Goal: Task Accomplishment & Management: Manage account settings

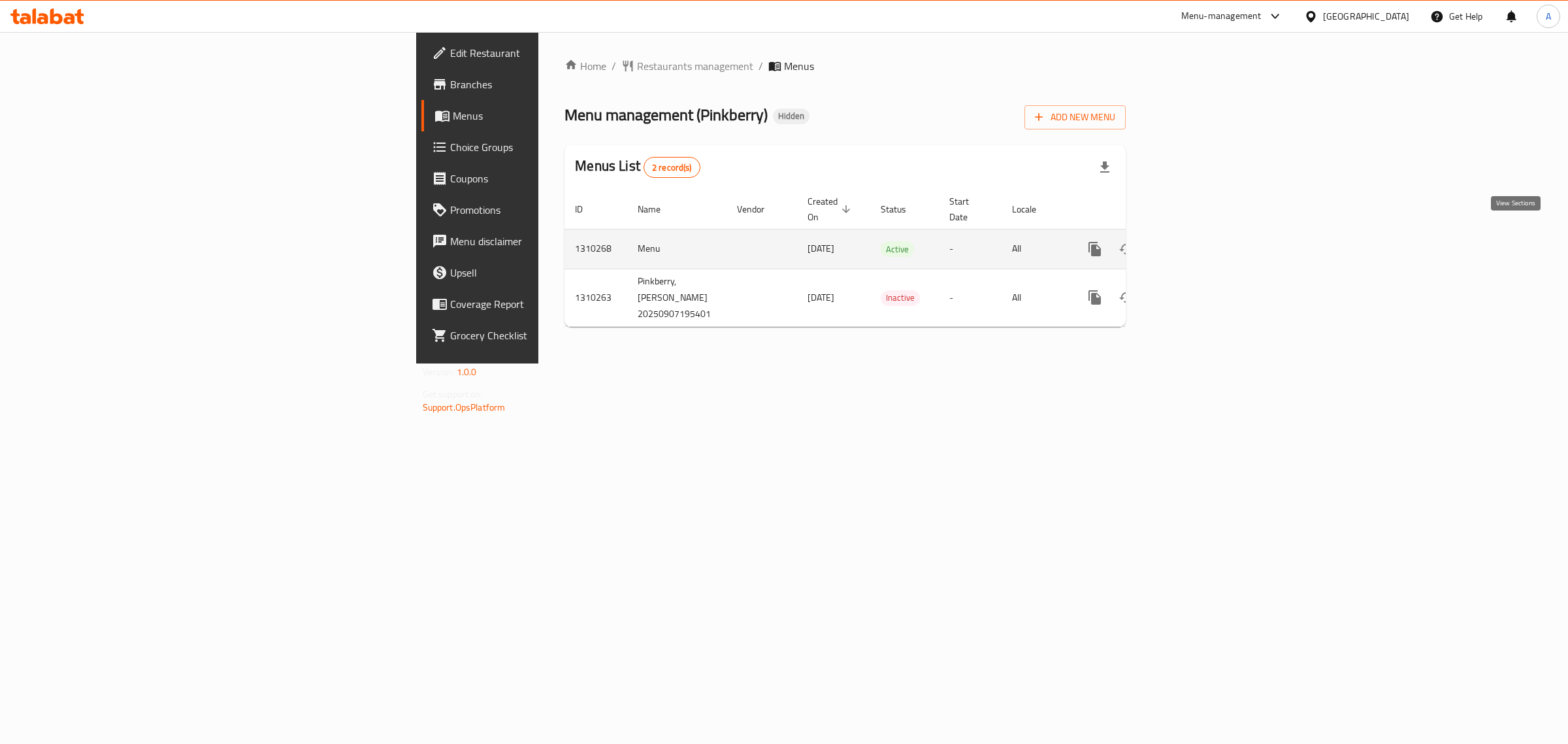
click at [1197, 241] on icon "enhanced table" at bounding box center [1189, 249] width 15 height 15
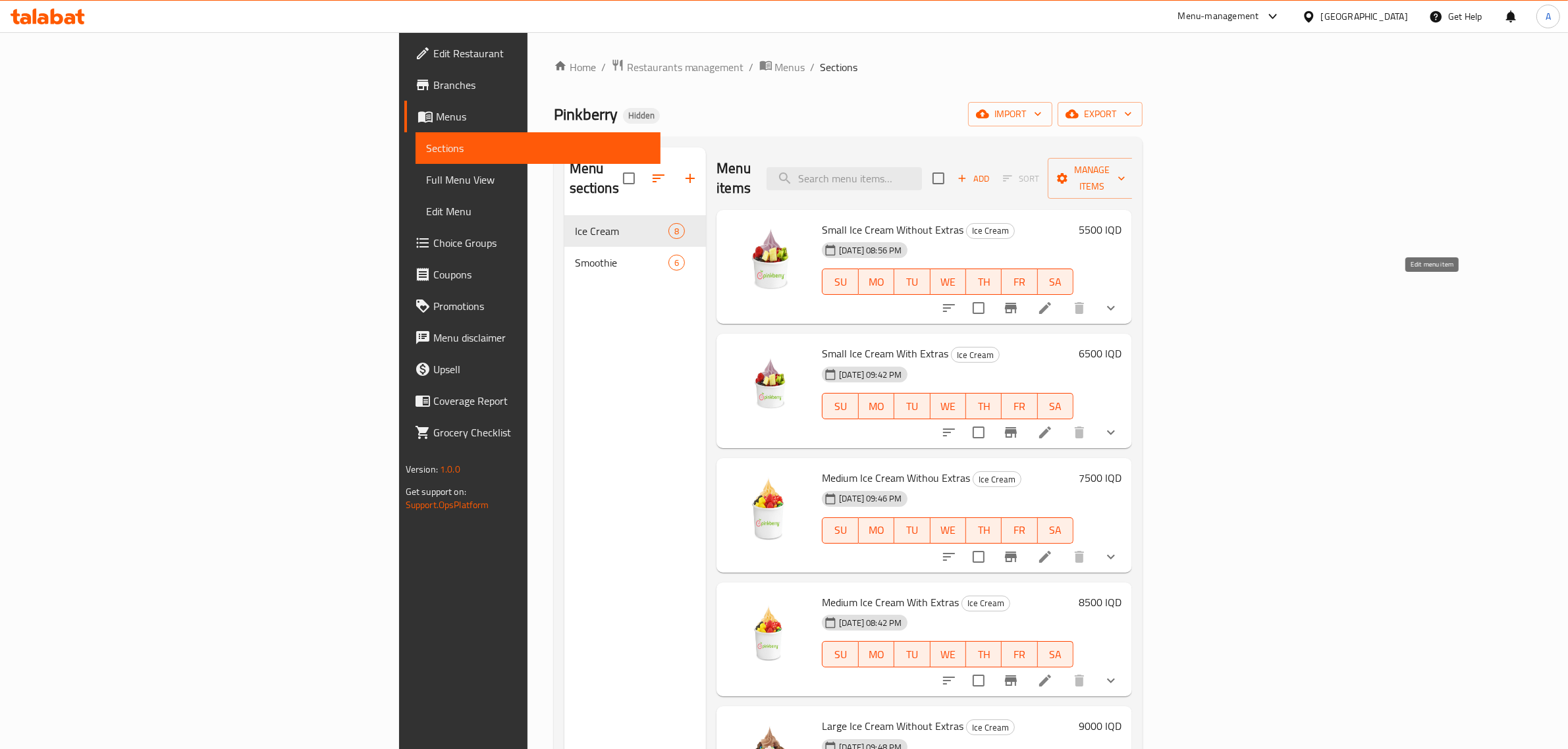
click at [1051, 302] on icon at bounding box center [1045, 308] width 12 height 12
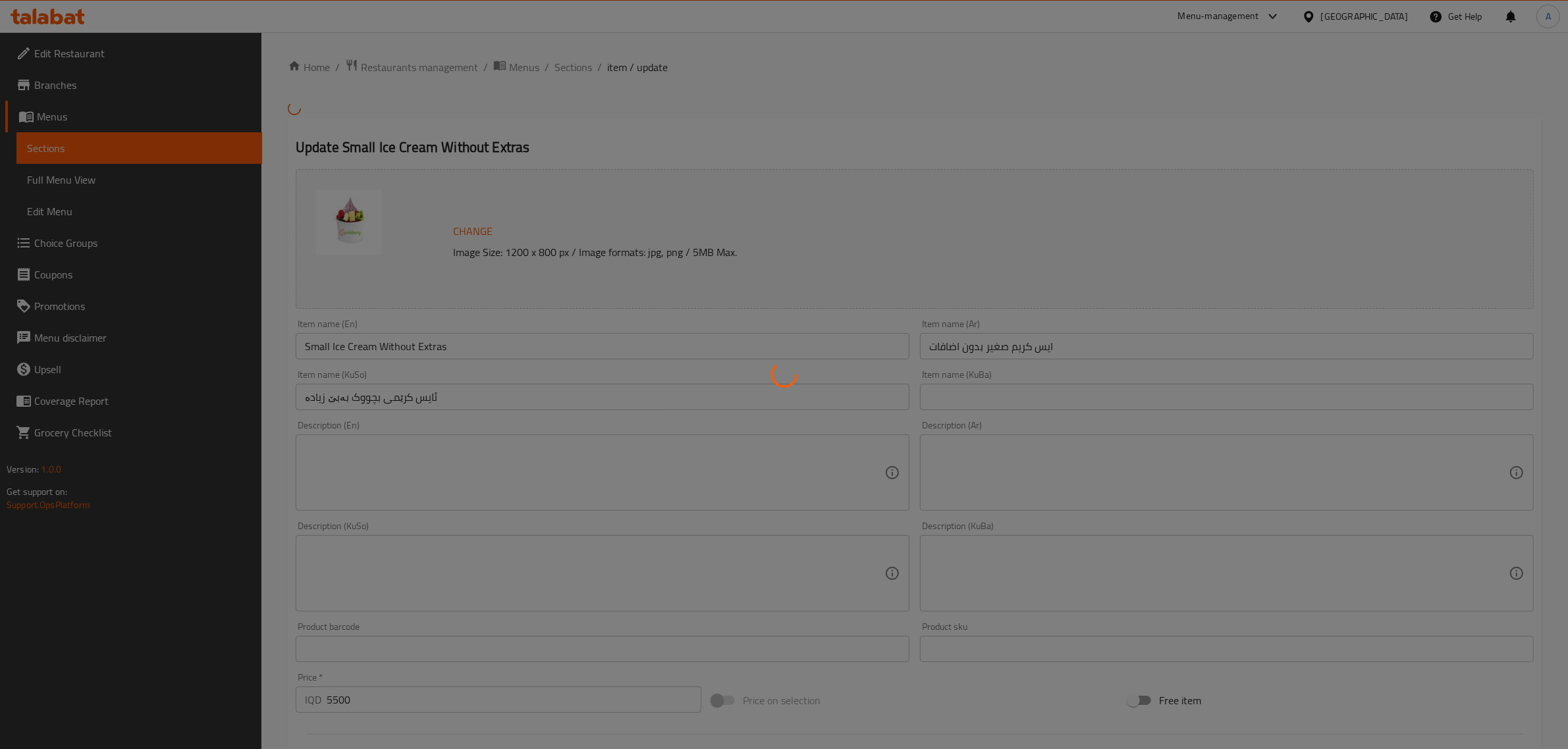
type input "إختيارك من النكهة الاول:"
type input "هەڵبژاردنت لە [PERSON_NAME]:"
type input "1"
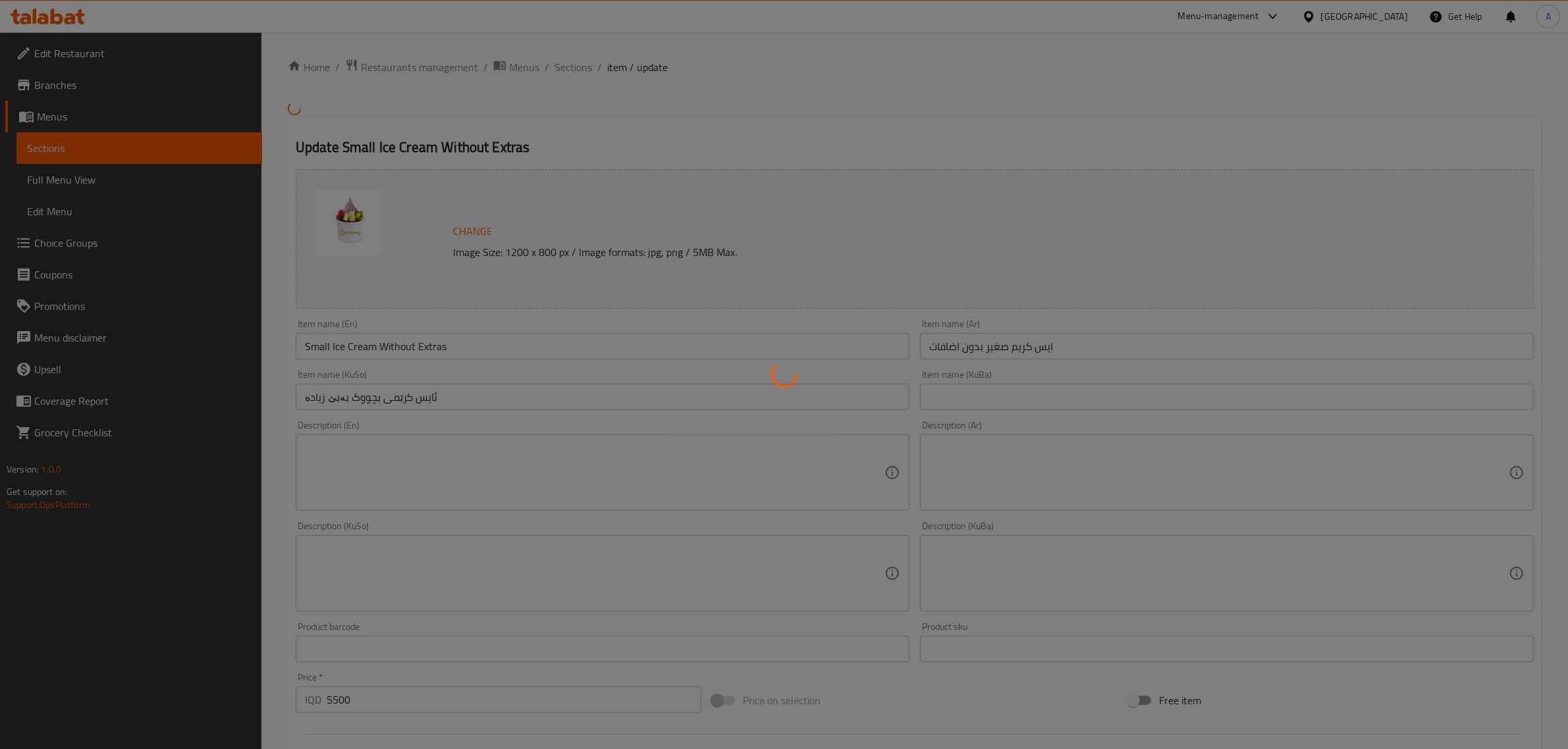
type input "إختيارك من النكهة الثاني:"
type input "هەڵبژاردنت [PERSON_NAME]:"
type input "1"
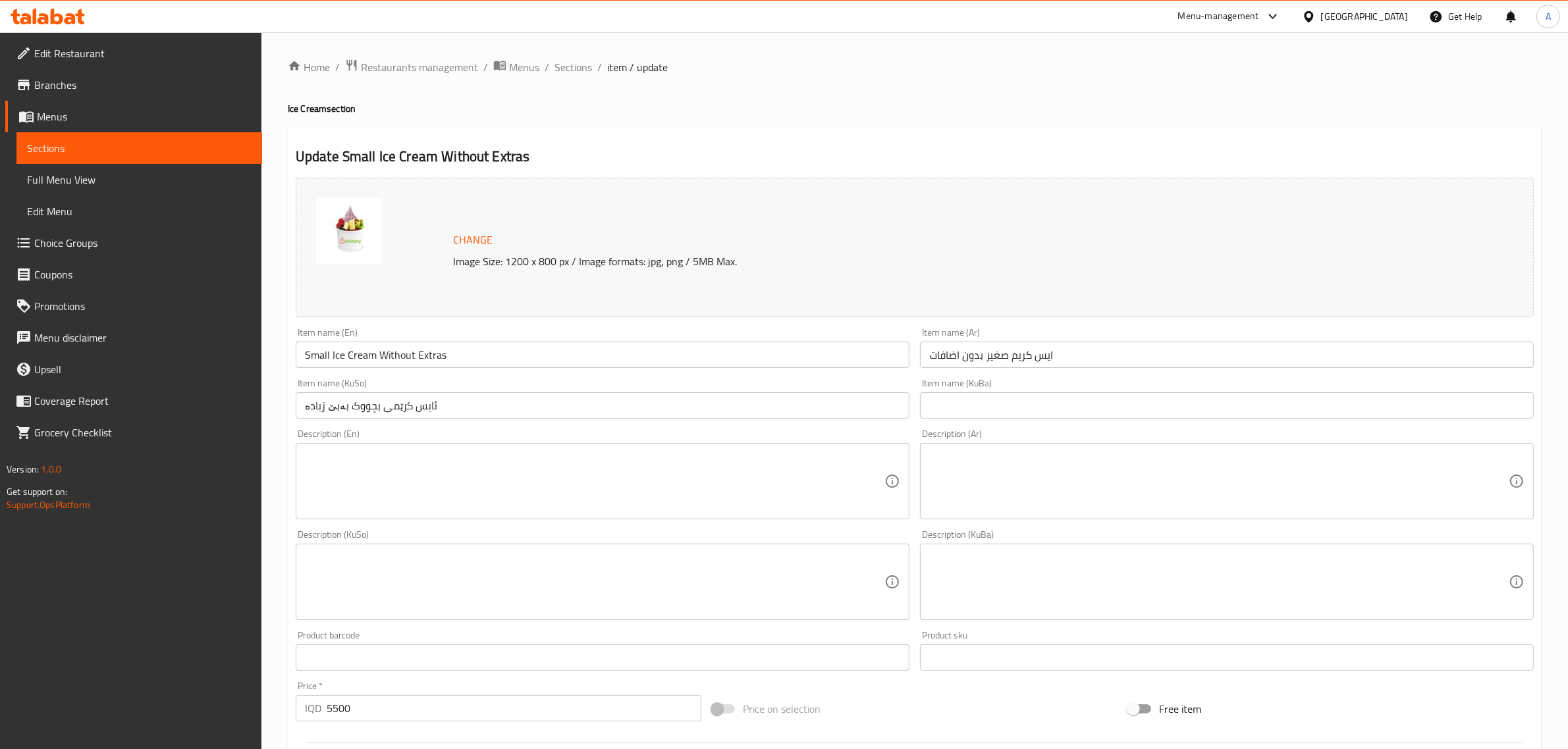
click at [571, 73] on span "Sections" at bounding box center [573, 67] width 38 height 15
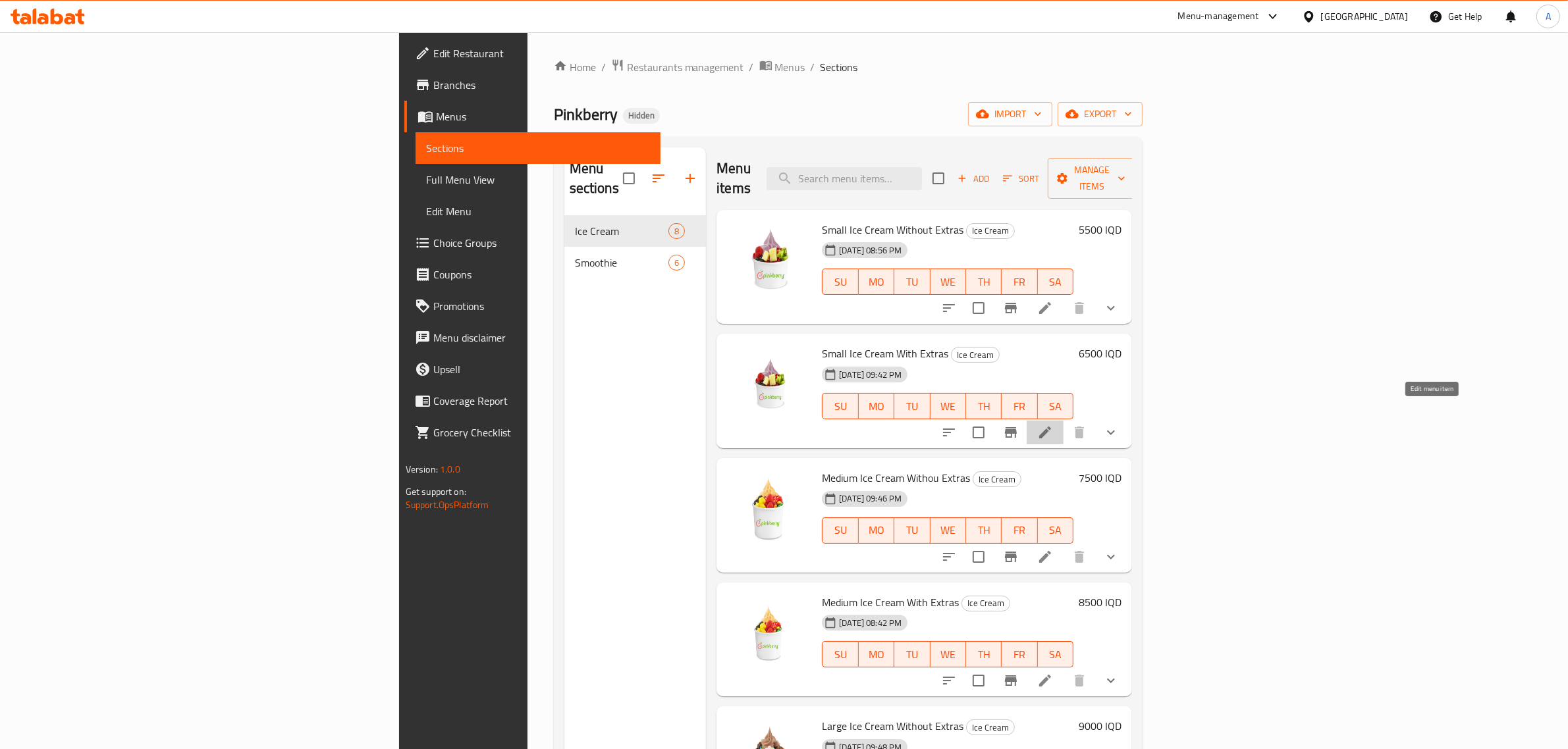
click at [1053, 424] on icon at bounding box center [1044, 432] width 15 height 15
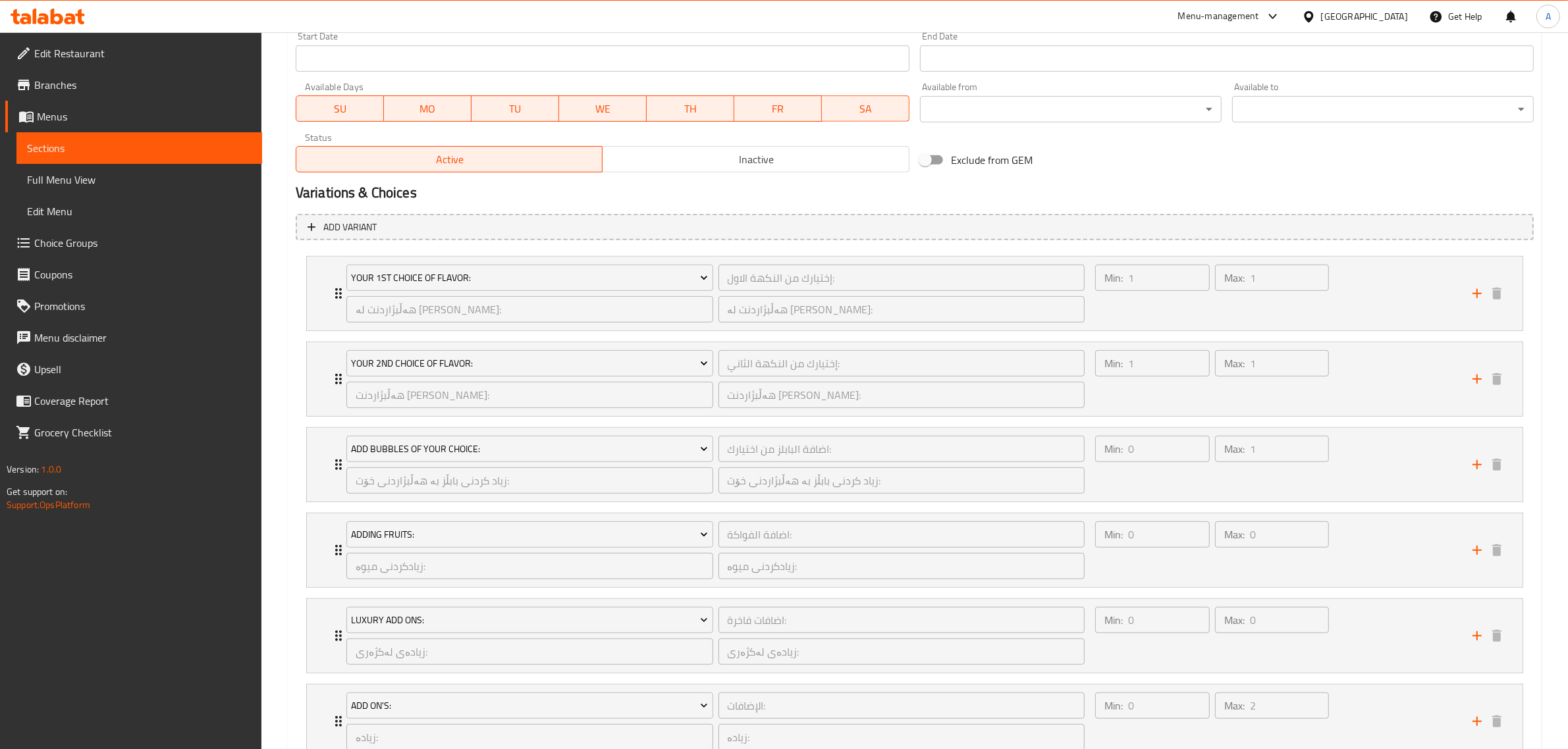
scroll to position [823, 0]
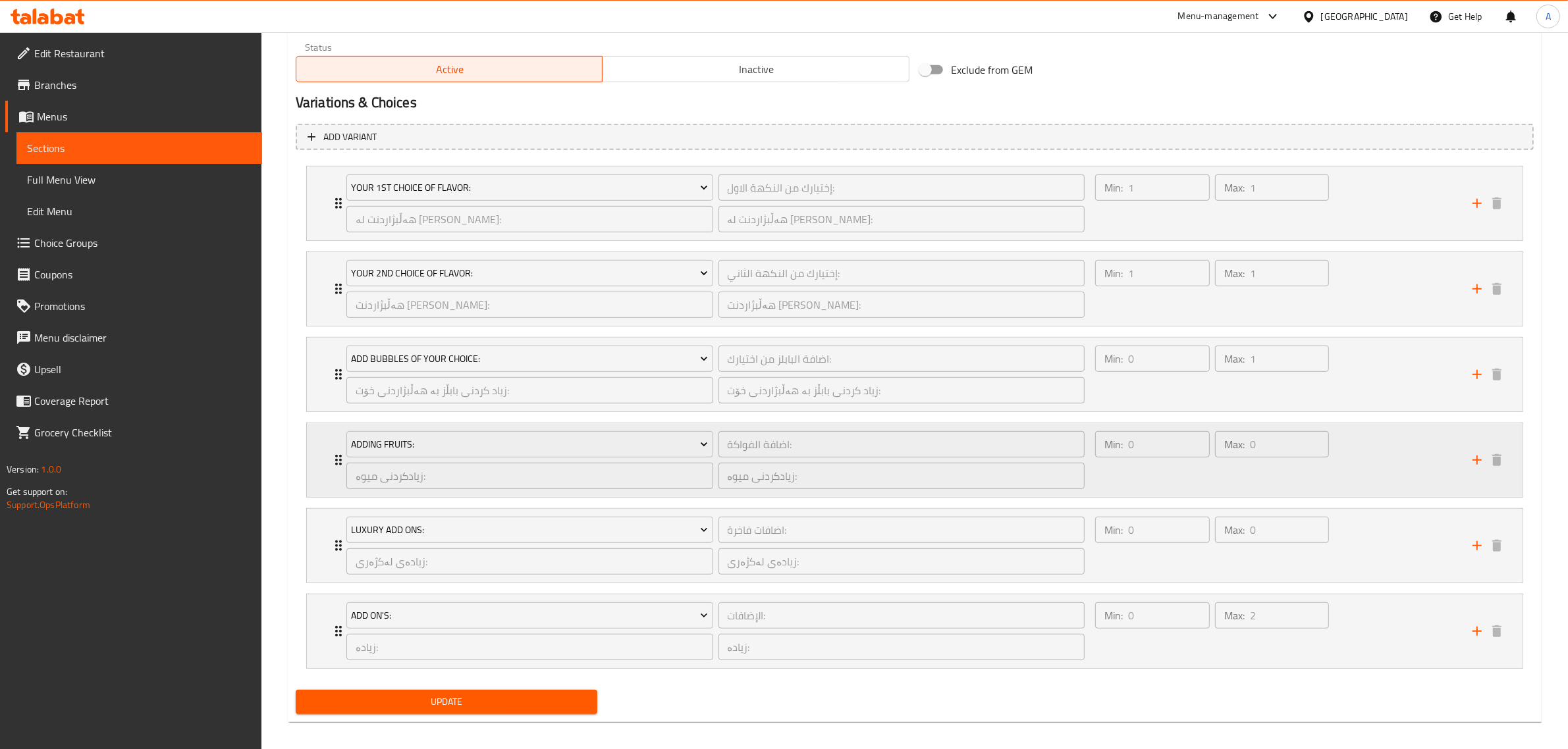
click at [333, 461] on icon "Expand" at bounding box center [338, 460] width 15 height 15
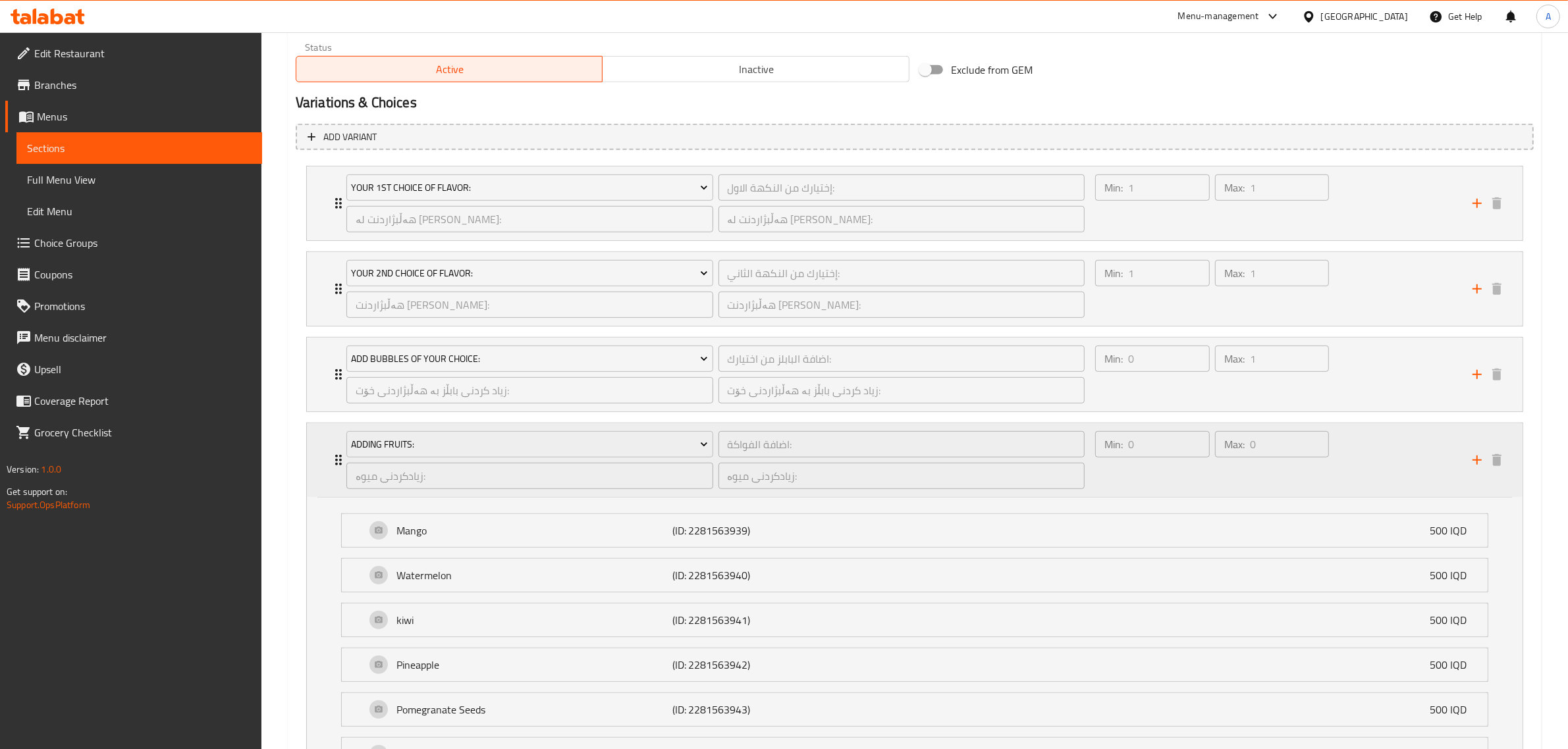
click at [333, 461] on icon "Expand" at bounding box center [338, 460] width 15 height 15
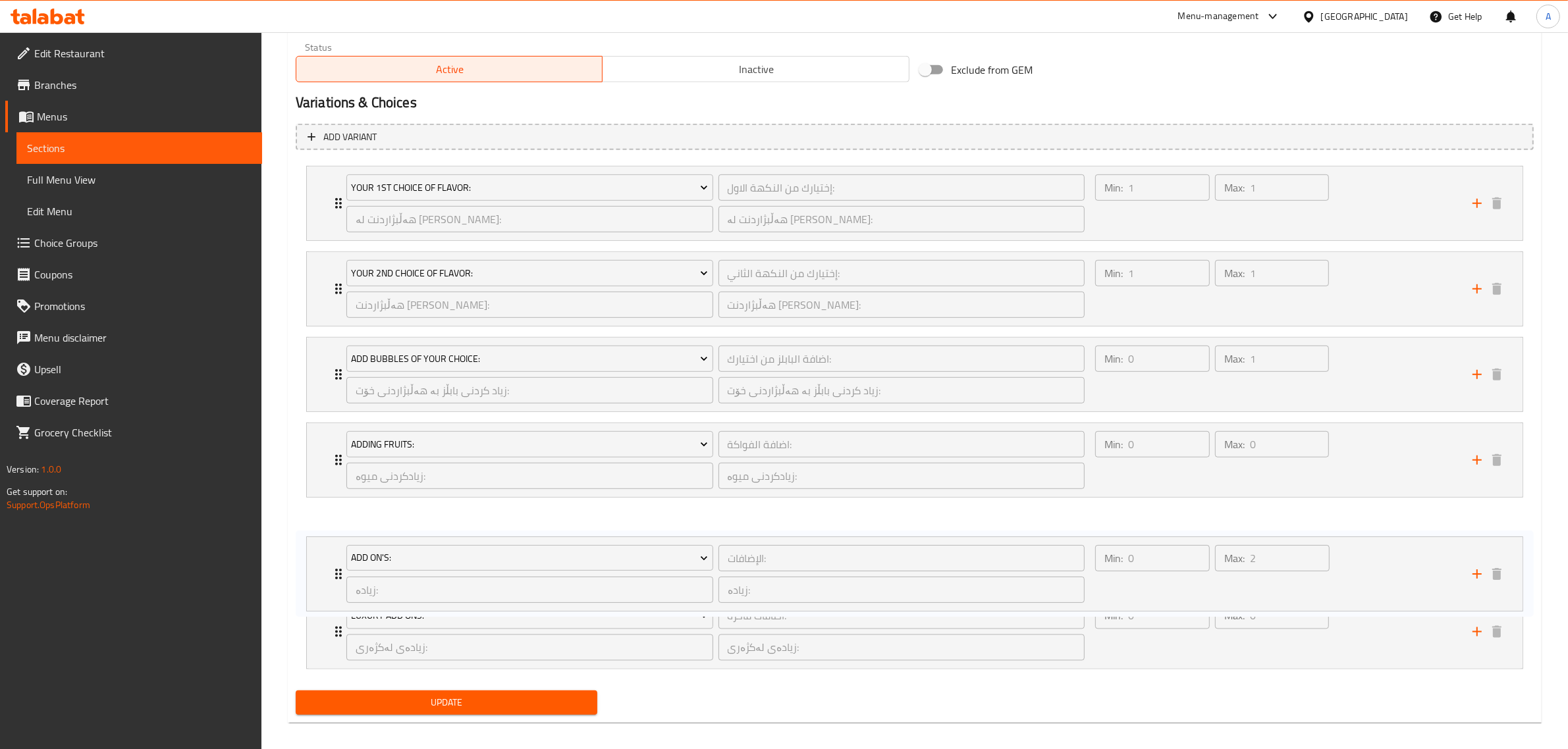
drag, startPoint x: 340, startPoint y: 633, endPoint x: 341, endPoint y: 564, distance: 69.0
click at [341, 564] on div "Your 1st Choice Of Flavor: إختيارك من النكهة الاول: ​ هەڵبژاردنت لە تامی یەکەم:…" at bounding box center [914, 417] width 1238 height 514
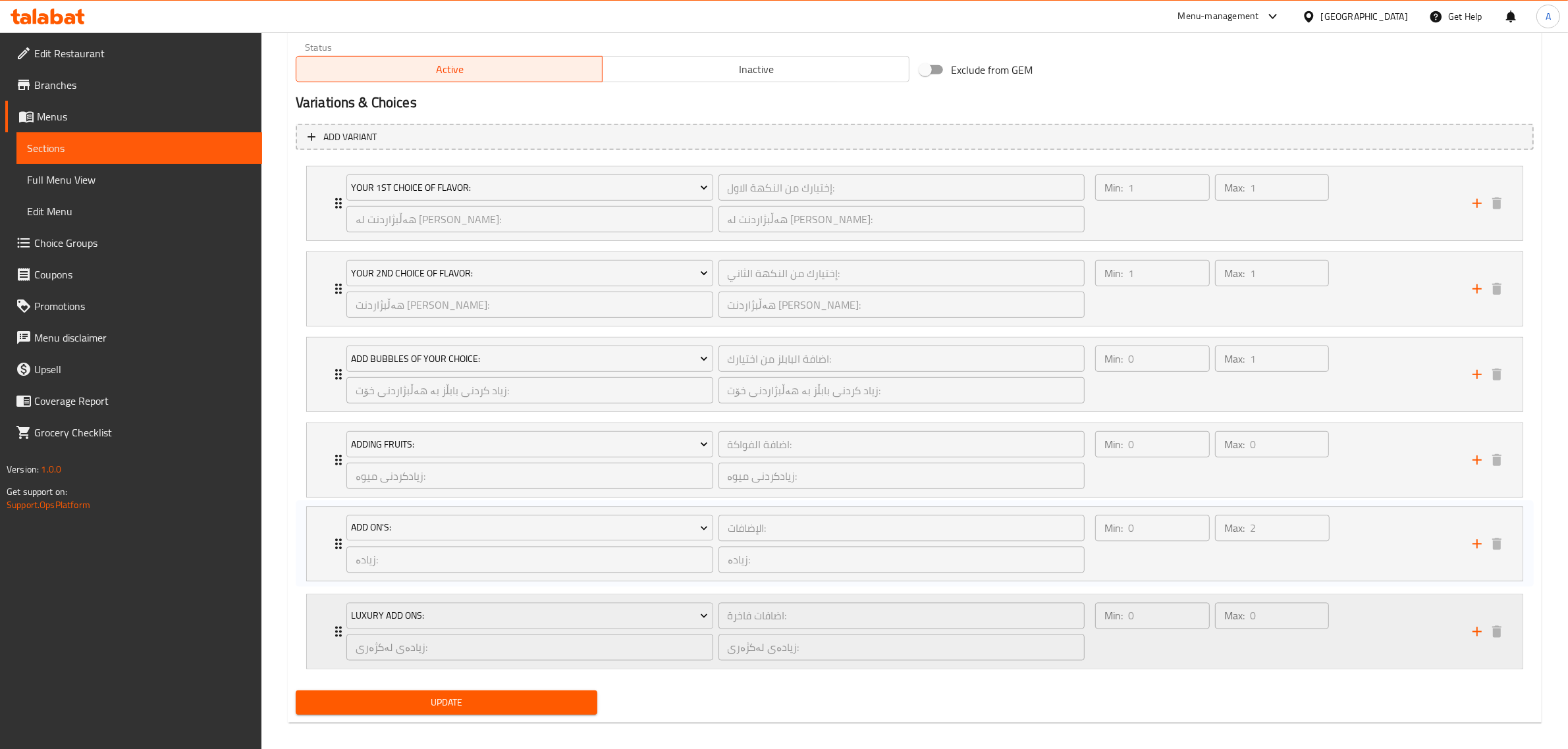
scroll to position [826, 0]
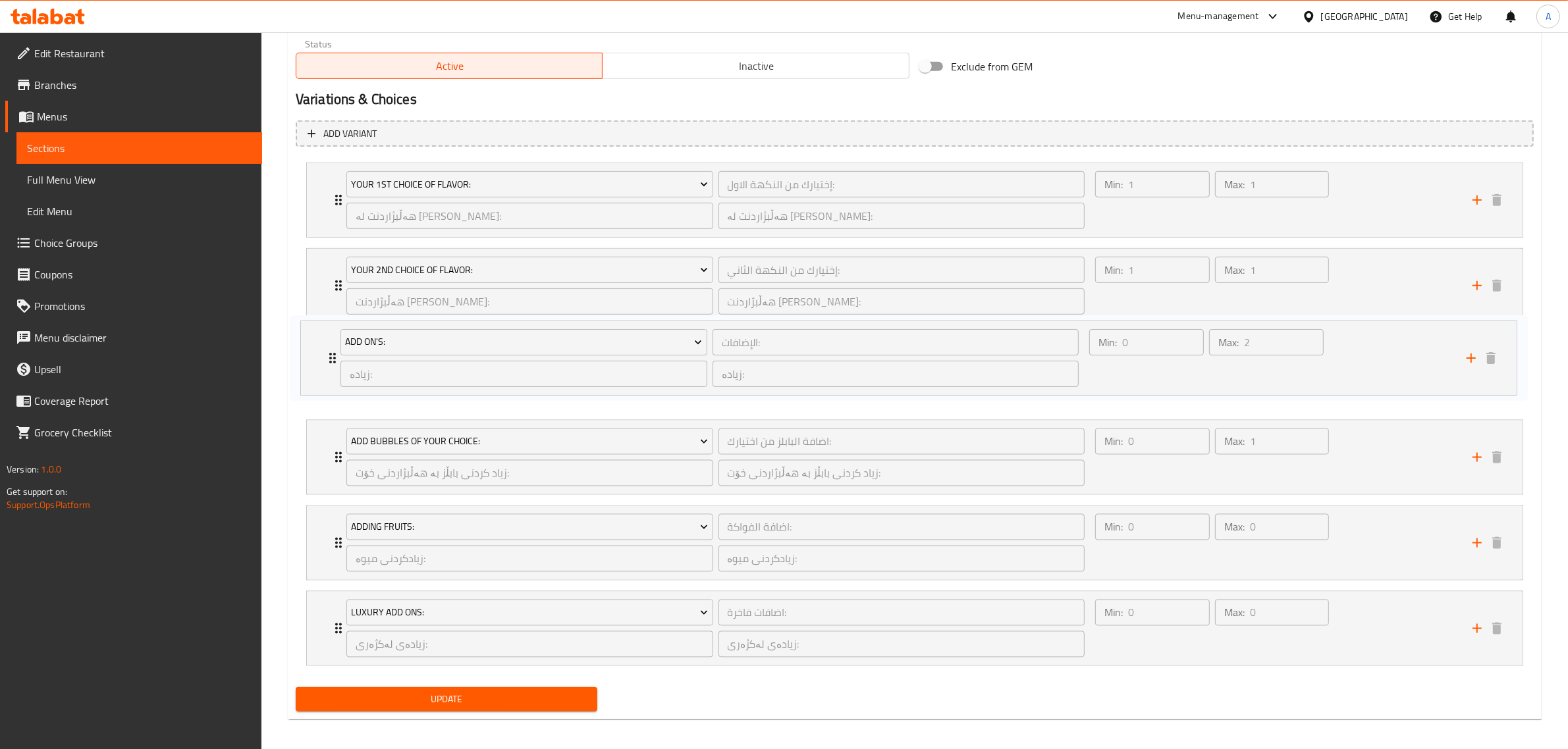
drag, startPoint x: 333, startPoint y: 546, endPoint x: 334, endPoint y: 359, distance: 187.0
click at [329, 352] on div "Your 1st Choice Of Flavor: إختيارك من النكهة الاول: ​ هەڵبژاردنت لە تامی یەکەم:…" at bounding box center [914, 414] width 1238 height 514
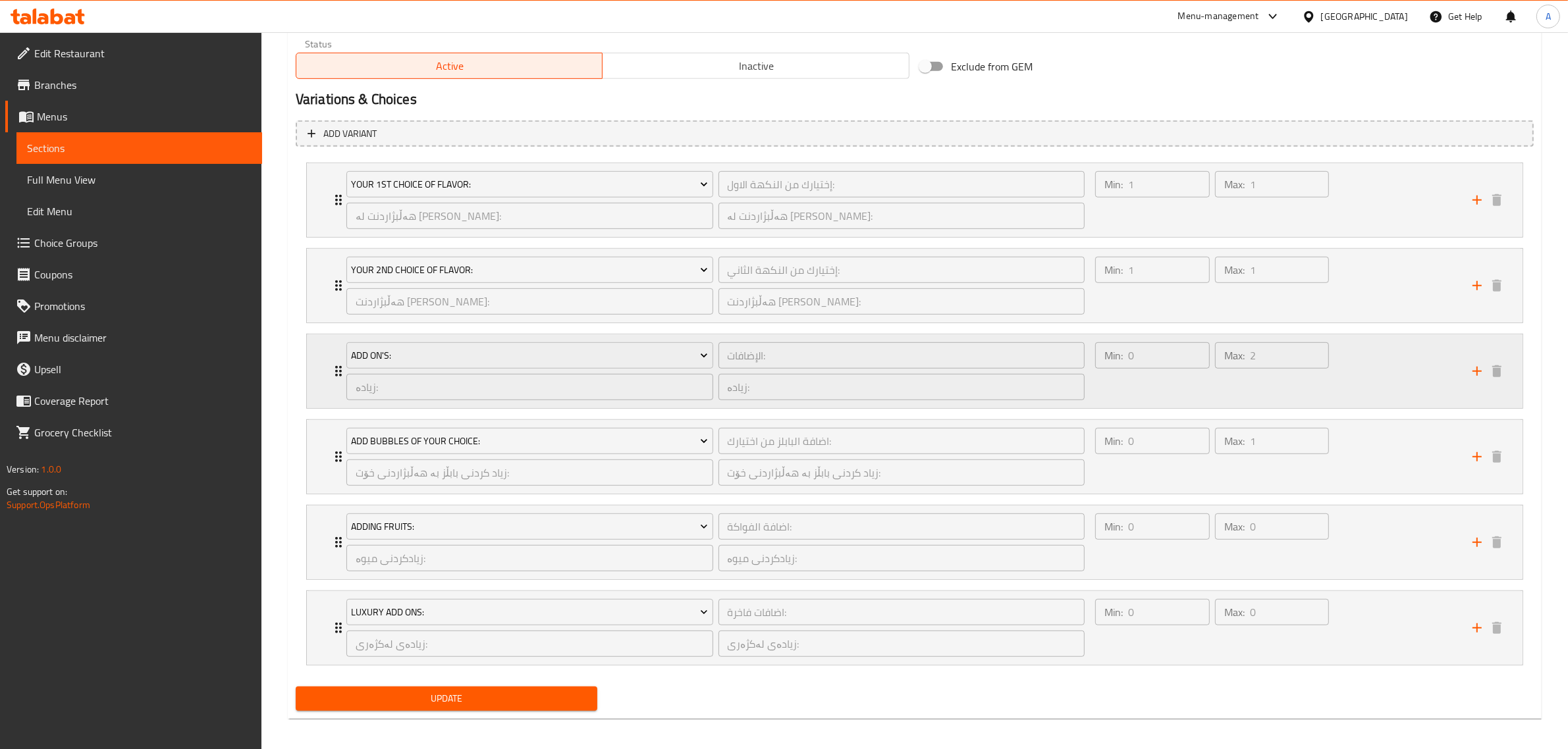
click at [339, 379] on div "Add On's: الإضافات: ​ زیادە: ​ زیادە: ​" at bounding box center [715, 371] width 754 height 74
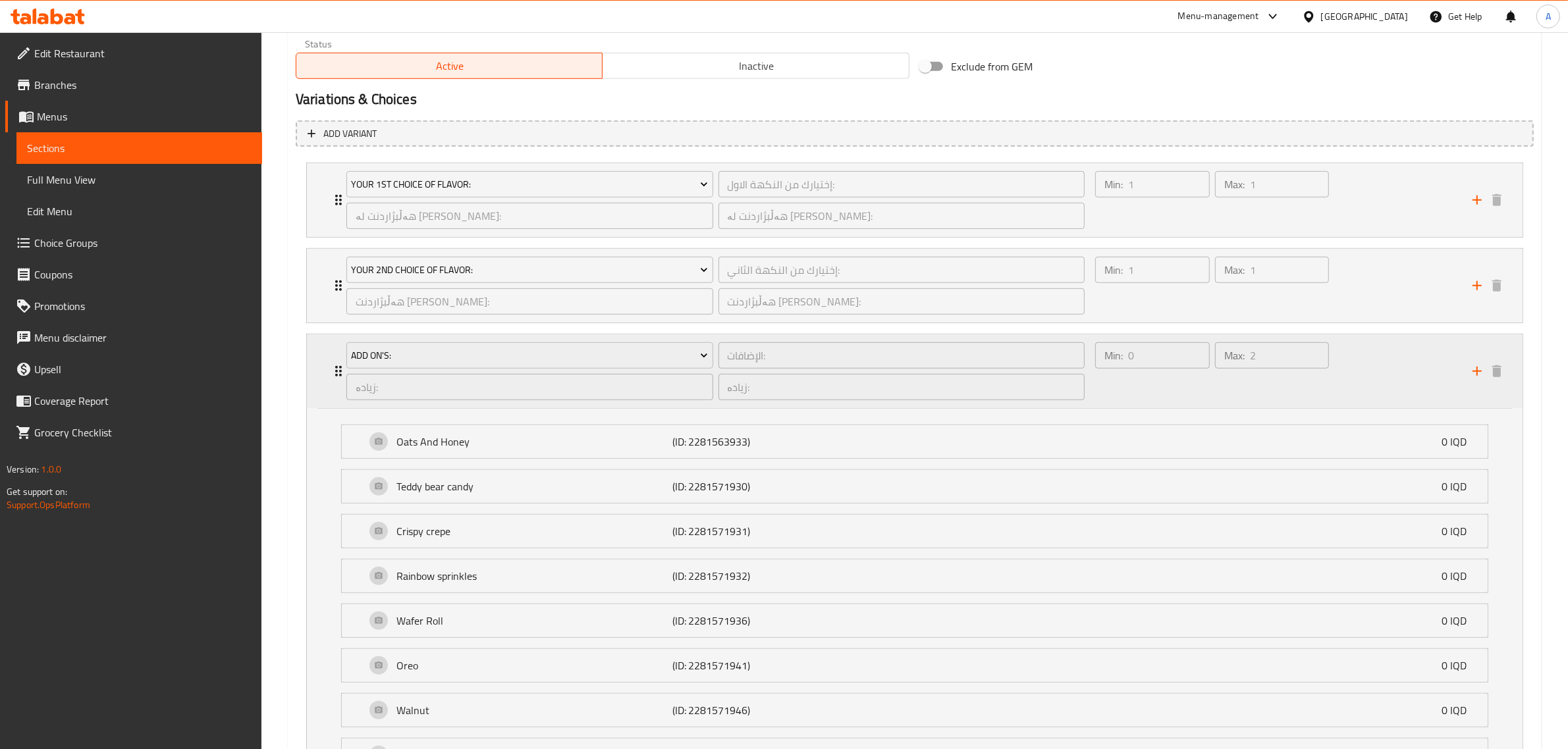
click at [336, 379] on icon "Expand" at bounding box center [338, 371] width 15 height 15
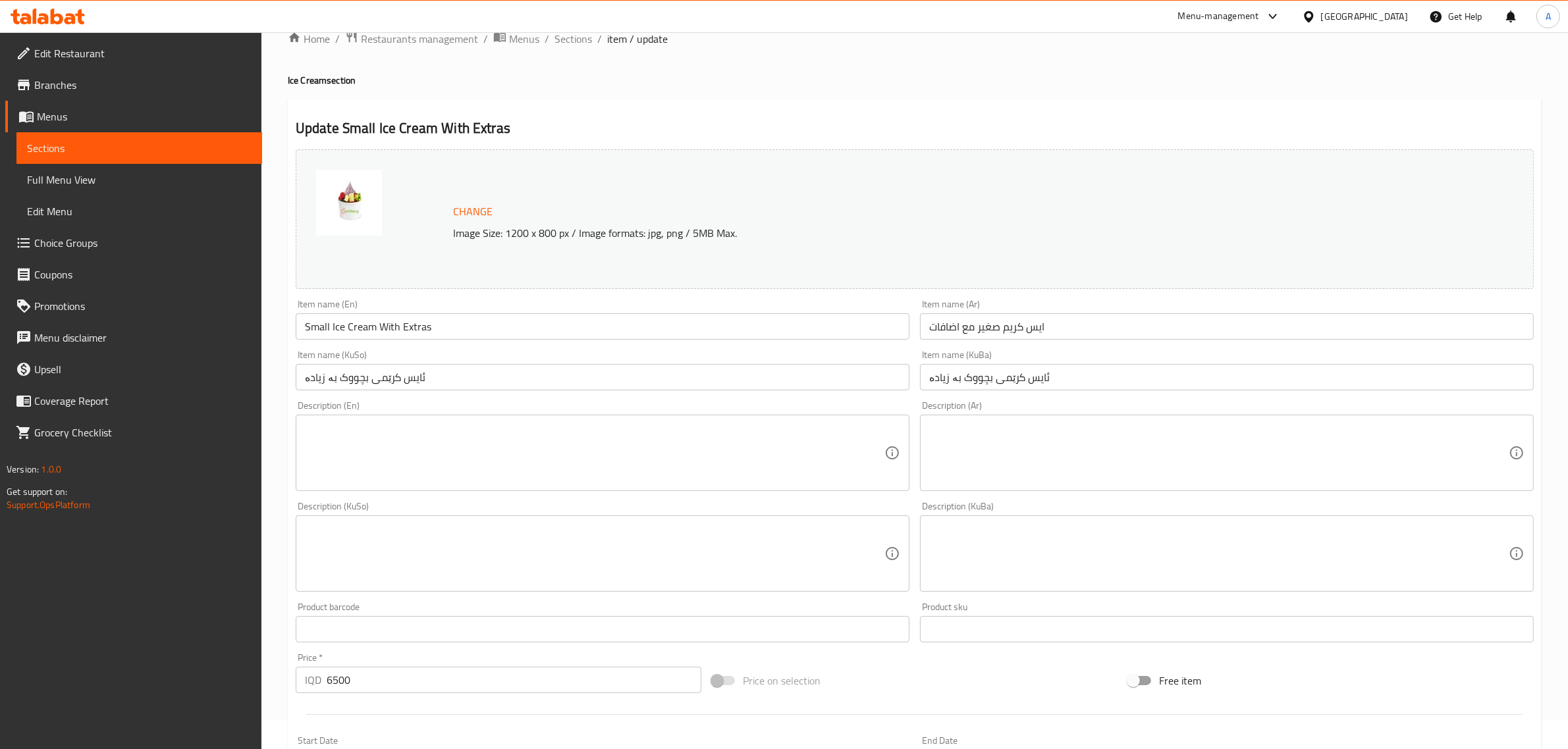
scroll to position [0, 0]
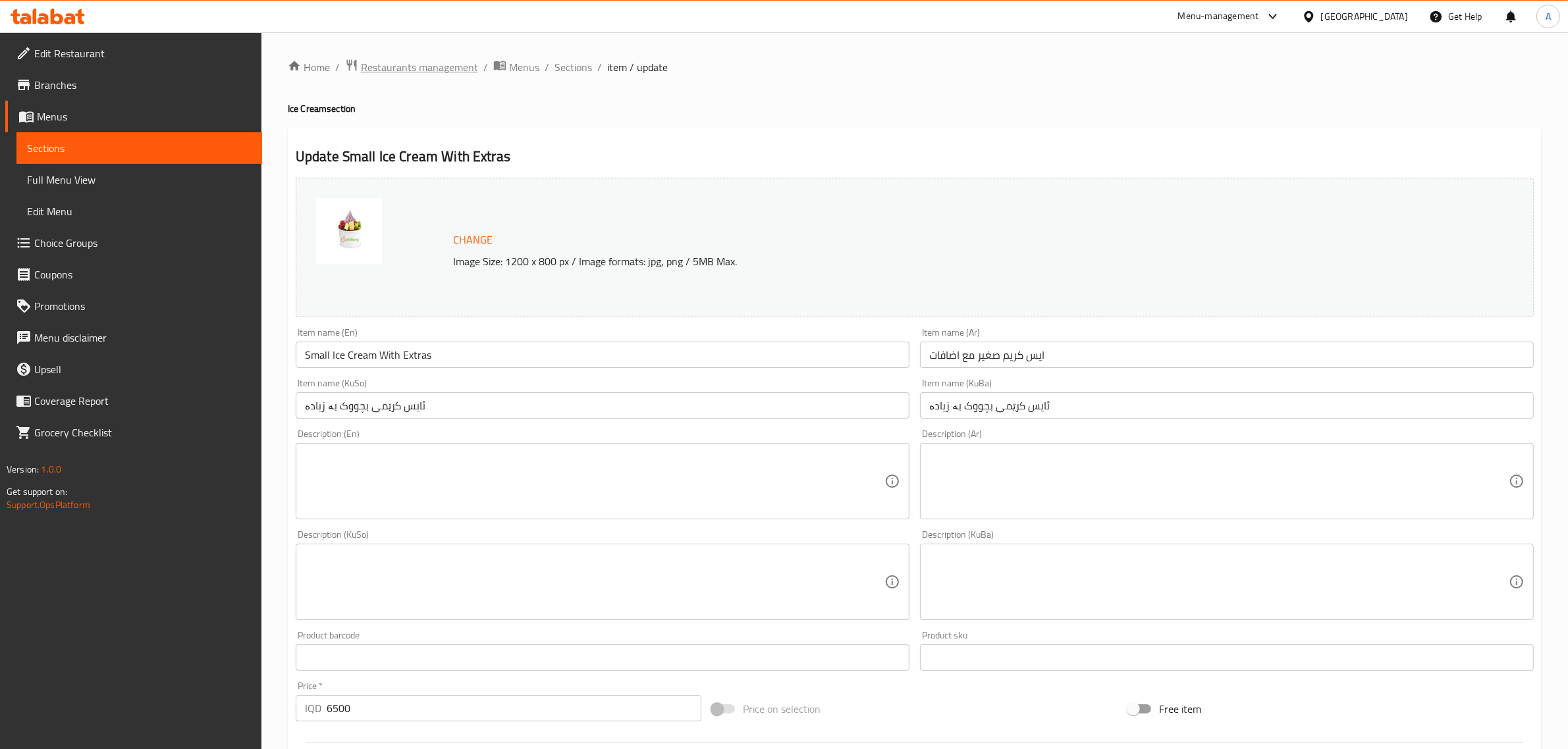
click at [440, 68] on span "Restaurants management" at bounding box center [419, 67] width 117 height 15
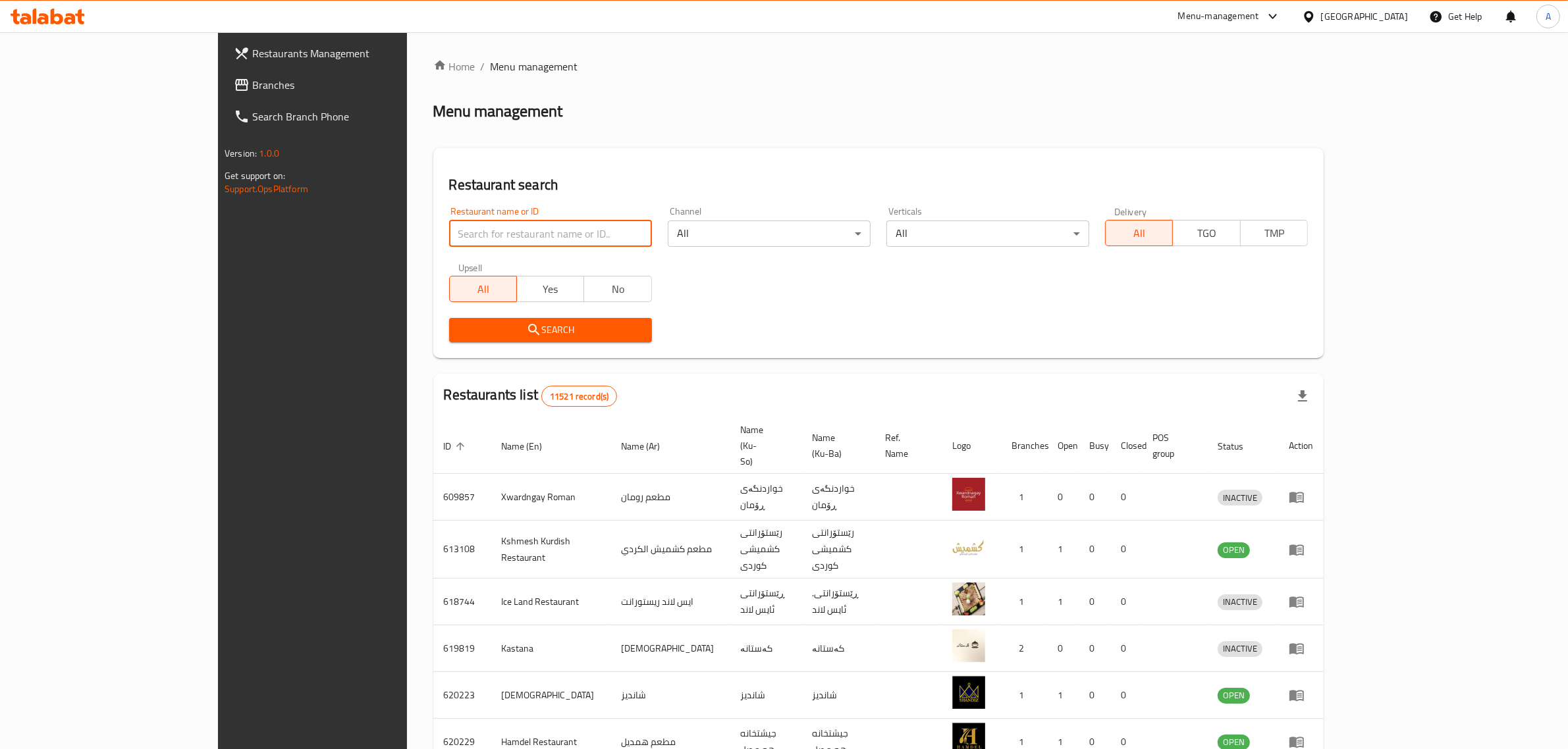
click at [449, 239] on input "search" at bounding box center [550, 233] width 203 height 27
type input "v"
type input "buzouk"
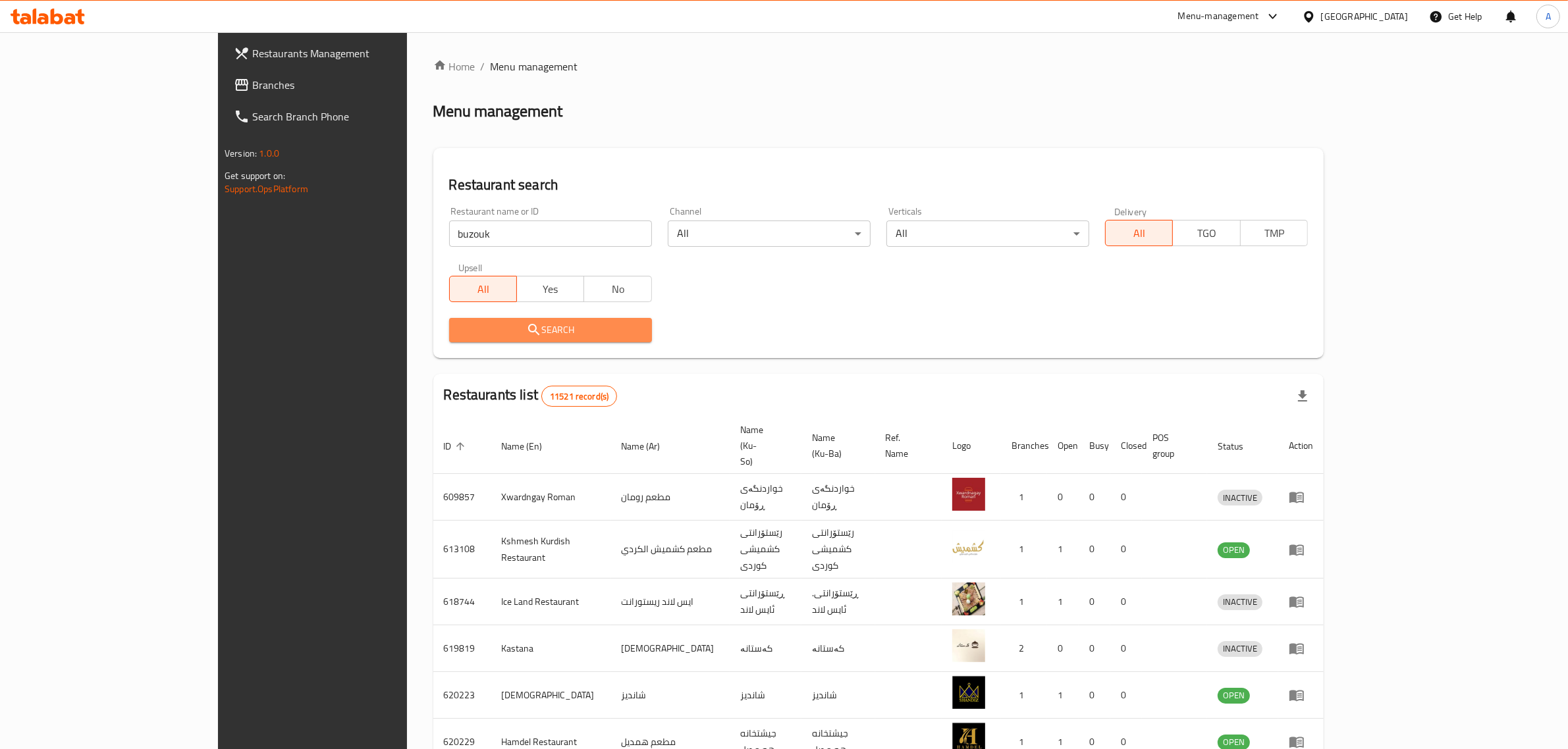
click at [449, 339] on button "Search" at bounding box center [550, 330] width 203 height 24
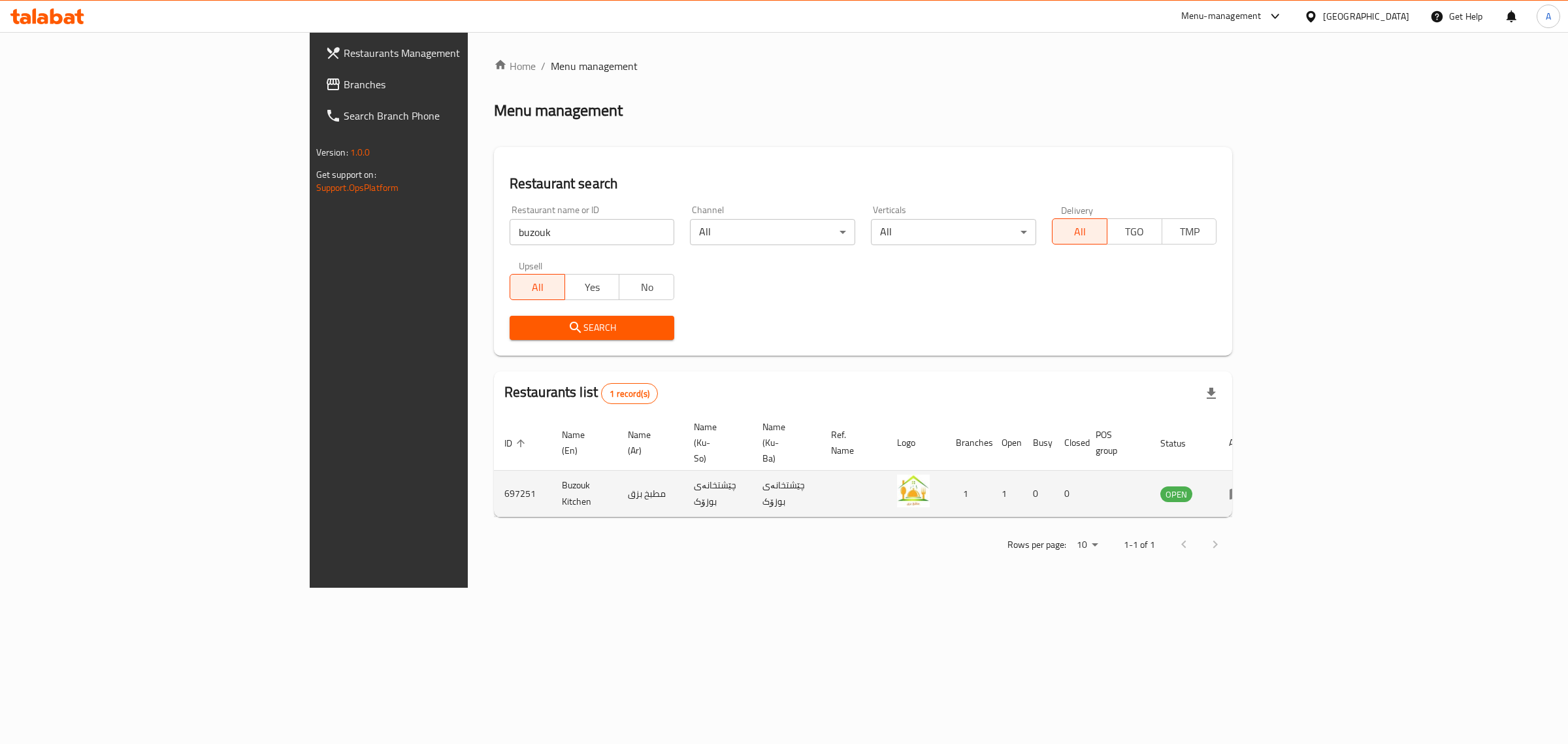
click at [1264, 474] on td "enhanced table" at bounding box center [1241, 493] width 45 height 47
click at [1245, 489] on icon "enhanced table" at bounding box center [1237, 494] width 14 height 11
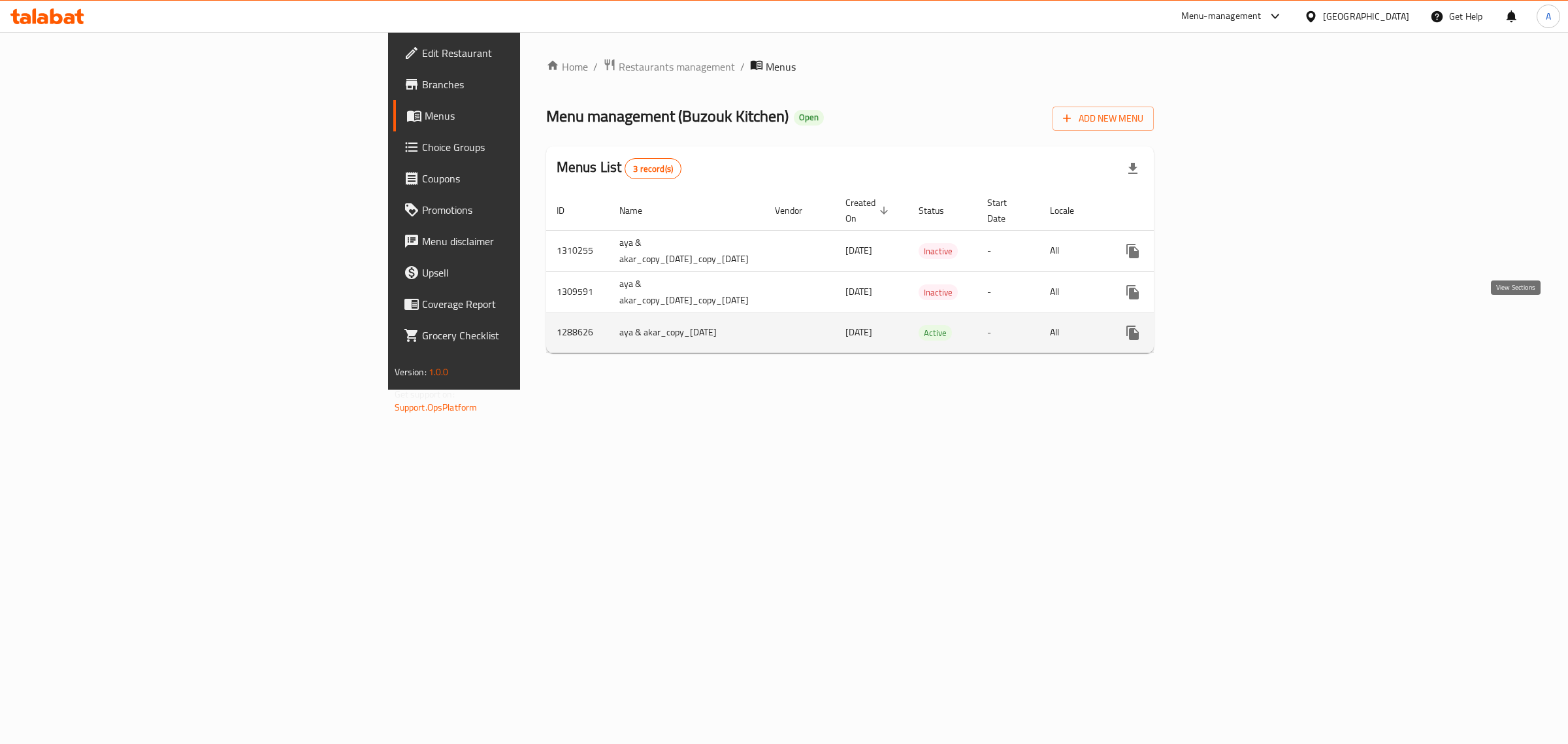
click at [1235, 325] on icon "enhanced table" at bounding box center [1227, 333] width 15 height 15
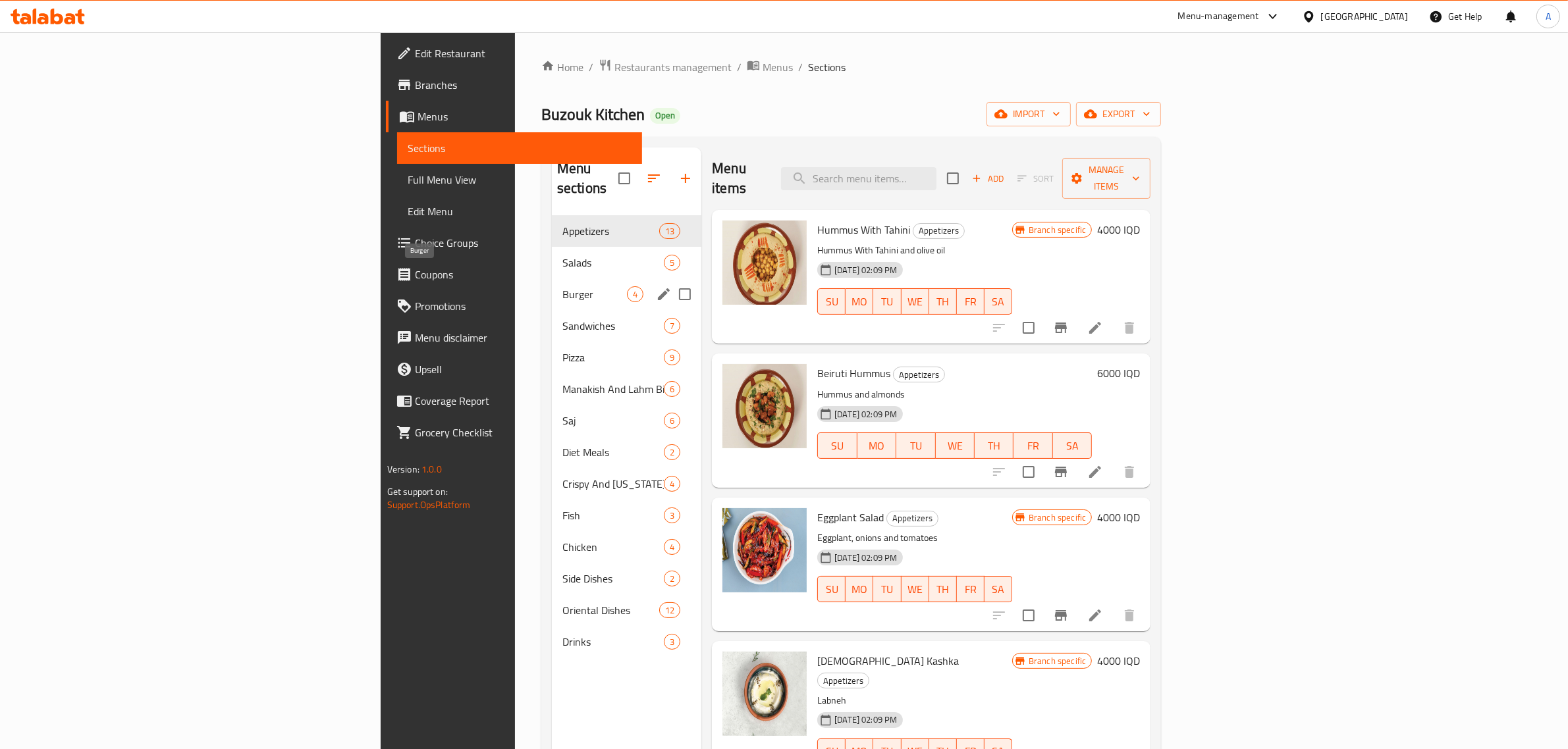
click at [552, 279] on div "Burger 4" at bounding box center [626, 294] width 150 height 32
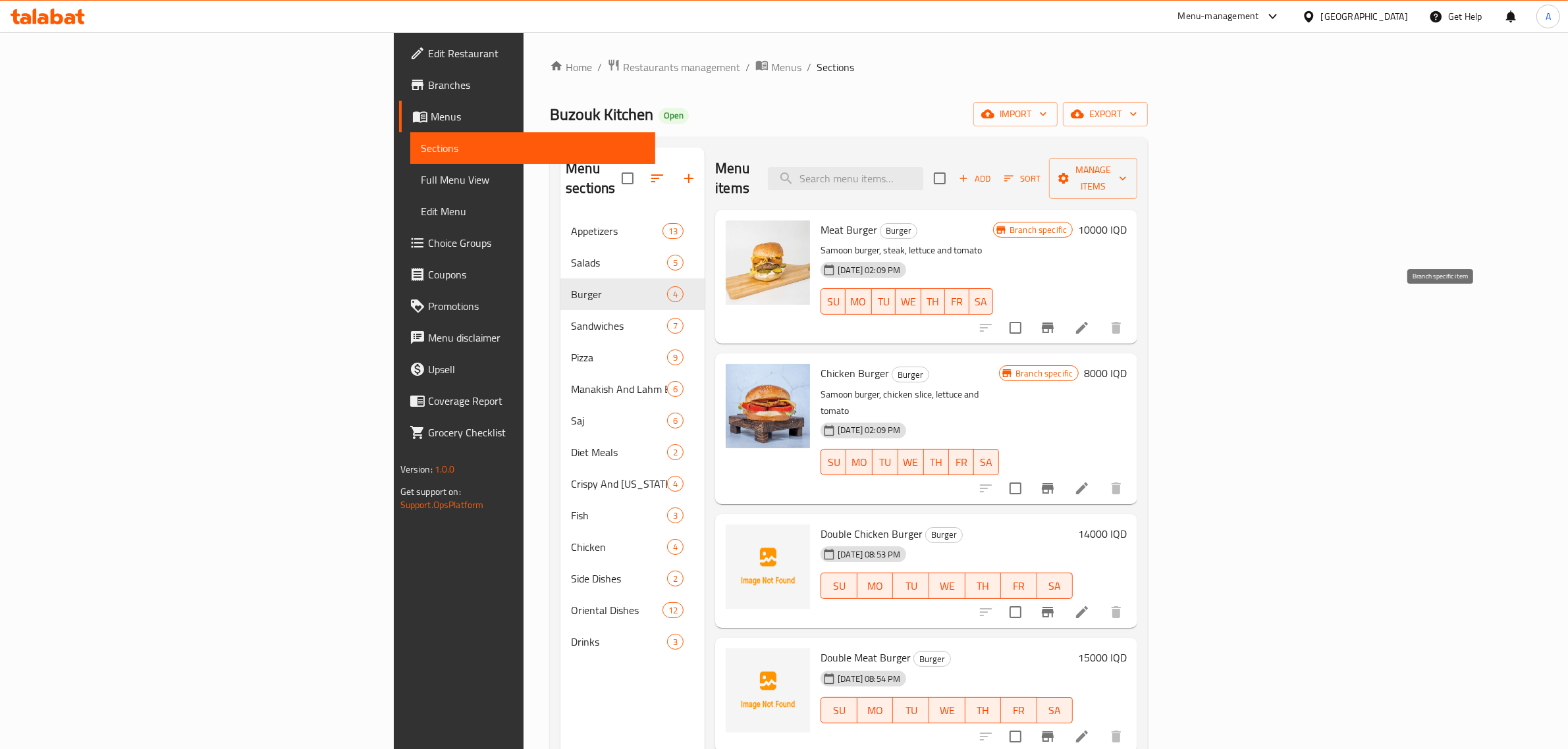
click at [1063, 313] on button "Branch-specific-item" at bounding box center [1047, 327] width 32 height 32
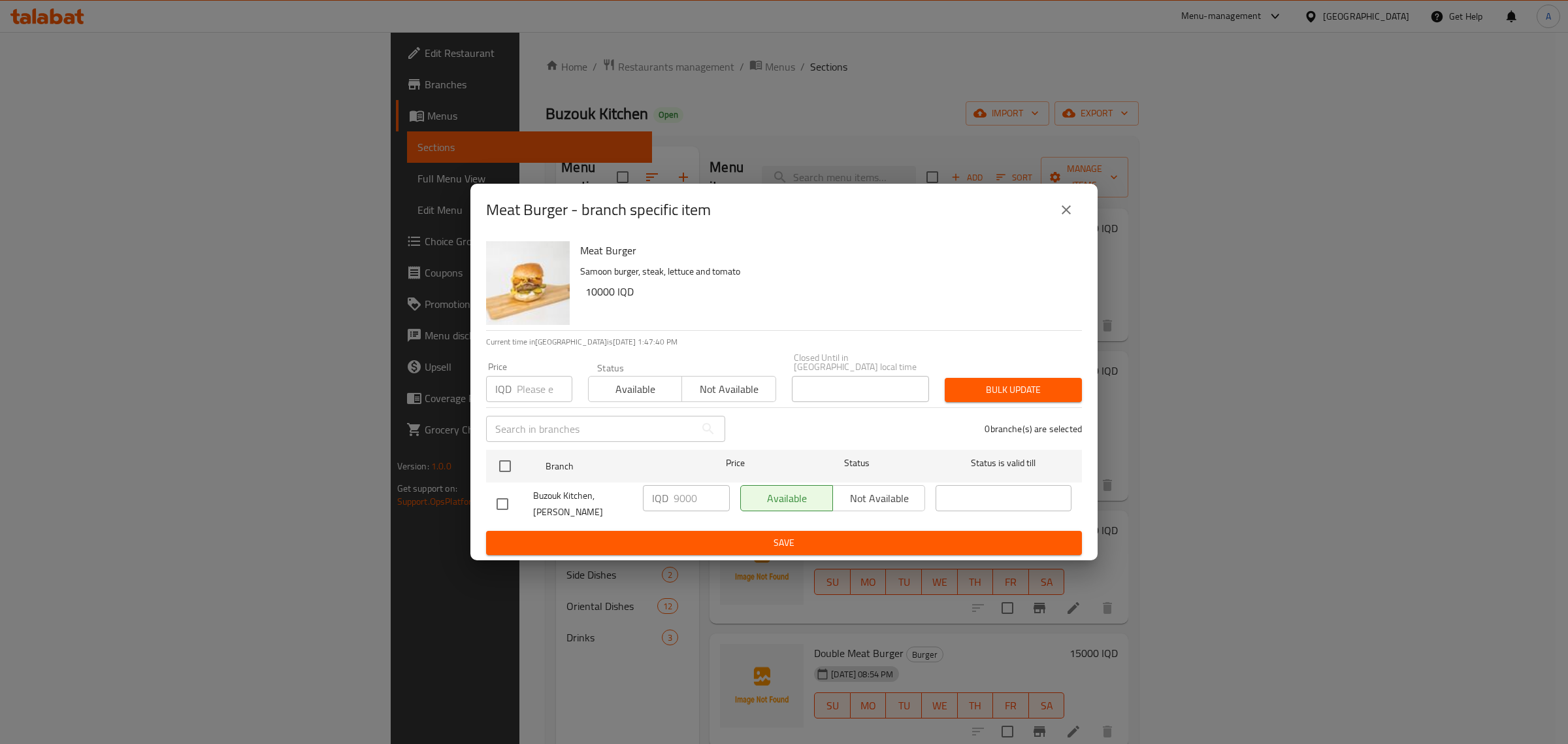
click at [666, 499] on p "IQD" at bounding box center [660, 498] width 16 height 15
click at [500, 499] on input "checkbox" at bounding box center [503, 504] width 27 height 27
checkbox input "true"
drag, startPoint x: 674, startPoint y: 498, endPoint x: 665, endPoint y: 509, distance: 14.2
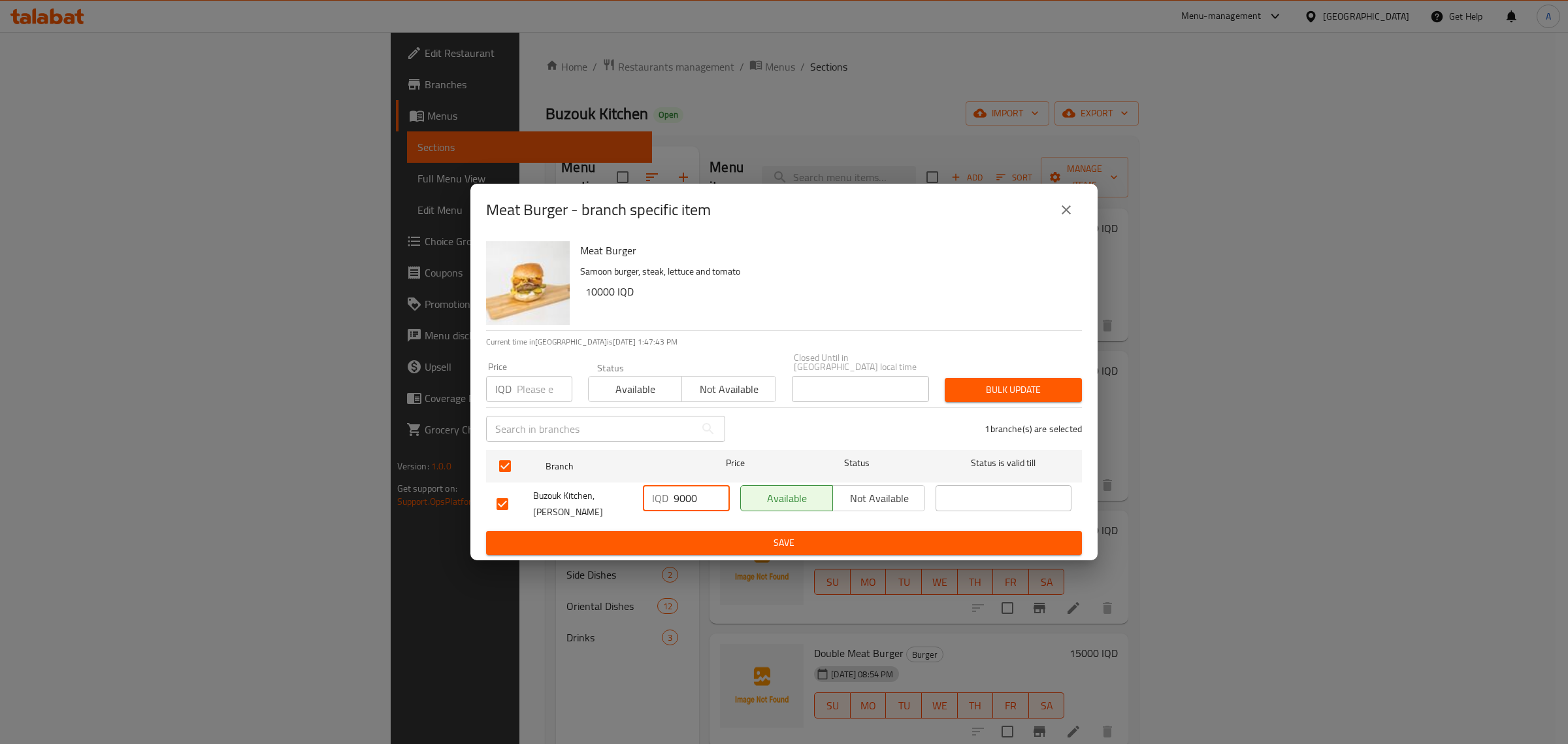
click at [666, 509] on div "IQD 9000 ​" at bounding box center [686, 498] width 87 height 26
drag, startPoint x: 678, startPoint y: 507, endPoint x: 670, endPoint y: 507, distance: 8.0
click at [670, 507] on div "IQD 9000 ​" at bounding box center [686, 498] width 87 height 26
type input "10000"
click at [752, 535] on span "Save" at bounding box center [784, 543] width 575 height 16
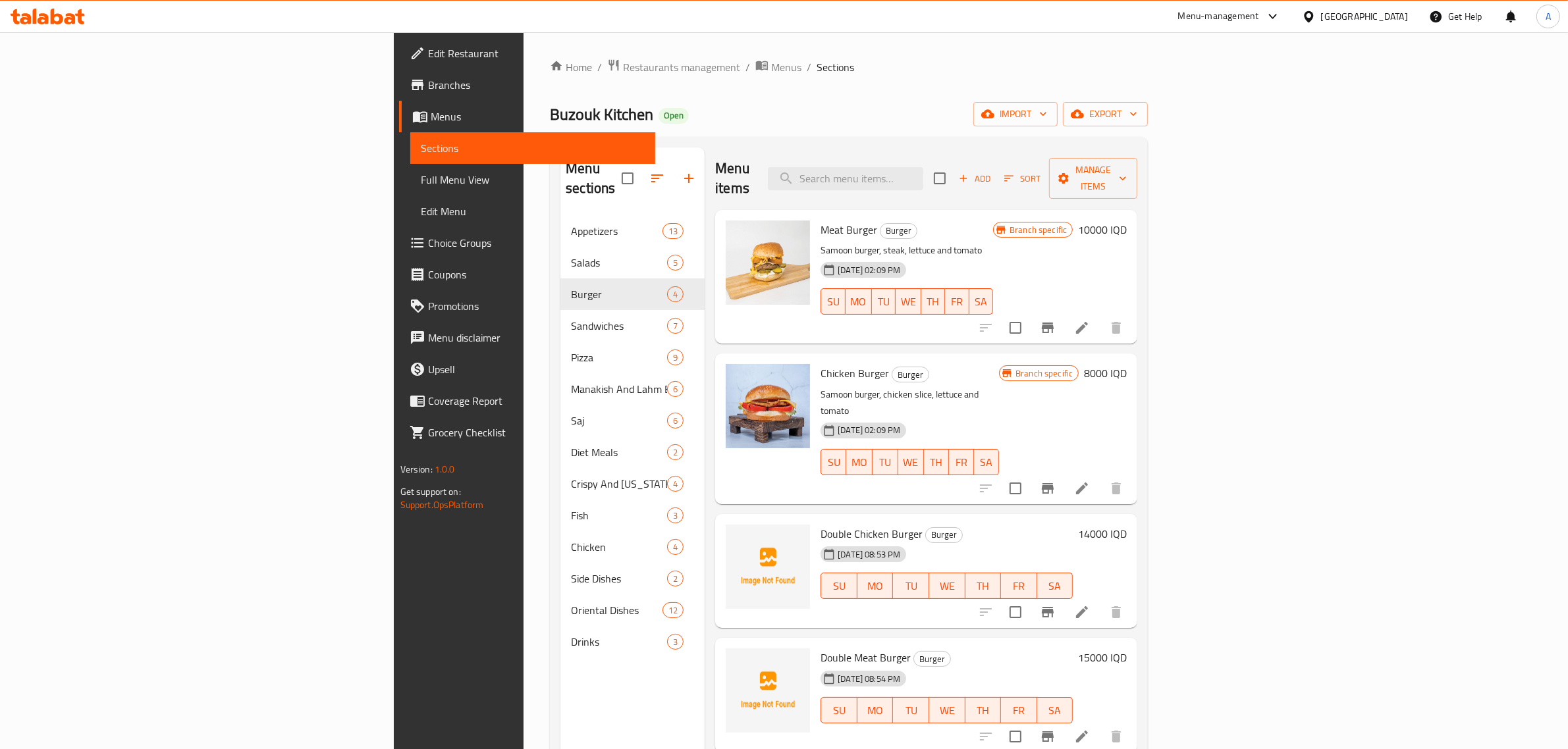
click at [1127, 364] on h6 "8000 IQD" at bounding box center [1105, 374] width 43 height 19
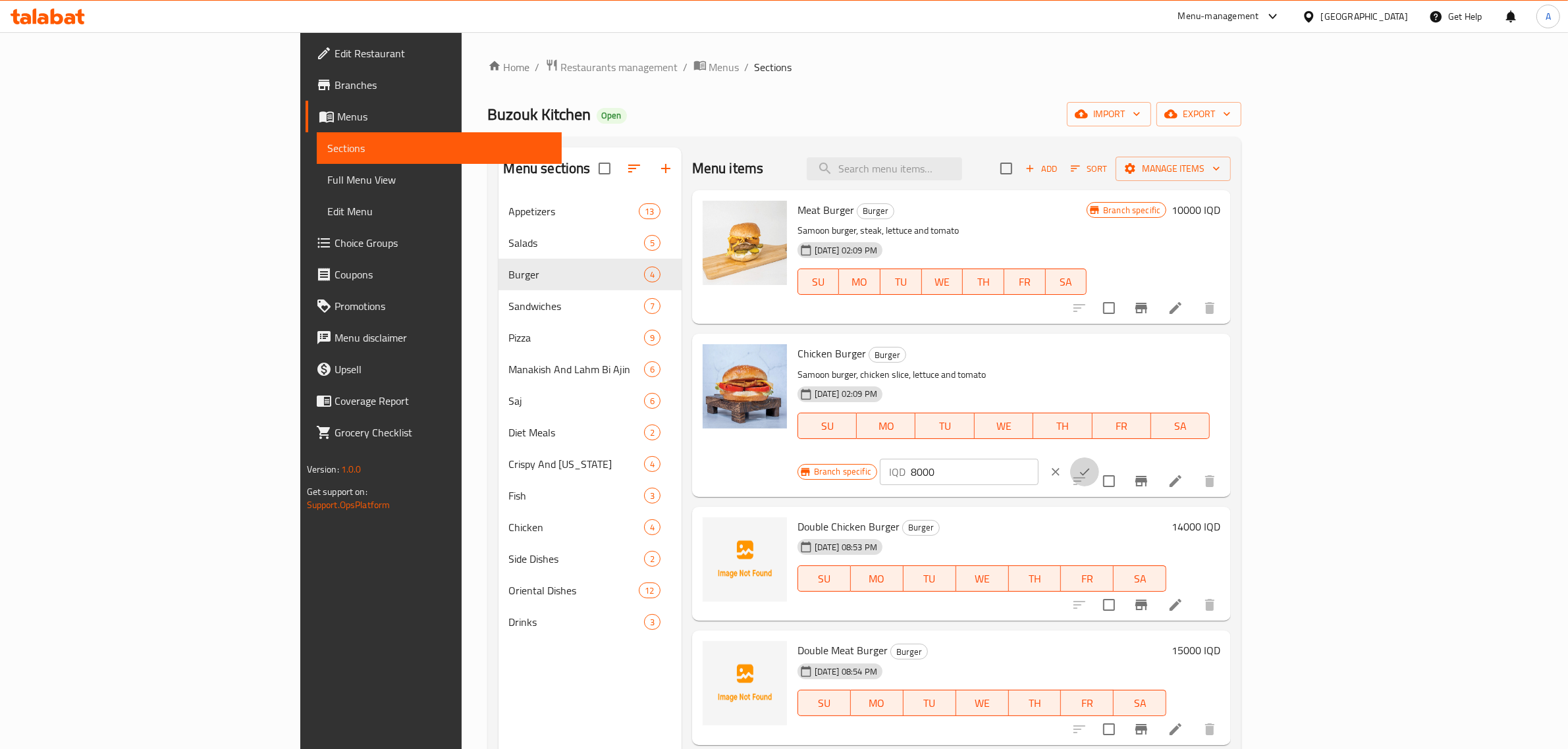
click at [1099, 457] on button "ok" at bounding box center [1085, 472] width 29 height 29
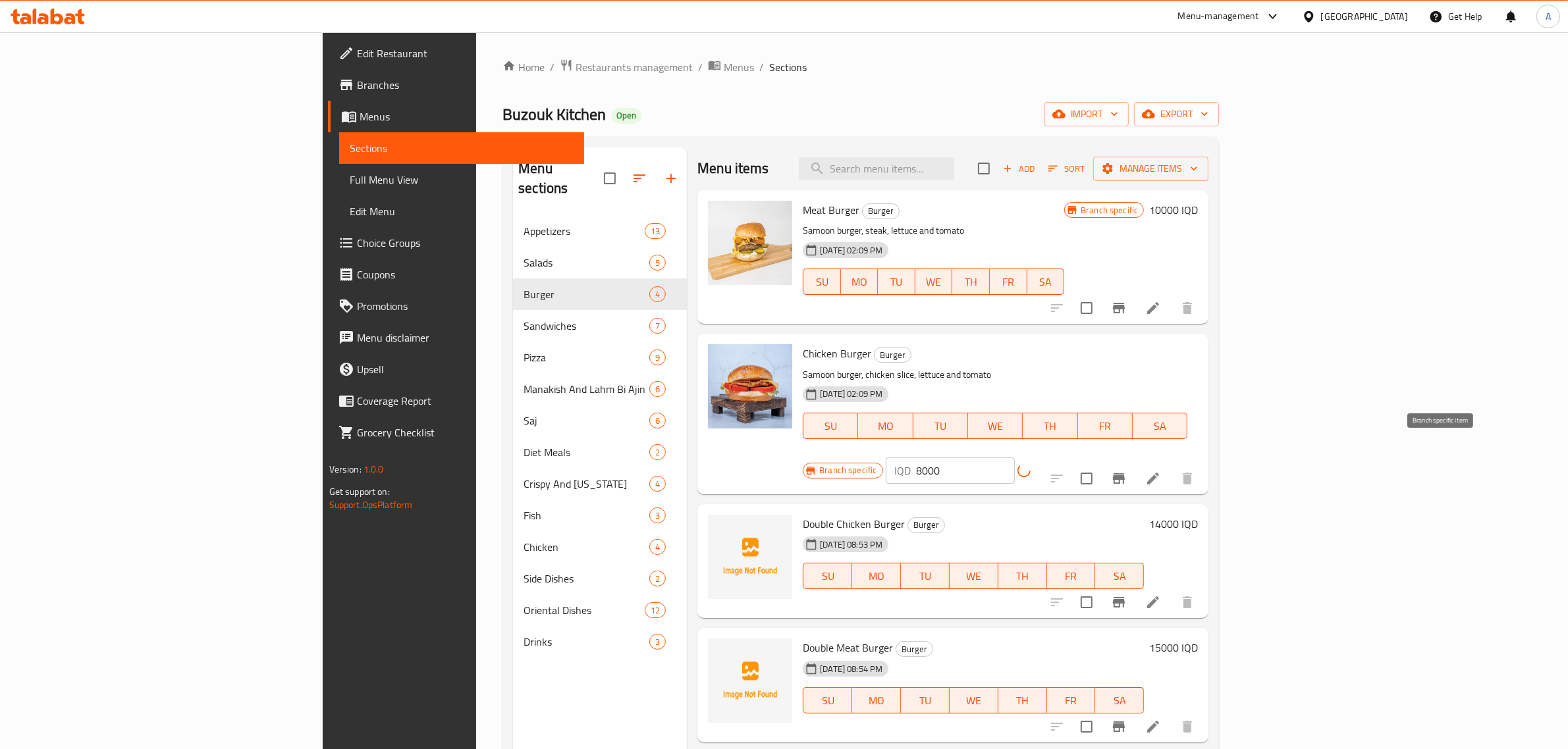
click at [1125, 473] on icon "Branch-specific-item" at bounding box center [1119, 478] width 12 height 10
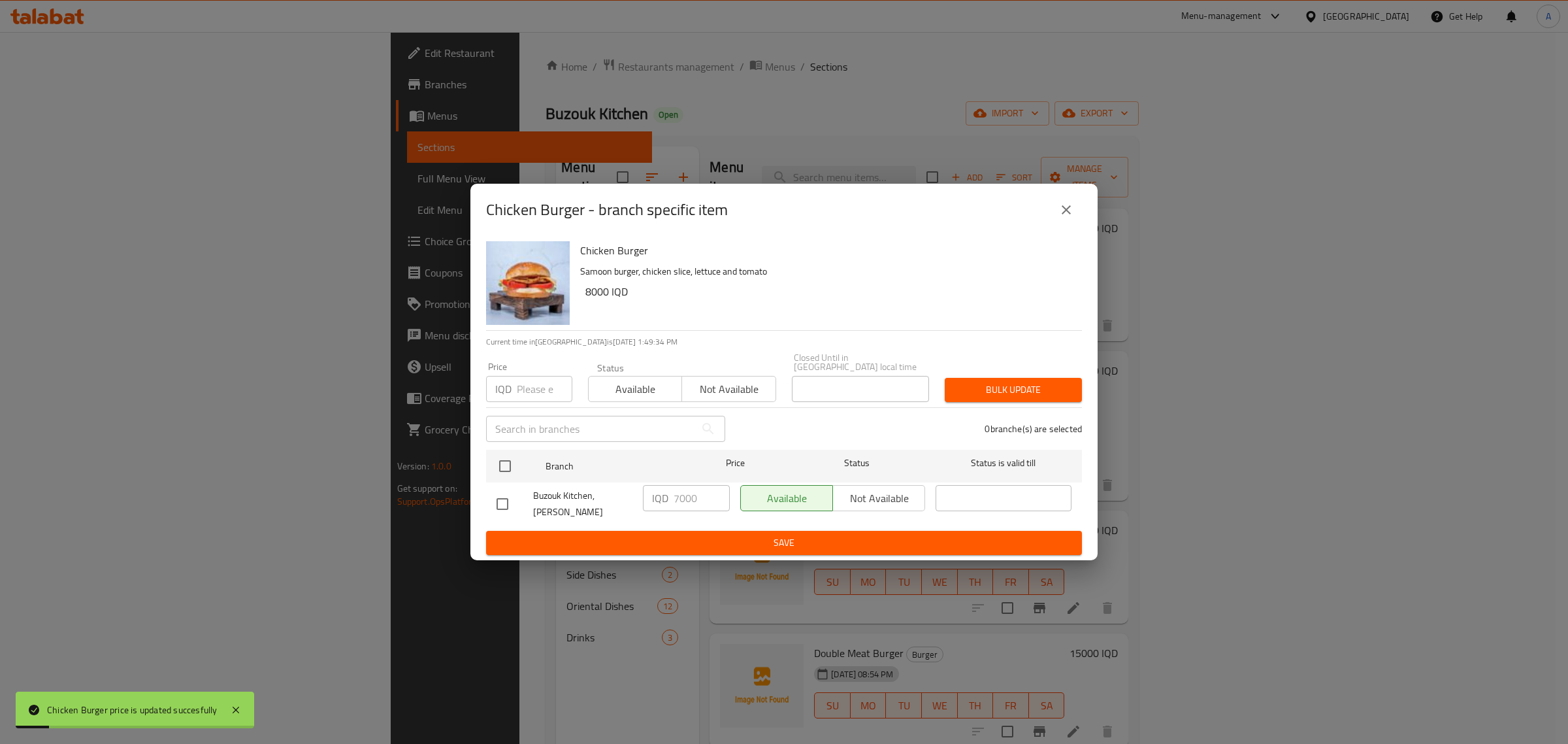
click at [508, 501] on input "checkbox" at bounding box center [503, 504] width 27 height 27
checkbox input "true"
drag, startPoint x: 680, startPoint y: 504, endPoint x: 661, endPoint y: 511, distance: 20.2
click at [661, 511] on div "IQD 7000 ​" at bounding box center [686, 498] width 87 height 26
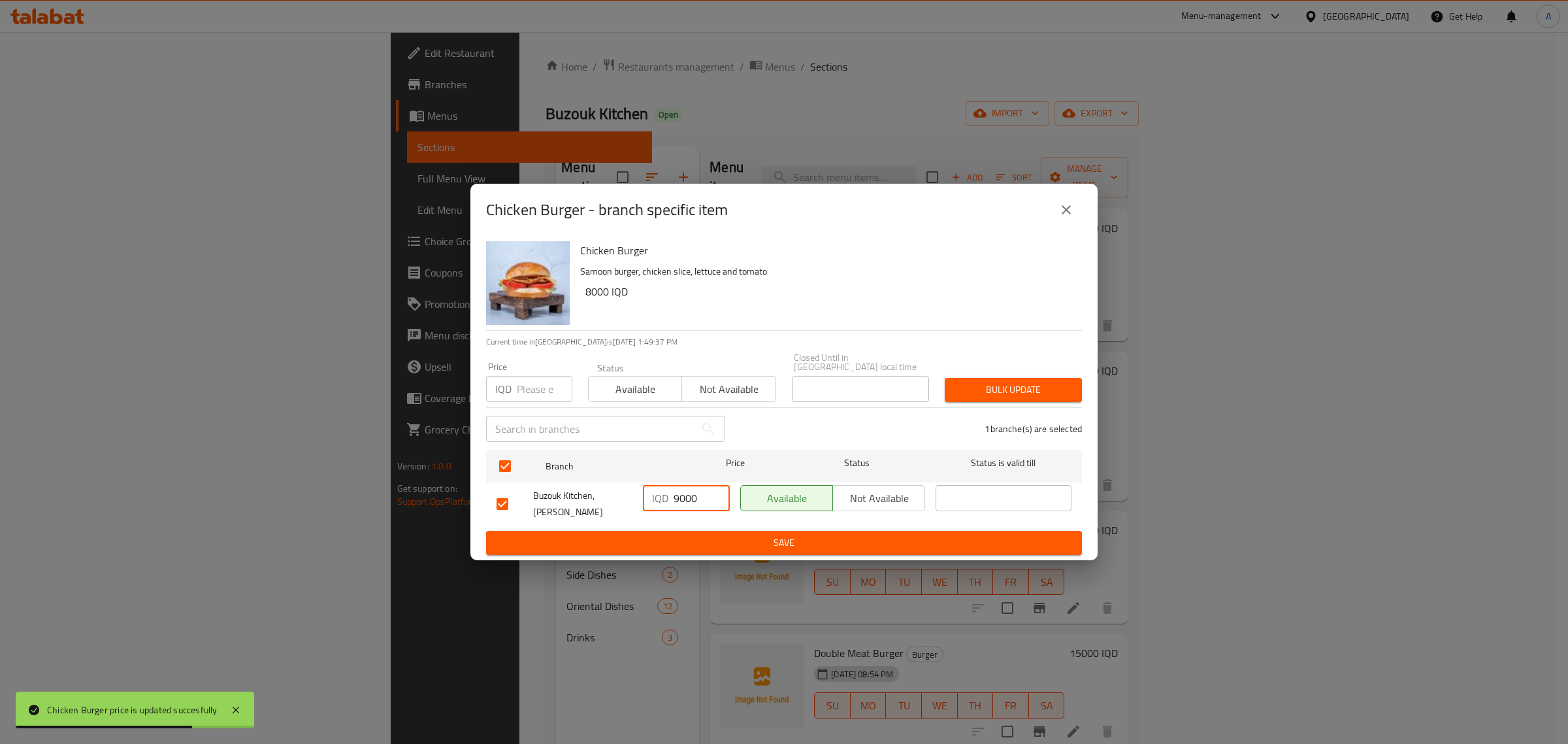
type input "9000"
click at [714, 535] on span "Save" at bounding box center [784, 543] width 575 height 16
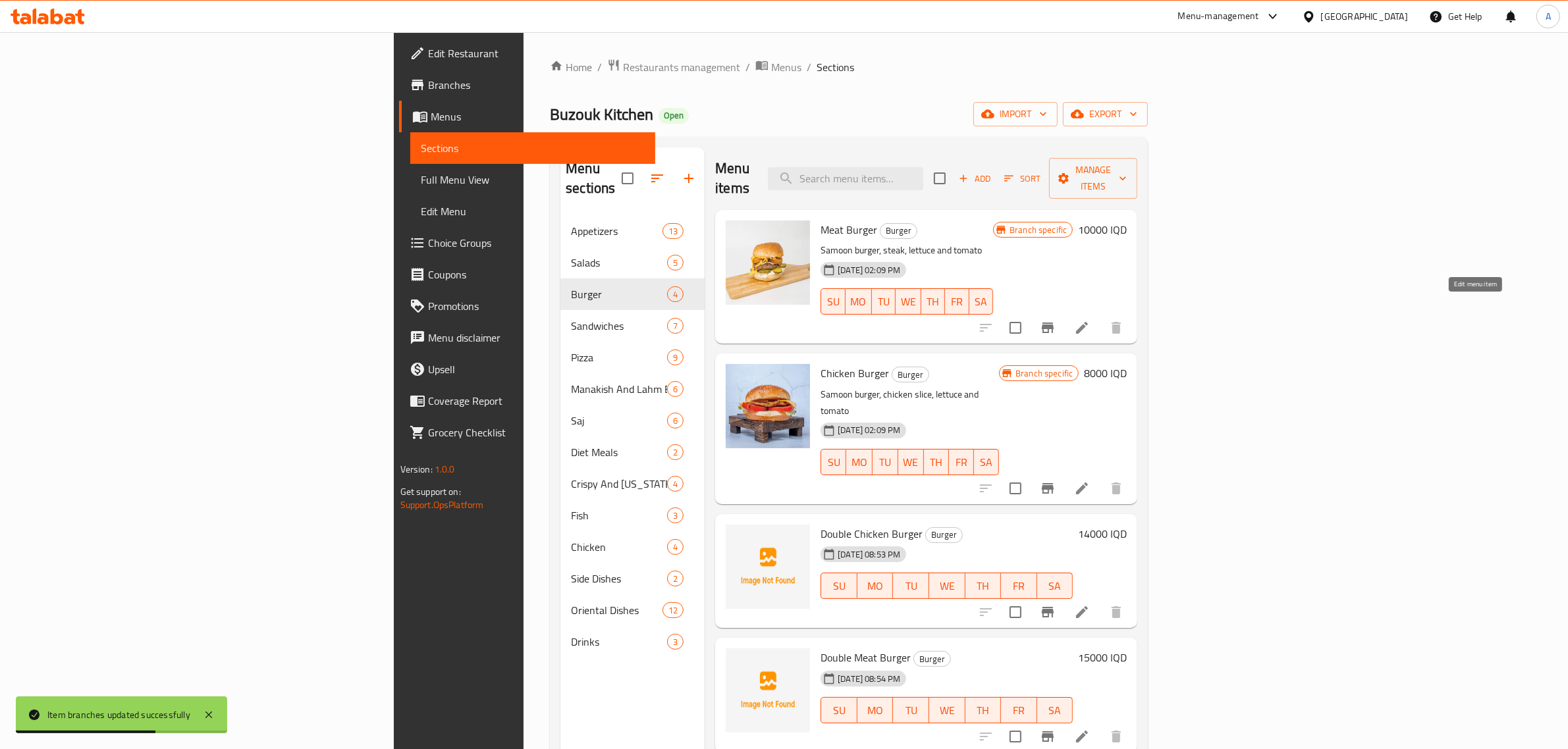
click at [1090, 320] on icon at bounding box center [1081, 327] width 15 height 15
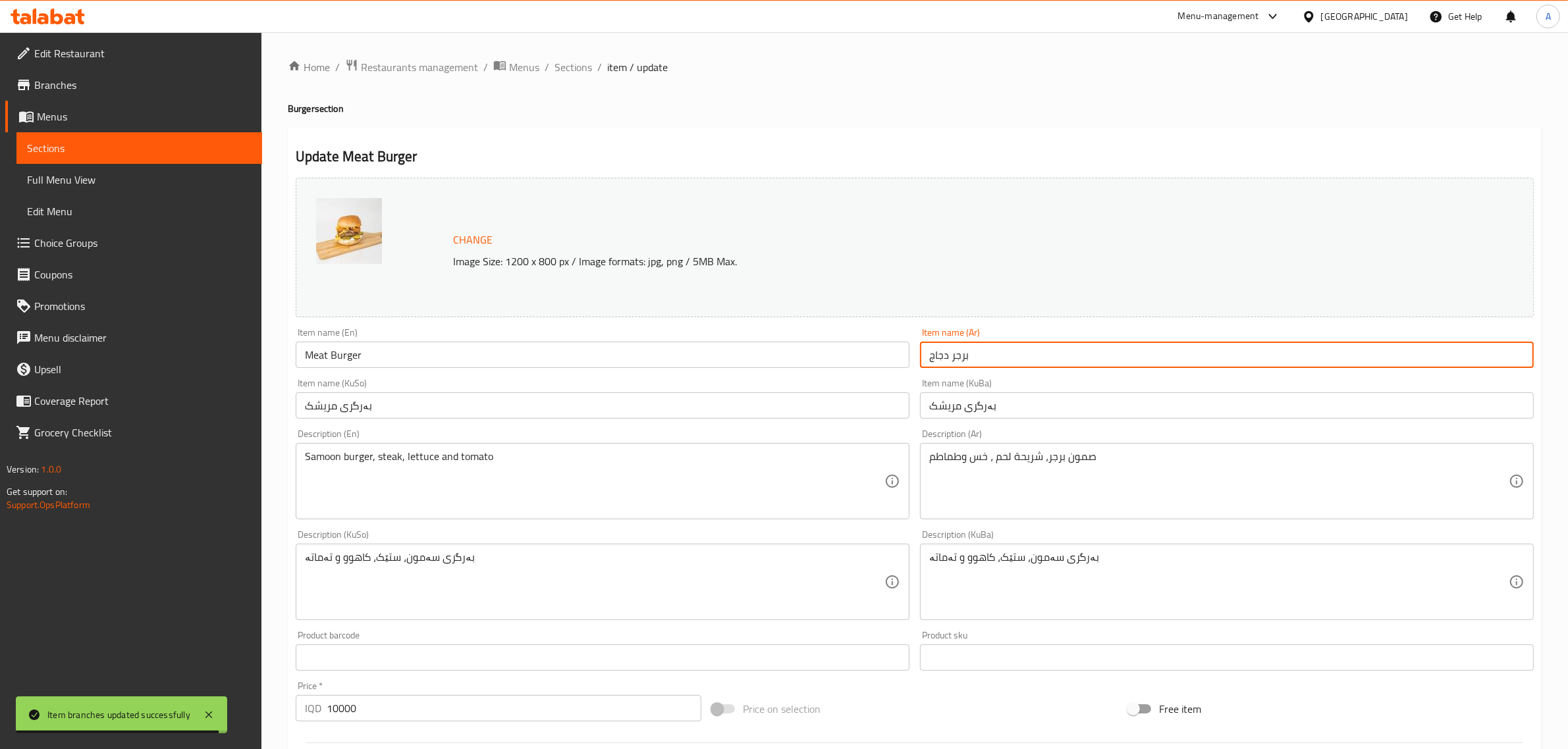
drag, startPoint x: 948, startPoint y: 357, endPoint x: 893, endPoint y: 360, distance: 55.1
click at [893, 360] on div "Change Image Size: 1200 x 800 px / Image formats: jpg, png / 5MB Max. Item name…" at bounding box center [914, 541] width 1248 height 738
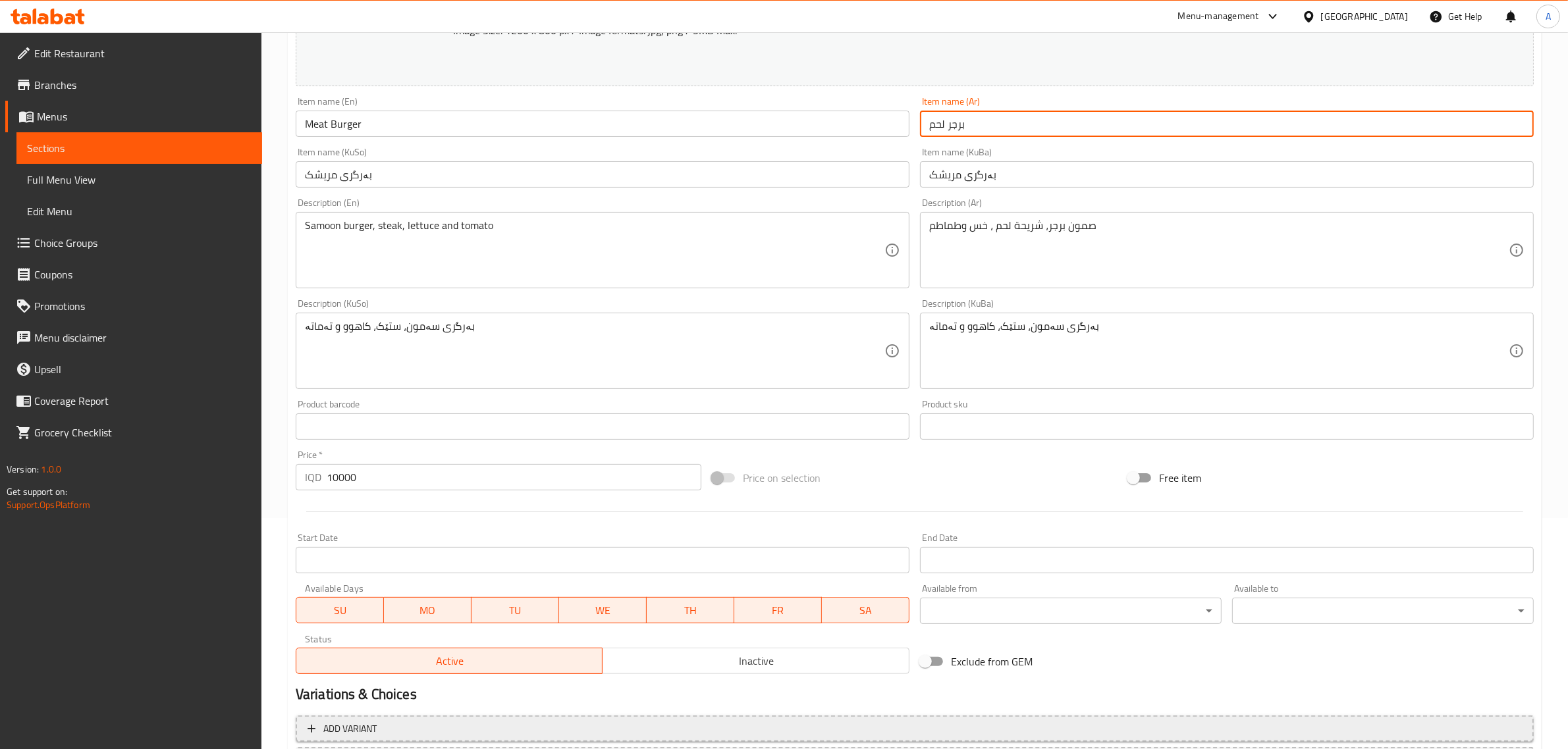
scroll to position [350, 0]
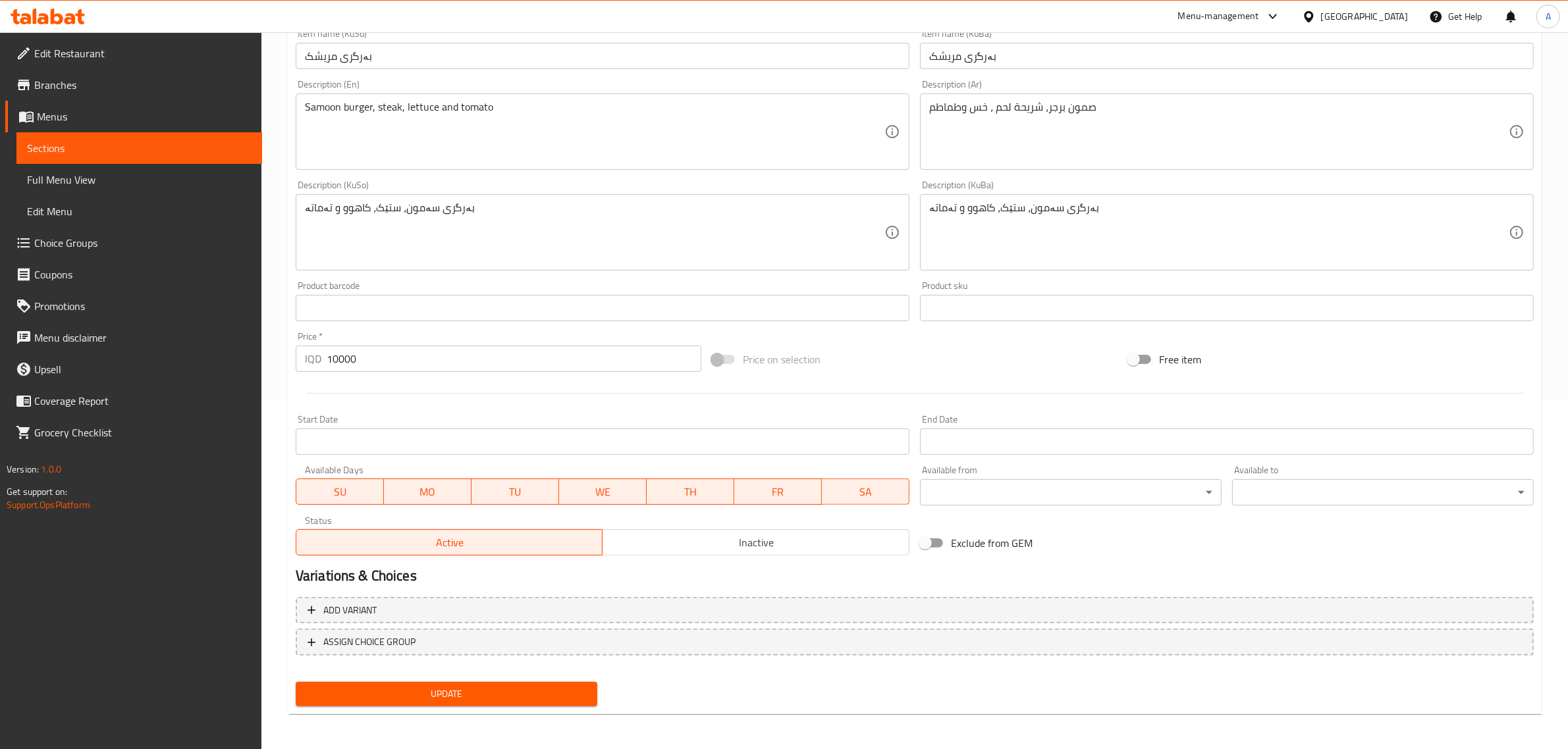
type input "برجر لحم"
click at [544, 705] on div "Update" at bounding box center [446, 693] width 312 height 35
click at [543, 702] on button "Update" at bounding box center [447, 693] width 302 height 24
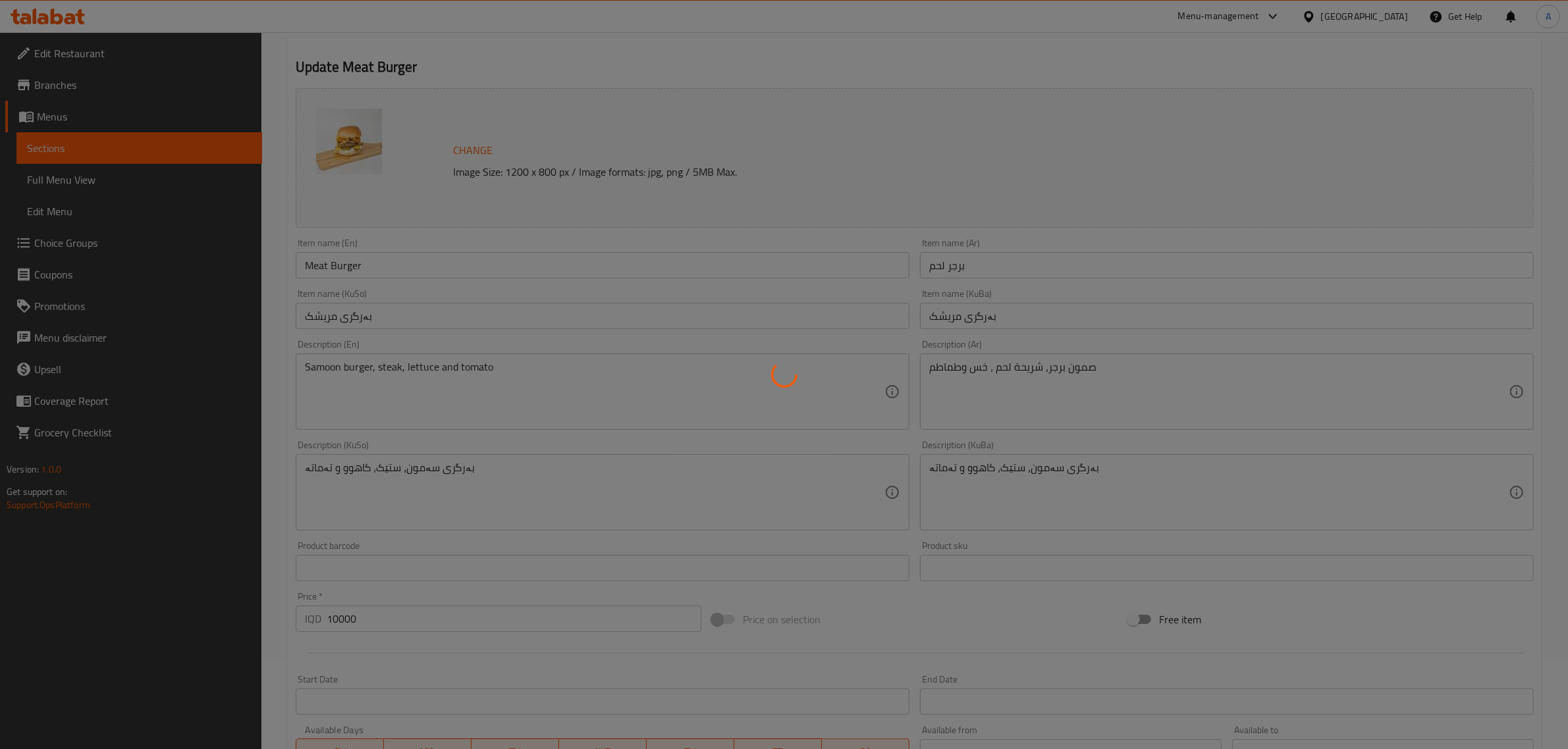
scroll to position [0, 0]
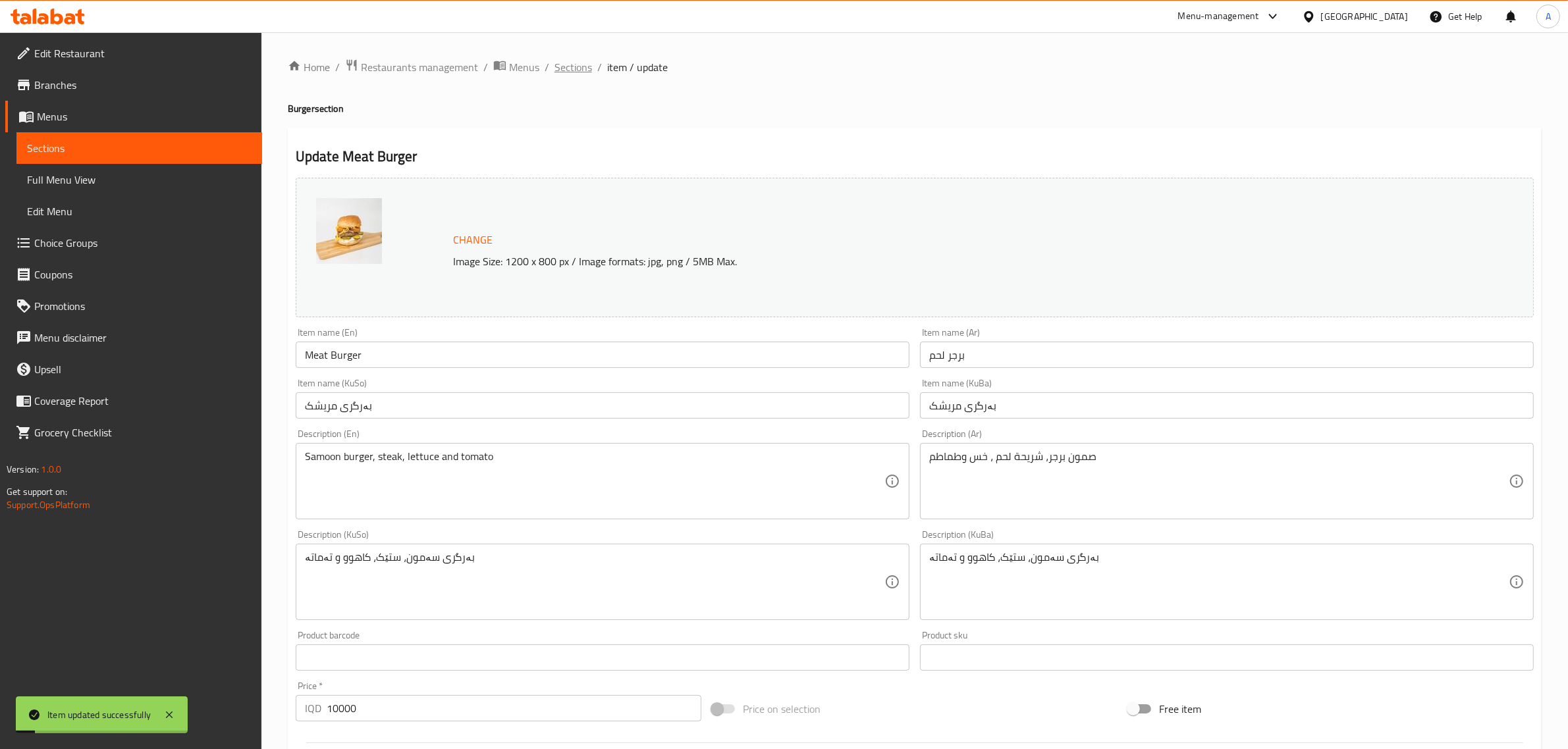
click at [577, 74] on span "Sections" at bounding box center [573, 67] width 38 height 15
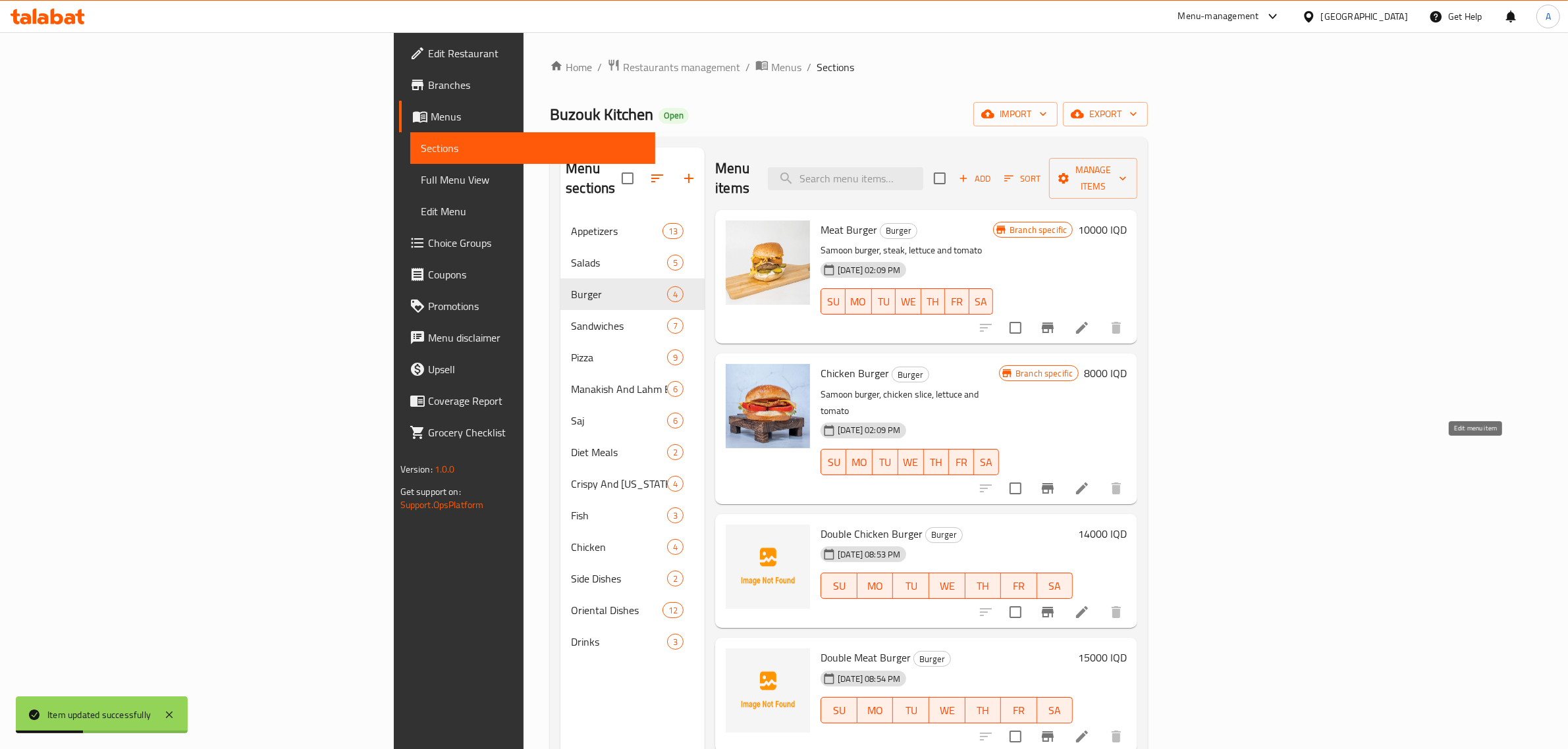
click at [1090, 481] on icon at bounding box center [1081, 488] width 15 height 15
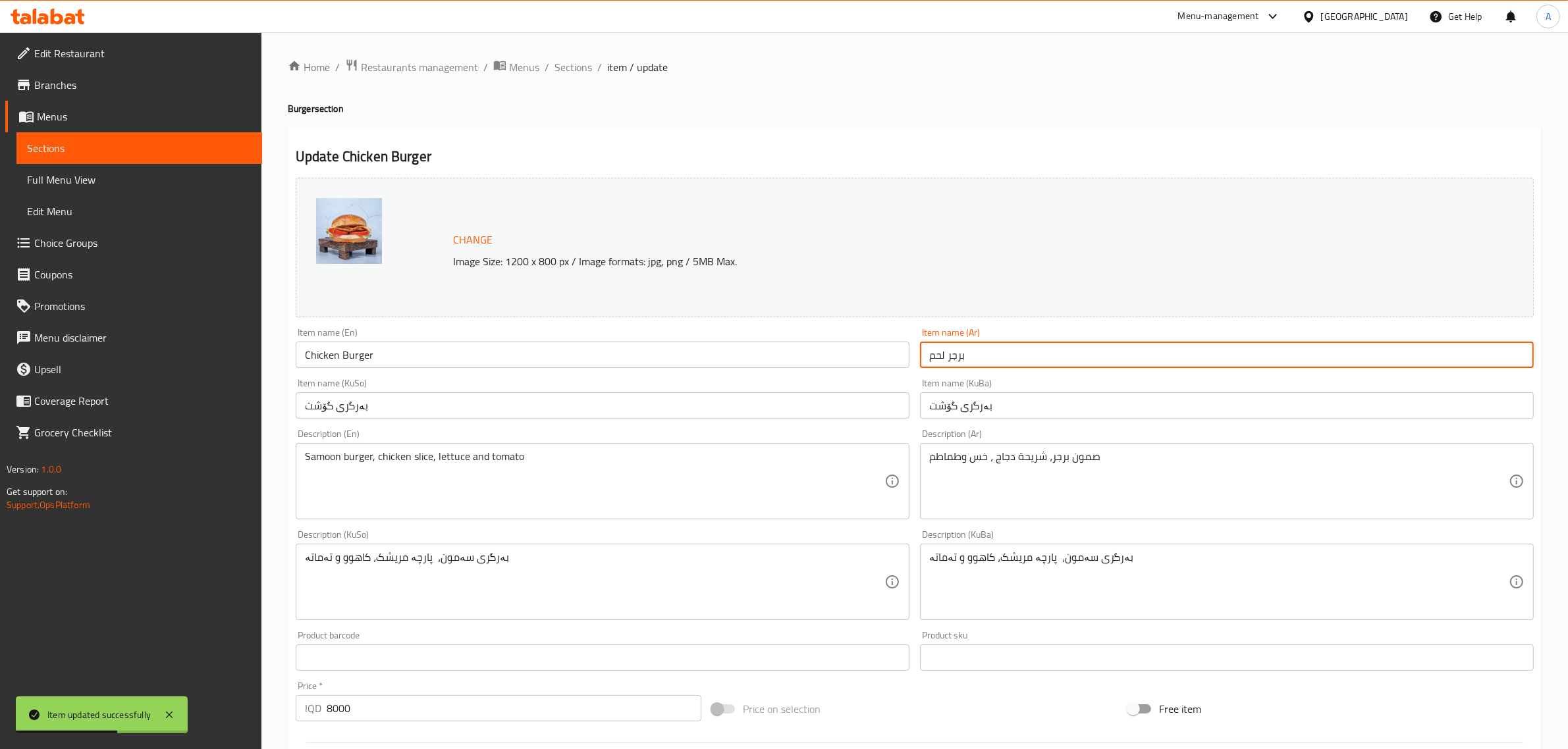
drag, startPoint x: 945, startPoint y: 357, endPoint x: 888, endPoint y: 370, distance: 58.5
click at [888, 370] on div "Change Image Size: 1200 x 800 px / Image formats: jpg, png / 5MB Max. Item name…" at bounding box center [914, 541] width 1248 height 738
type input "برجر دجاج"
click at [579, 64] on span "Sections" at bounding box center [573, 67] width 38 height 15
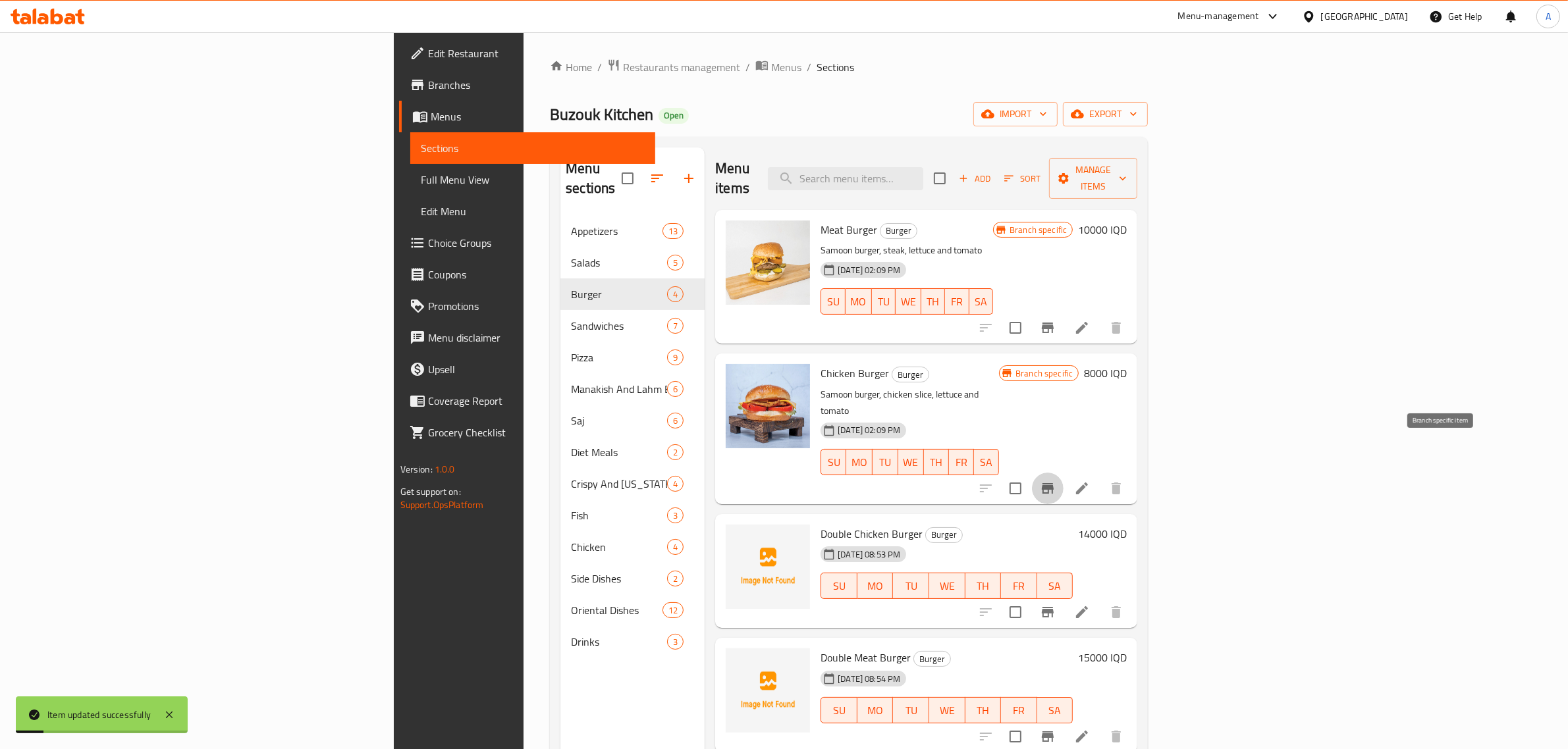
click at [1063, 473] on button "Branch-specific-item" at bounding box center [1047, 488] width 32 height 32
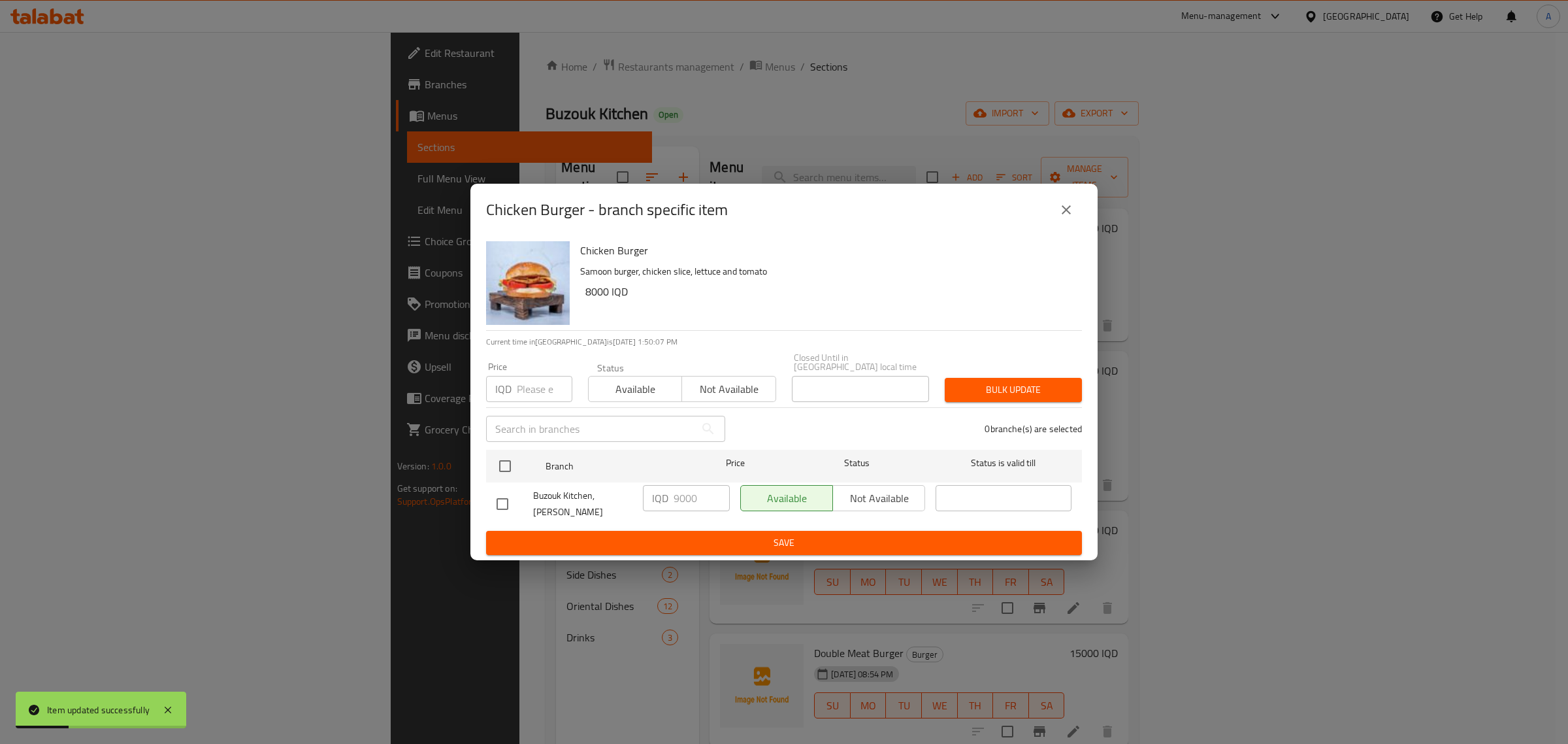
click at [495, 504] on input "checkbox" at bounding box center [503, 504] width 27 height 27
checkbox input "true"
drag, startPoint x: 677, startPoint y: 501, endPoint x: 674, endPoint y: 508, distance: 7.6
click at [674, 508] on input "9000" at bounding box center [702, 498] width 56 height 26
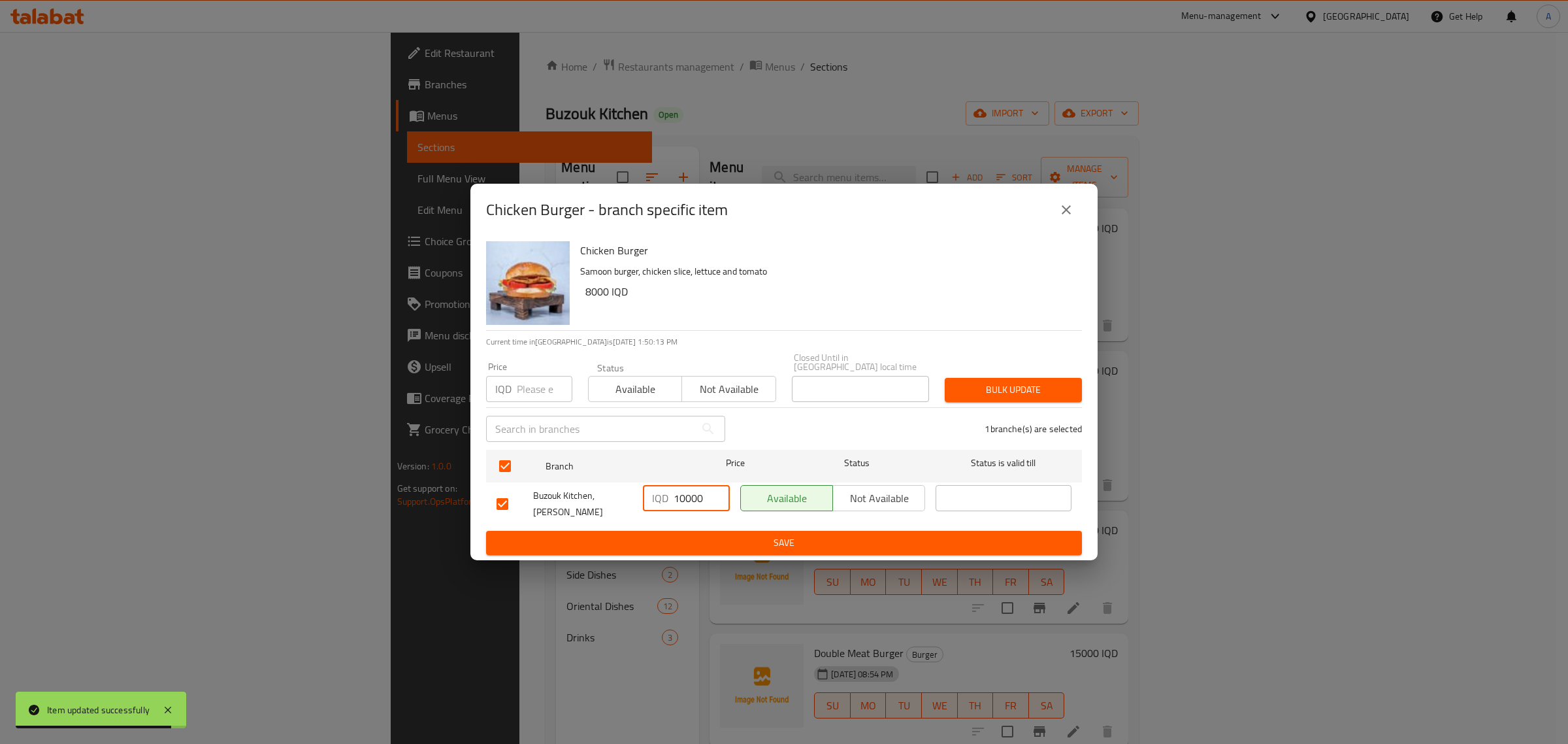
type input "10000"
click at [706, 535] on span "Save" at bounding box center [784, 543] width 575 height 16
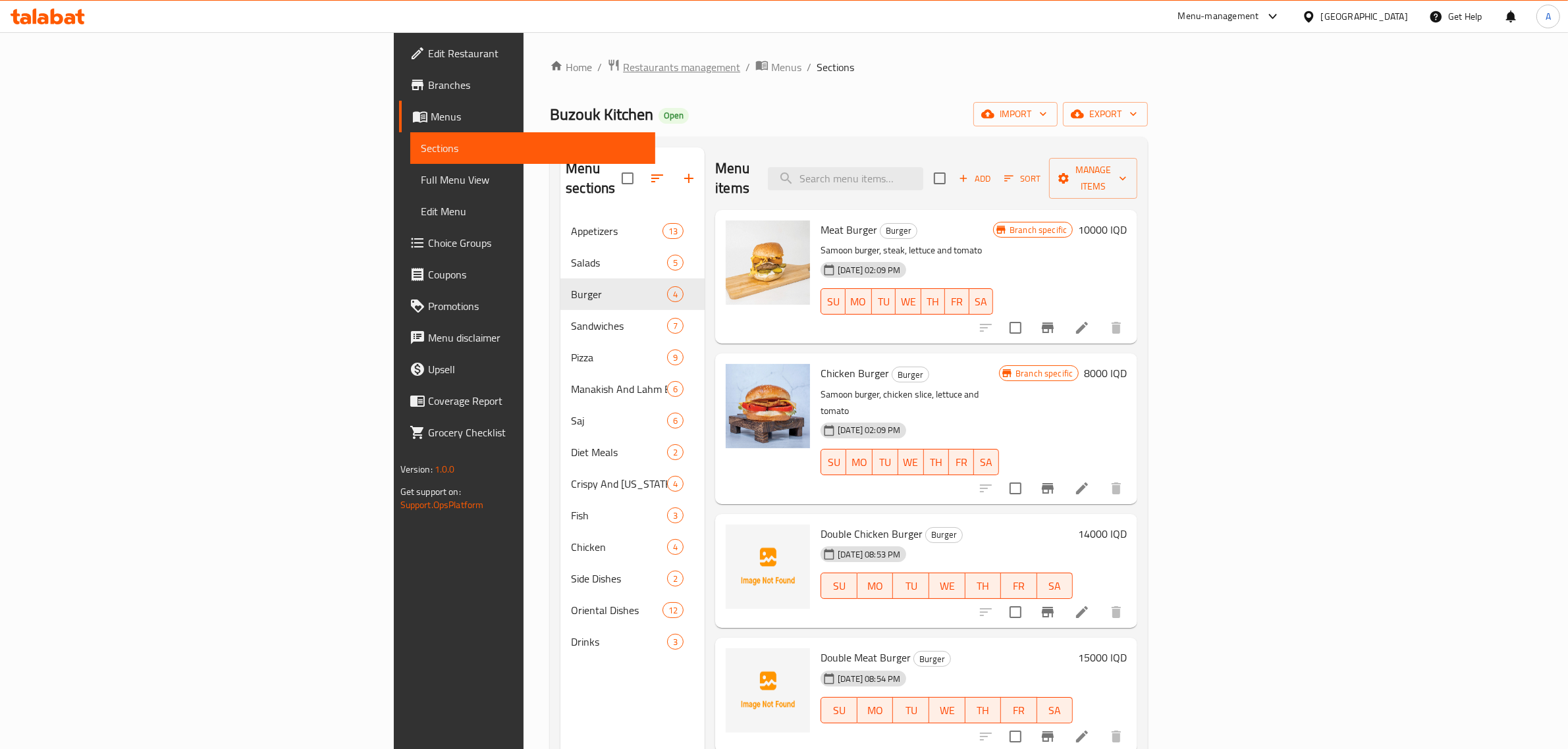
click at [623, 59] on span "Restaurants management" at bounding box center [681, 67] width 117 height 15
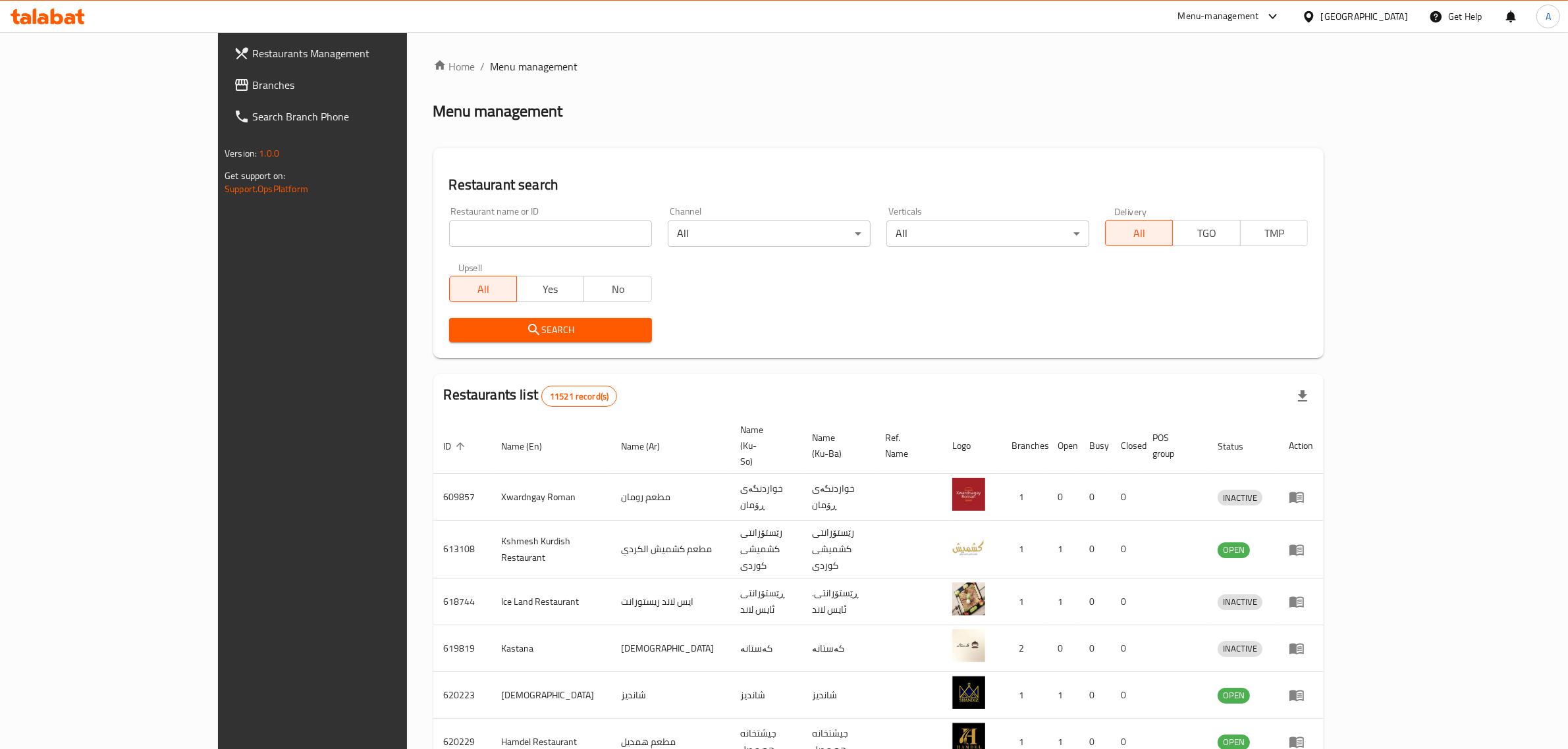
click at [449, 232] on input "search" at bounding box center [550, 233] width 203 height 27
paste input "705403"
type input "705403"
click button "Search" at bounding box center [550, 330] width 203 height 24
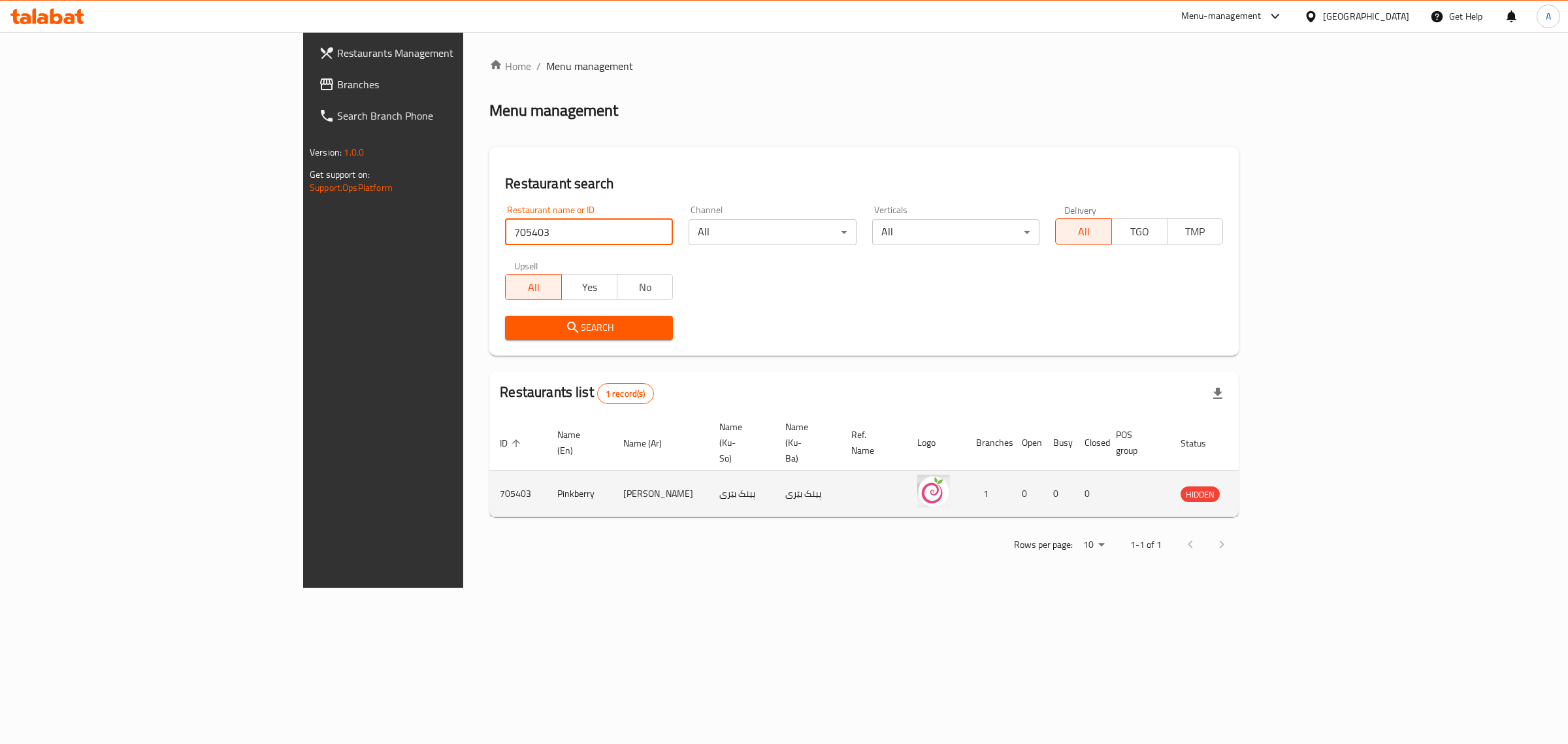
click at [1284, 474] on td "enhanced table" at bounding box center [1261, 493] width 45 height 47
click at [1284, 473] on td "enhanced table" at bounding box center [1261, 493] width 45 height 47
click at [1264, 489] on icon "enhanced table" at bounding box center [1257, 494] width 14 height 11
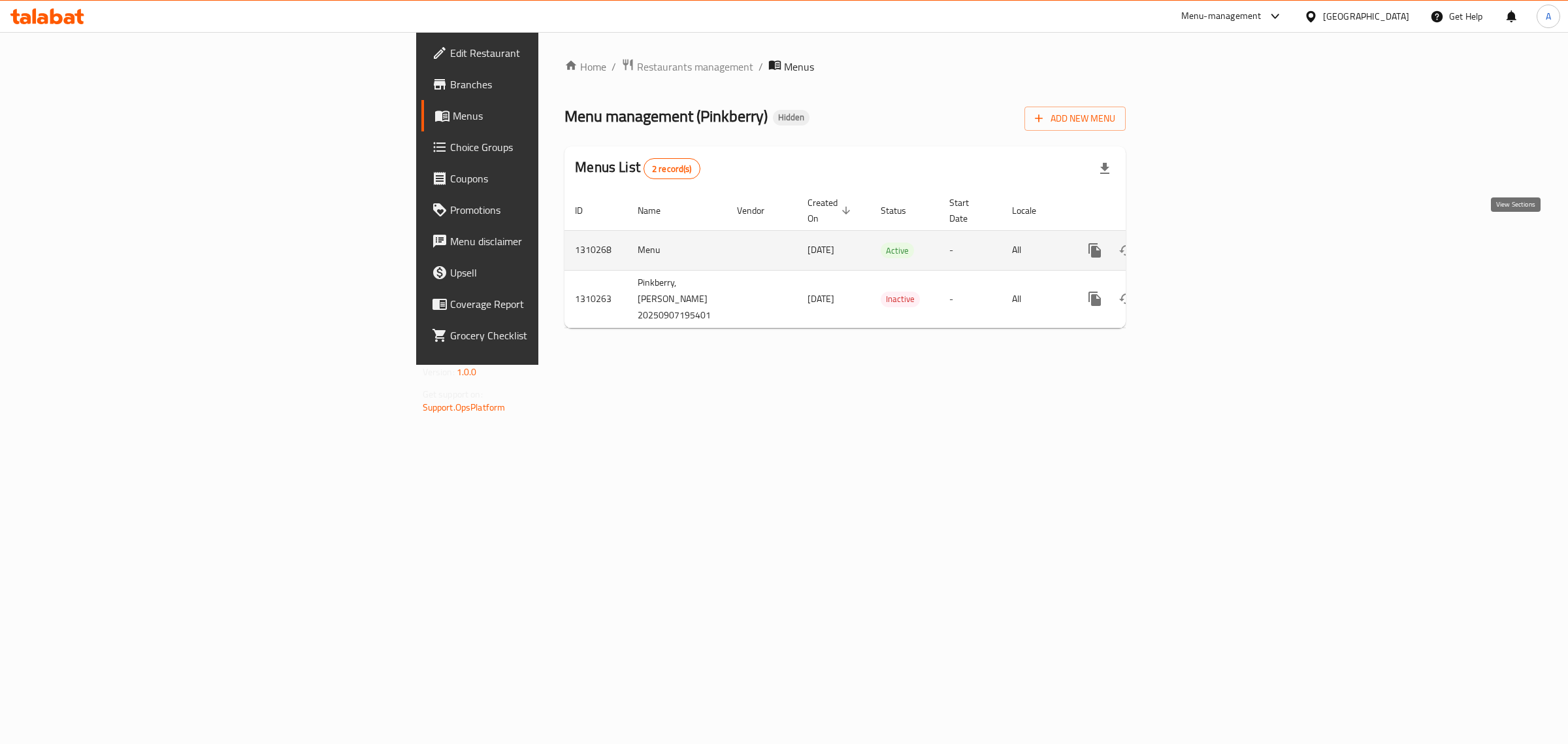
click at [1197, 243] on icon "enhanced table" at bounding box center [1189, 251] width 15 height 15
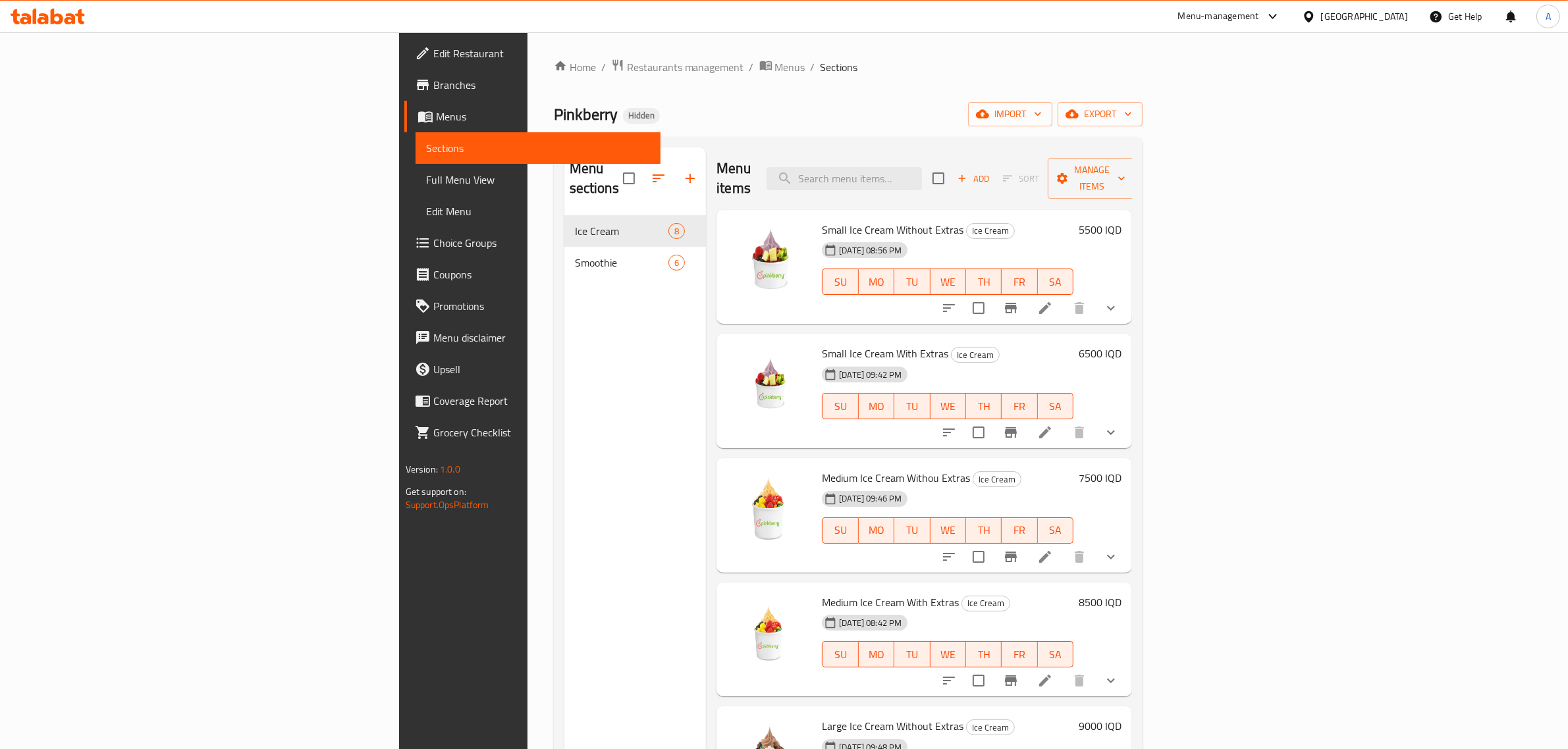
click at [824, 220] on span "Small Ice Cream Without Extras" at bounding box center [892, 229] width 141 height 20
click at [1051, 302] on icon at bounding box center [1045, 308] width 12 height 12
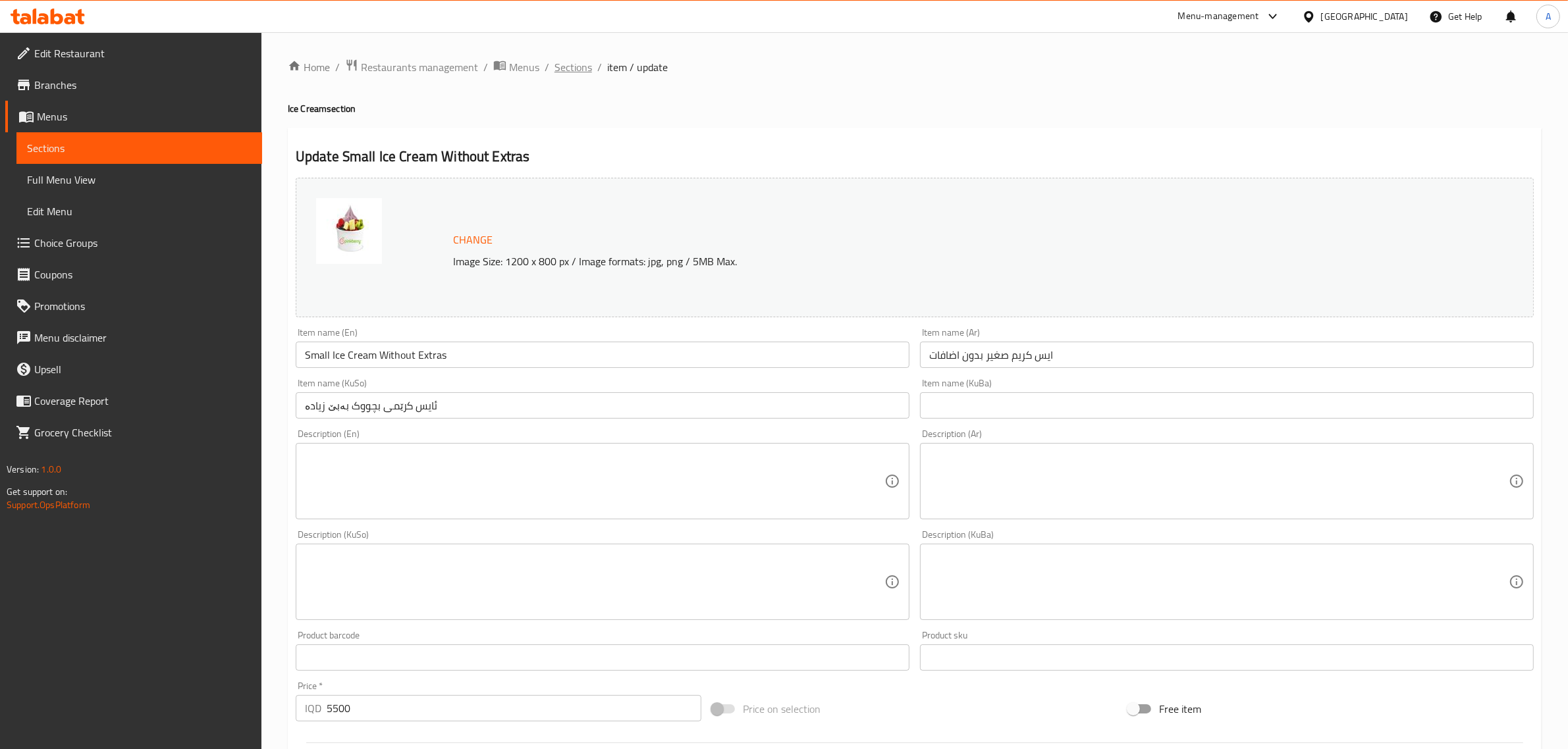
click at [567, 70] on span "Sections" at bounding box center [573, 67] width 38 height 15
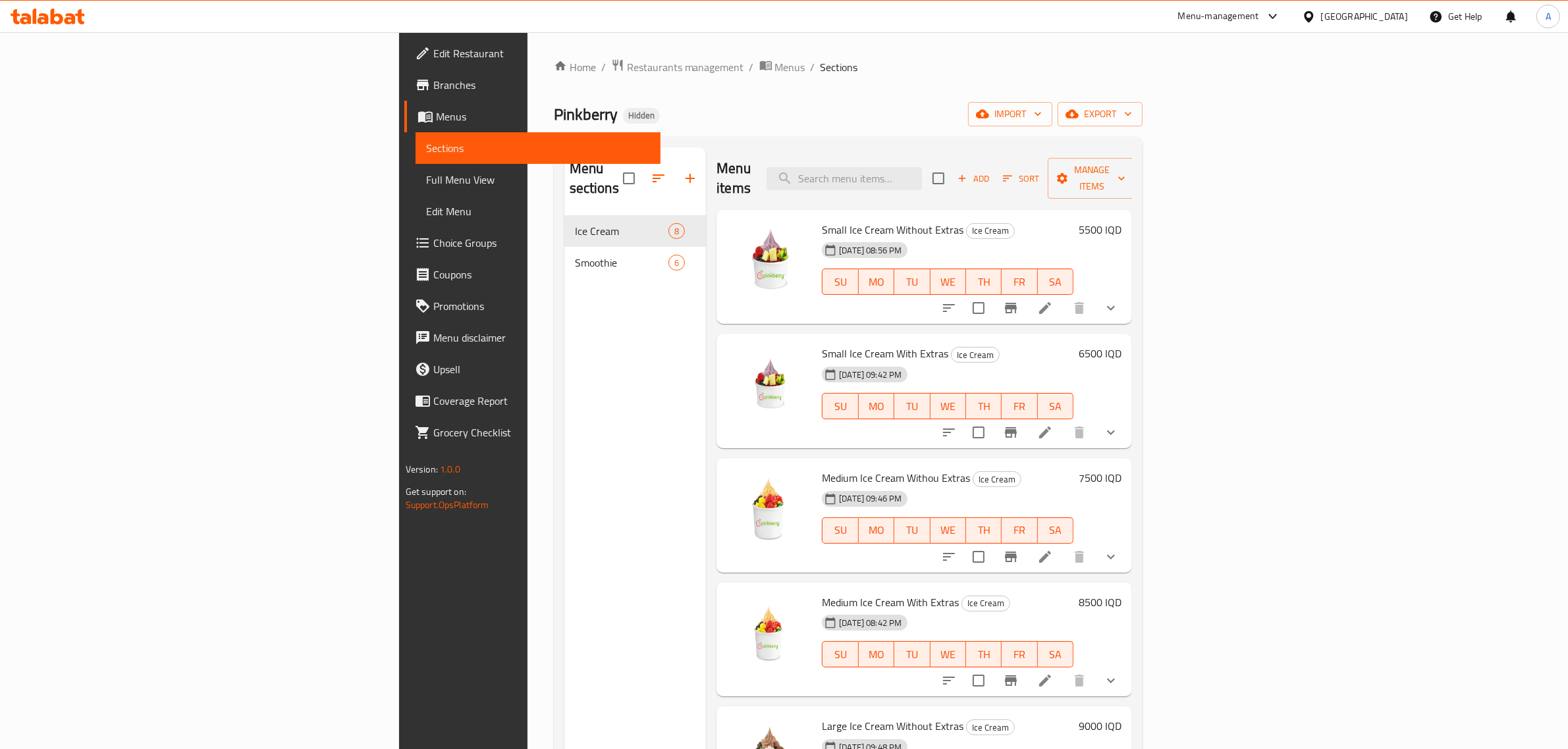
click at [837, 220] on span "Small Ice Cream Without Extras" at bounding box center [892, 229] width 141 height 20
click at [841, 220] on span "Small Ice Cream Without Extras" at bounding box center [892, 229] width 141 height 20
click at [843, 220] on span "Small Ice Cream Without Extras" at bounding box center [892, 229] width 141 height 20
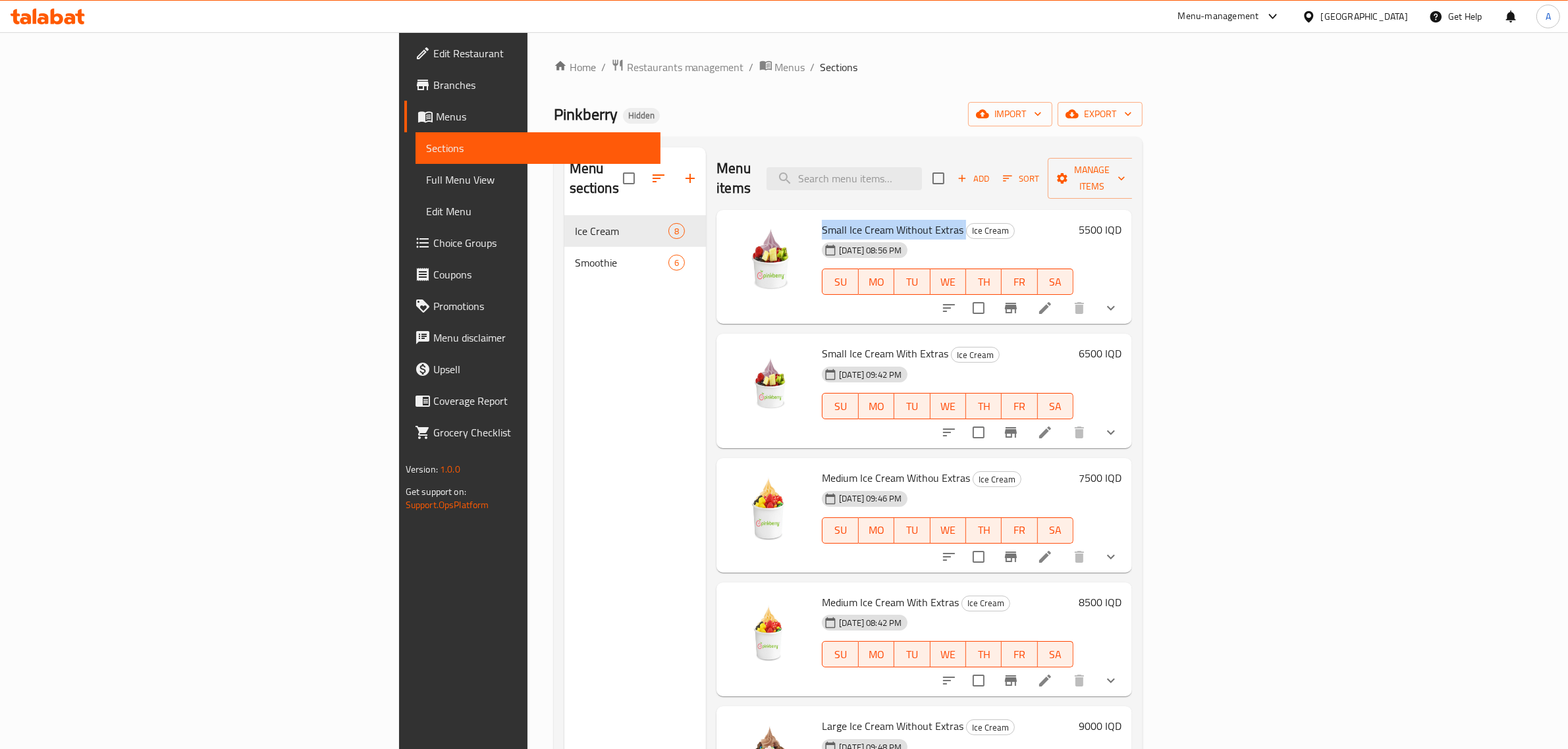
click at [843, 220] on span "Small Ice Cream Without Extras" at bounding box center [892, 229] width 141 height 20
click at [1053, 300] on icon at bounding box center [1044, 308] width 15 height 15
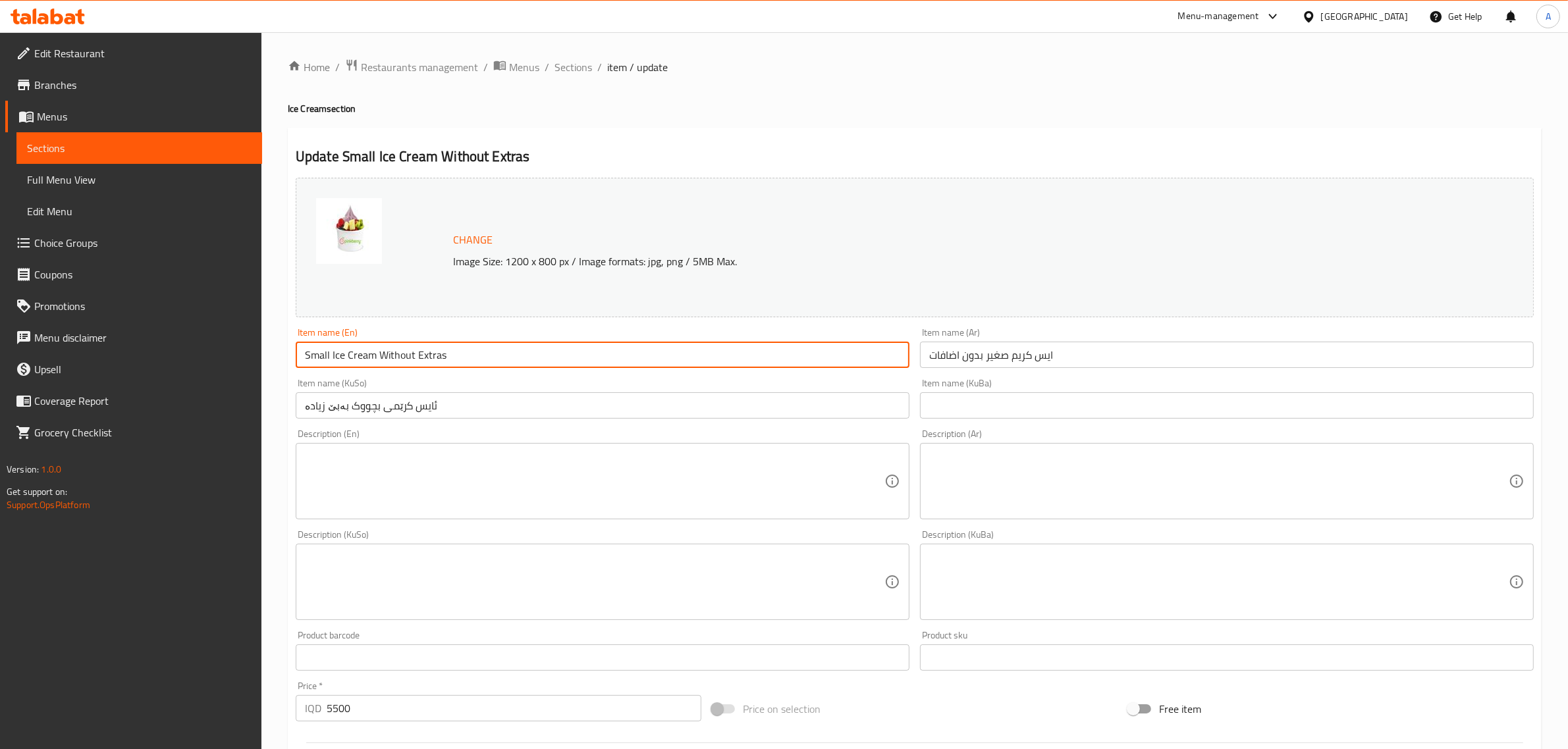
drag, startPoint x: 416, startPoint y: 357, endPoint x: 499, endPoint y: 357, distance: 83.0
click at [499, 357] on input "Small Ice Cream Without Extras" at bounding box center [602, 354] width 613 height 27
drag, startPoint x: 468, startPoint y: 360, endPoint x: 416, endPoint y: 366, distance: 52.3
click at [416, 366] on input "Small Ice Cream Without Toppings" at bounding box center [602, 354] width 613 height 27
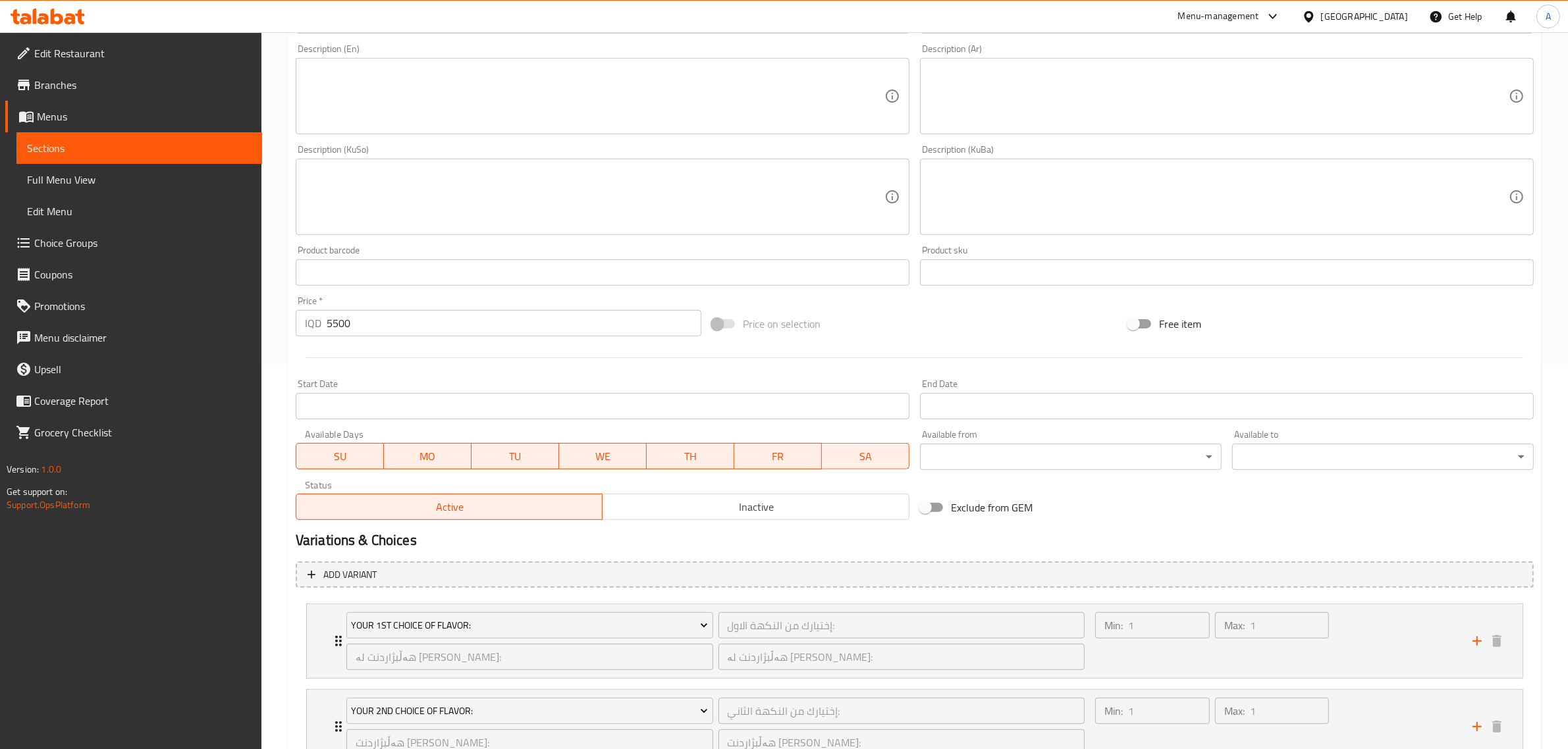
scroll to position [490, 0]
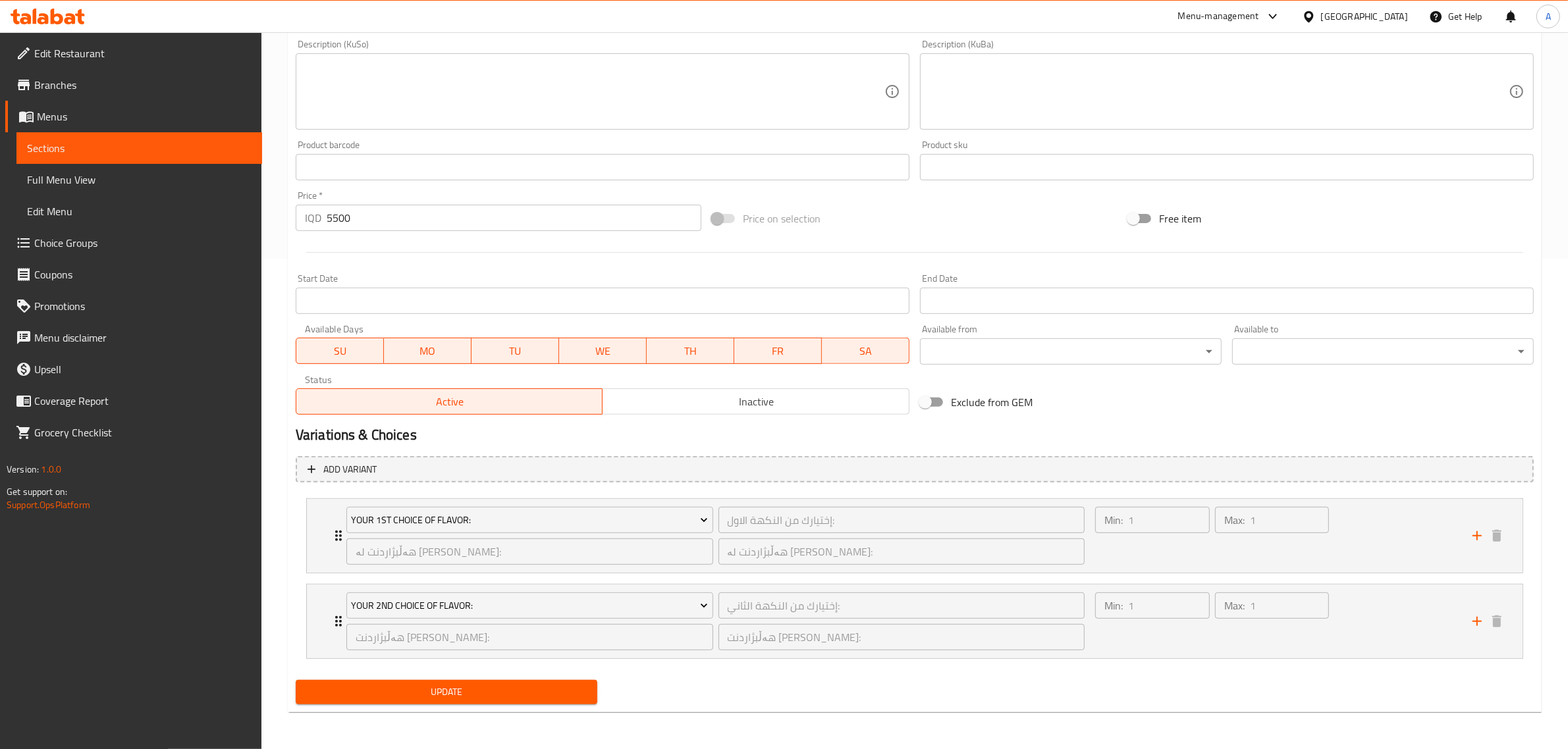
type input "Small Ice Cream Without Toppings"
click at [489, 681] on button "Update" at bounding box center [447, 692] width 302 height 24
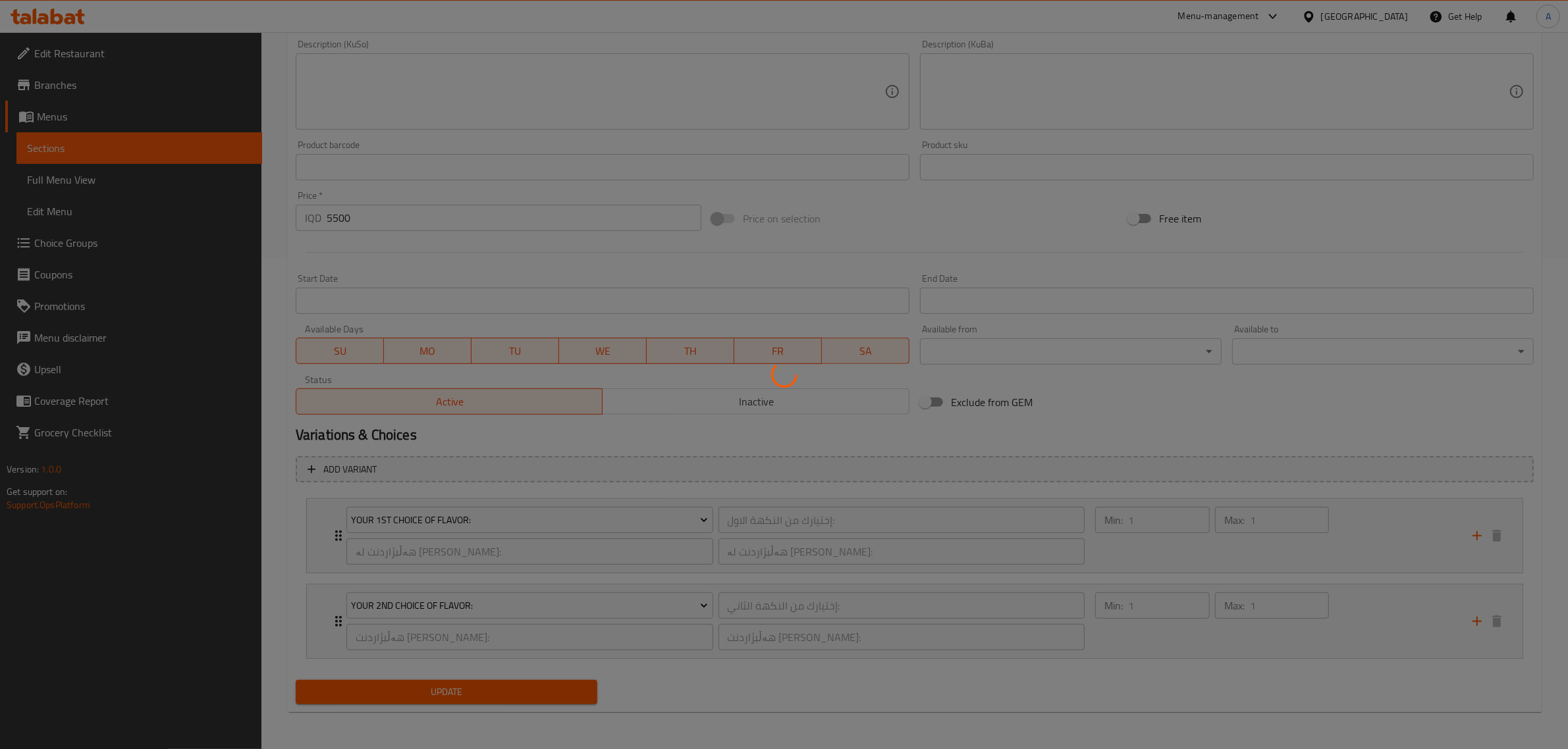
scroll to position [0, 0]
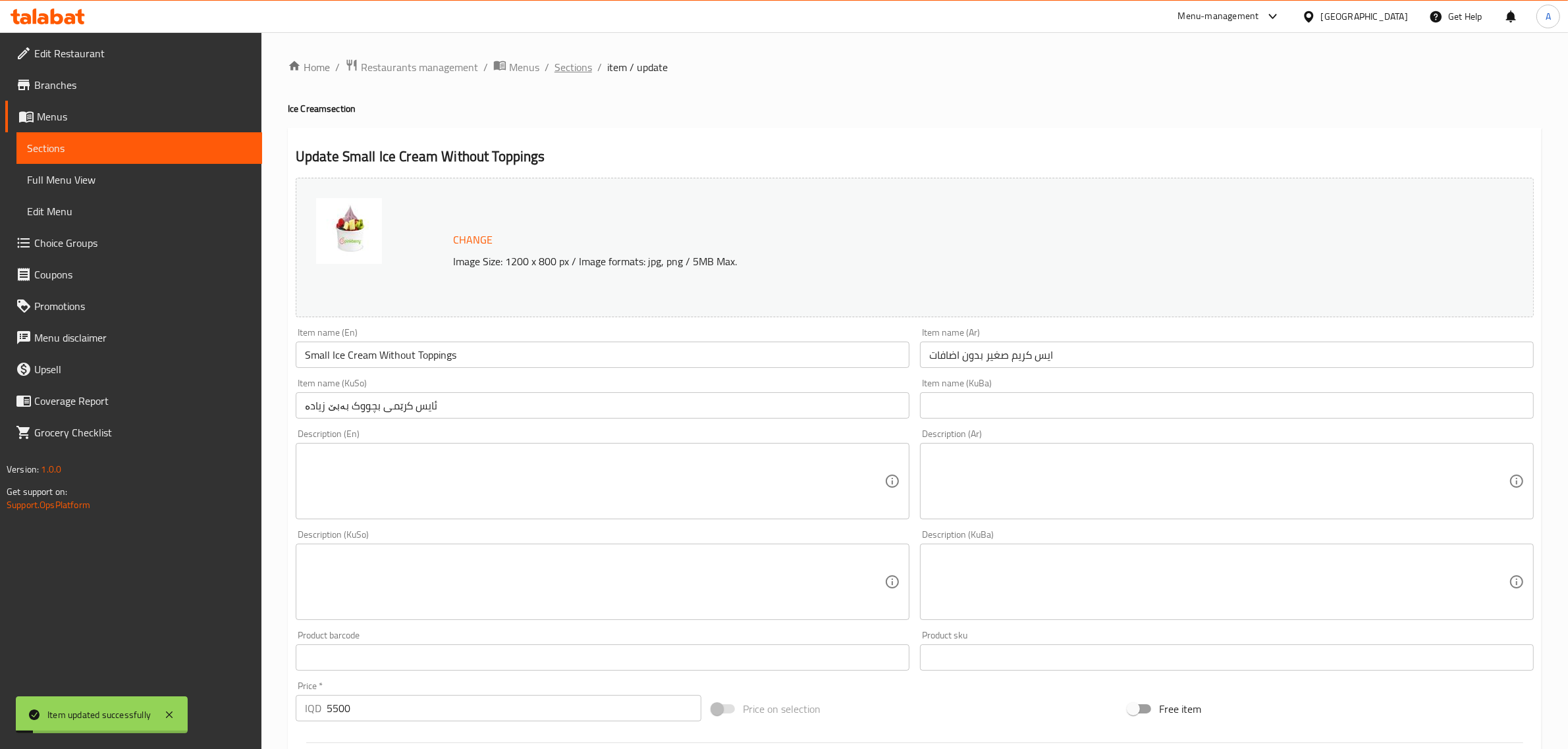
click at [580, 67] on span "Sections" at bounding box center [573, 67] width 38 height 15
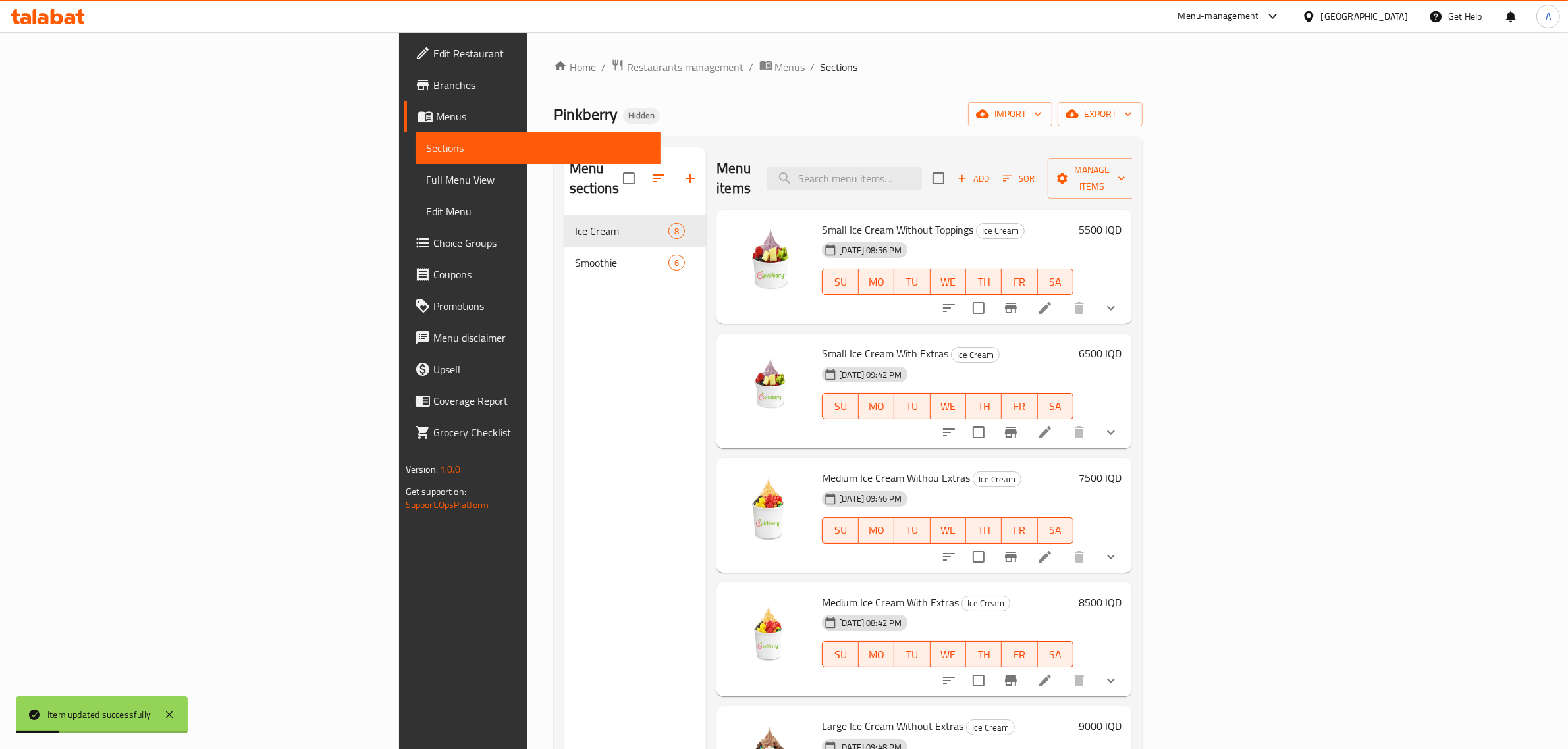
click at [828, 344] on span "Small Ice Cream With Extras" at bounding box center [885, 353] width 127 height 20
click at [1053, 424] on icon at bounding box center [1044, 432] width 15 height 15
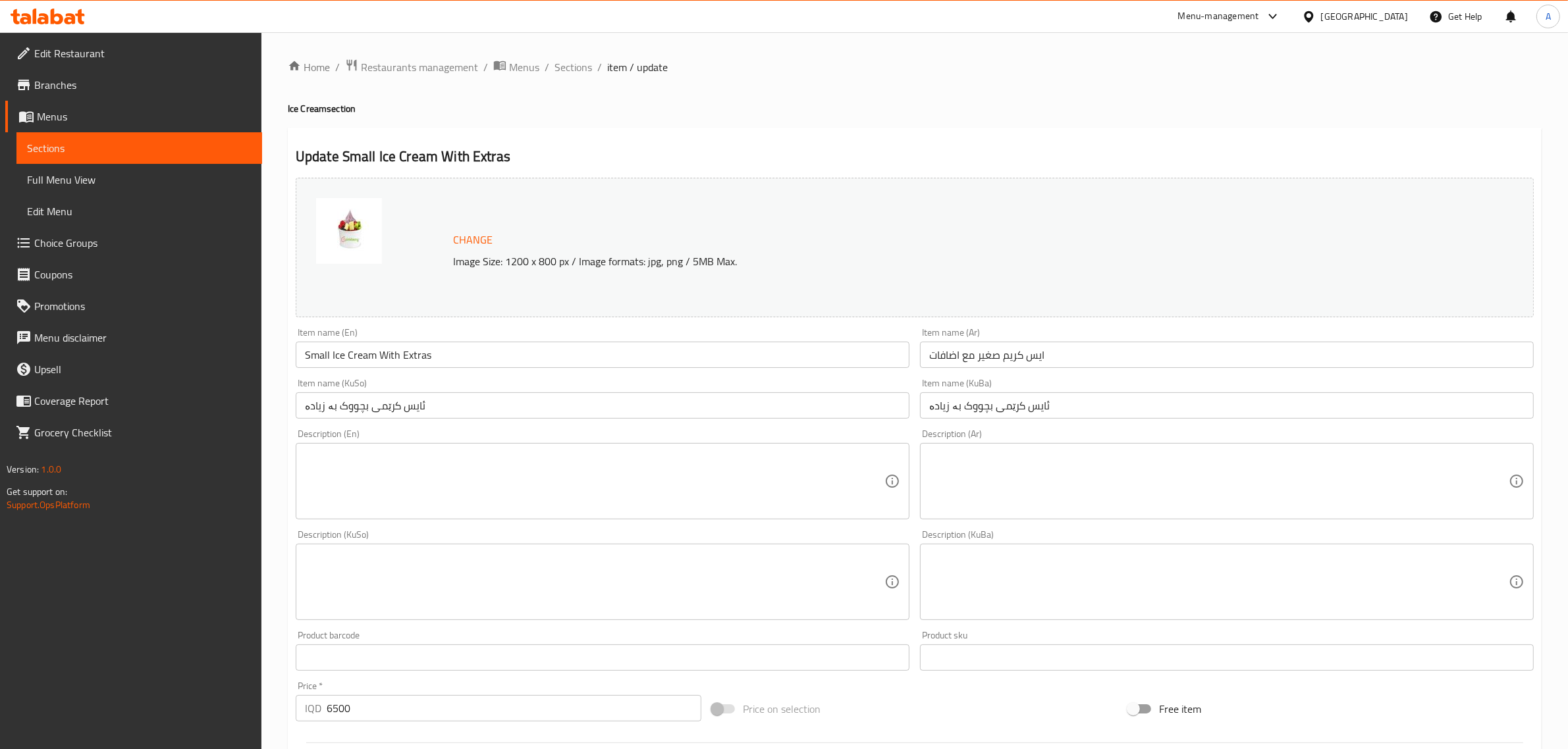
click at [438, 356] on input "Small Ice Cream With Extras" at bounding box center [602, 354] width 613 height 27
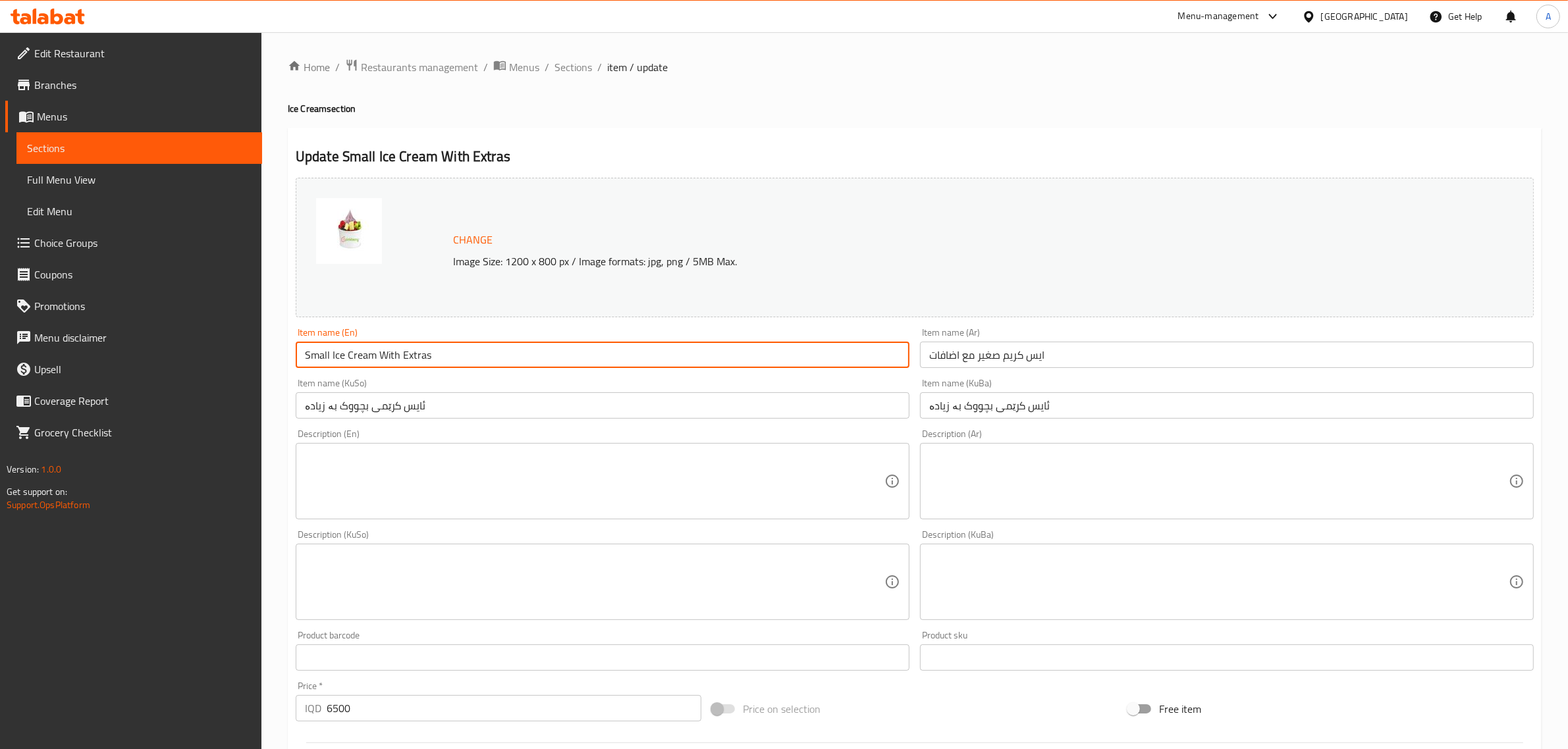
drag, startPoint x: 438, startPoint y: 356, endPoint x: 409, endPoint y: 365, distance: 30.4
click at [409, 365] on input "Small Ice Cream With Extras" at bounding box center [602, 354] width 613 height 27
paste input "Topping"
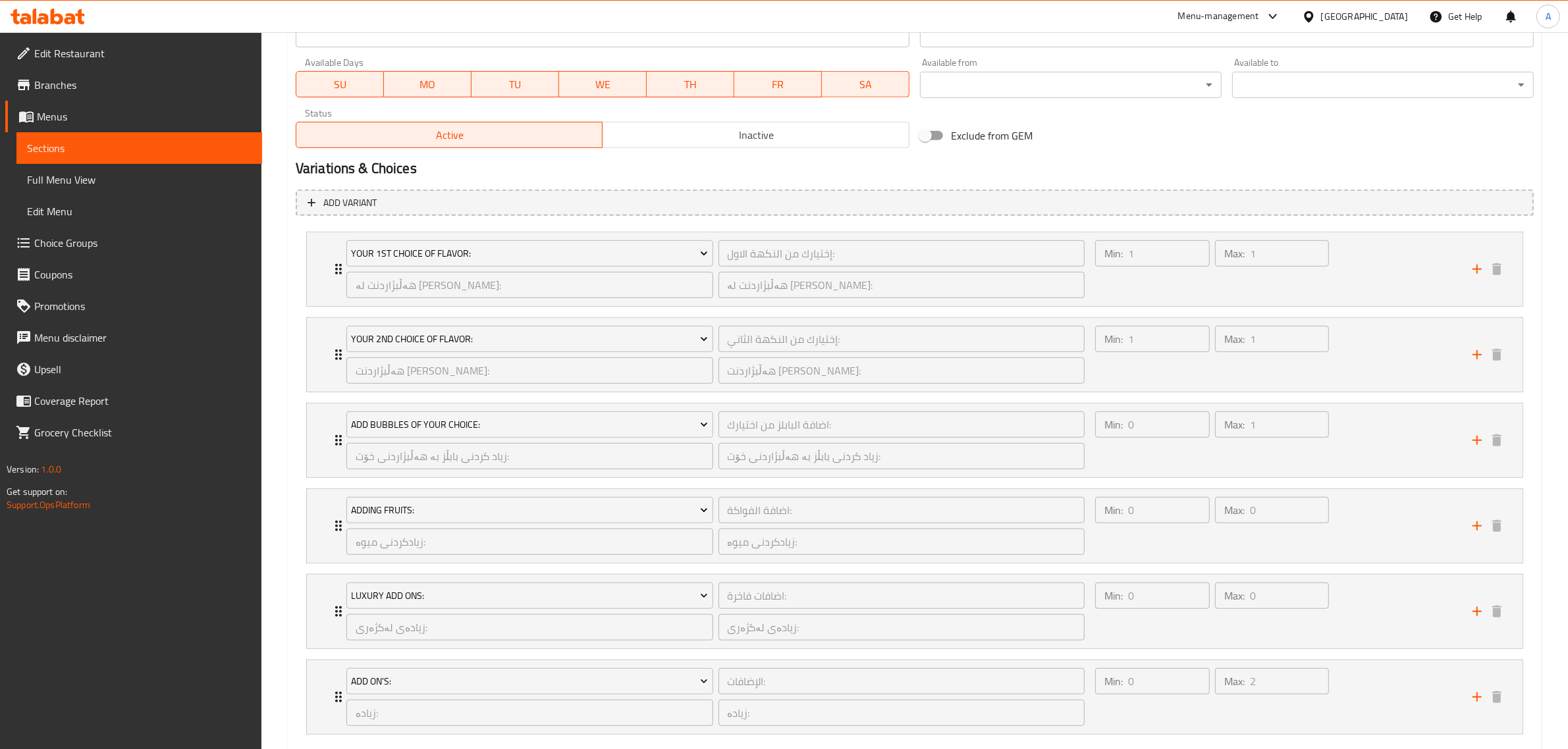
scroll to position [834, 0]
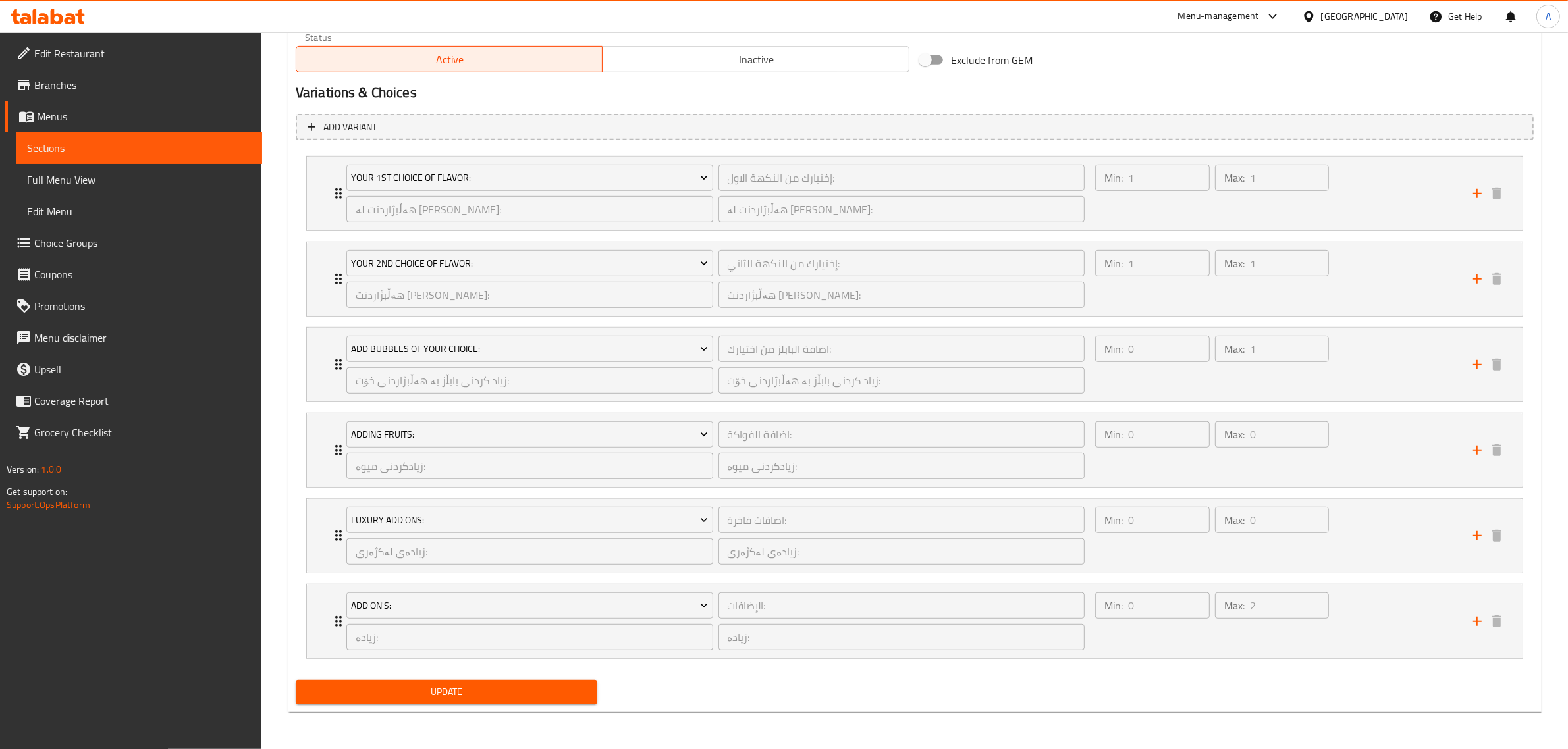
type input "Small Ice Cream With Toppings"
click at [478, 696] on span "Update" at bounding box center [447, 692] width 281 height 16
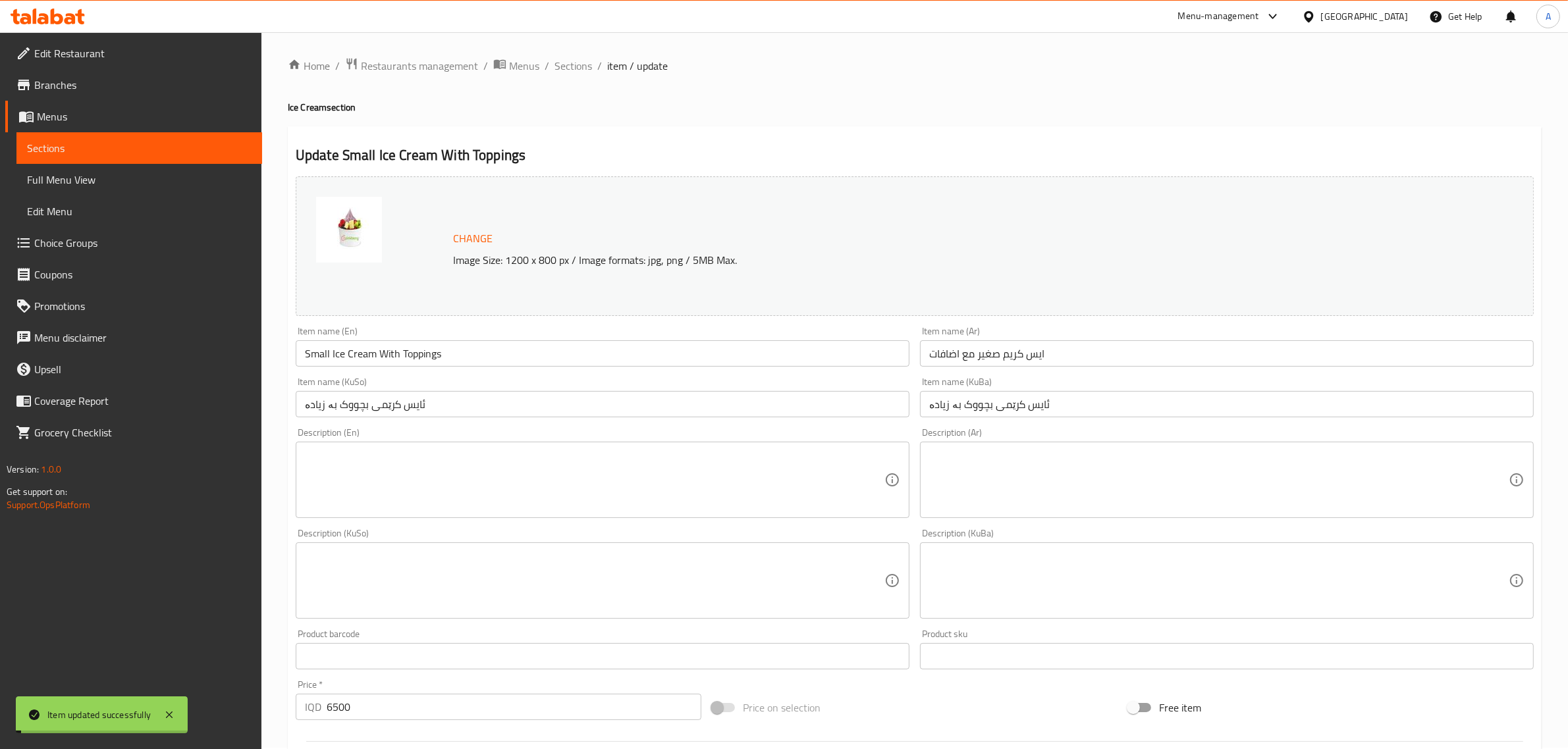
scroll to position [0, 0]
click at [551, 59] on ol "Home / Restaurants management / Menus / Sections / item / update" at bounding box center [914, 68] width 1254 height 17
click at [568, 67] on span "Sections" at bounding box center [573, 67] width 38 height 15
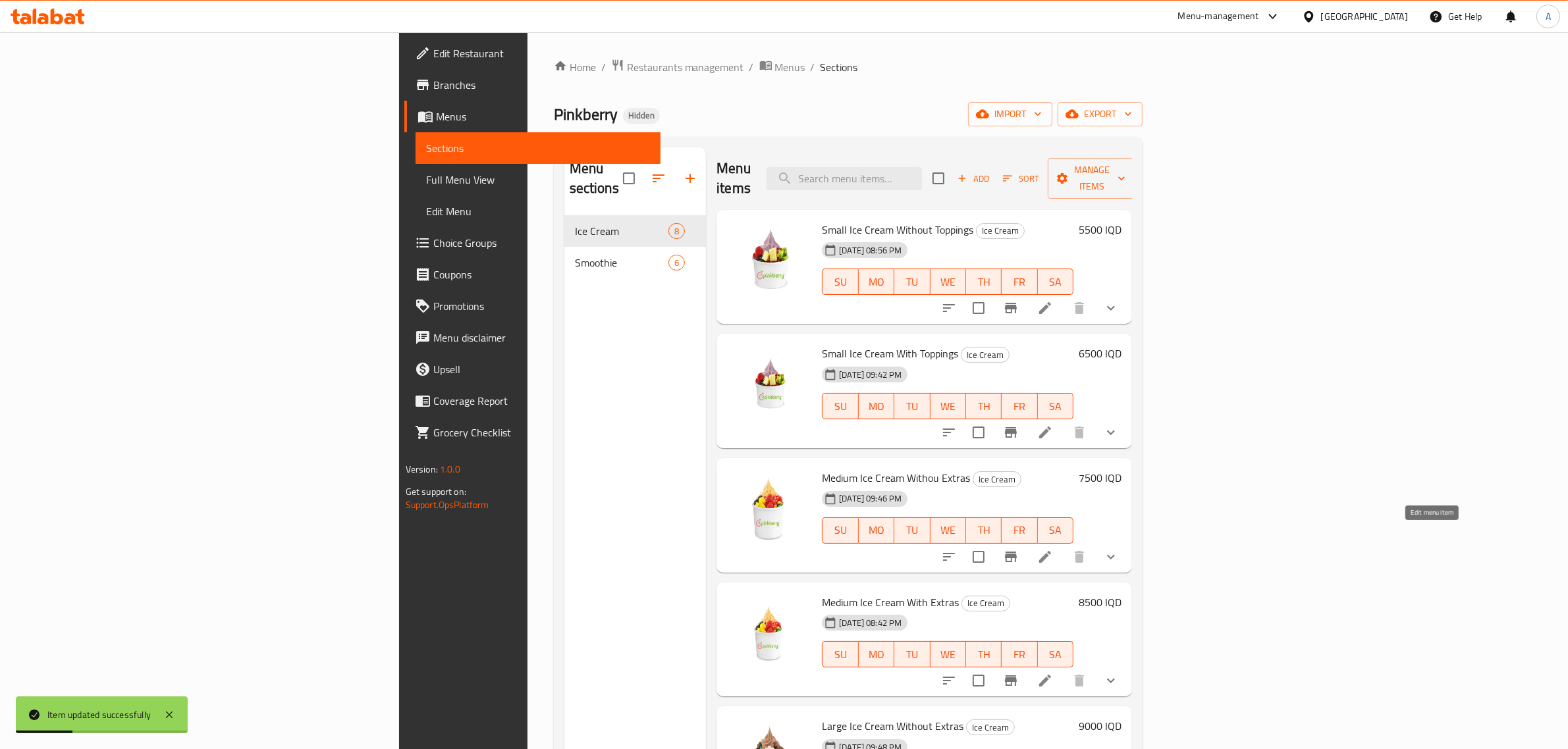
click at [1053, 549] on icon at bounding box center [1044, 557] width 15 height 15
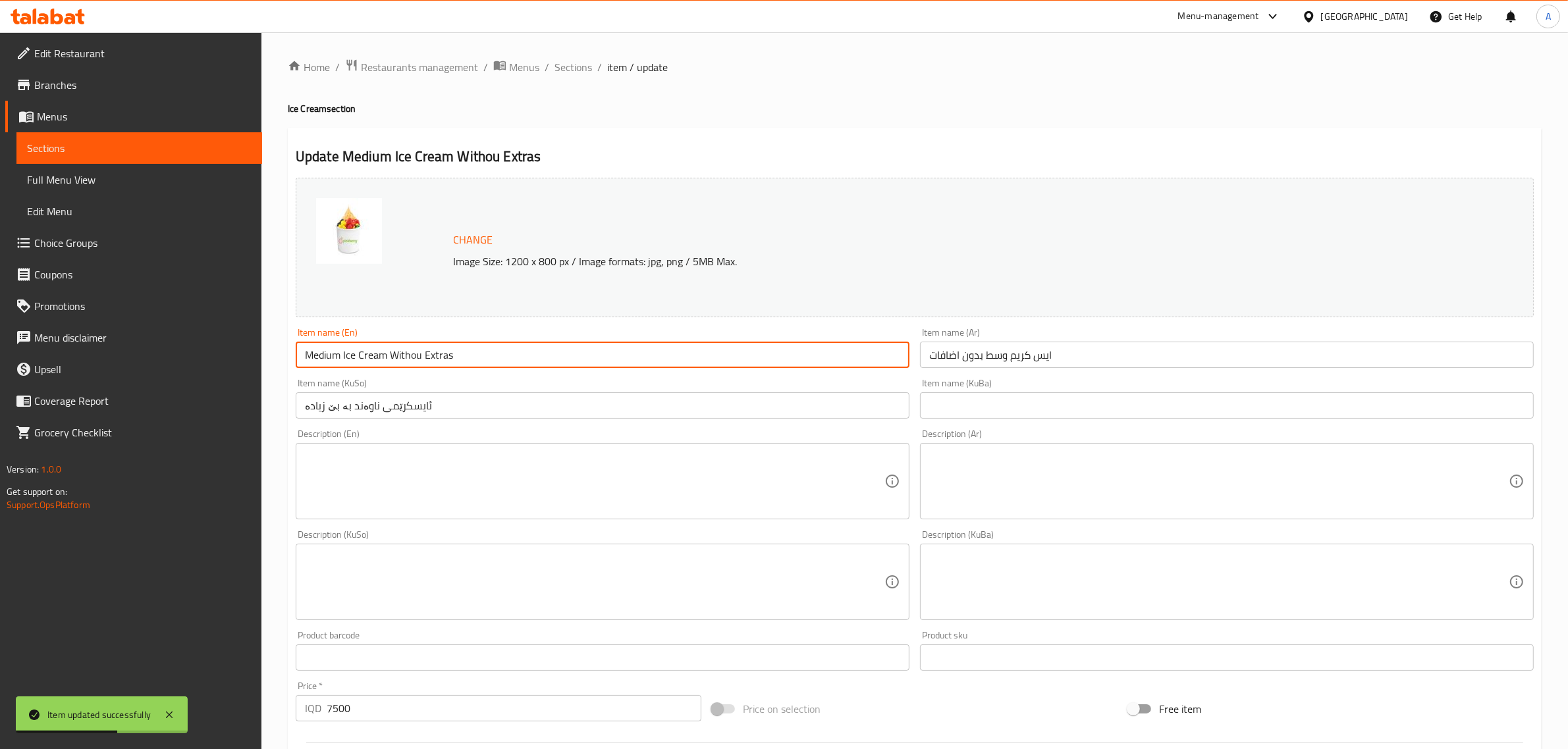
drag, startPoint x: 453, startPoint y: 363, endPoint x: 423, endPoint y: 369, distance: 30.6
click at [423, 369] on div "Item name (En) Medium Ice Cream Withou Extras Item name (En)" at bounding box center [602, 347] width 624 height 50
paste input "Topping"
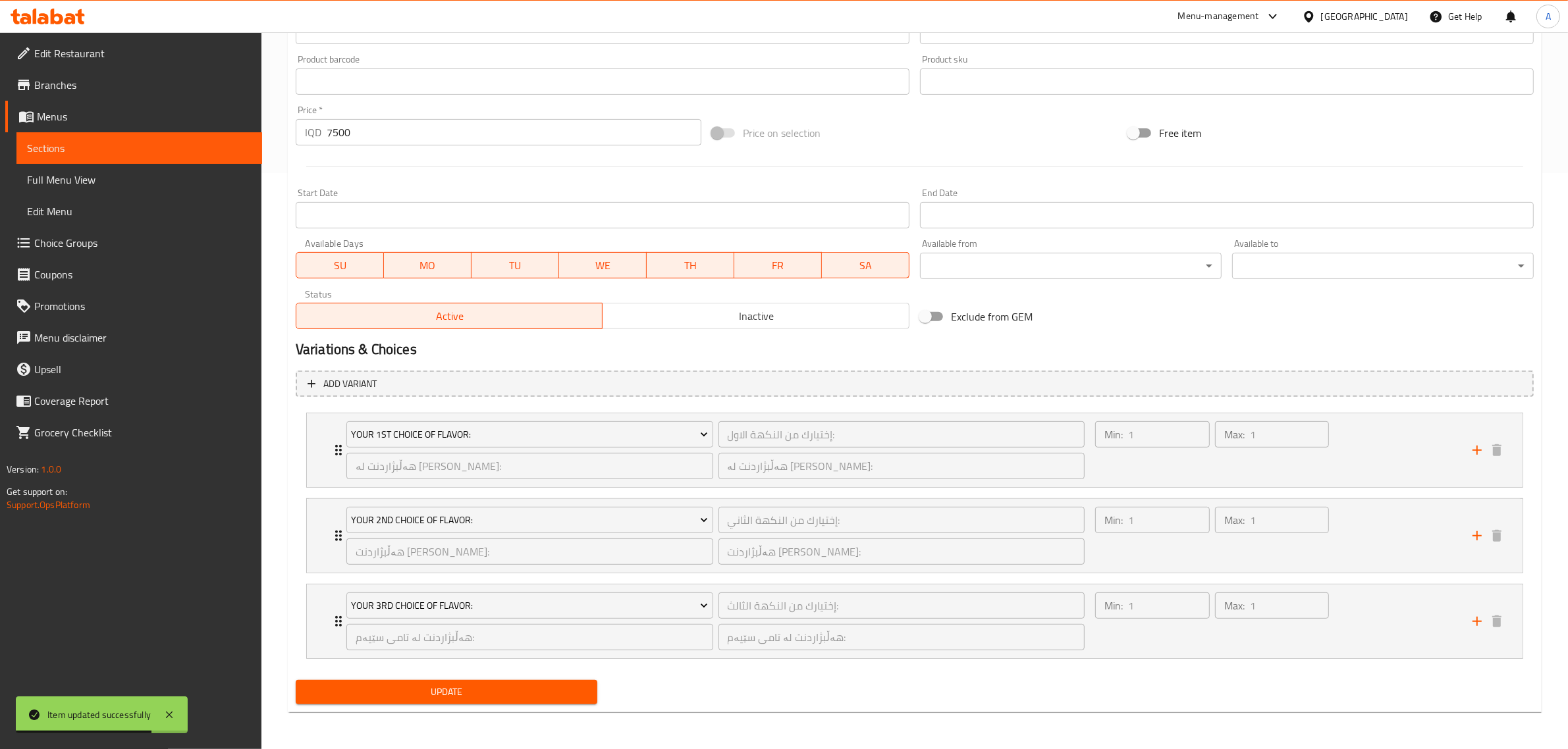
type input "Medium Ice Cream Withou Toppings"
click at [462, 688] on span "Update" at bounding box center [447, 692] width 281 height 16
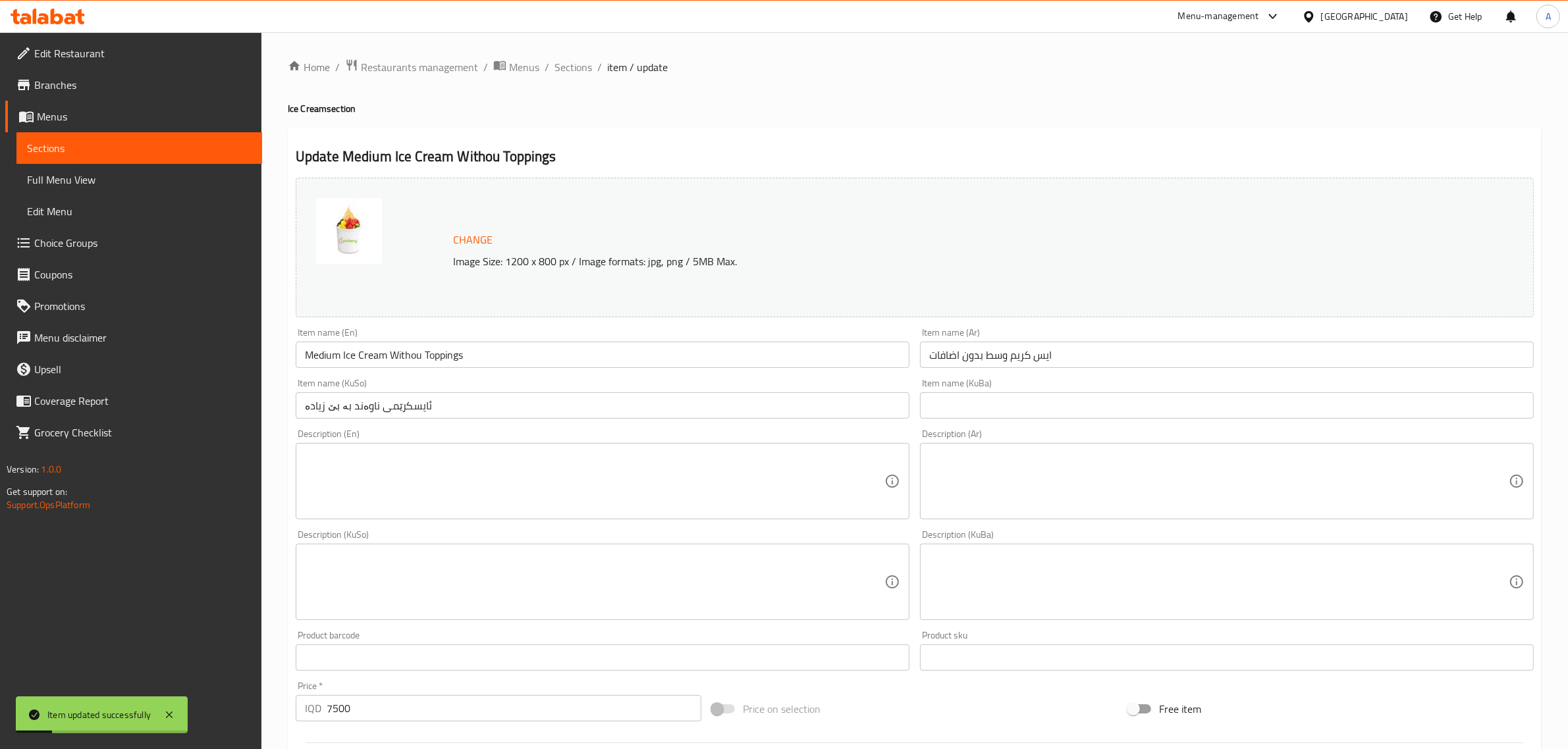
click at [570, 64] on span "Sections" at bounding box center [573, 67] width 38 height 15
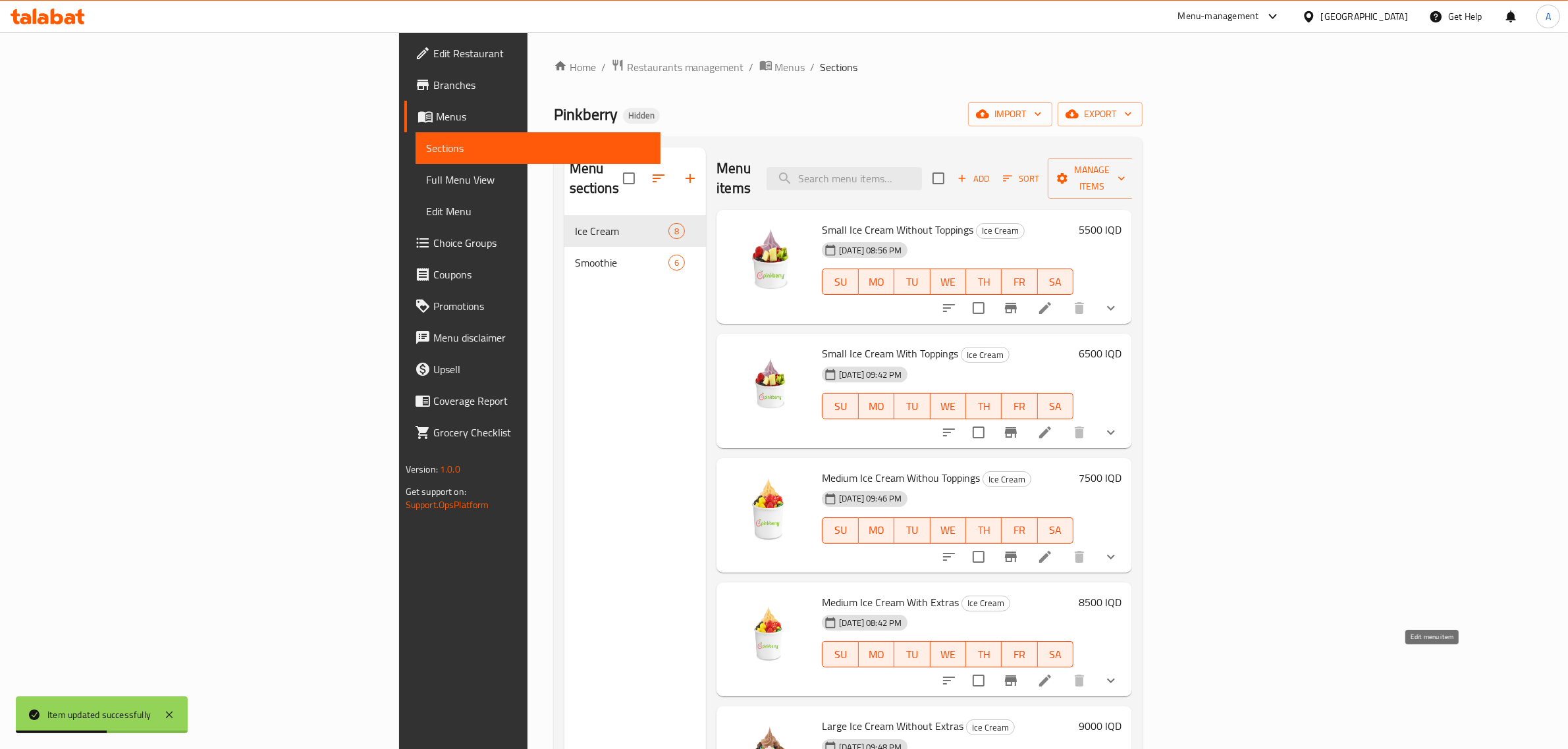
click at [1053, 673] on icon at bounding box center [1044, 681] width 15 height 15
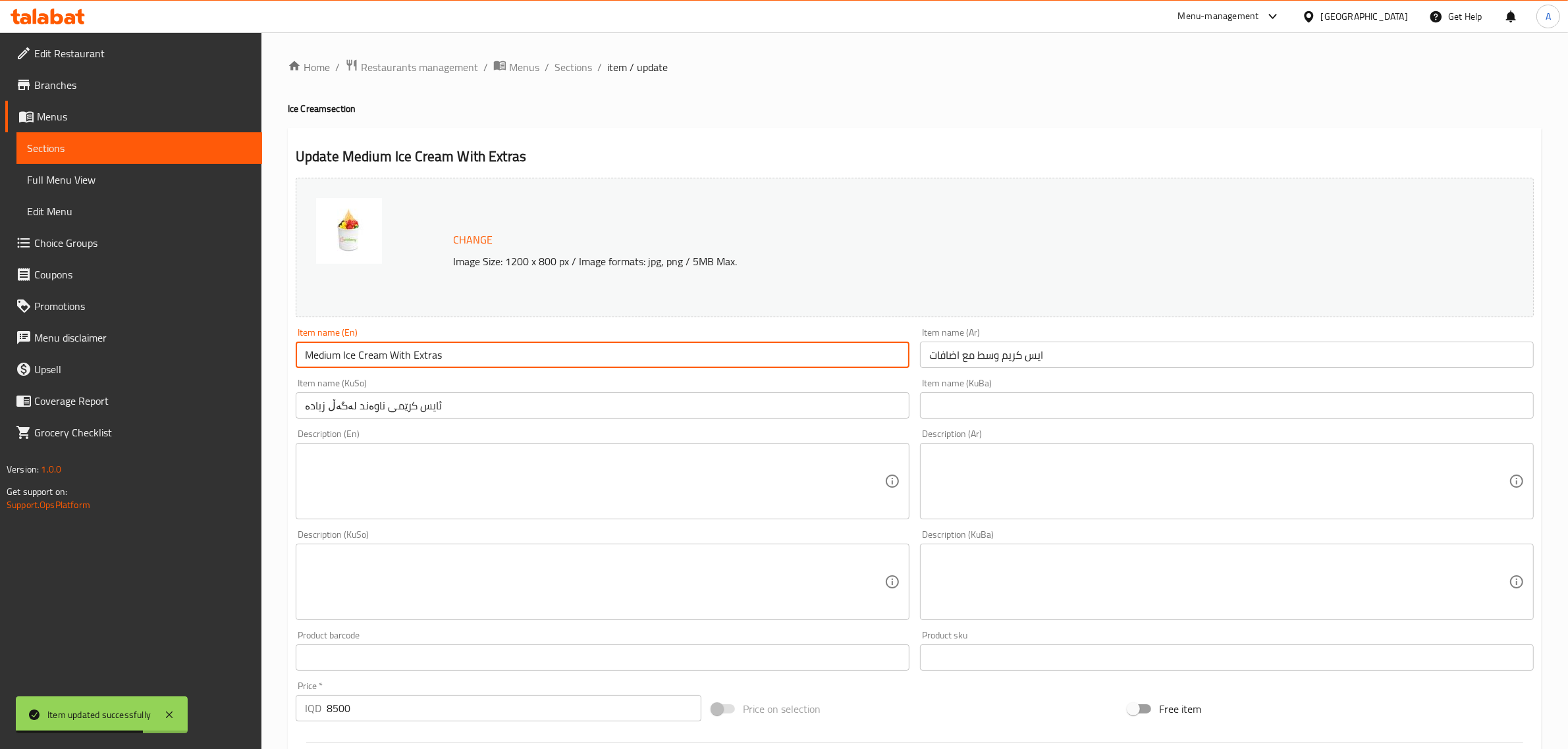
drag, startPoint x: 439, startPoint y: 356, endPoint x: 413, endPoint y: 370, distance: 29.5
click at [413, 370] on div "Item name (En) Medium Ice Cream With Extras Item name (En)" at bounding box center [602, 347] width 624 height 50
paste input "Toppings"
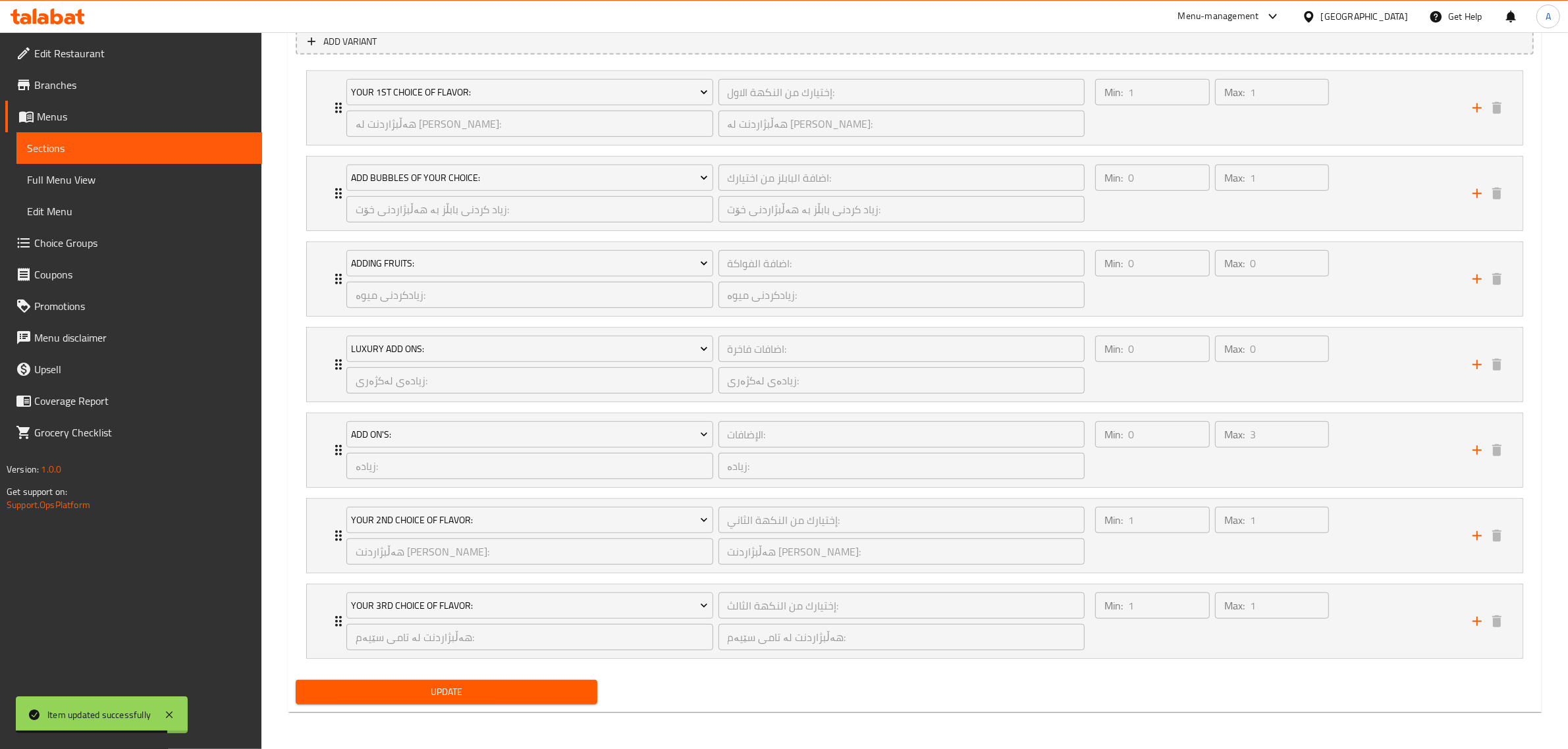
type input "Medium Ice Cream With Toppings"
click at [410, 687] on span "Update" at bounding box center [447, 692] width 281 height 16
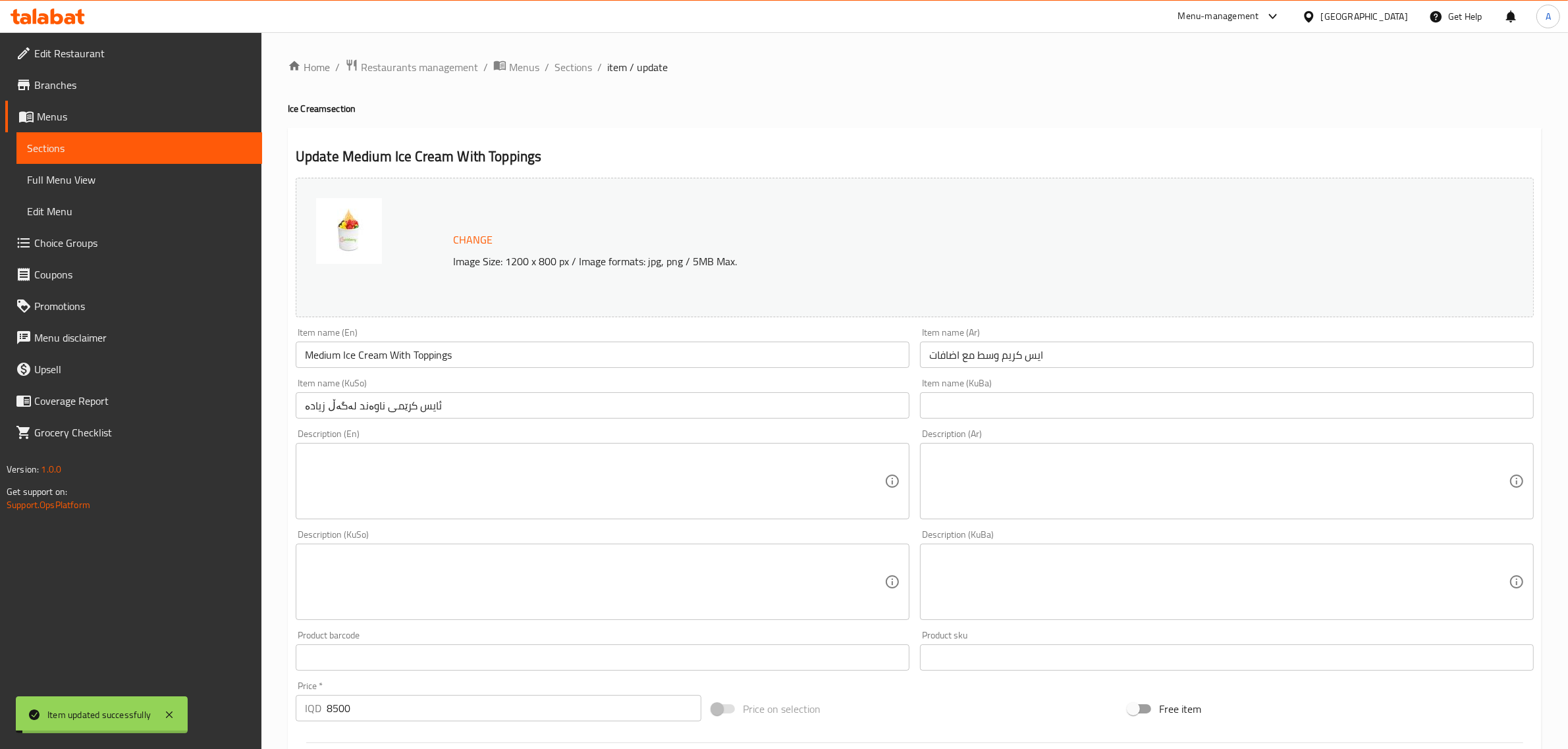
click at [580, 70] on span "Sections" at bounding box center [573, 67] width 38 height 15
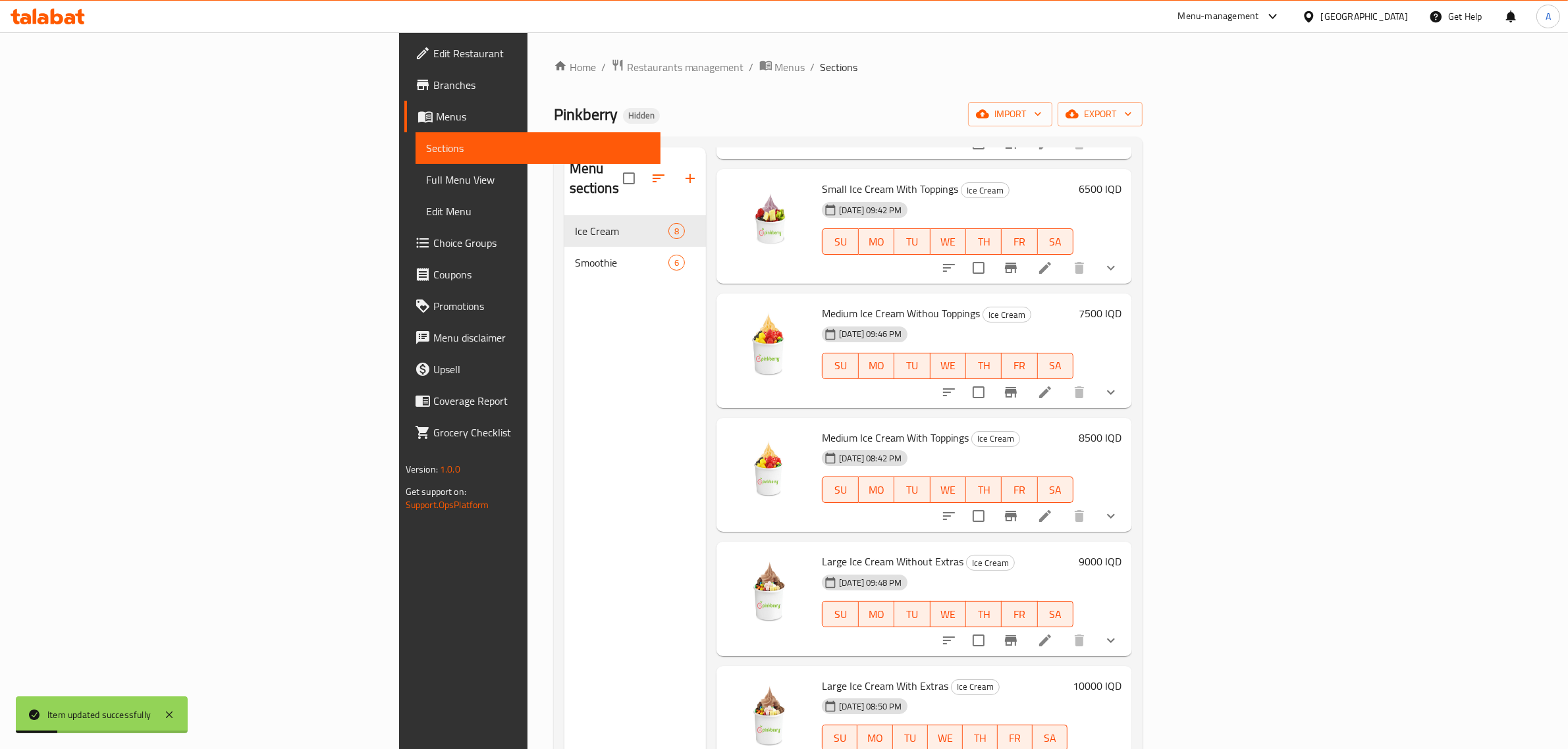
scroll to position [315, 0]
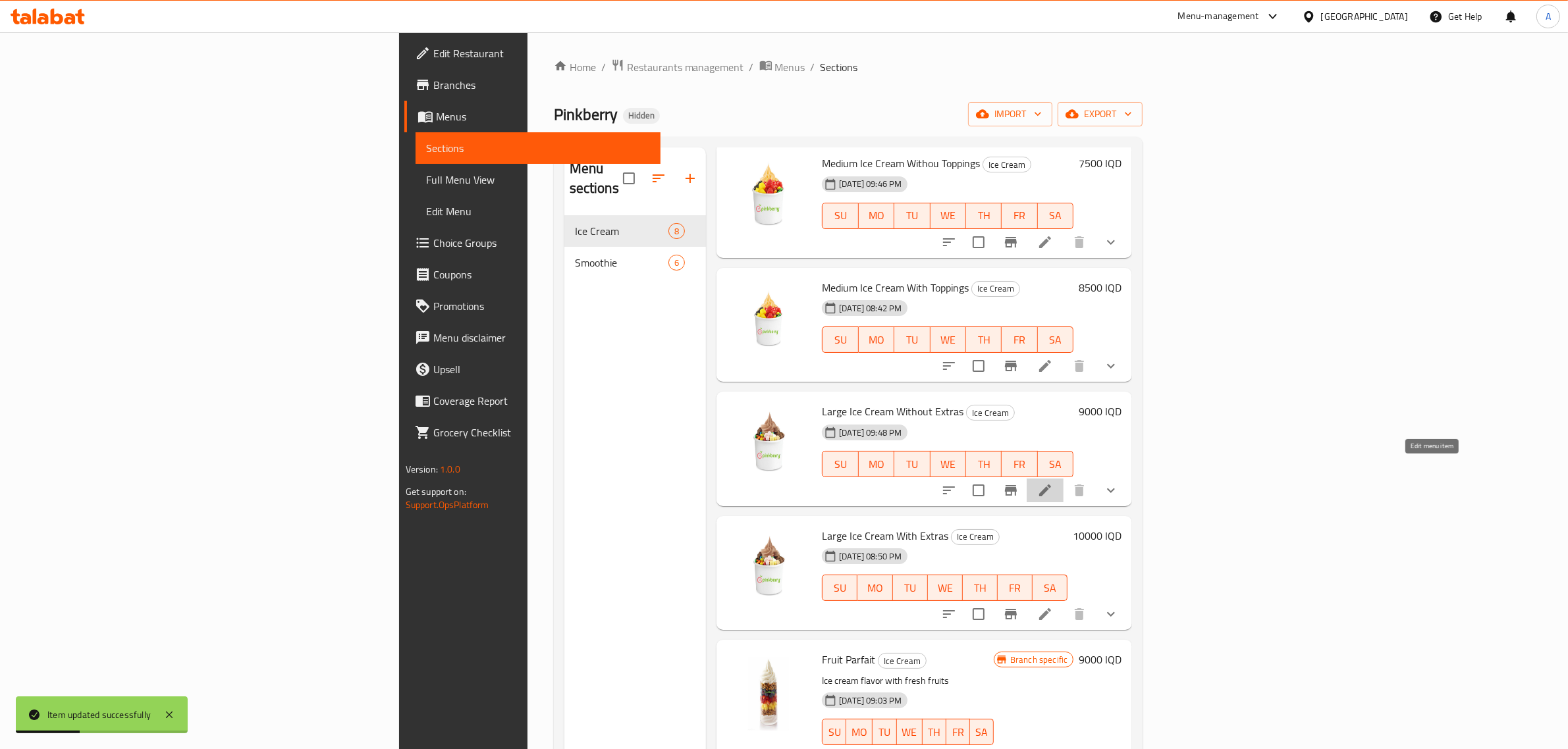
click at [1053, 482] on icon at bounding box center [1044, 490] width 15 height 15
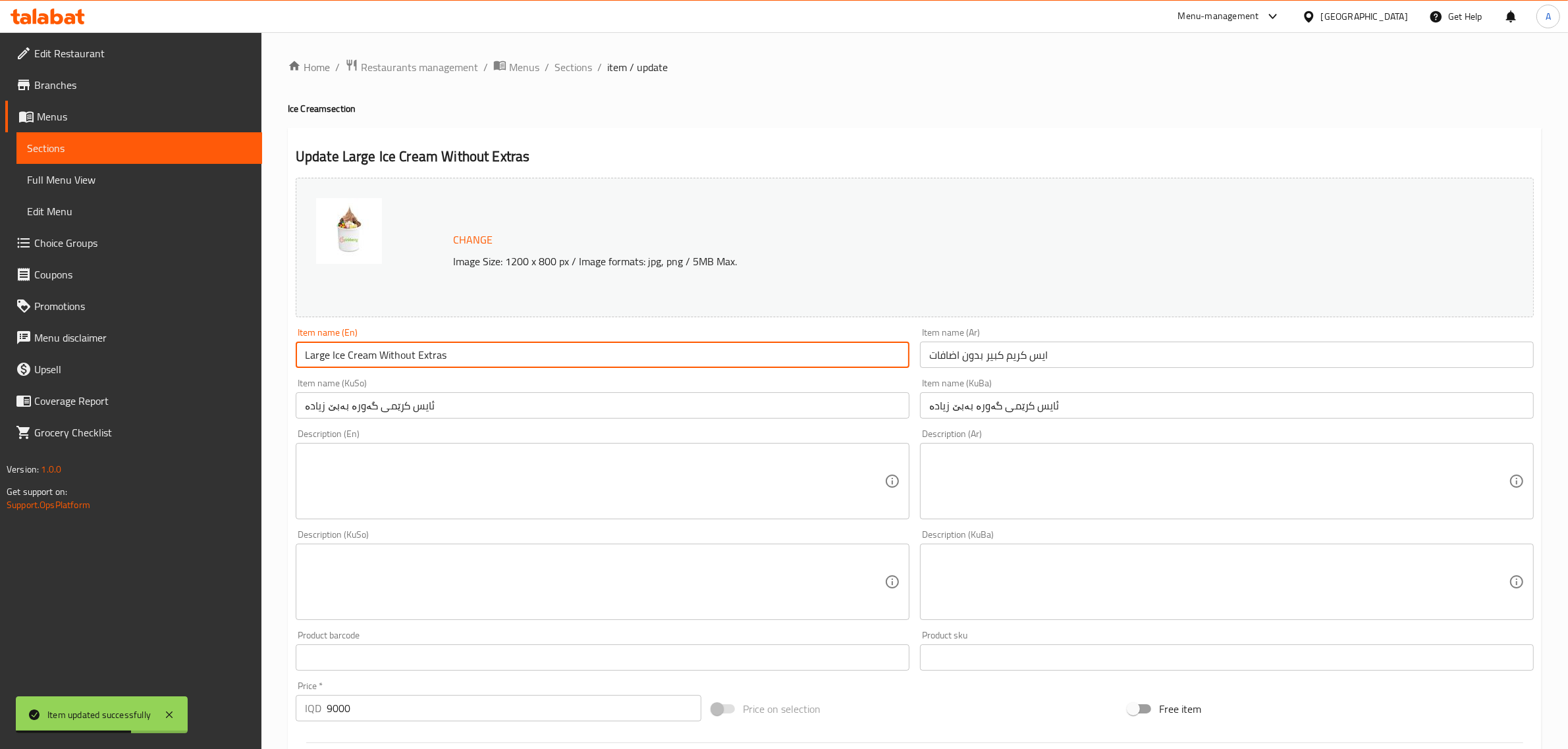
drag, startPoint x: 459, startPoint y: 363, endPoint x: 417, endPoint y: 369, distance: 42.4
click at [417, 368] on input "Large Ice Cream Without Extras" at bounding box center [602, 354] width 613 height 27
paste input "Toppings"
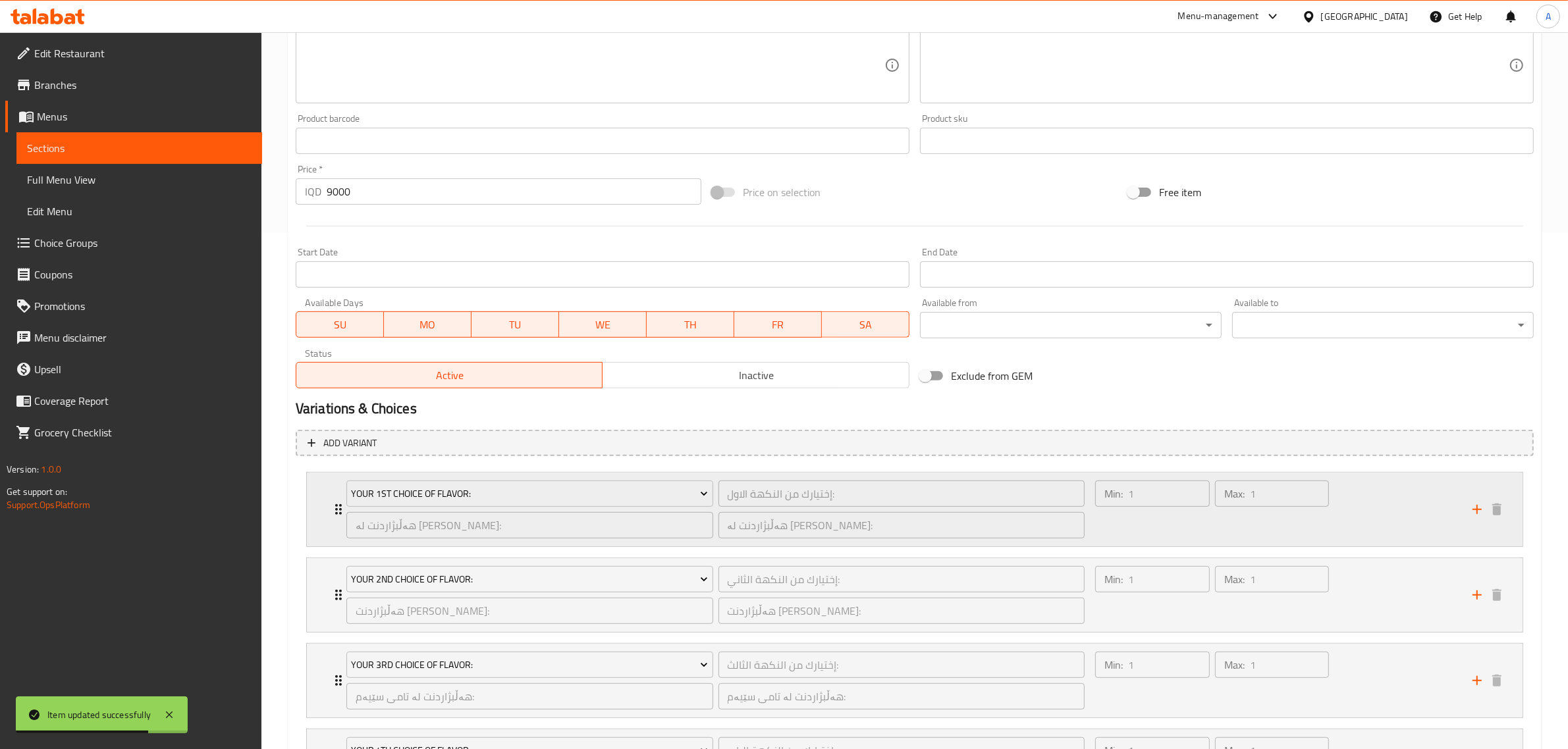
scroll to position [662, 0]
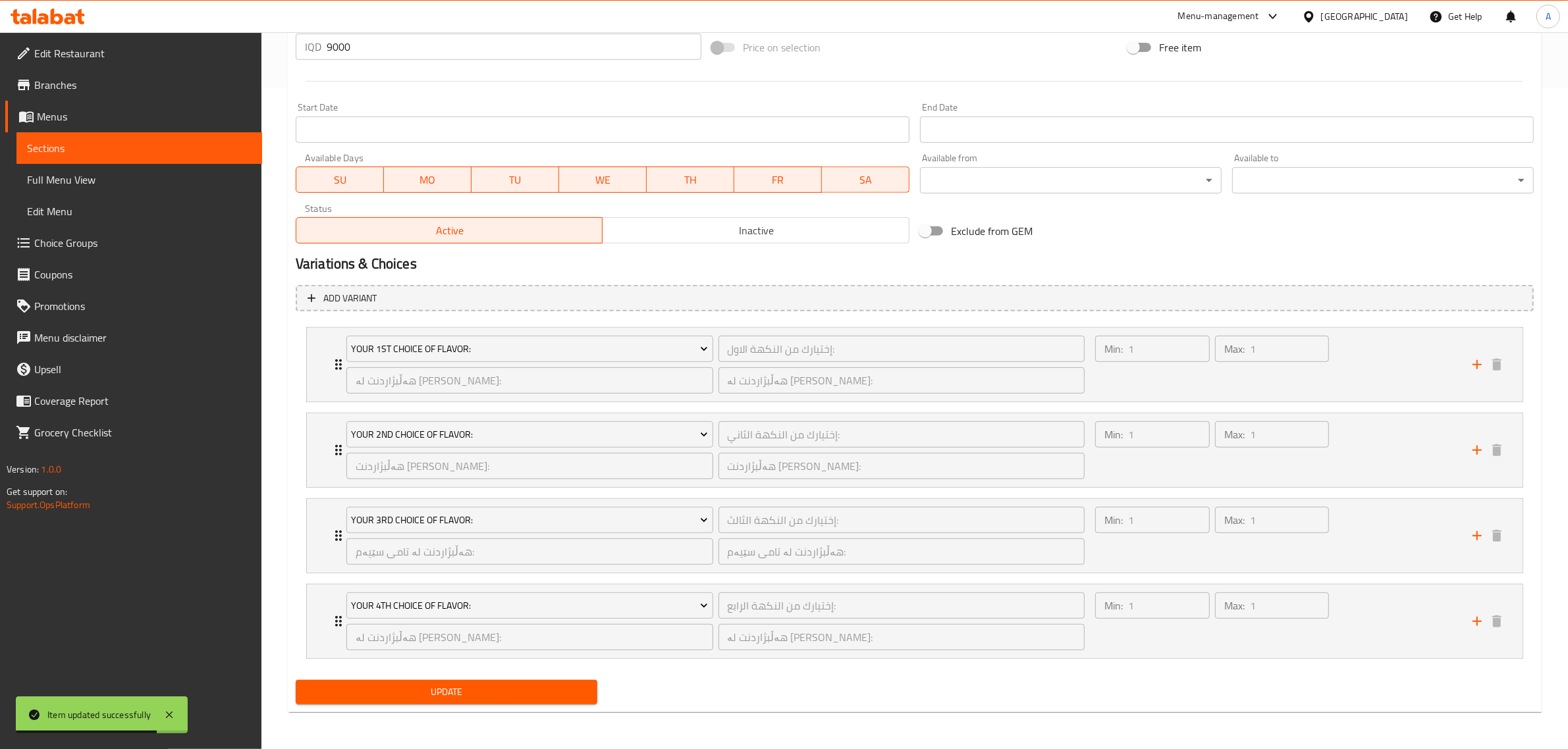
type input "Large Ice Cream Without Toppings"
click at [471, 684] on span "Update" at bounding box center [447, 692] width 281 height 16
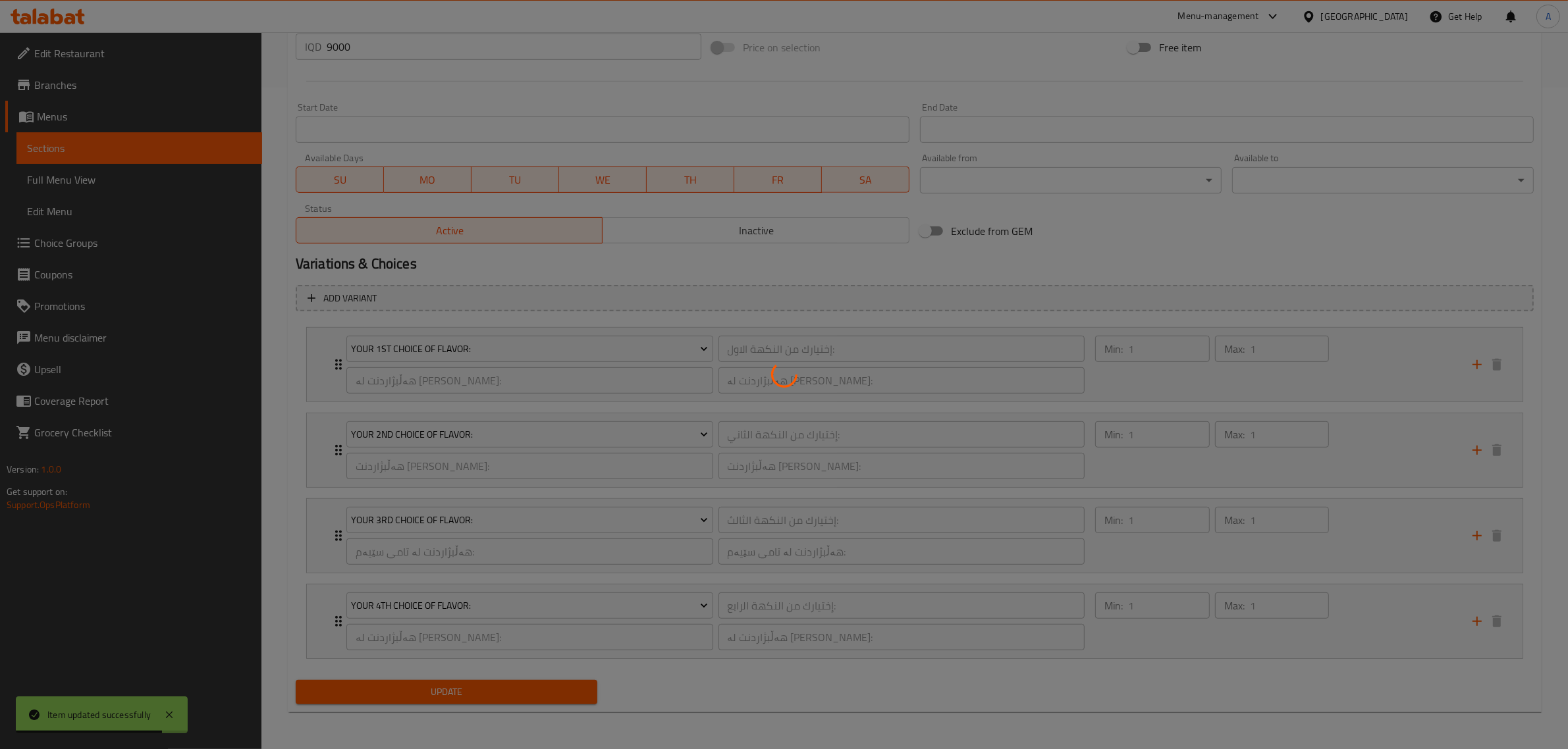
click at [471, 683] on div at bounding box center [784, 374] width 1568 height 749
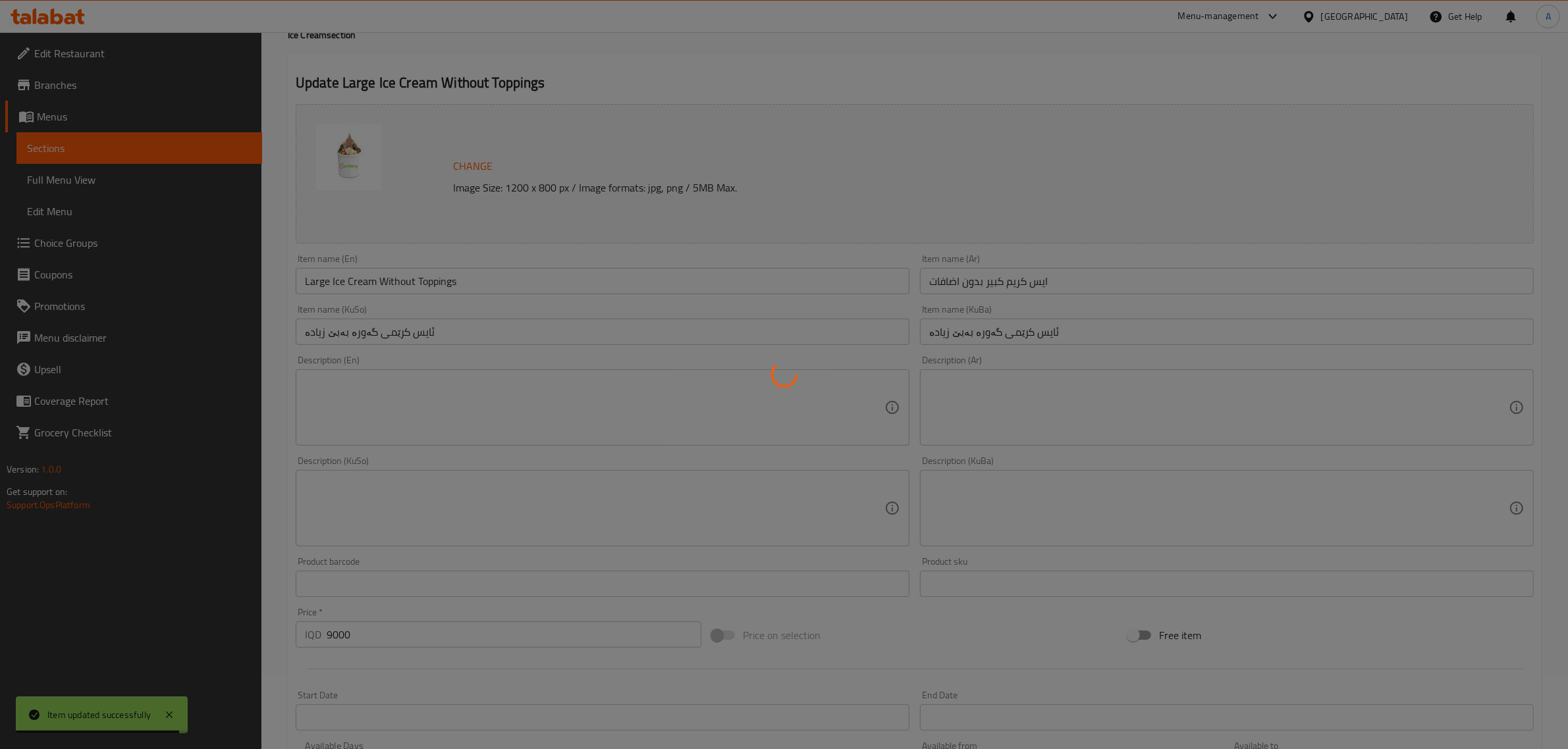
scroll to position [0, 0]
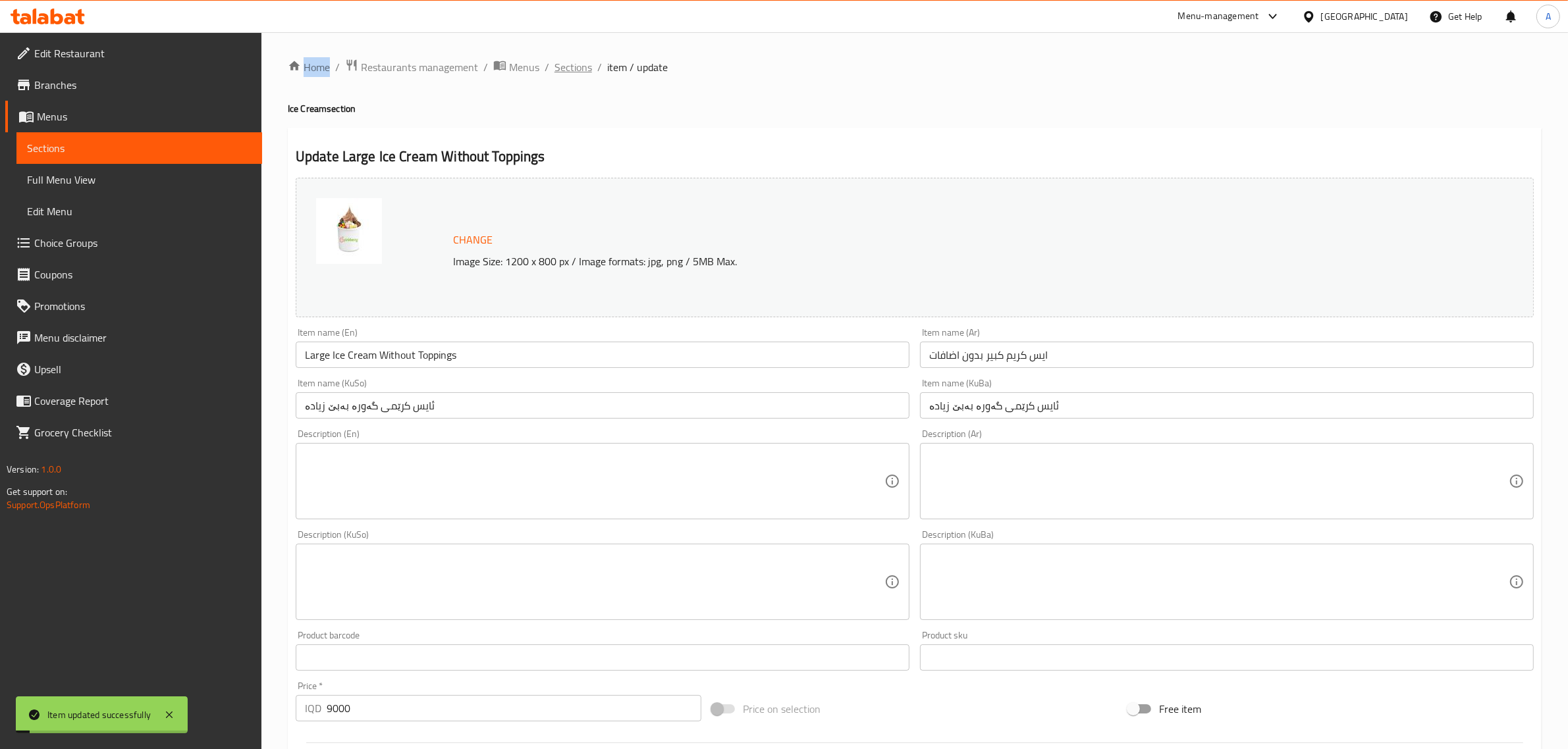
click at [580, 68] on span "Sections" at bounding box center [573, 67] width 38 height 15
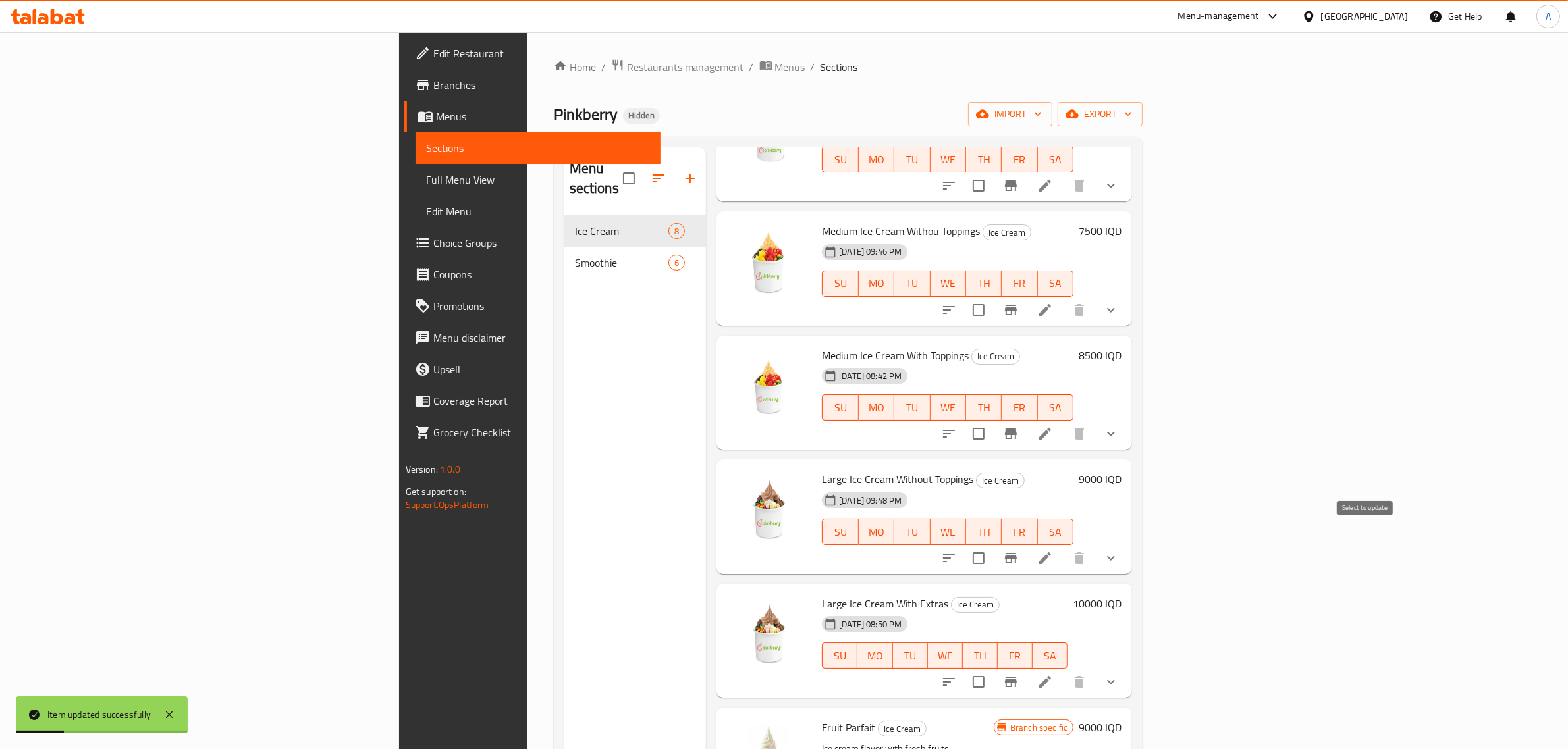
scroll to position [315, 0]
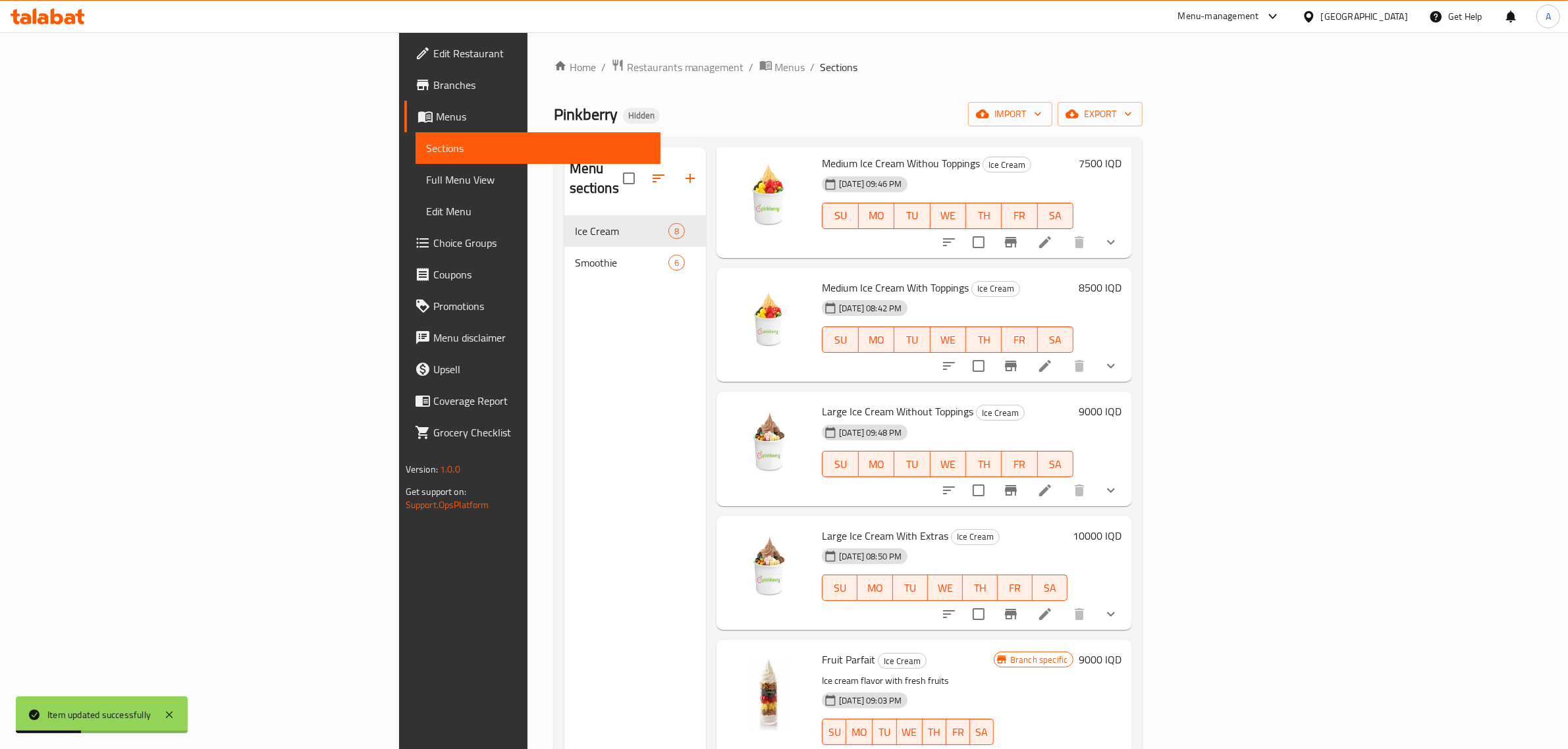
click at [1053, 606] on icon at bounding box center [1044, 614] width 15 height 15
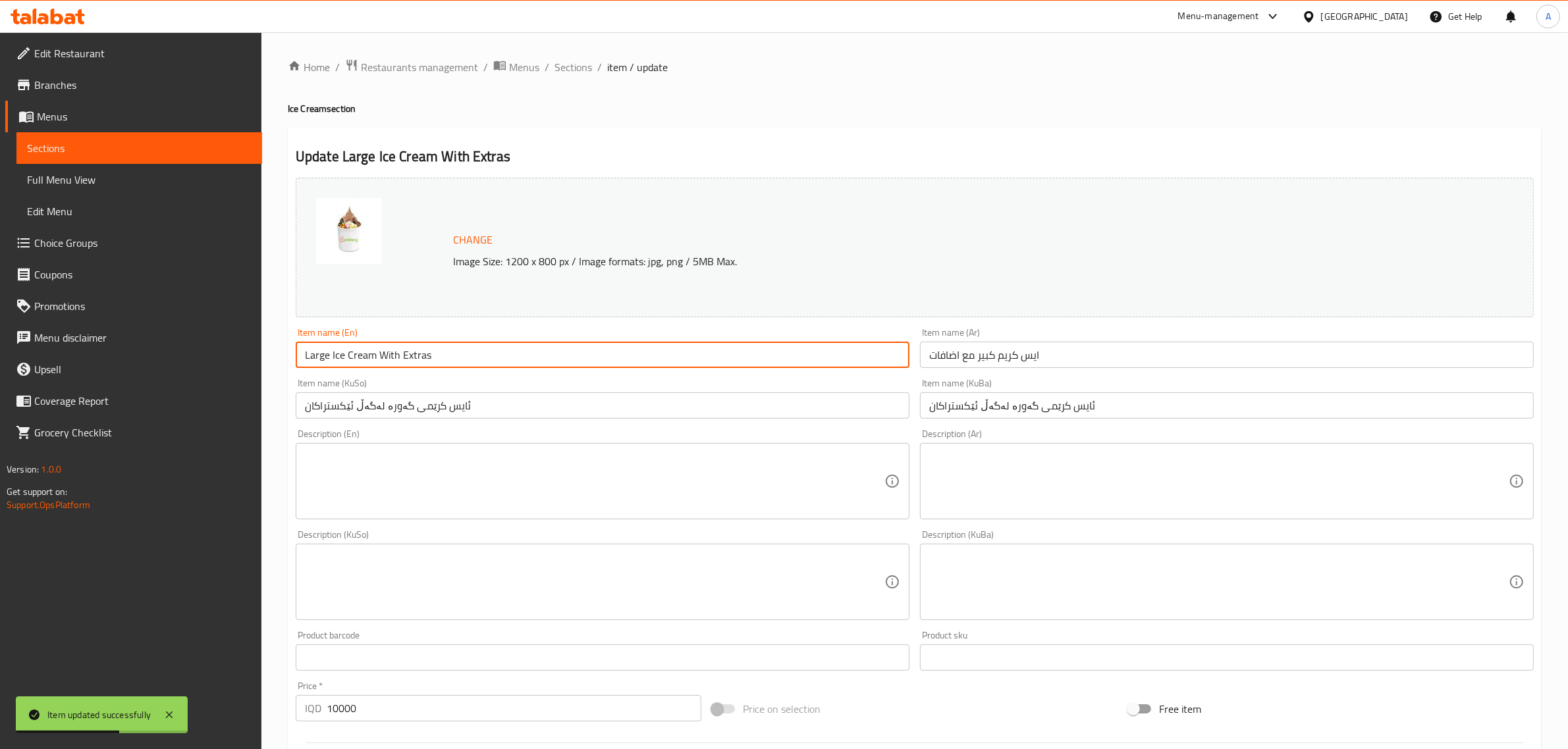
drag, startPoint x: 439, startPoint y: 366, endPoint x: 400, endPoint y: 376, distance: 40.3
click at [400, 376] on div "Change Image Size: 1200 x 800 px / Image formats: jpg, png / 5MB Max. Item name…" at bounding box center [914, 541] width 1248 height 738
paste input "Toppings"
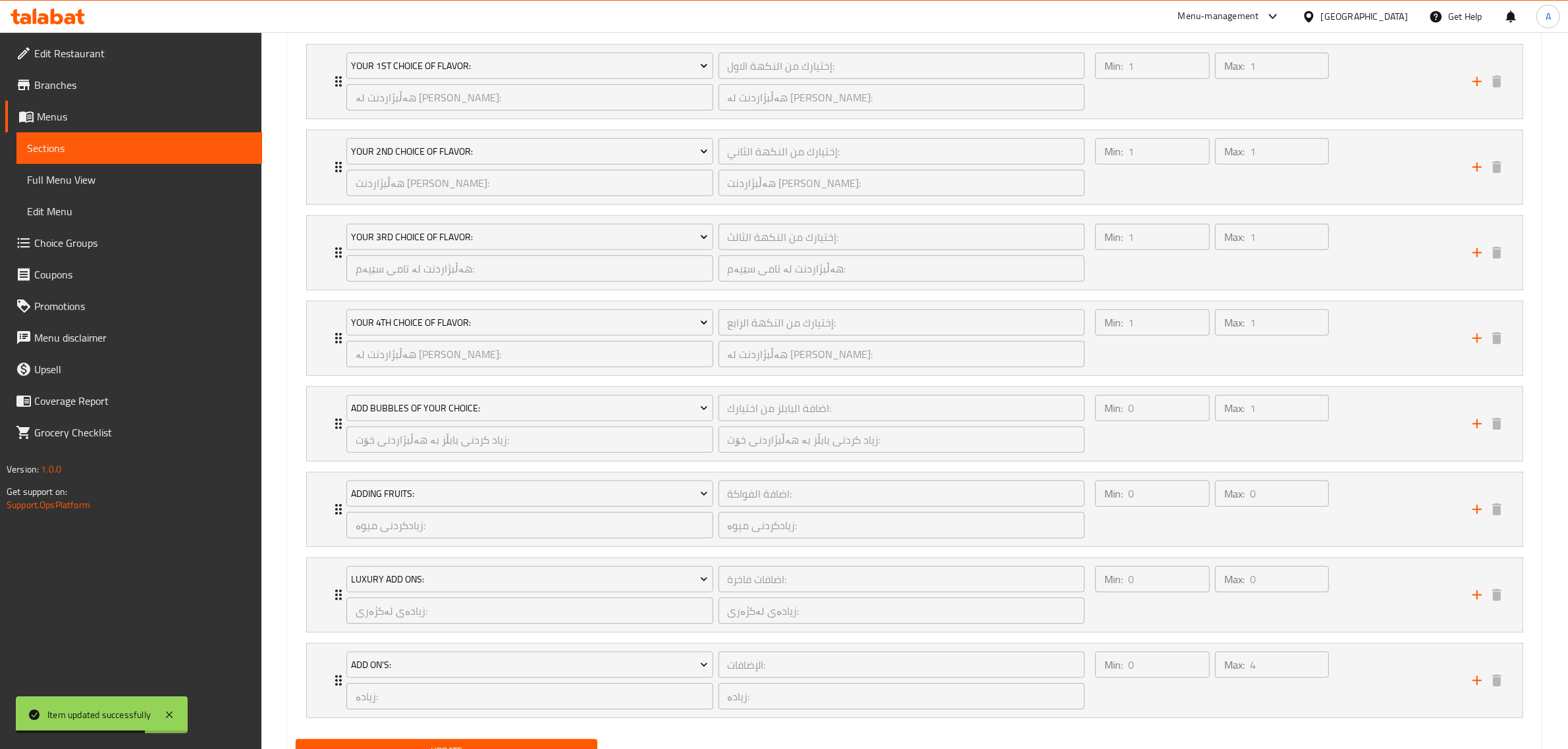
scroll to position [1006, 0]
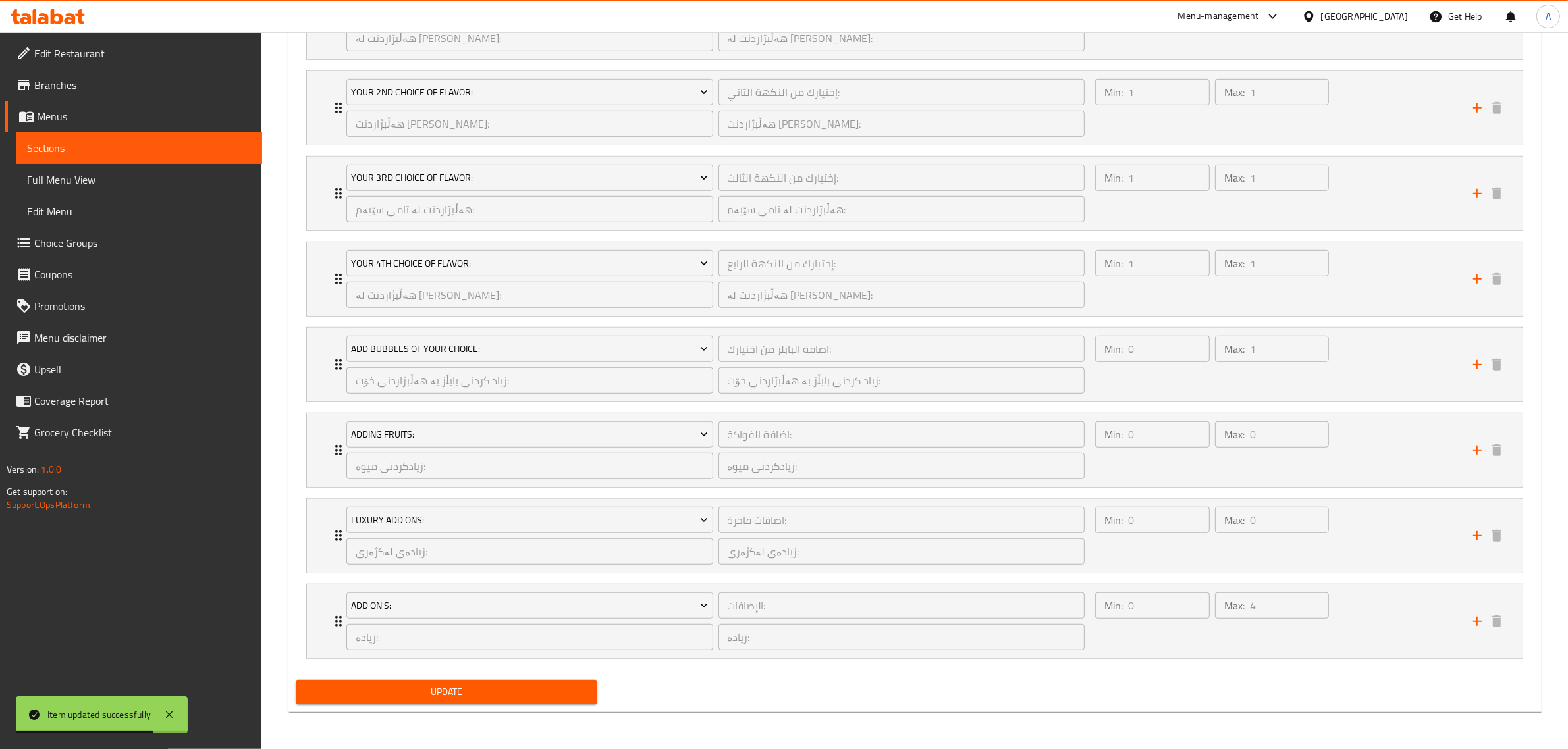
type input "Large Ice Cream With Toppings"
click at [454, 685] on span "Update" at bounding box center [447, 692] width 281 height 16
click at [454, 685] on div at bounding box center [784, 374] width 1568 height 749
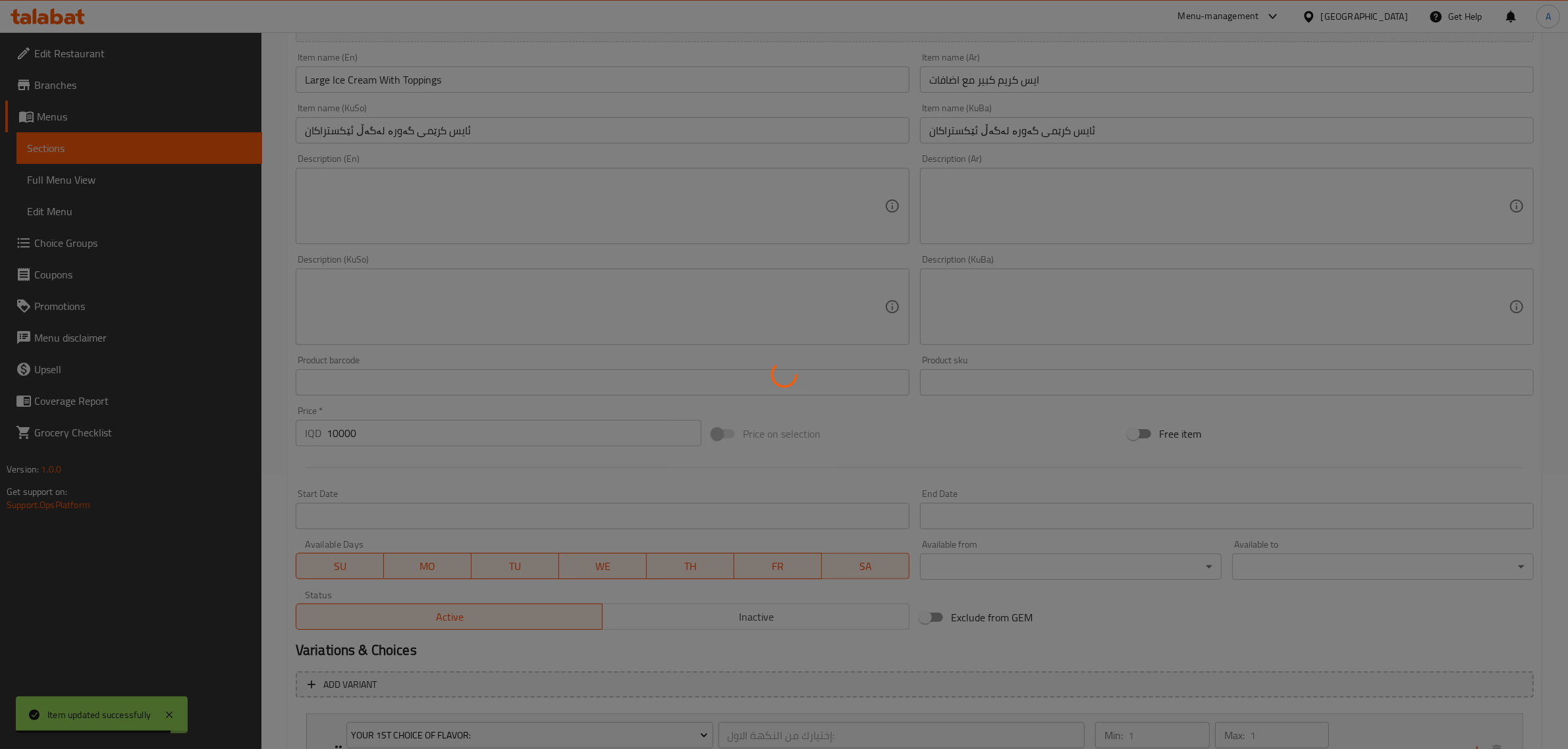
scroll to position [0, 0]
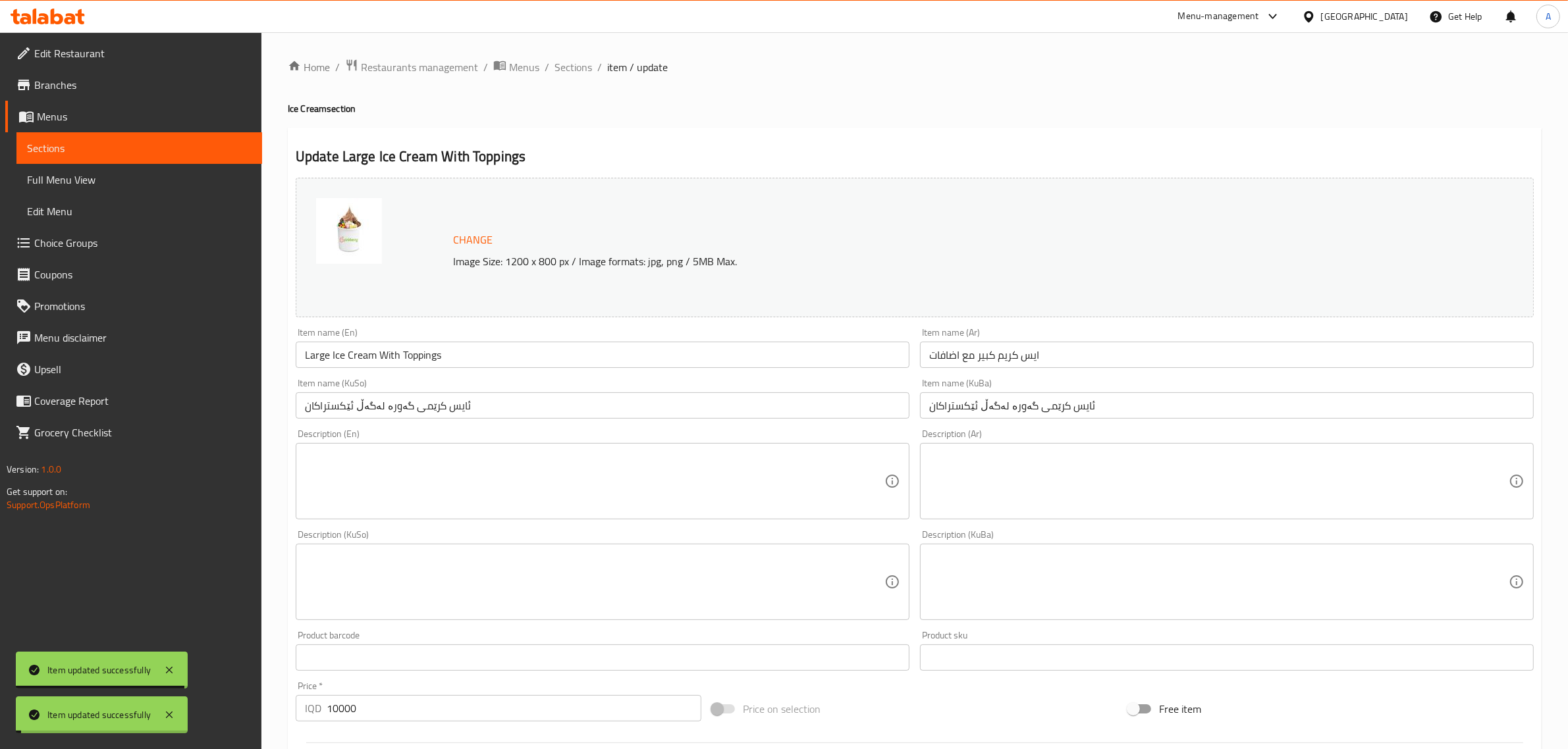
click at [577, 60] on span "Sections" at bounding box center [573, 67] width 38 height 15
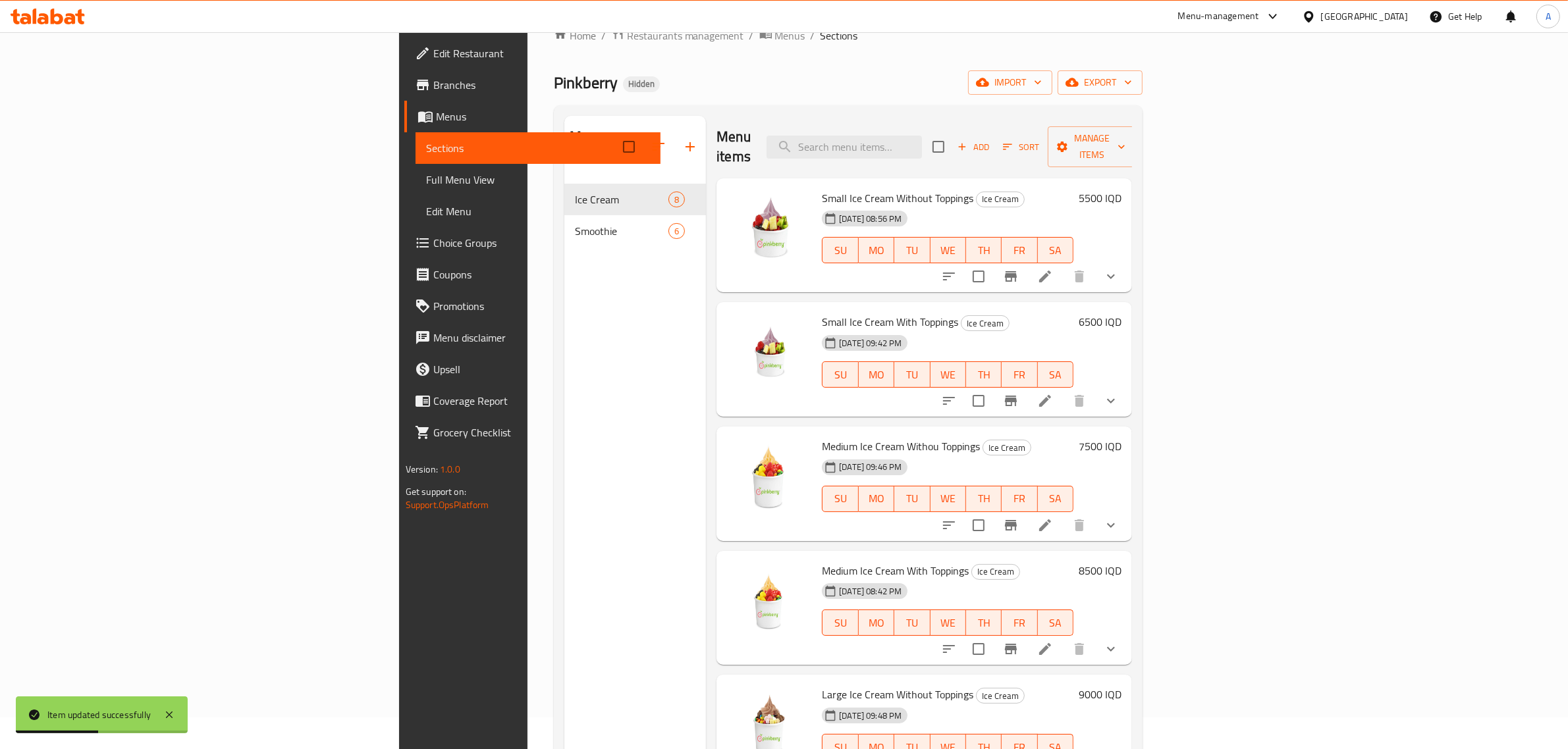
scroll to position [21, 0]
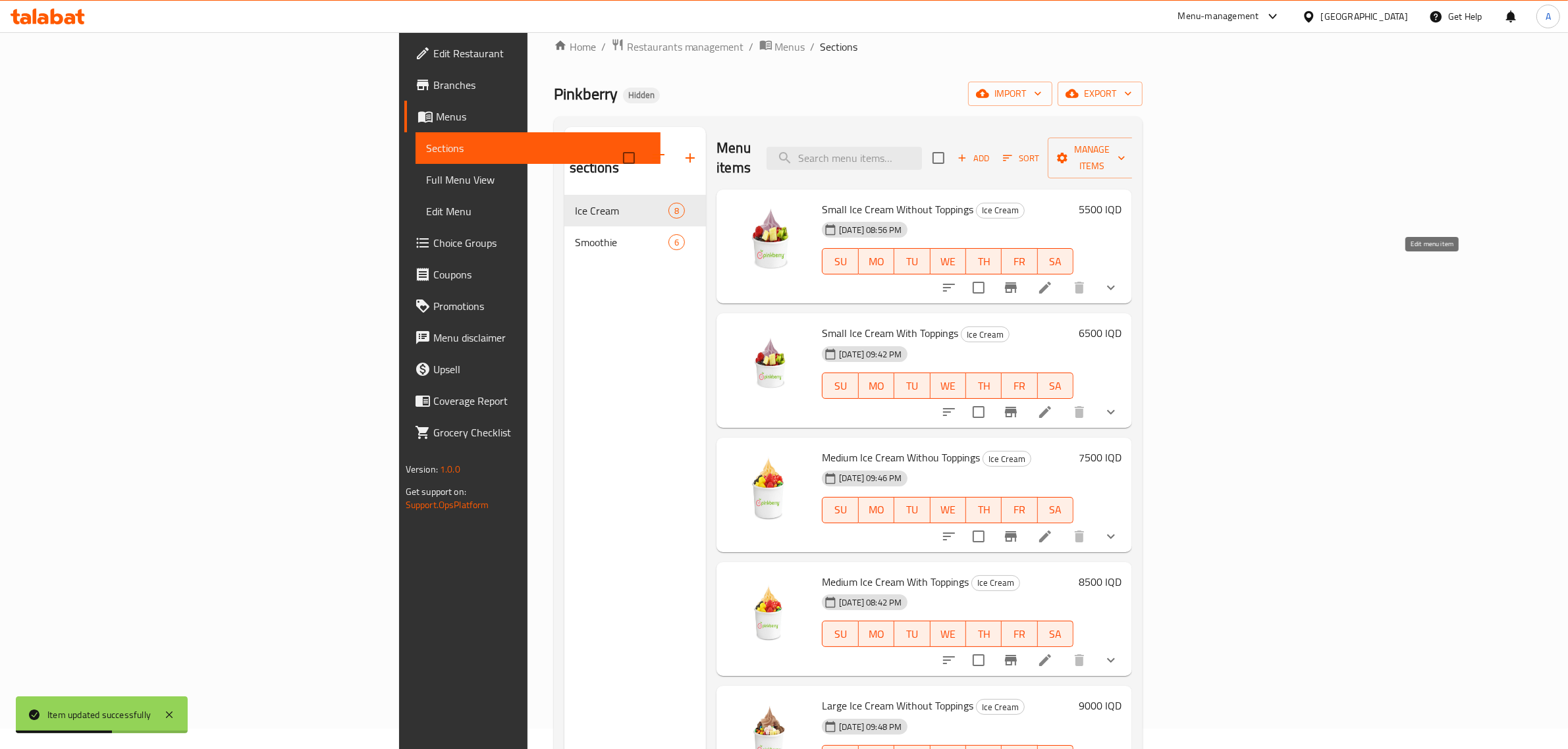
click at [1051, 281] on icon at bounding box center [1045, 287] width 12 height 12
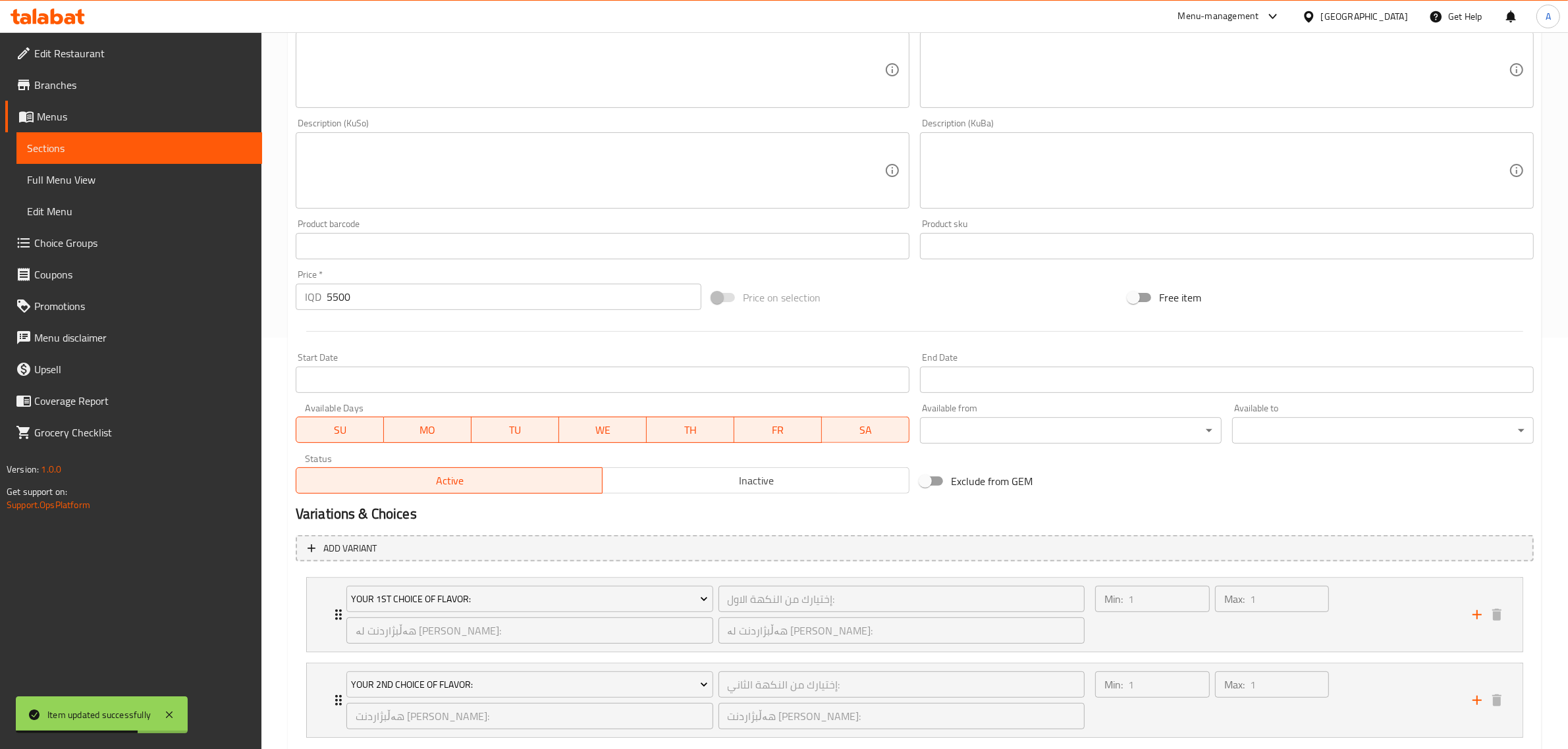
scroll to position [490, 0]
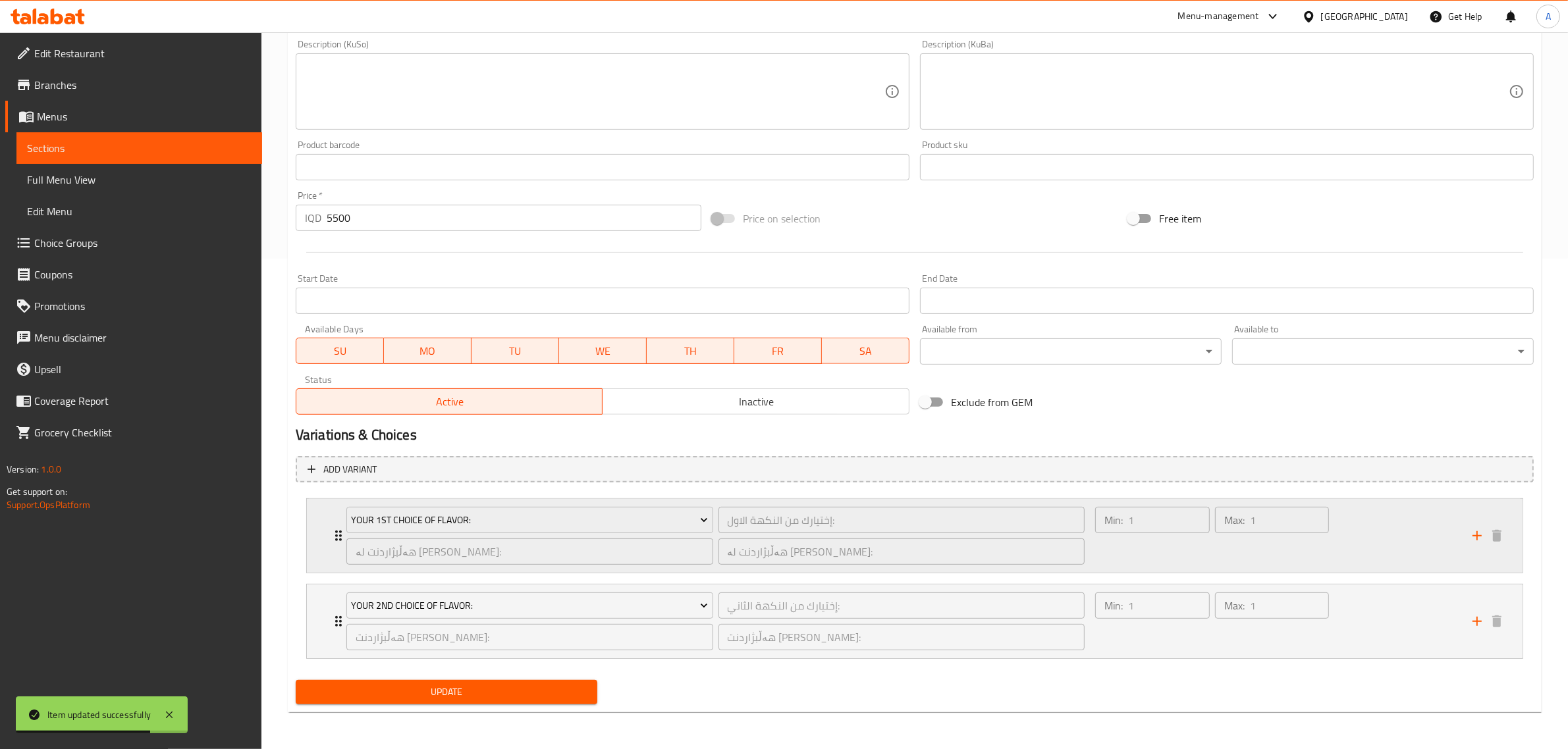
click at [334, 534] on icon "Expand" at bounding box center [338, 535] width 15 height 15
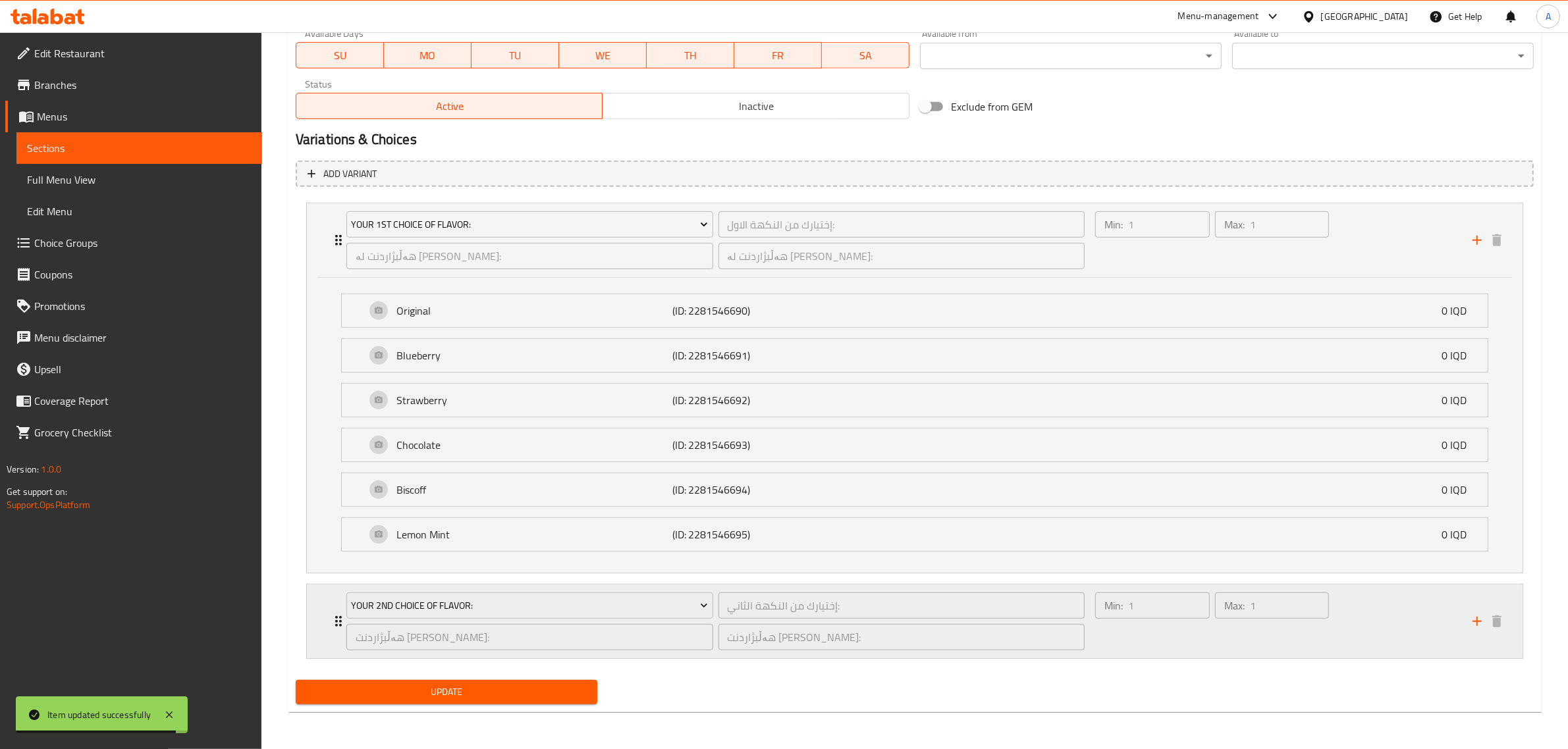
click at [330, 616] on icon "Expand" at bounding box center [338, 621] width 15 height 15
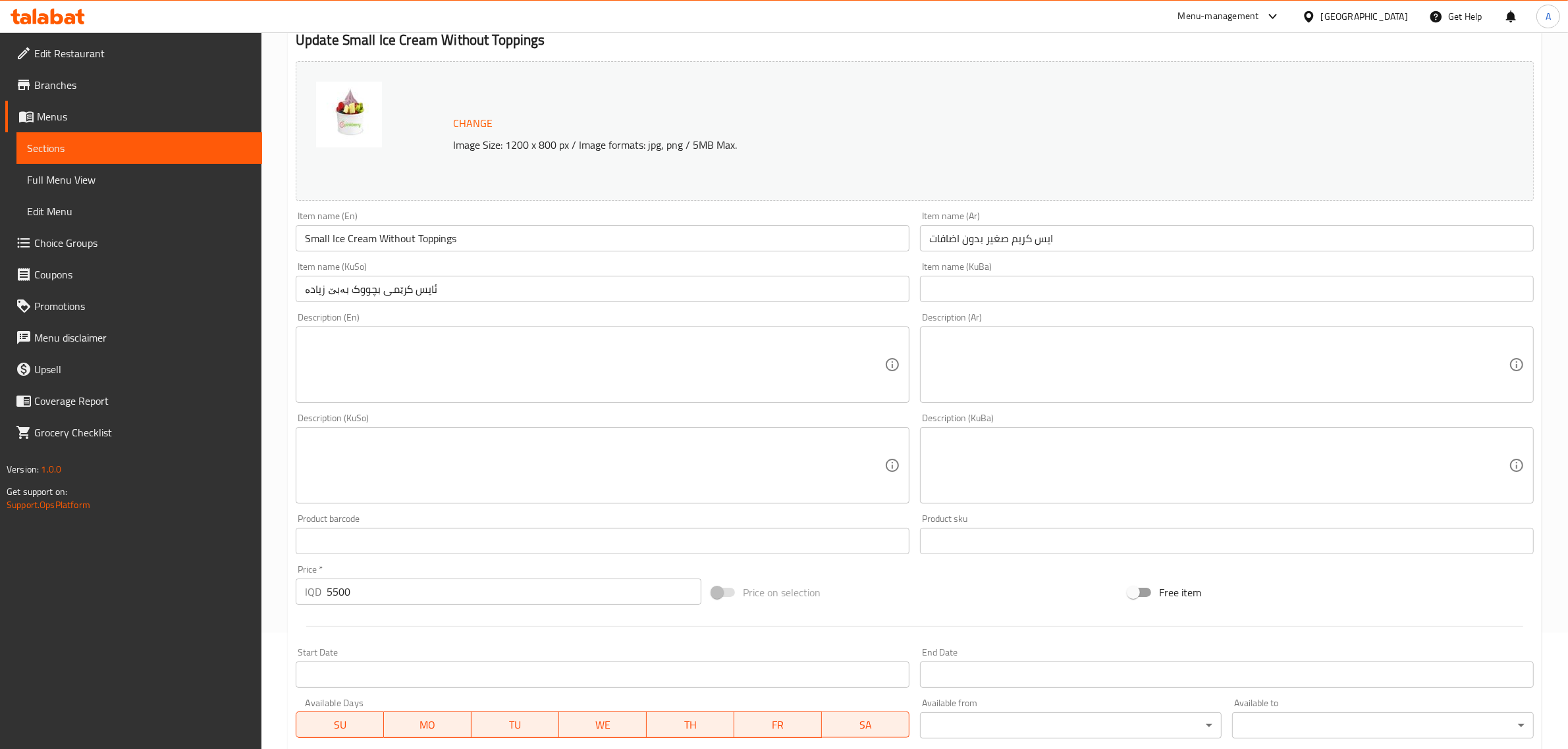
scroll to position [0, 0]
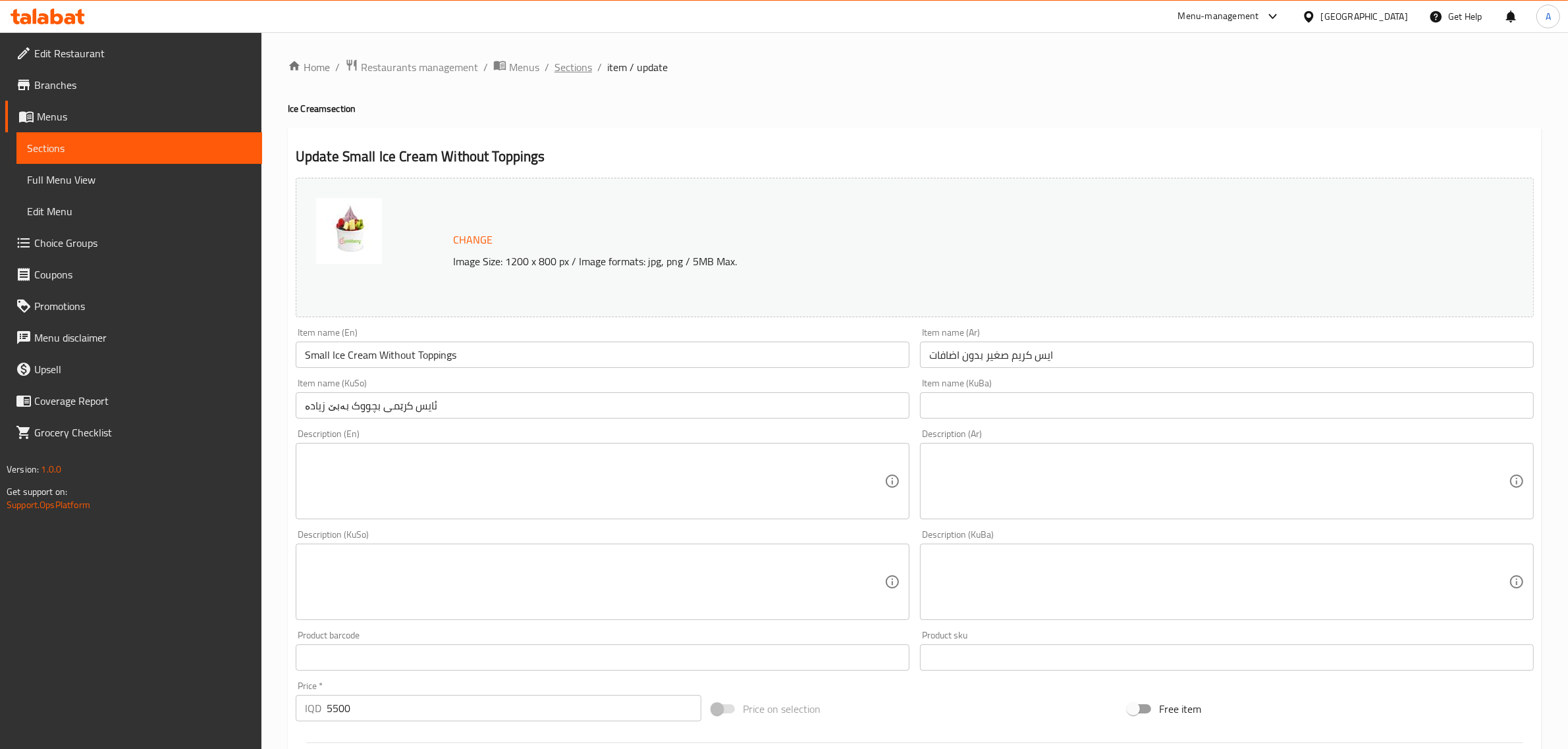
click at [565, 69] on span "Sections" at bounding box center [573, 67] width 38 height 15
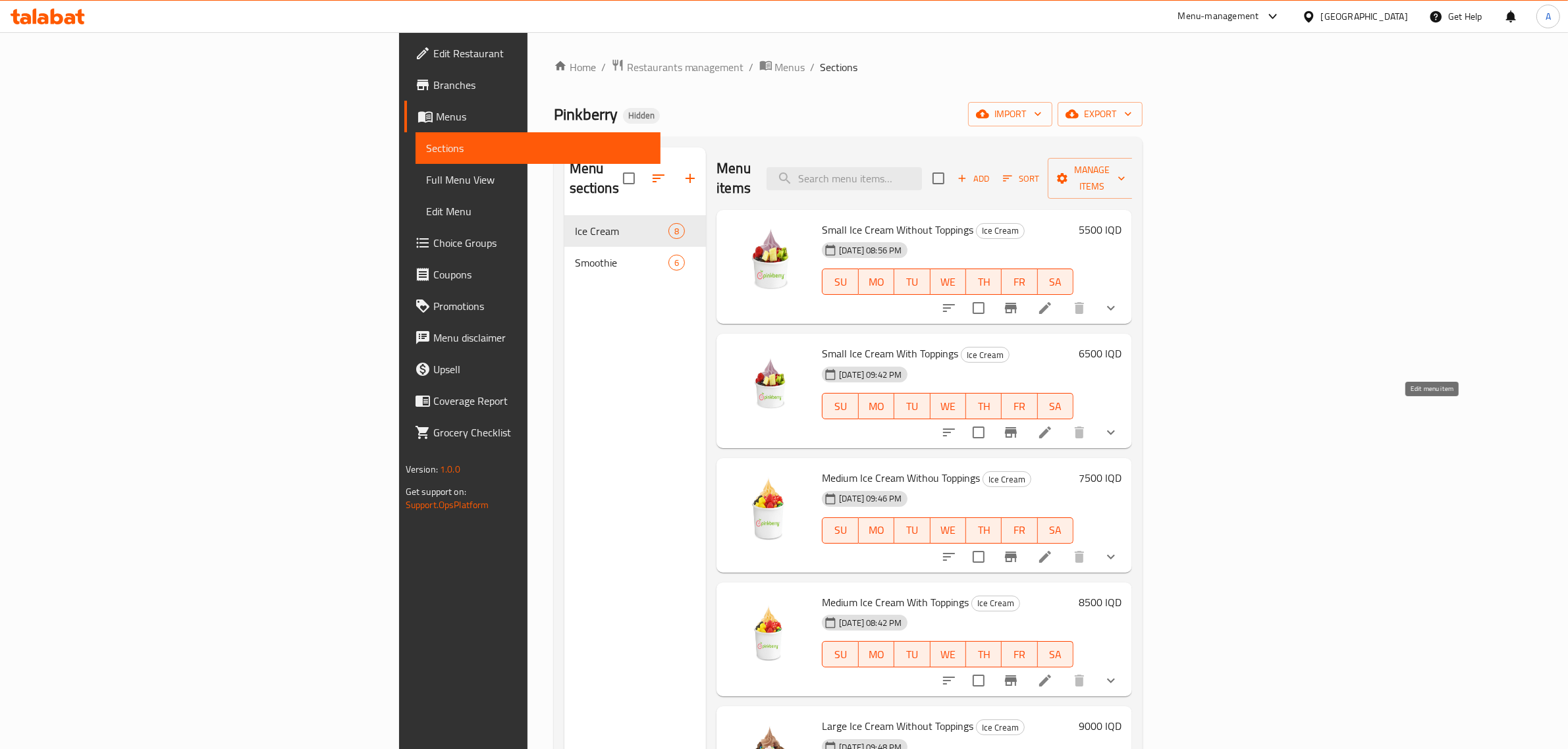
click at [1053, 424] on icon at bounding box center [1044, 432] width 15 height 15
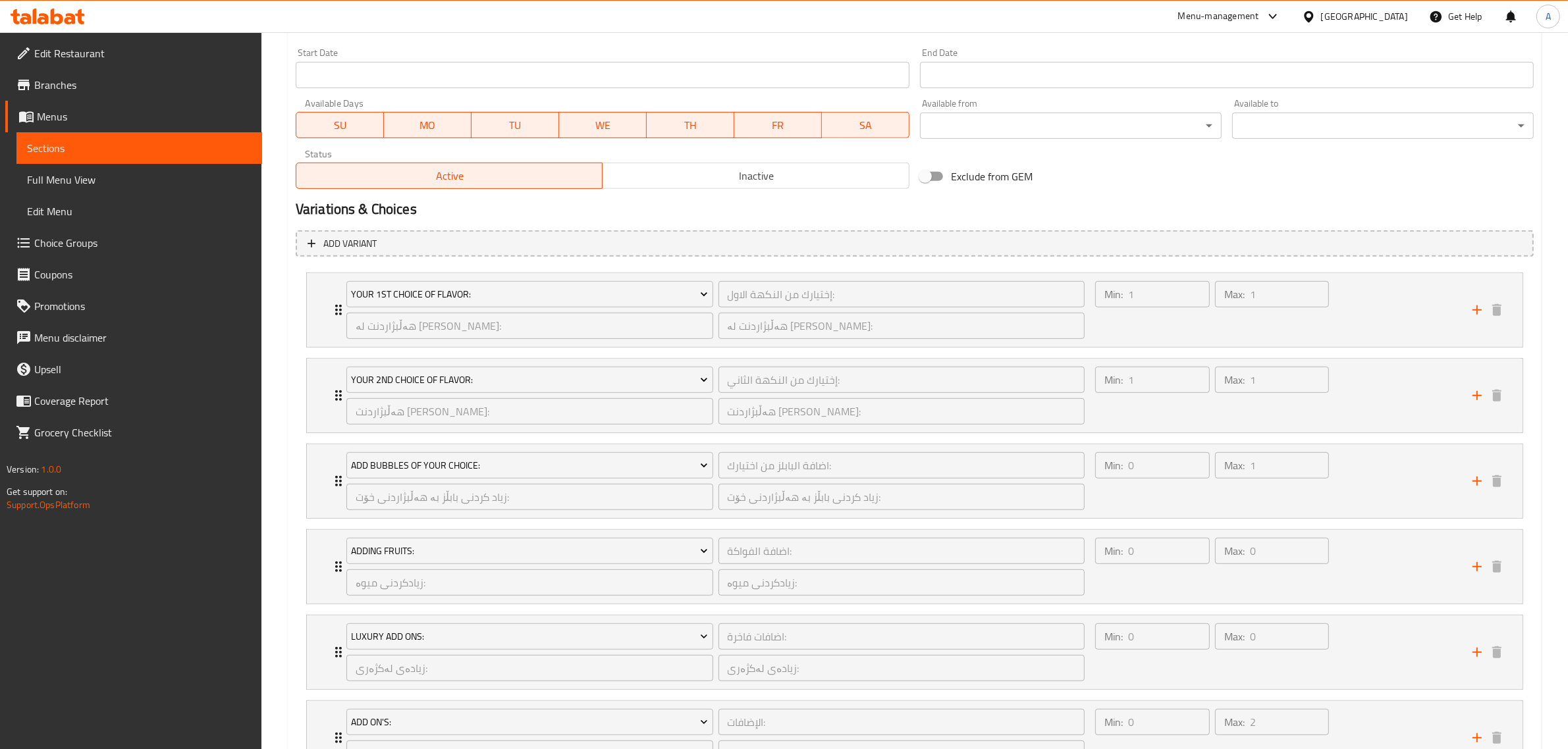
scroll to position [834, 0]
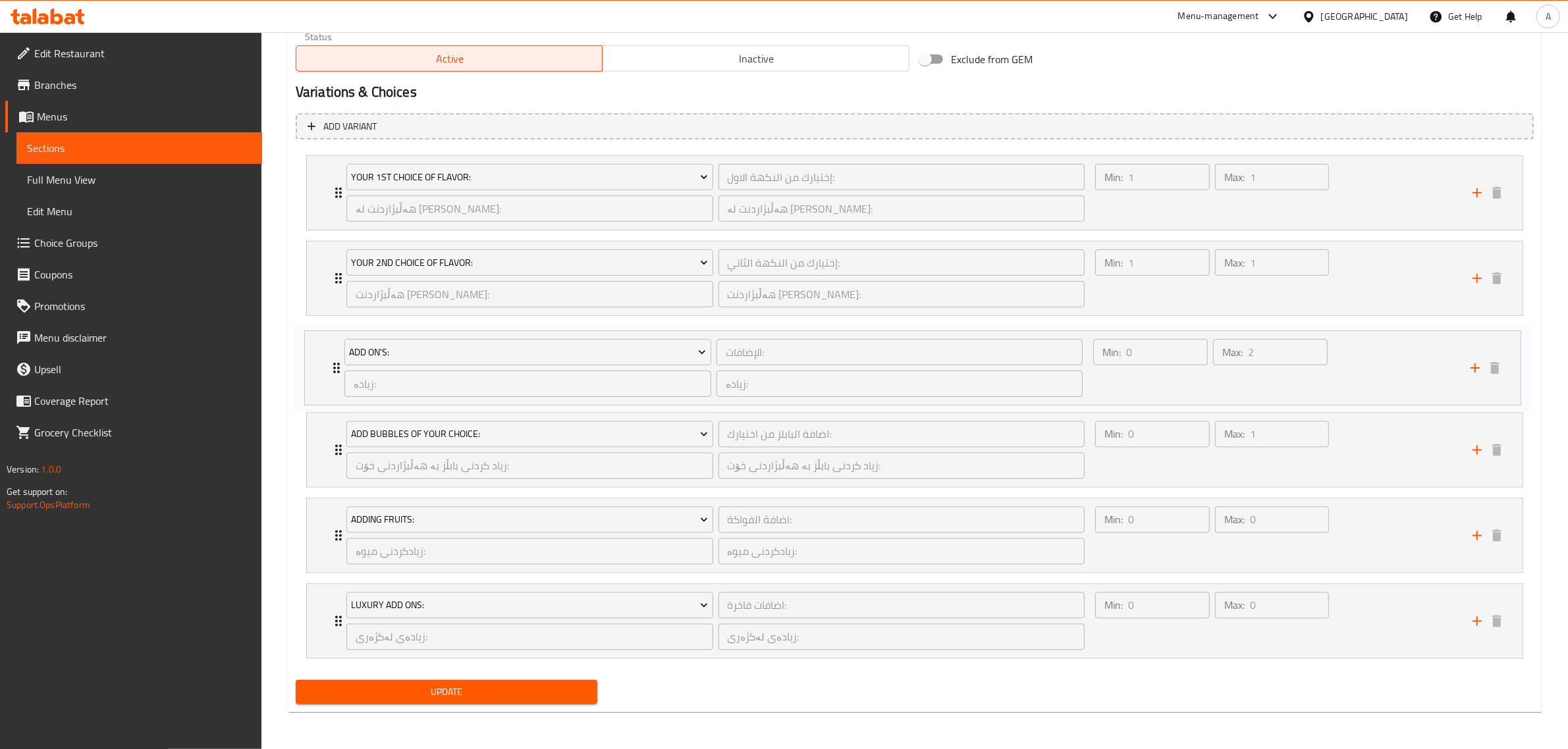
drag, startPoint x: 333, startPoint y: 622, endPoint x: 331, endPoint y: 363, distance: 259.0
click at [331, 363] on div "Your 1st Choice Of Flavor: إختيارك من النكهة الاول: ​ هەڵبژاردنت لە تامی یەکەم:…" at bounding box center [914, 407] width 1238 height 514
click at [451, 687] on span "Update" at bounding box center [447, 692] width 281 height 16
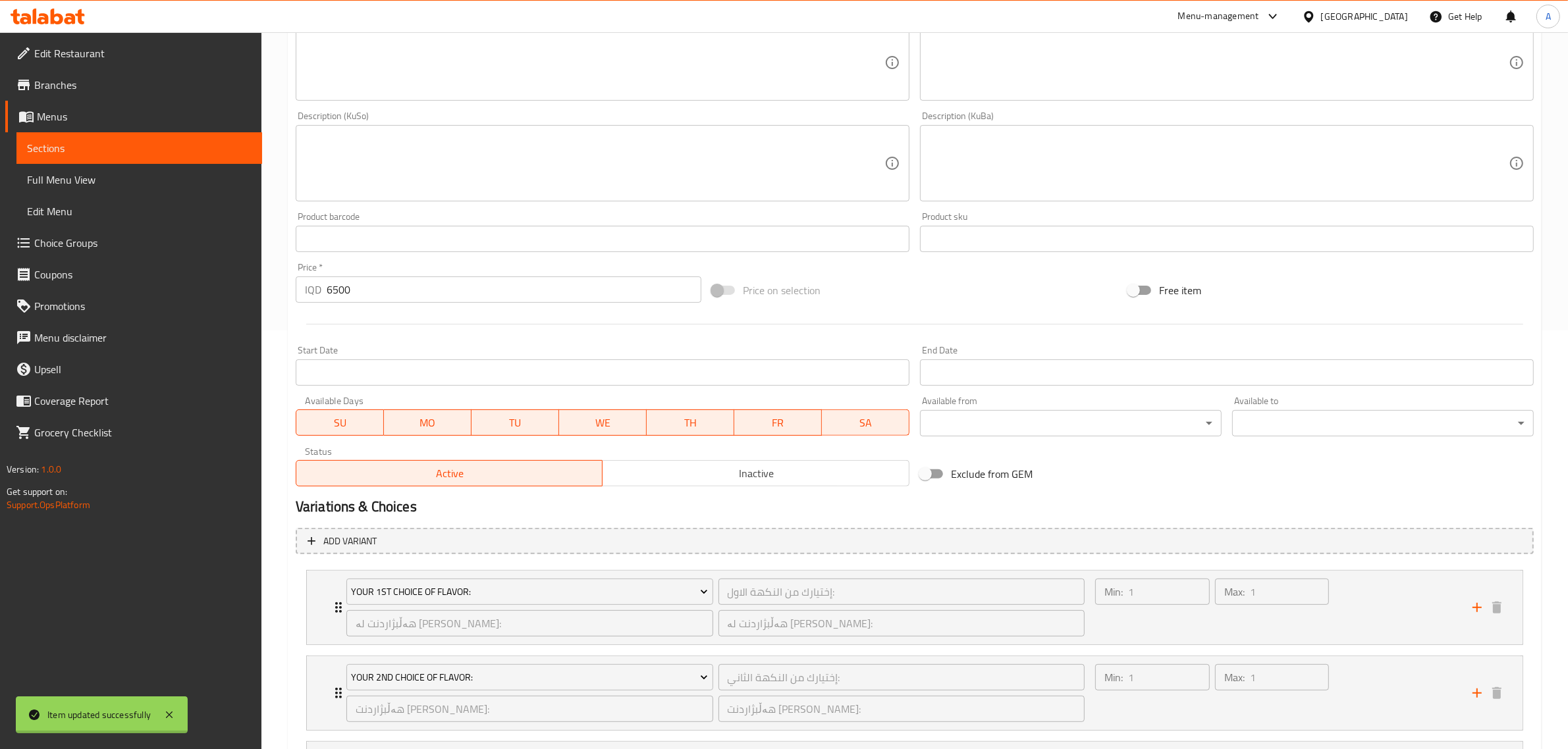
scroll to position [0, 0]
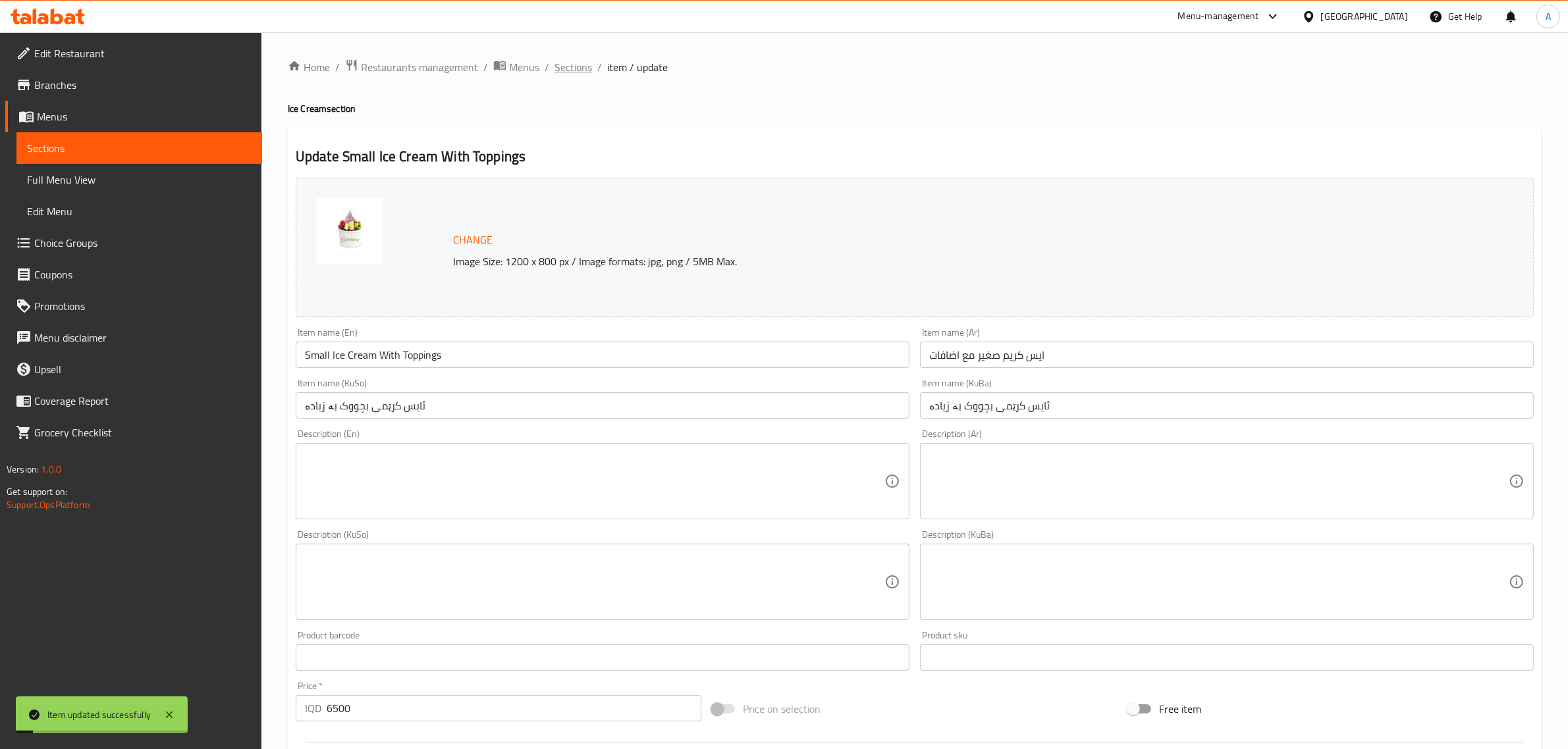
click at [571, 70] on span "Sections" at bounding box center [573, 67] width 38 height 15
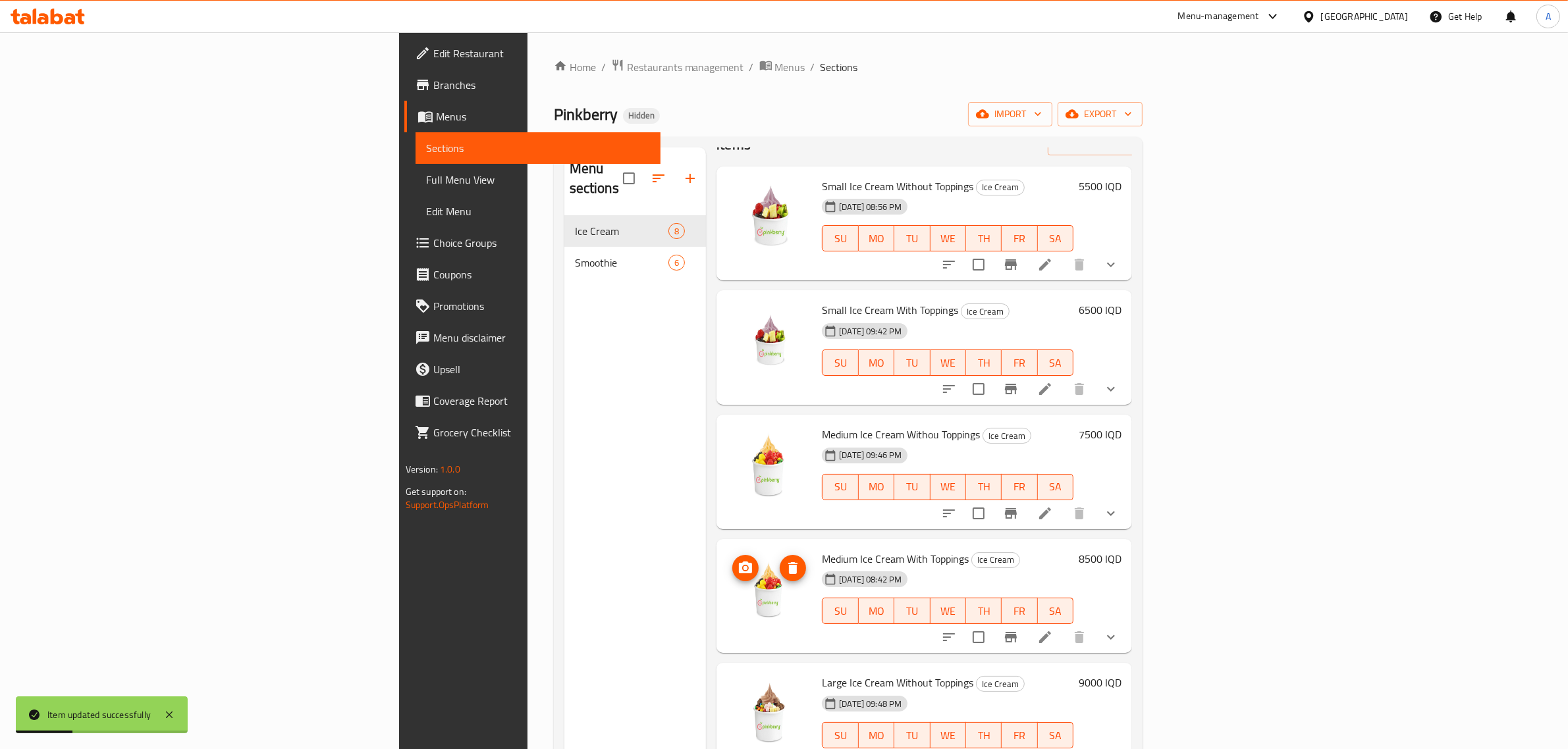
scroll to position [82, 0]
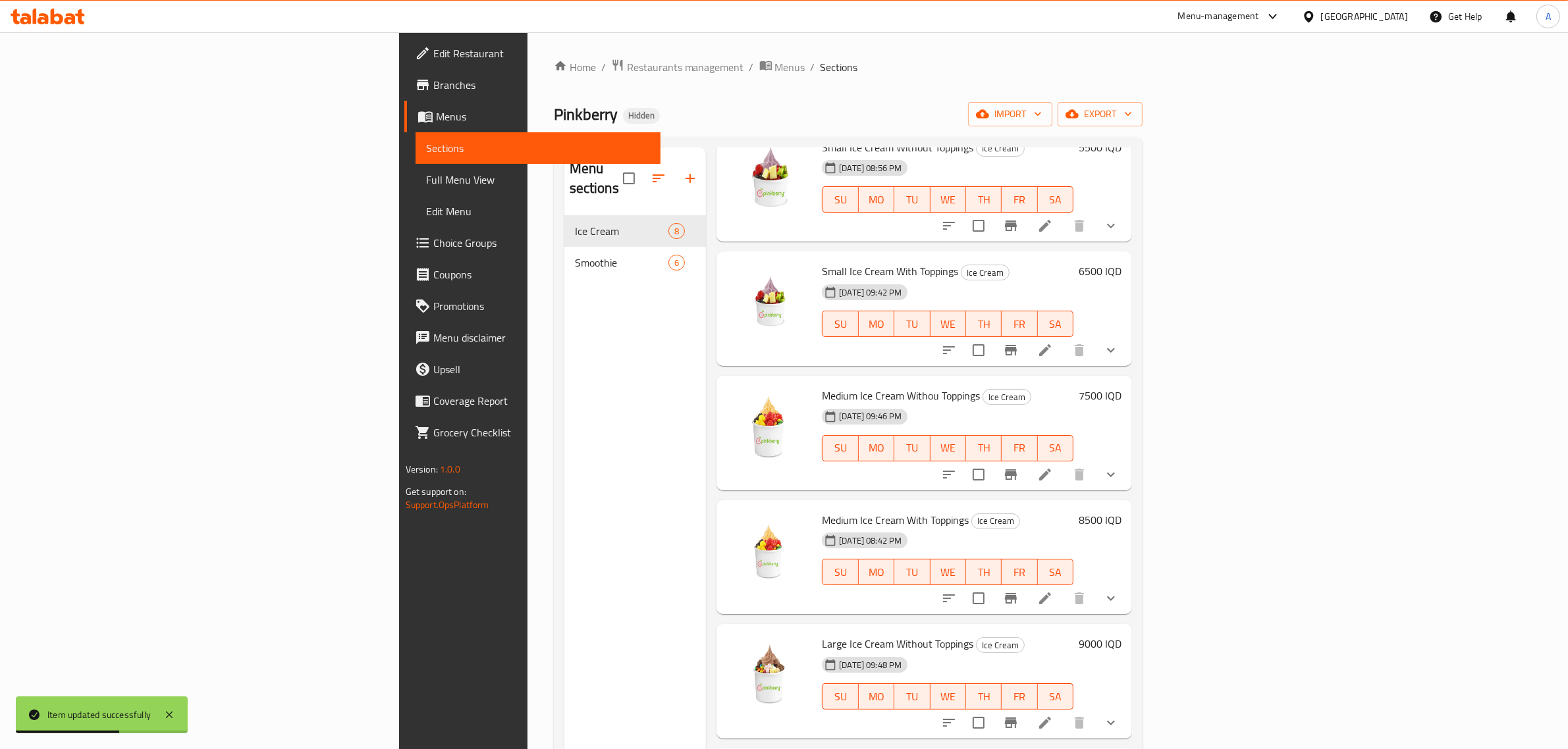
click at [1053, 467] on icon at bounding box center [1044, 475] width 15 height 15
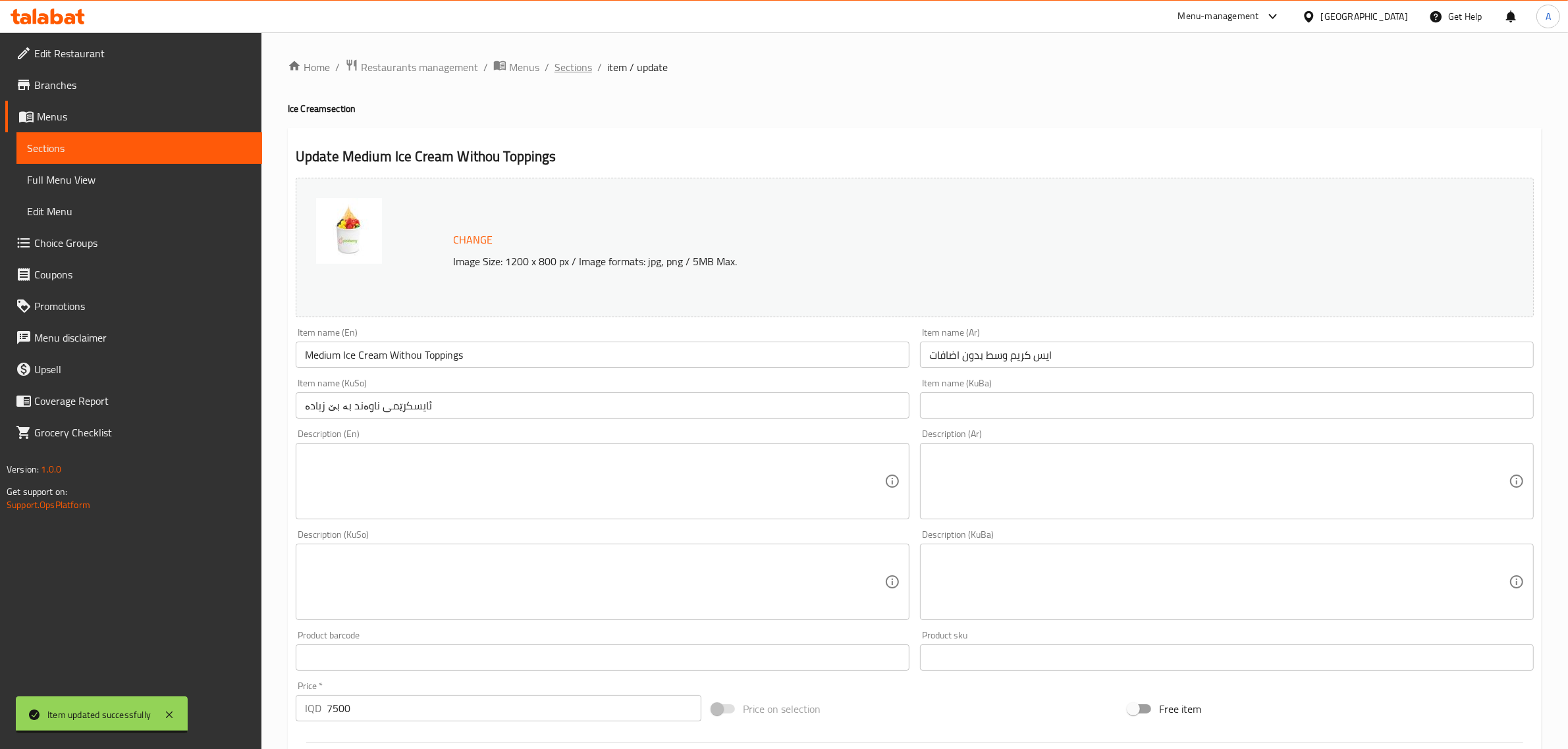
click at [557, 59] on span "Sections" at bounding box center [573, 67] width 38 height 15
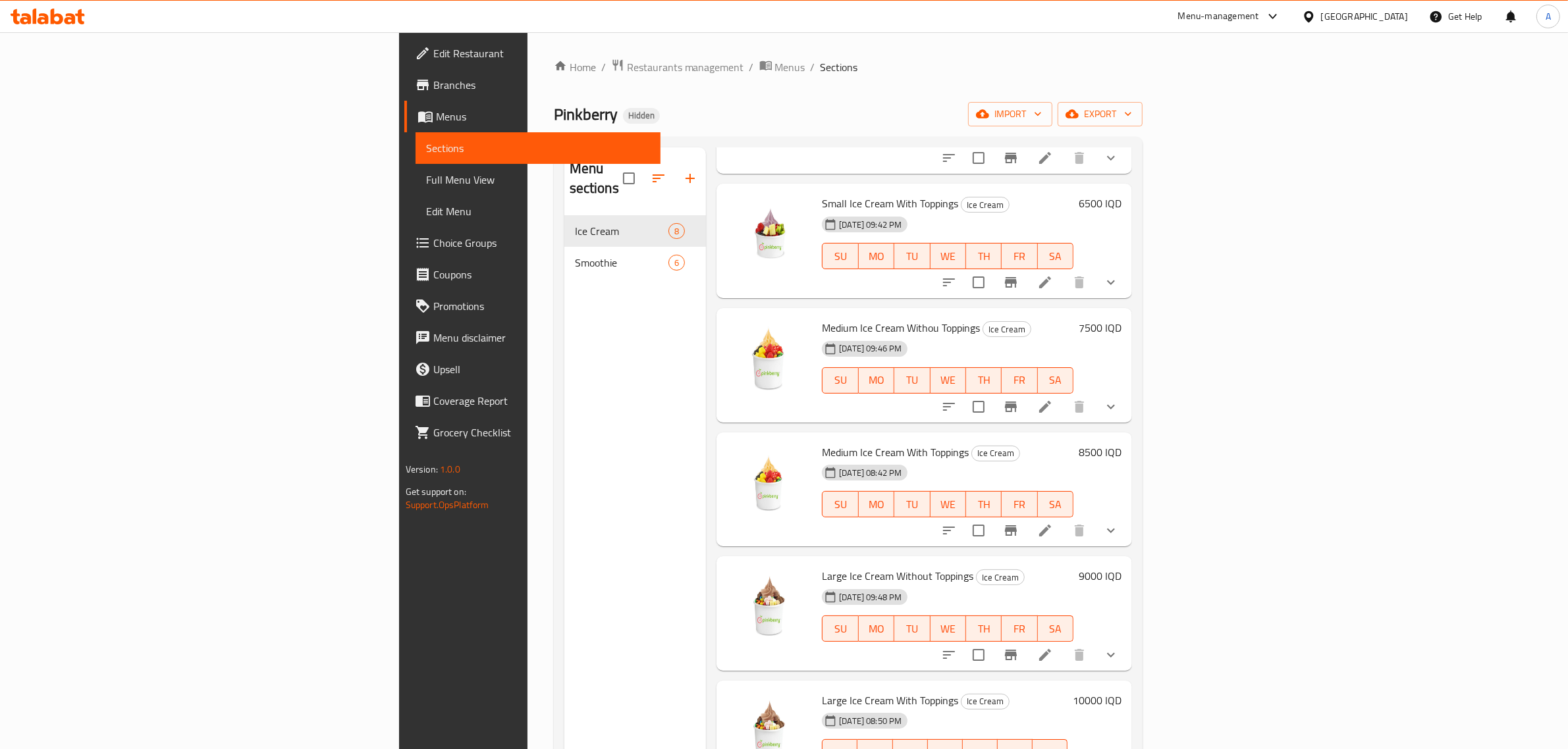
scroll to position [164, 0]
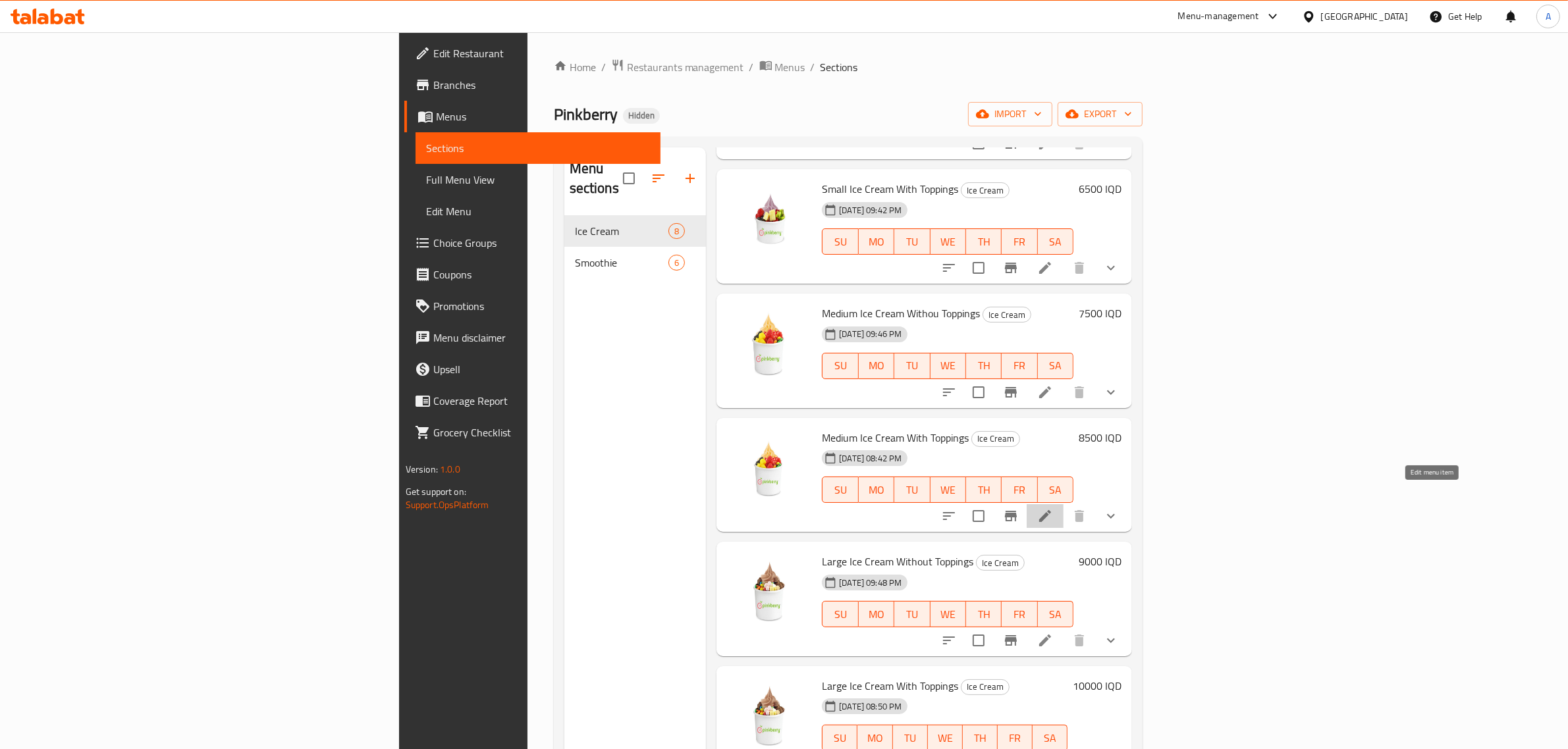
click at [1053, 508] on icon at bounding box center [1044, 516] width 15 height 15
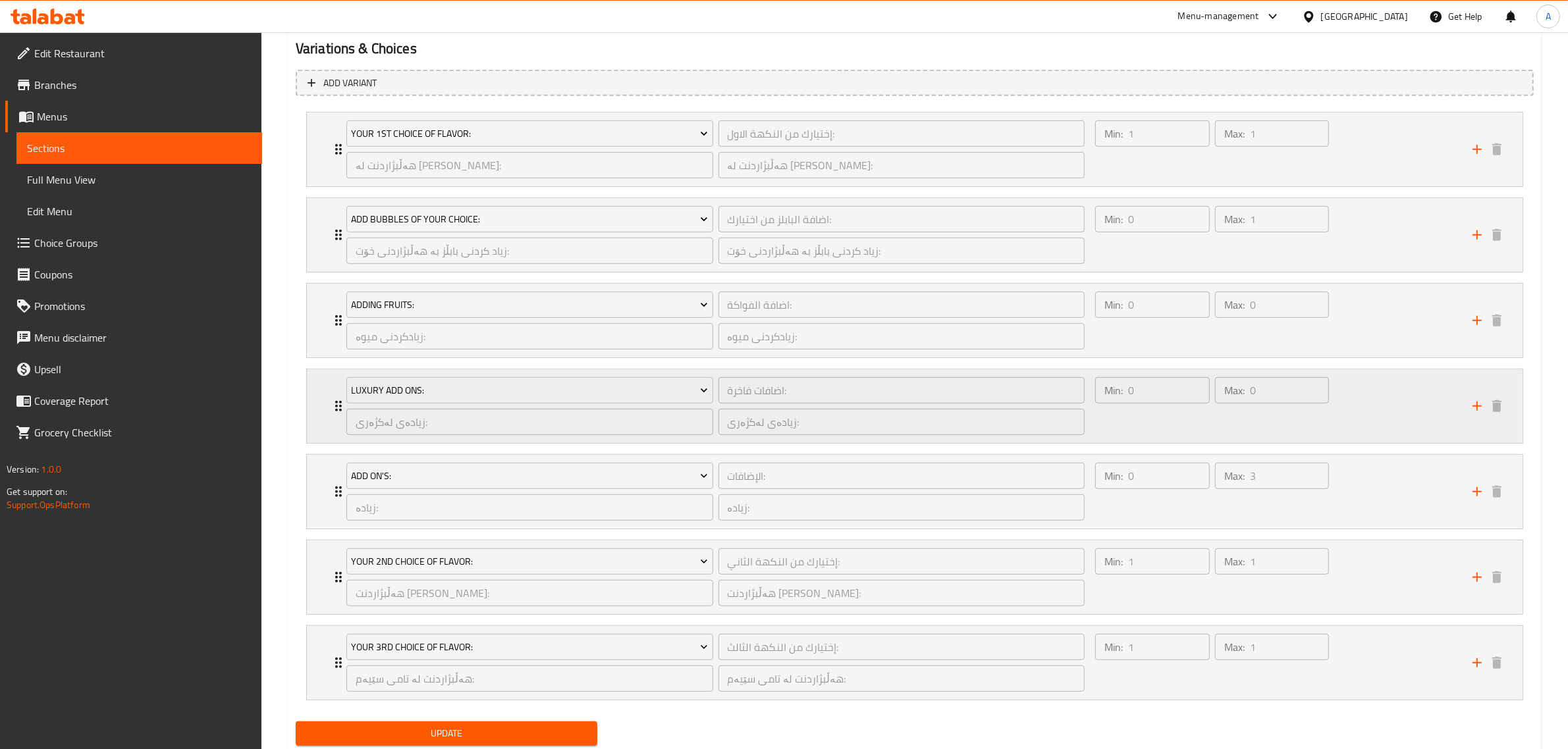
scroll to position [919, 0]
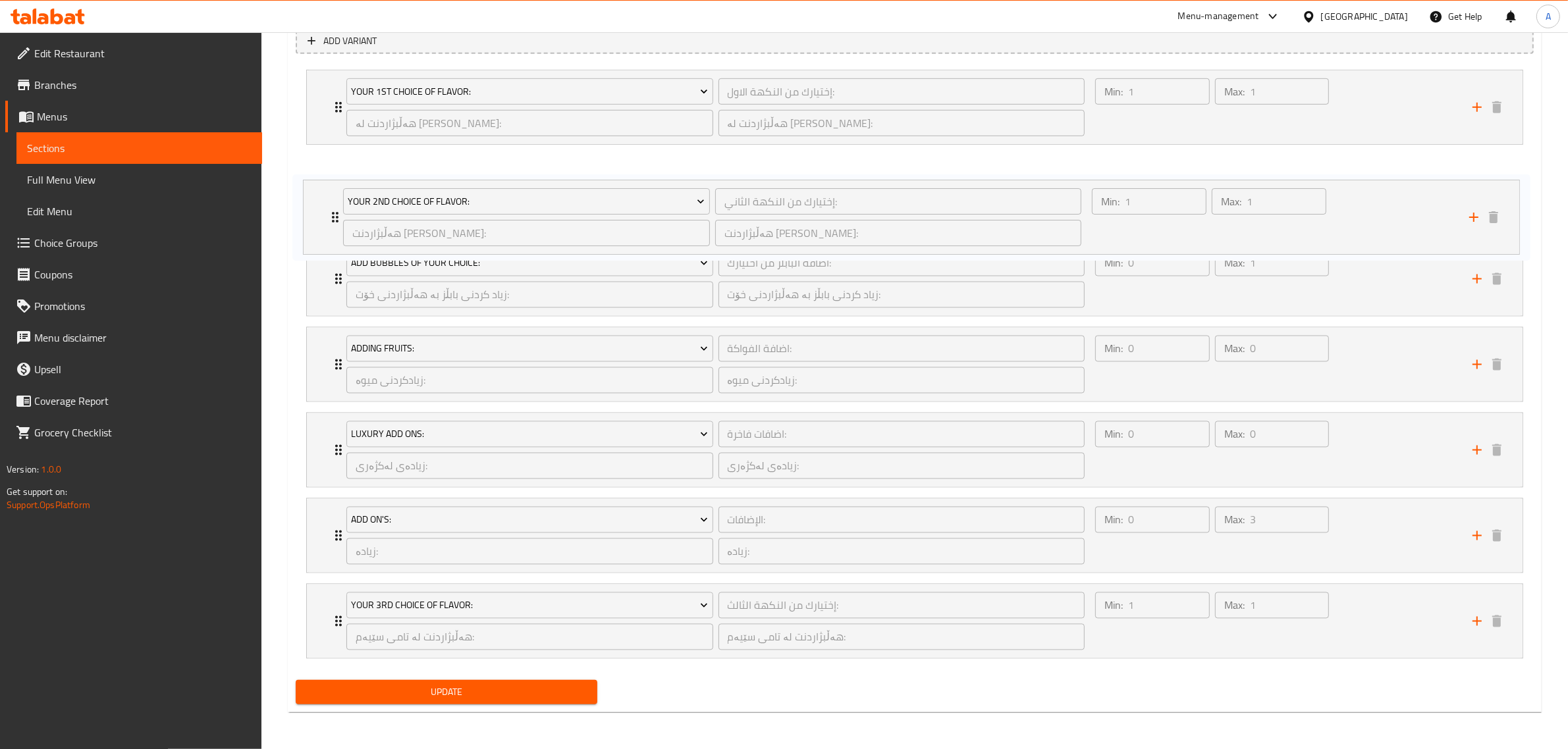
drag, startPoint x: 330, startPoint y: 544, endPoint x: 320, endPoint y: 221, distance: 323.2
click at [324, 208] on div "Your 1st Choice Of Flavor: إختيارك من النكهة الاول: ​ هەڵبژاردنت لە تامی یەکەم:…" at bounding box center [914, 363] width 1238 height 599
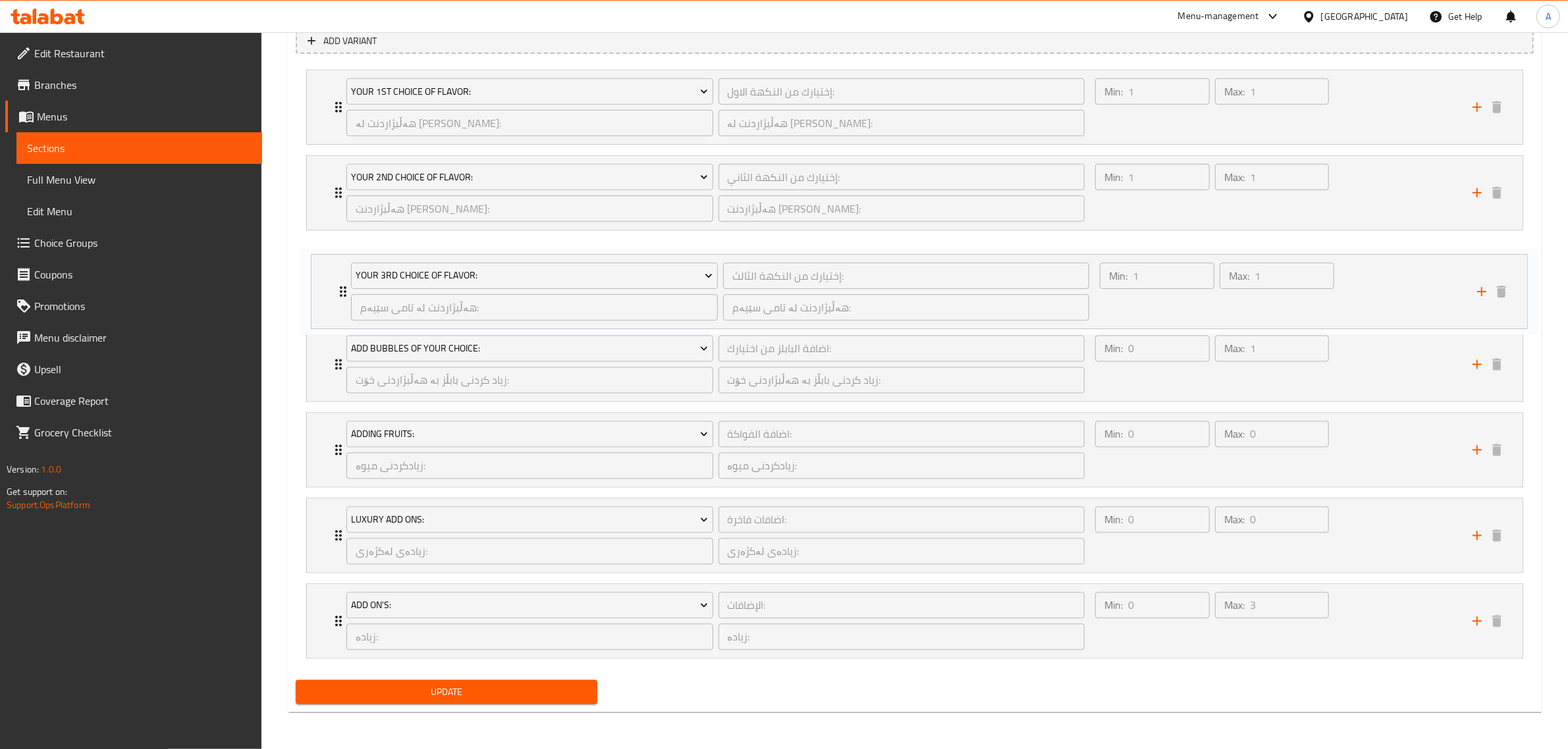
drag, startPoint x: 336, startPoint y: 622, endPoint x: 341, endPoint y: 288, distance: 334.0
click at [341, 288] on div "Your 1st Choice Of Flavor: إختيارك من النكهة الاول: ​ هەڵبژاردنت لە تامی یەکەم:…" at bounding box center [914, 363] width 1238 height 599
drag, startPoint x: 331, startPoint y: 619, endPoint x: 342, endPoint y: 361, distance: 258.2
click at [342, 361] on div "Your 1st Choice Of Flavor: إختيارك من النكهة الاول: ​ هەڵبژاردنت لە تامی یەکەم:…" at bounding box center [914, 363] width 1238 height 599
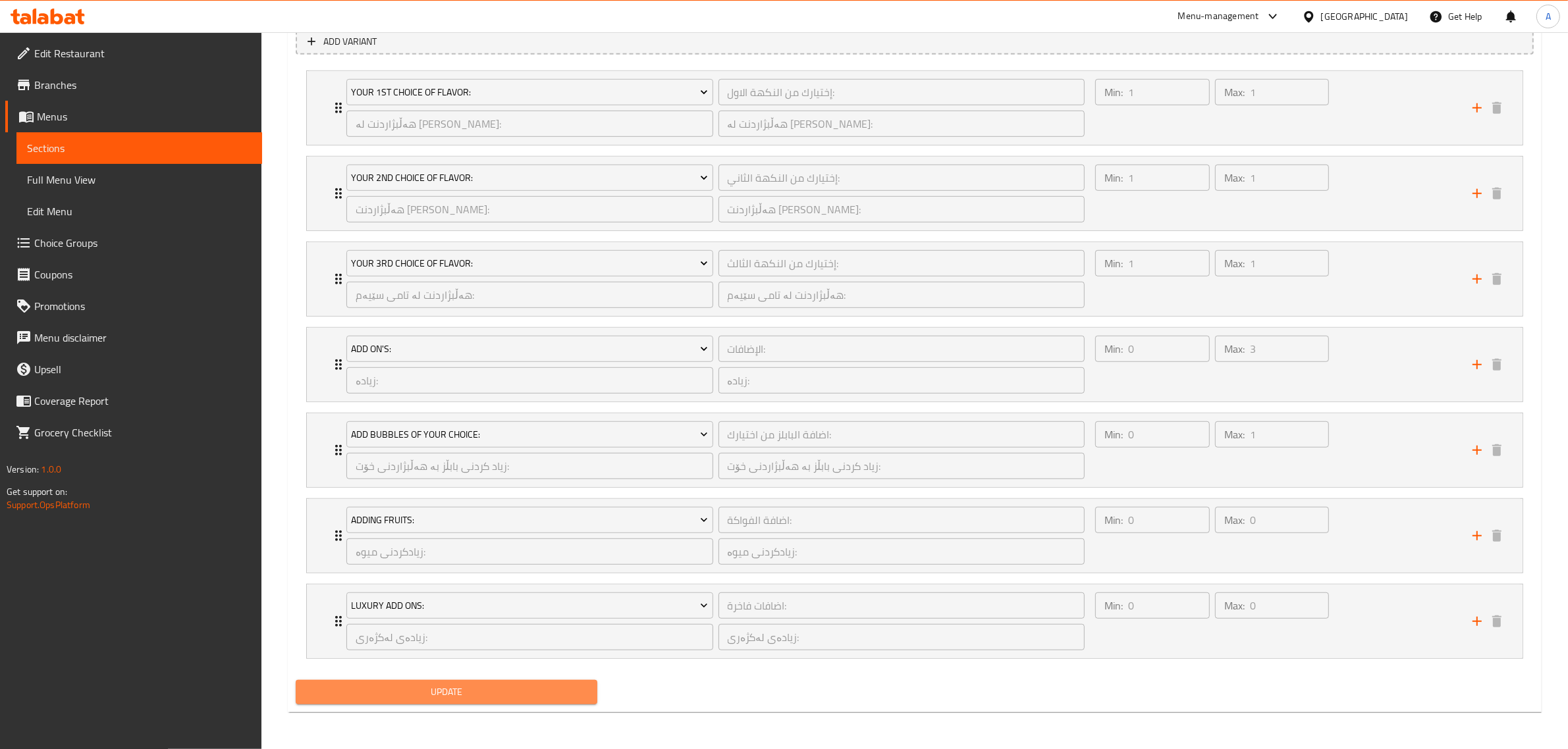
click at [476, 694] on span "Update" at bounding box center [447, 692] width 281 height 16
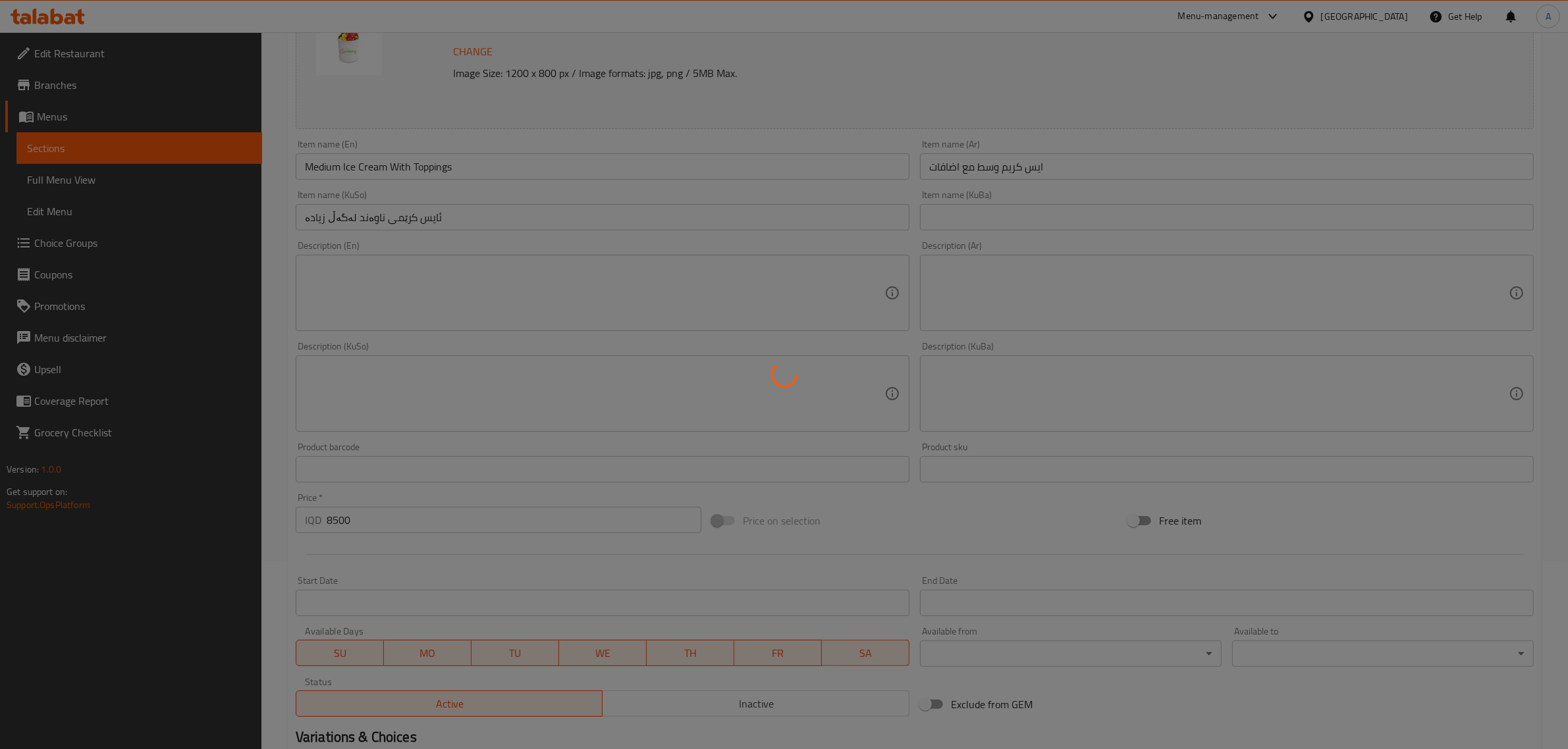
scroll to position [0, 0]
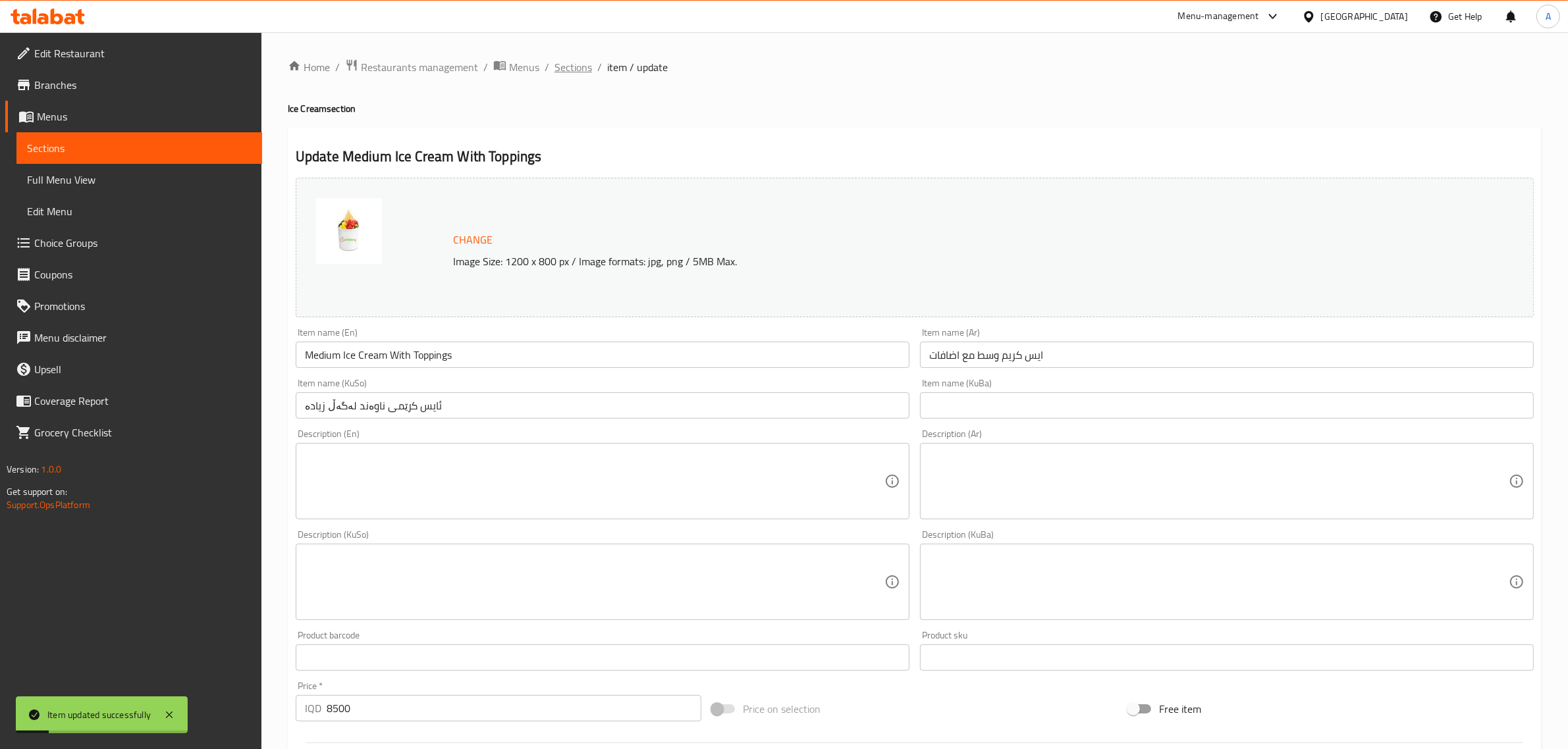
click at [568, 66] on span "Sections" at bounding box center [573, 67] width 38 height 15
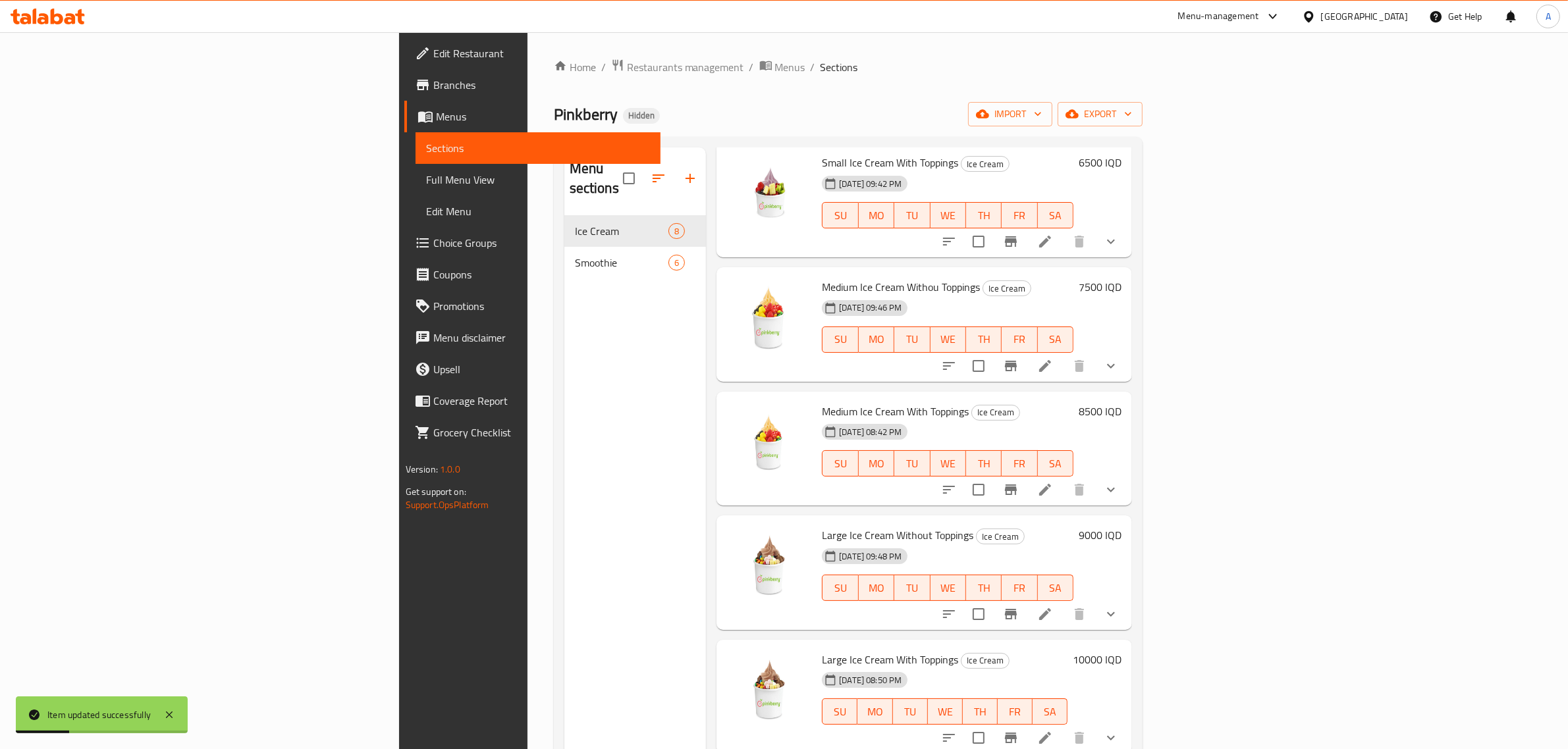
scroll to position [247, 0]
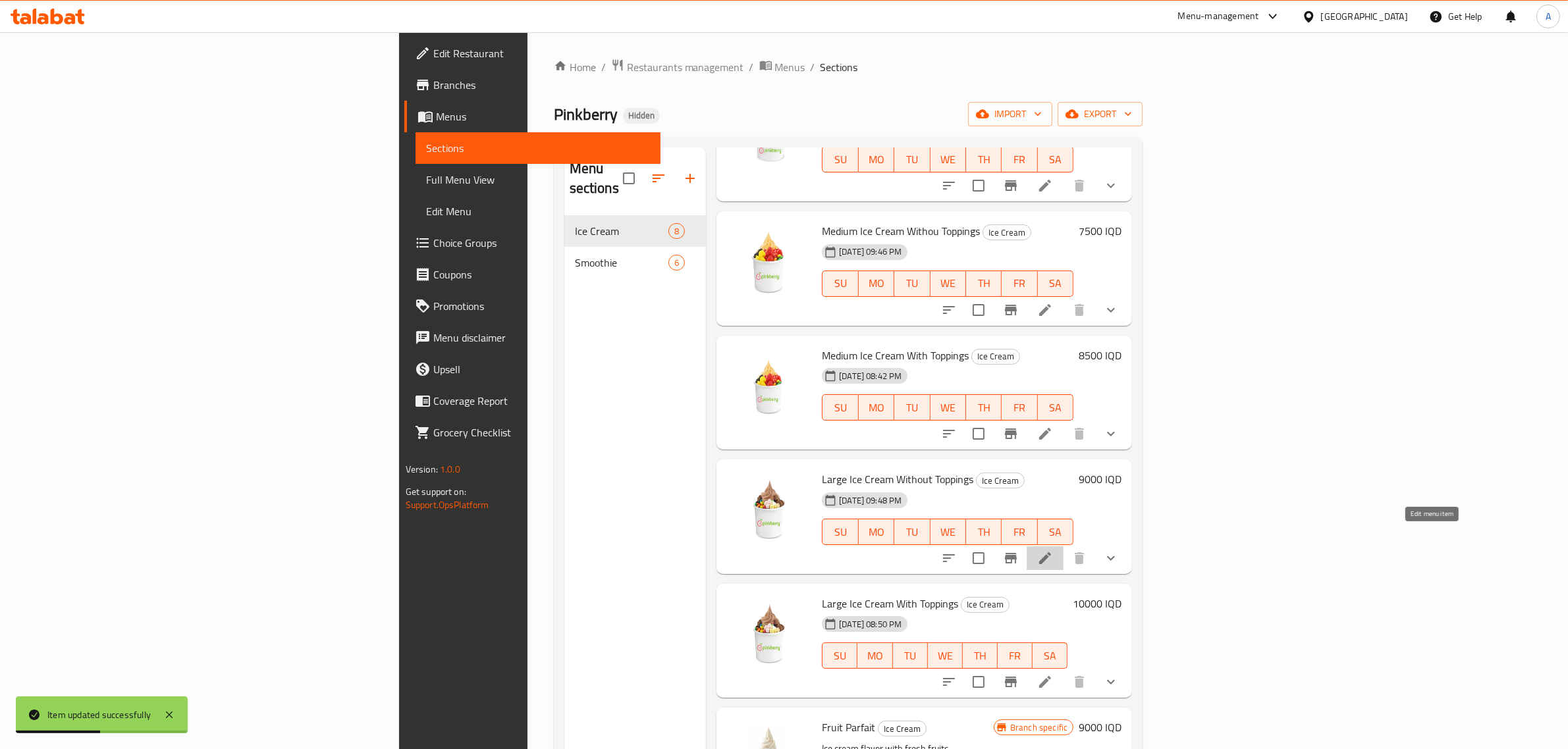
click at [1053, 551] on icon at bounding box center [1044, 558] width 15 height 15
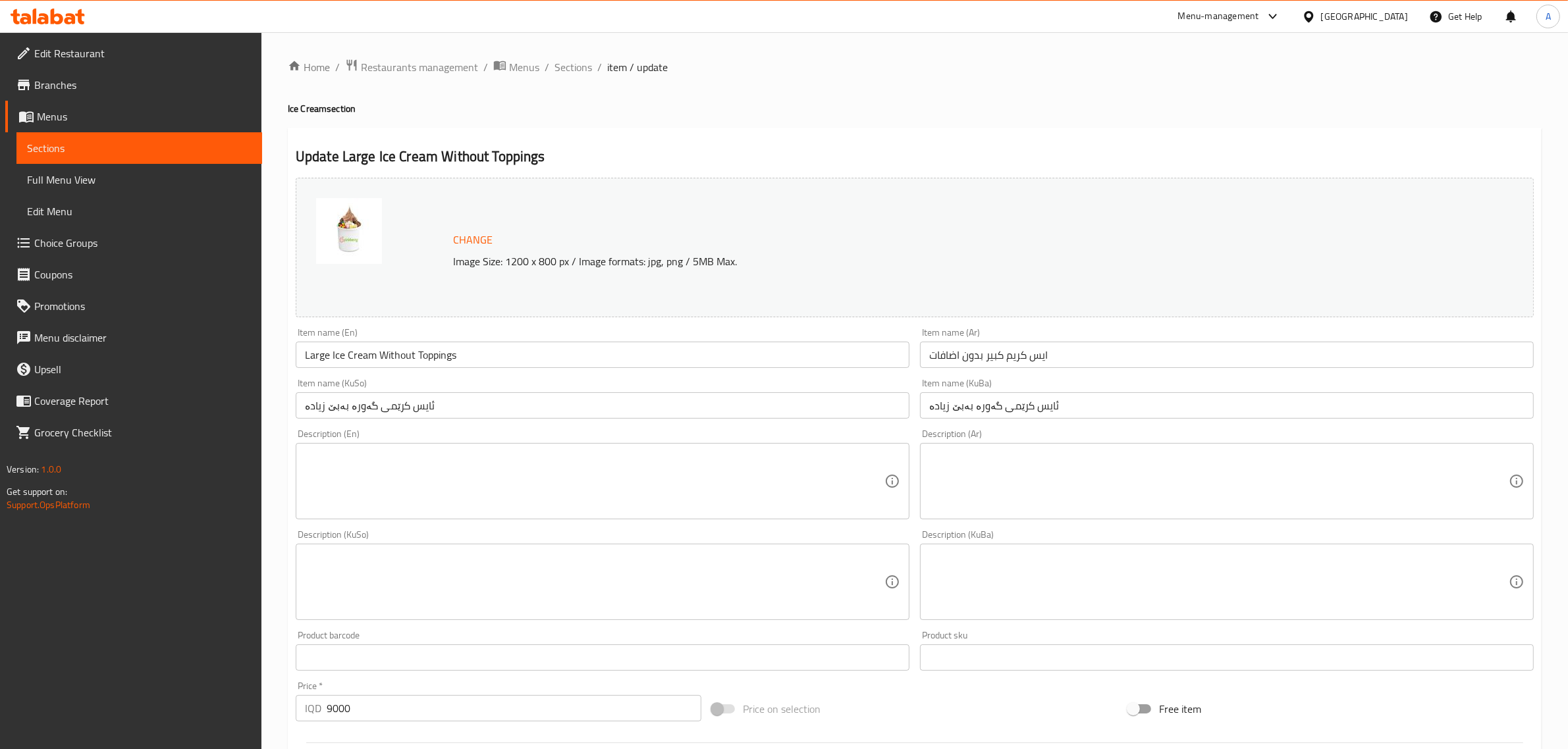
click at [554, 56] on div "Home / Restaurants management / Menus / Sections / item / update Ice Cream sect…" at bounding box center [914, 722] width 1306 height 1378
click at [564, 62] on span "Sections" at bounding box center [573, 67] width 38 height 15
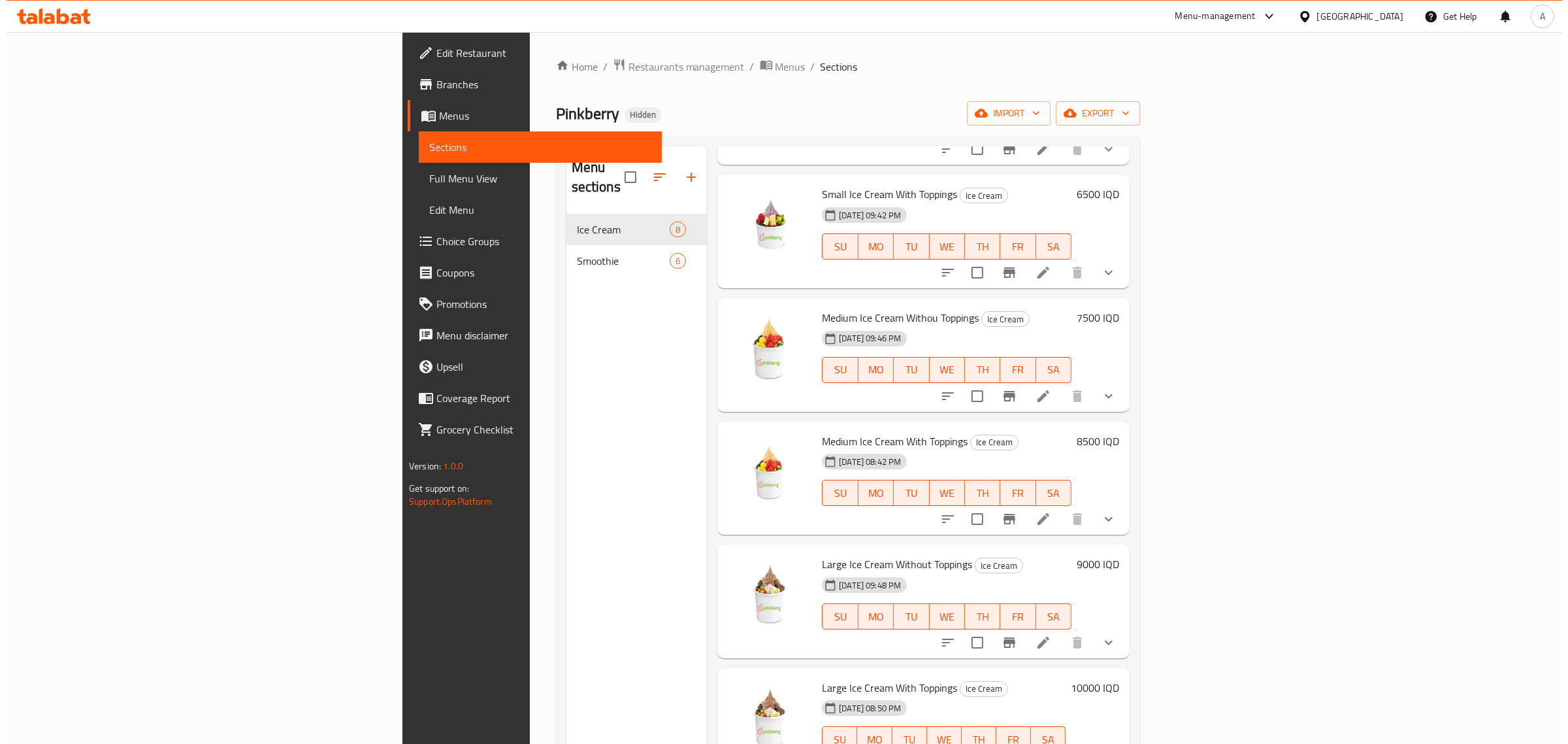
scroll to position [313, 0]
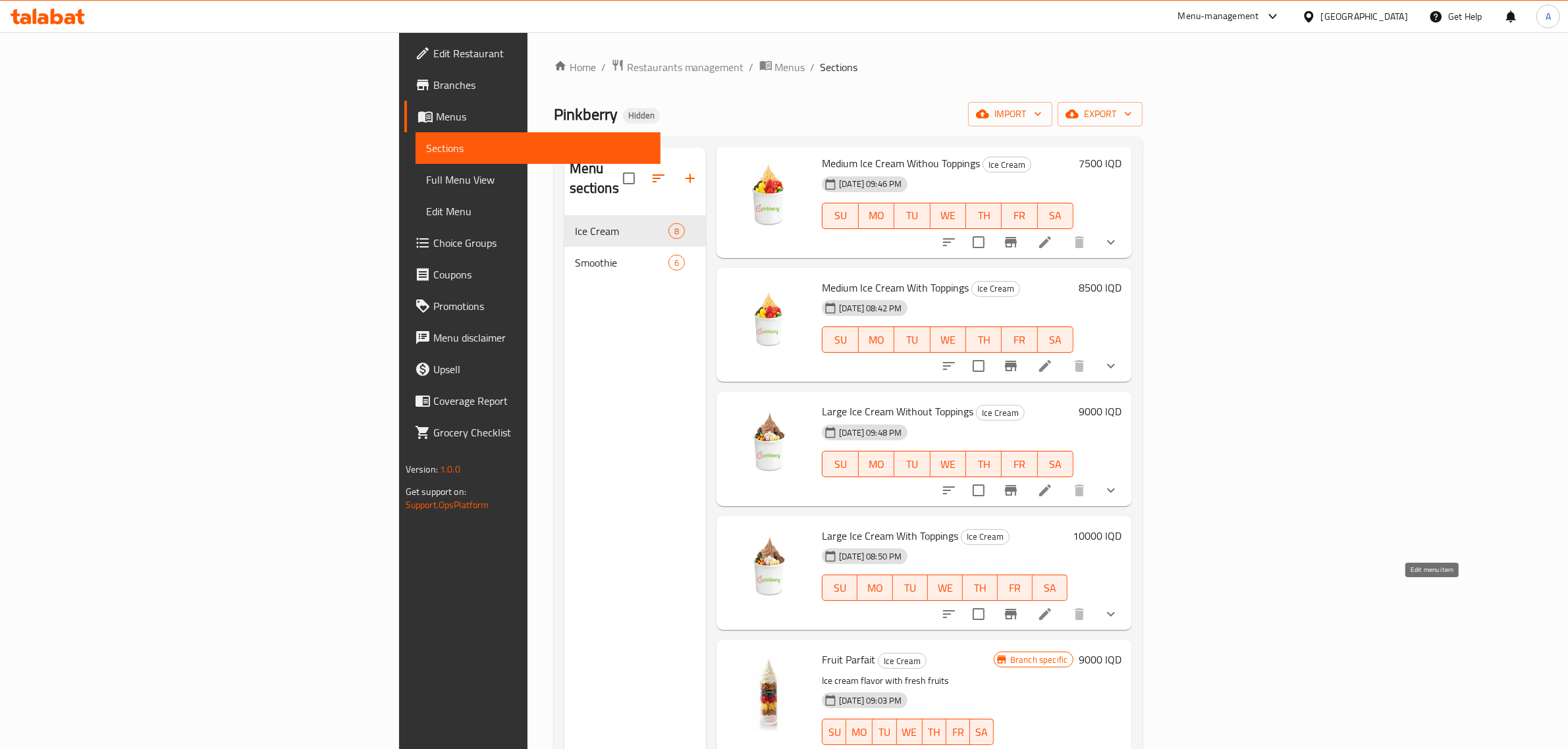
click at [1053, 606] on icon at bounding box center [1044, 614] width 15 height 15
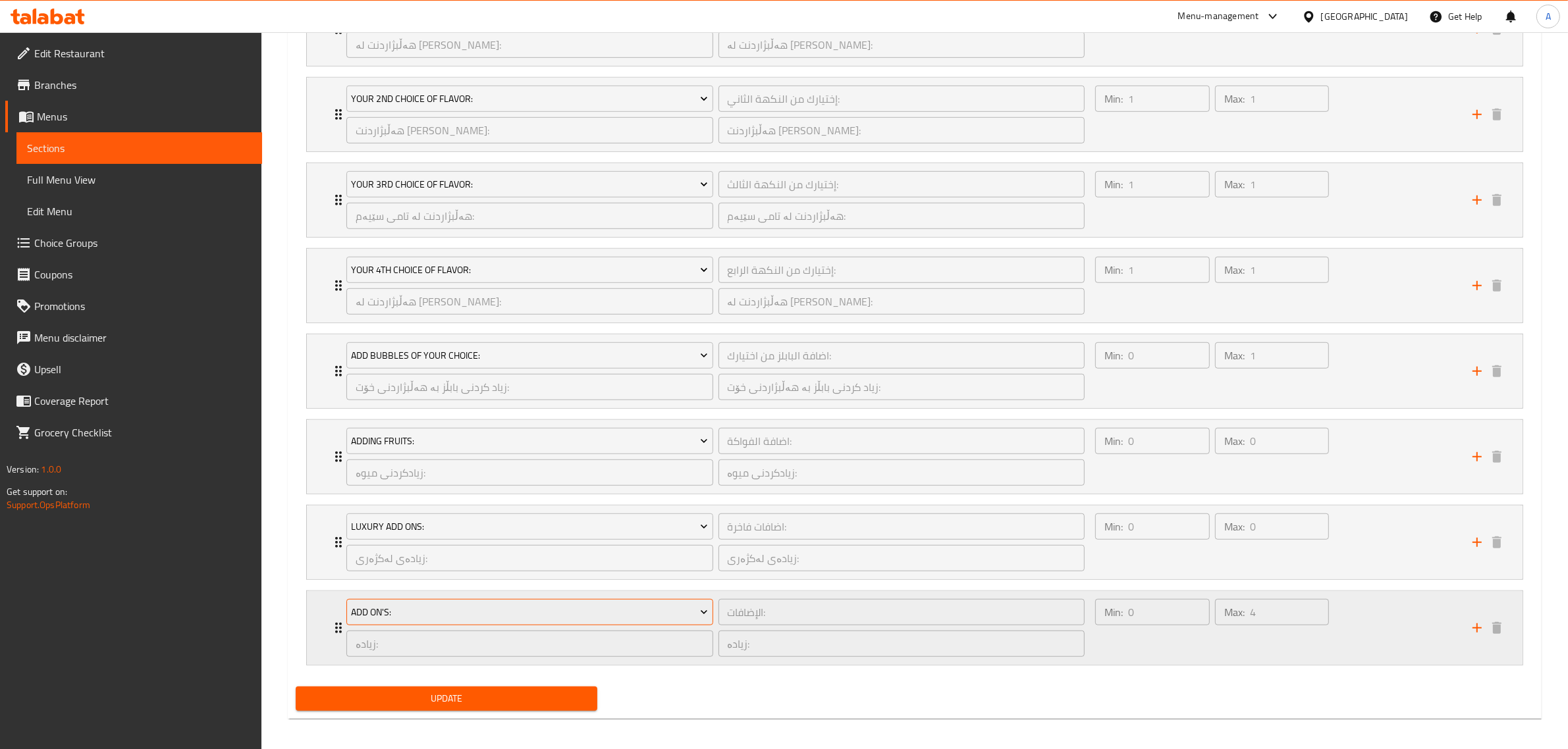
scroll to position [1006, 0]
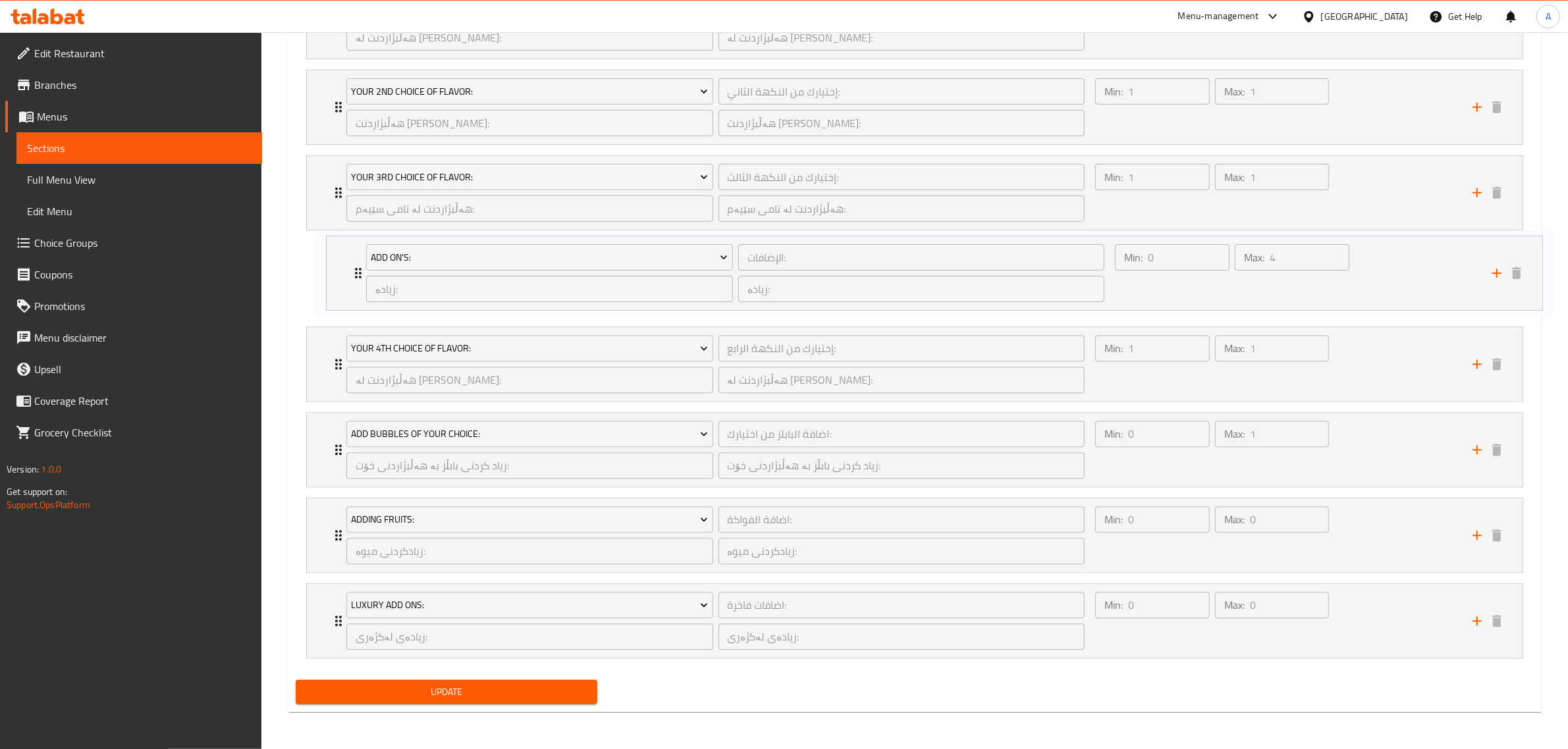
drag, startPoint x: 334, startPoint y: 619, endPoint x: 356, endPoint y: 268, distance: 351.7
click at [356, 268] on div "Your 1st Choice Of Flavor: إختيارك من النكهة الاول: ​ هەڵبژاردنت لە تامی یەکەم:…" at bounding box center [914, 321] width 1238 height 685
drag, startPoint x: 336, startPoint y: 361, endPoint x: 345, endPoint y: 293, distance: 68.6
click at [338, 262] on div "Your 1st Choice Of Flavor: إختيارك من النكهة الاول: ​ هەڵبژاردنت لە تامی یەکەم:…" at bounding box center [914, 321] width 1238 height 685
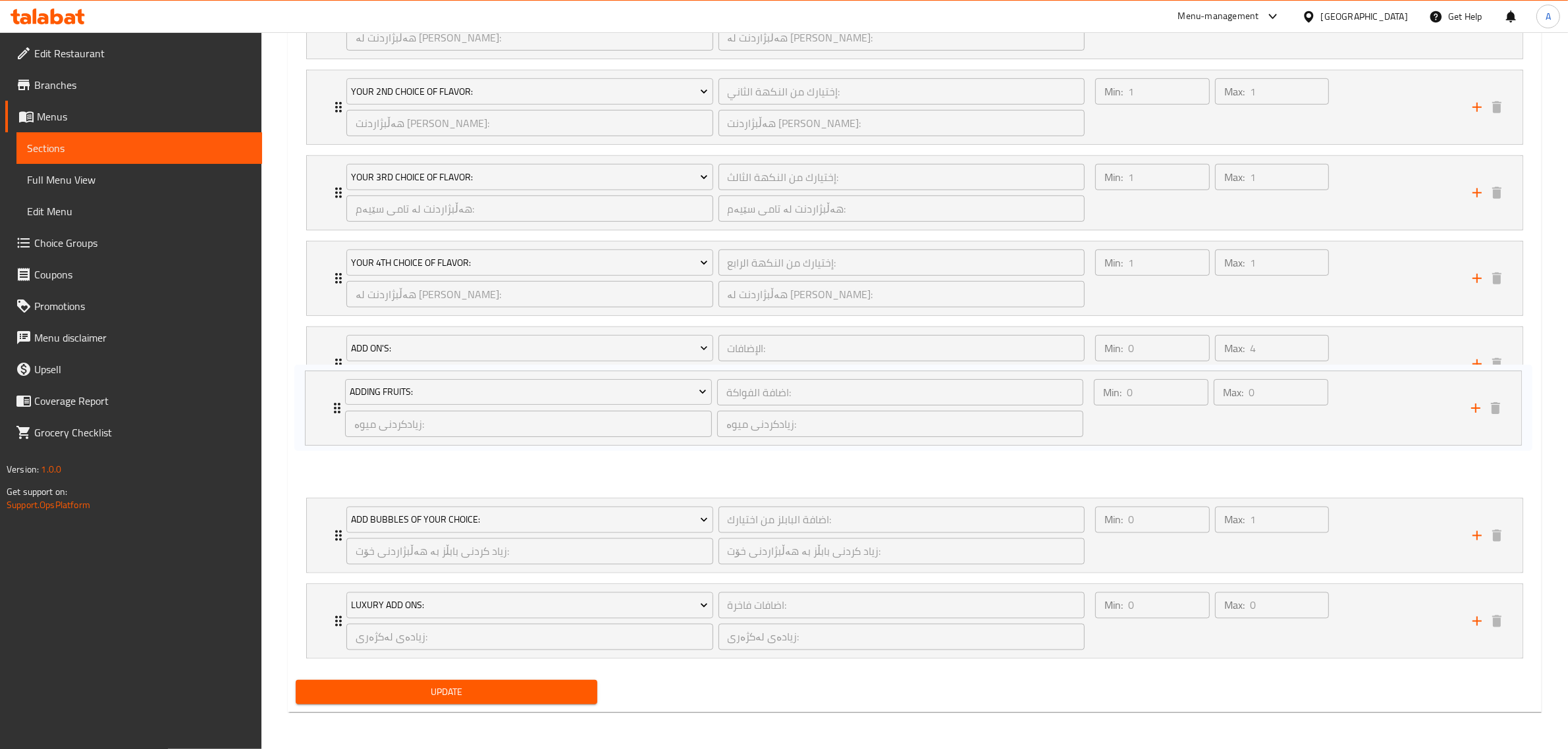
drag, startPoint x: 334, startPoint y: 533, endPoint x: 334, endPoint y: 398, distance: 135.0
click at [334, 398] on div "Your 1st Choice Of Flavor: إختيارك من النكهة الاول: ​ هەڵبژاردنت لە تامی یەکەم:…" at bounding box center [914, 321] width 1238 height 685
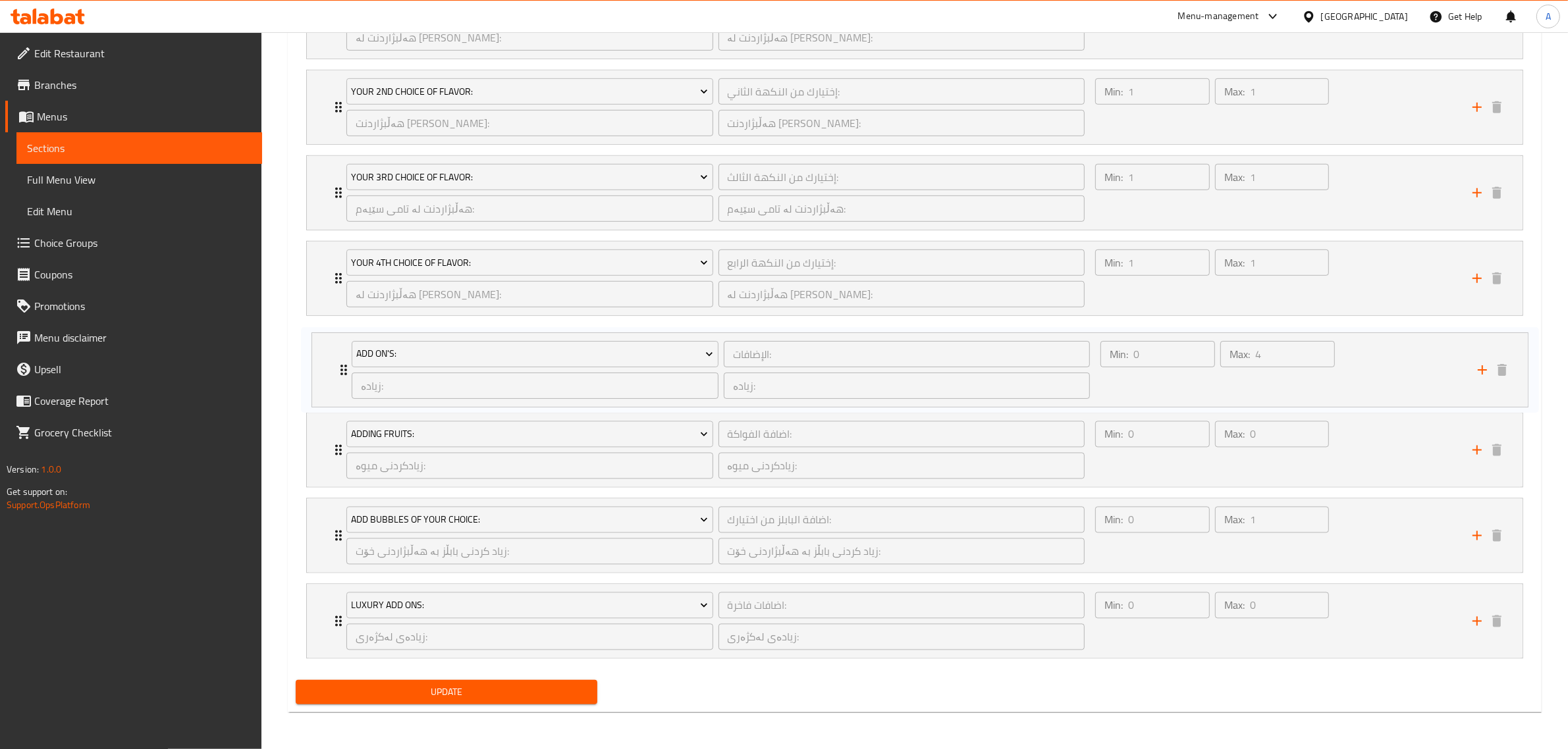
drag, startPoint x: 330, startPoint y: 450, endPoint x: 334, endPoint y: 364, distance: 86.1
click at [334, 364] on div "Your 1st Choice Of Flavor: إختيارك من النكهة الاول: ​ هەڵبژاردنت لە تامی یەکەم:…" at bounding box center [914, 321] width 1238 height 685
click at [1235, 341] on p "Max:" at bounding box center [1234, 349] width 21 height 15
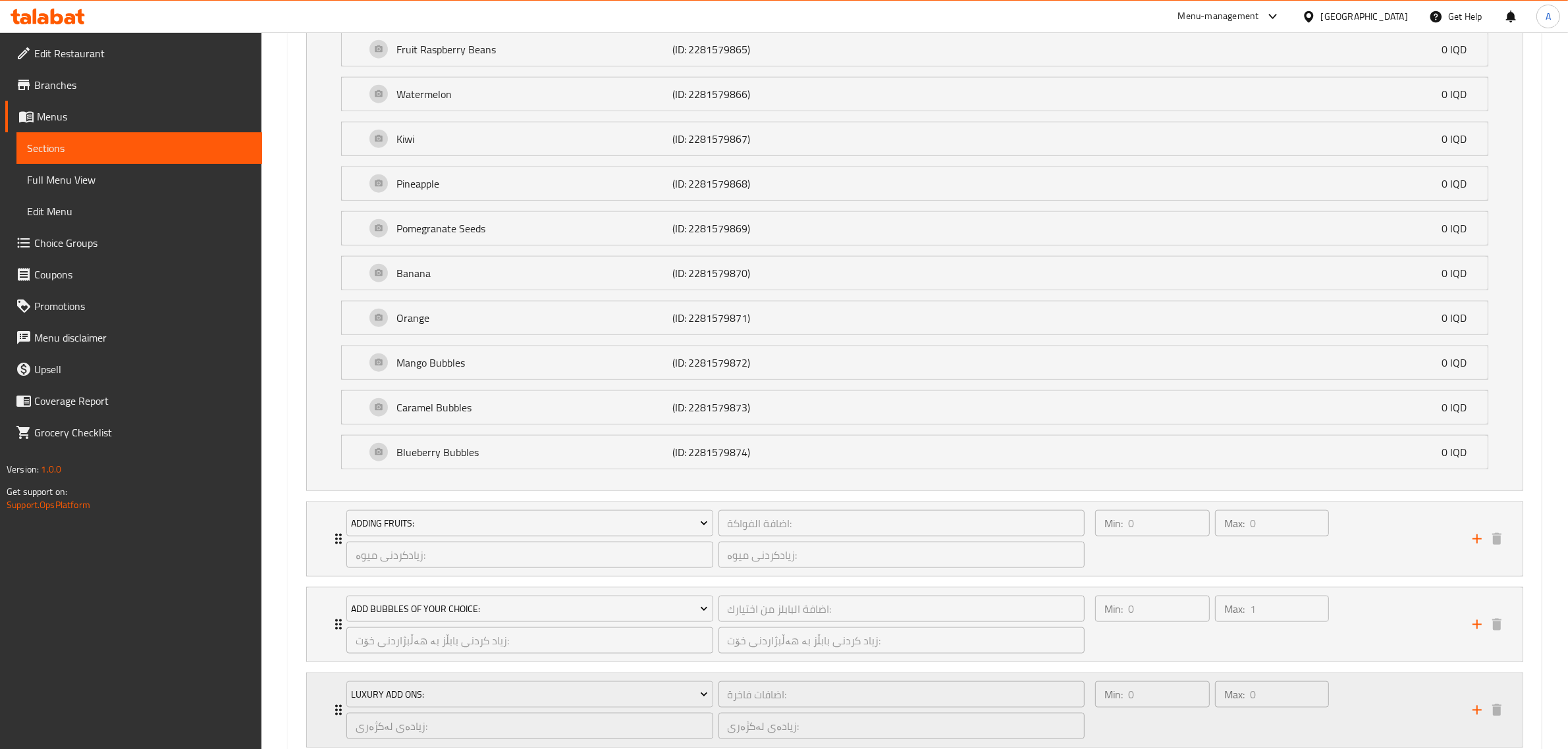
scroll to position [1934, 0]
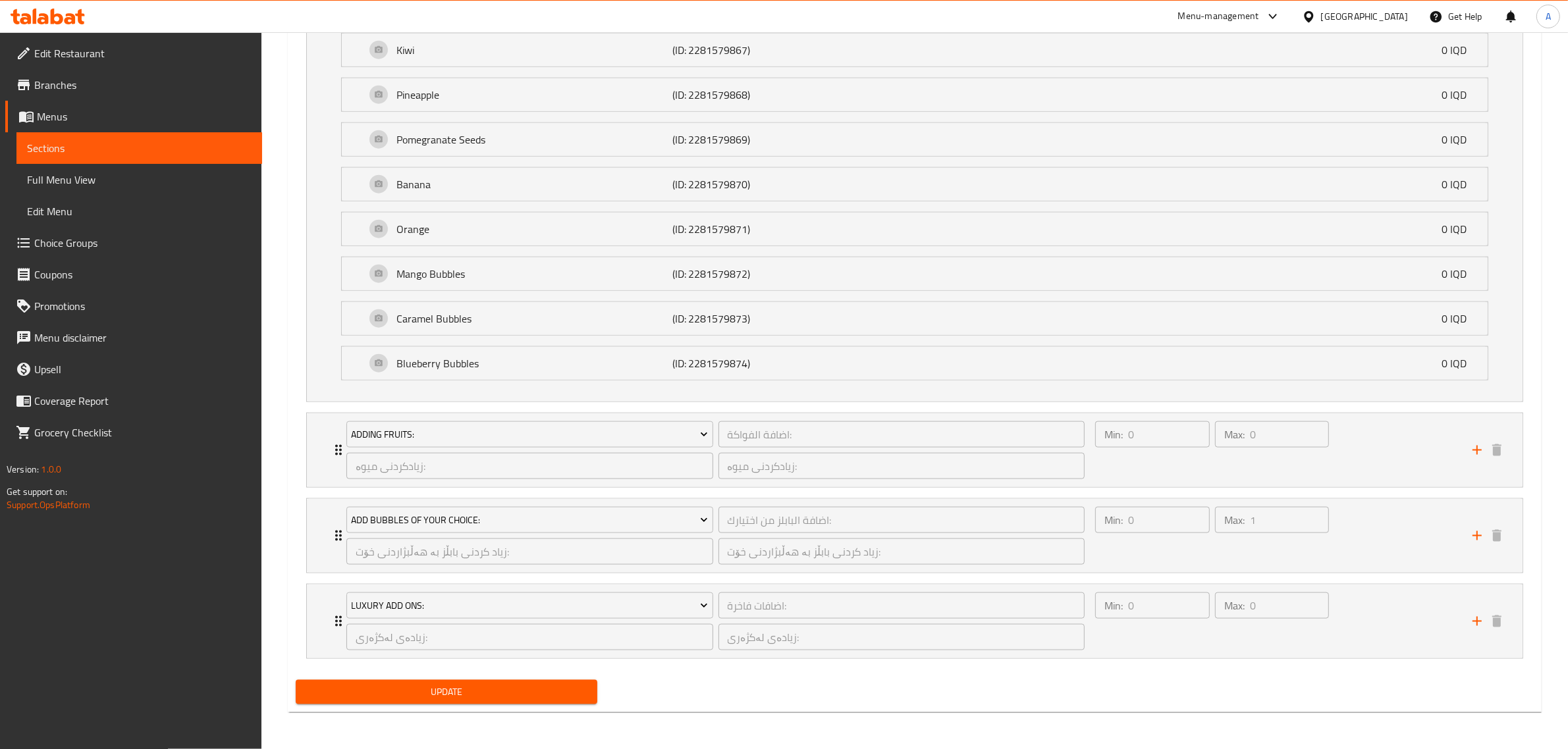
click at [502, 702] on button "Update" at bounding box center [447, 692] width 302 height 24
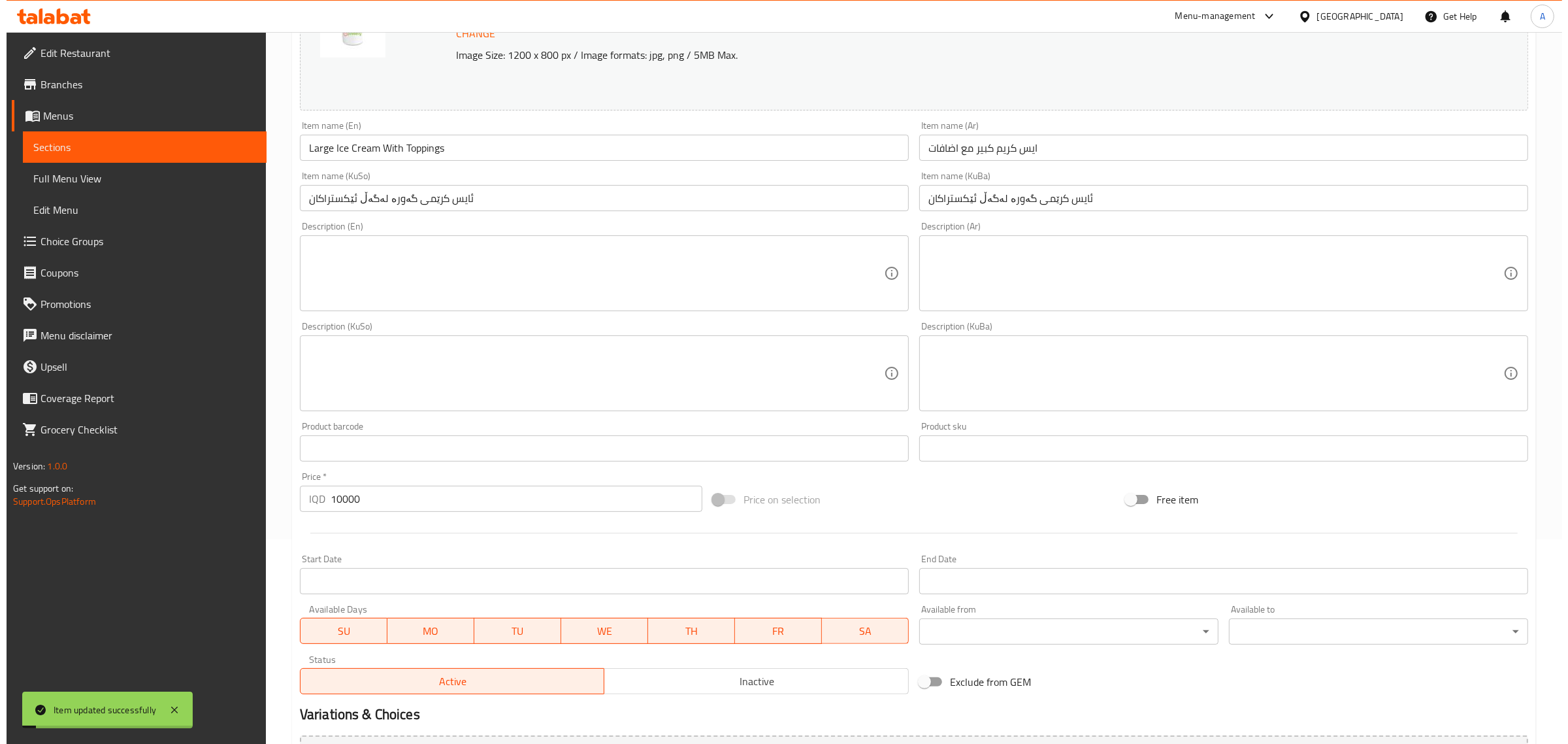
scroll to position [0, 0]
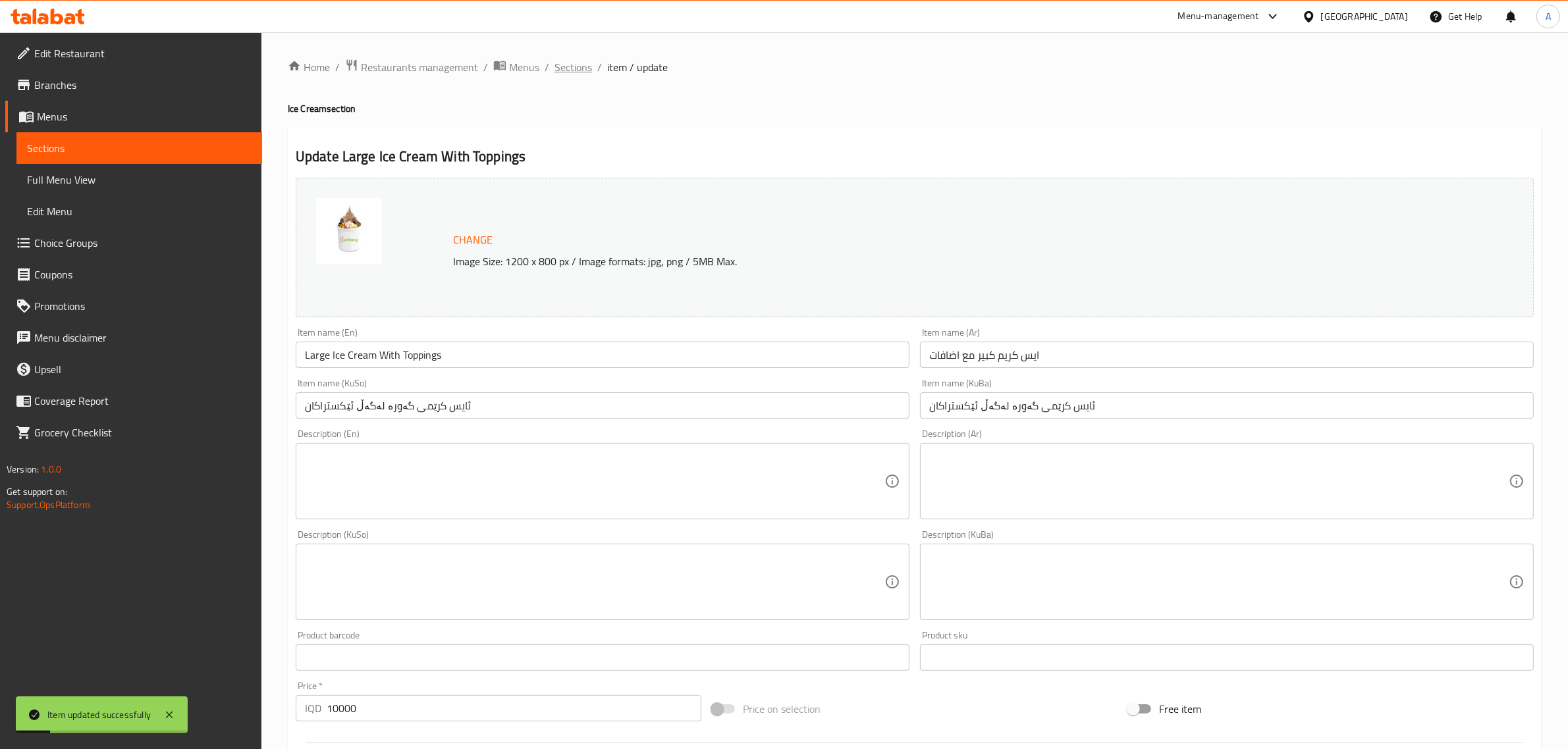
click at [568, 74] on span "Sections" at bounding box center [573, 67] width 38 height 15
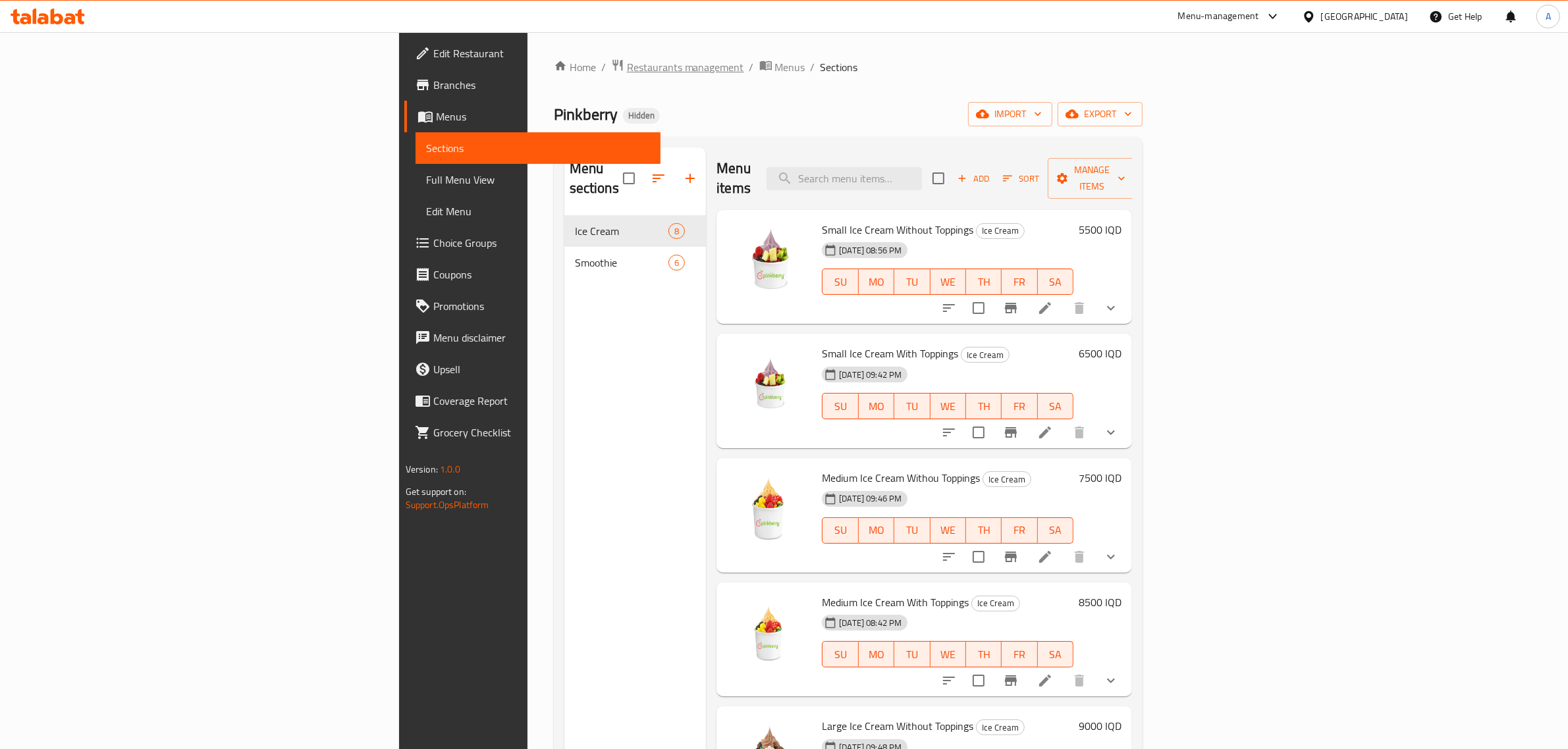
click at [627, 70] on span "Restaurants management" at bounding box center [685, 67] width 117 height 15
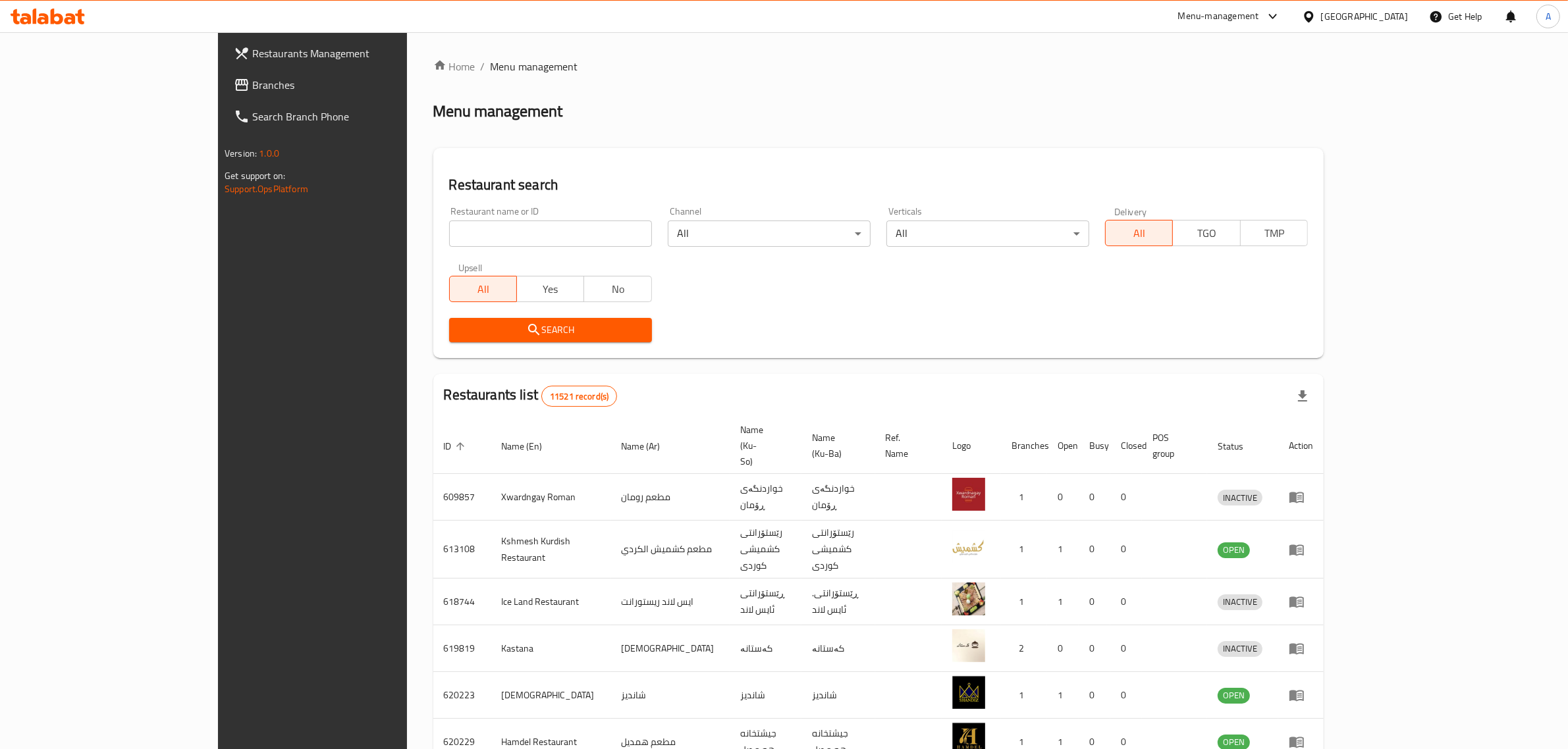
click at [449, 234] on input "search" at bounding box center [550, 233] width 203 height 27
paste input "[PERSON_NAME]"
type input "[PERSON_NAME]"
click button "Search" at bounding box center [550, 330] width 203 height 24
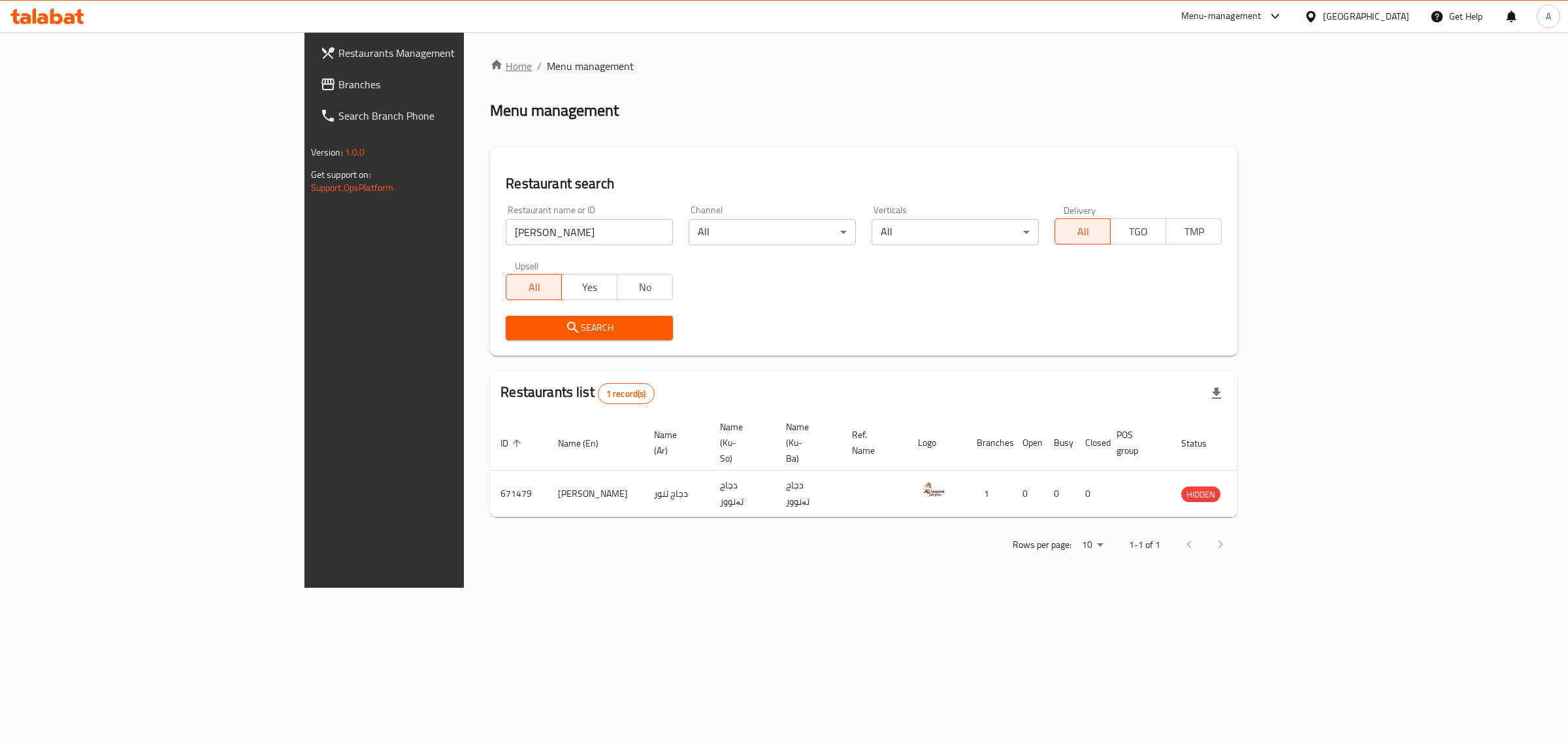
click at [490, 59] on link "Home" at bounding box center [510, 66] width 42 height 15
